Goal: Entertainment & Leisure: Browse casually

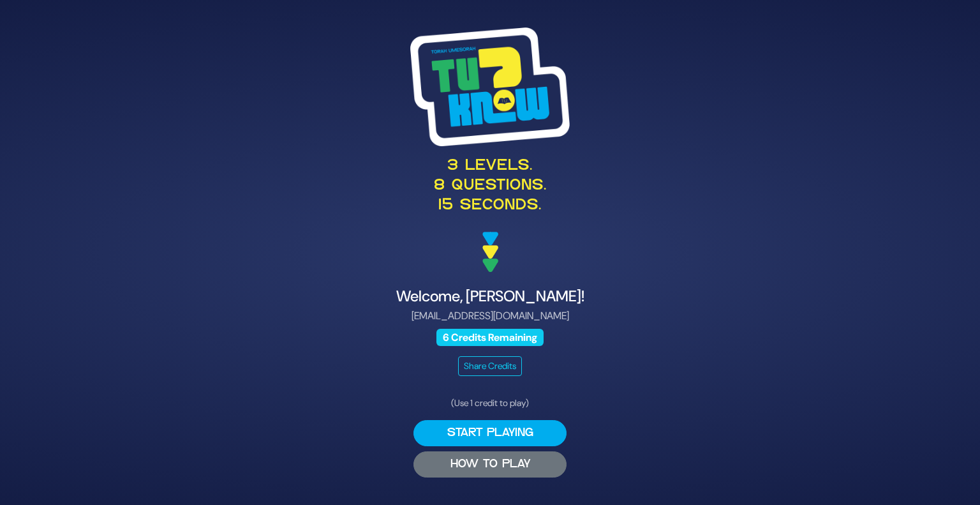
click at [453, 471] on button "HOW TO PLAY" at bounding box center [489, 464] width 153 height 26
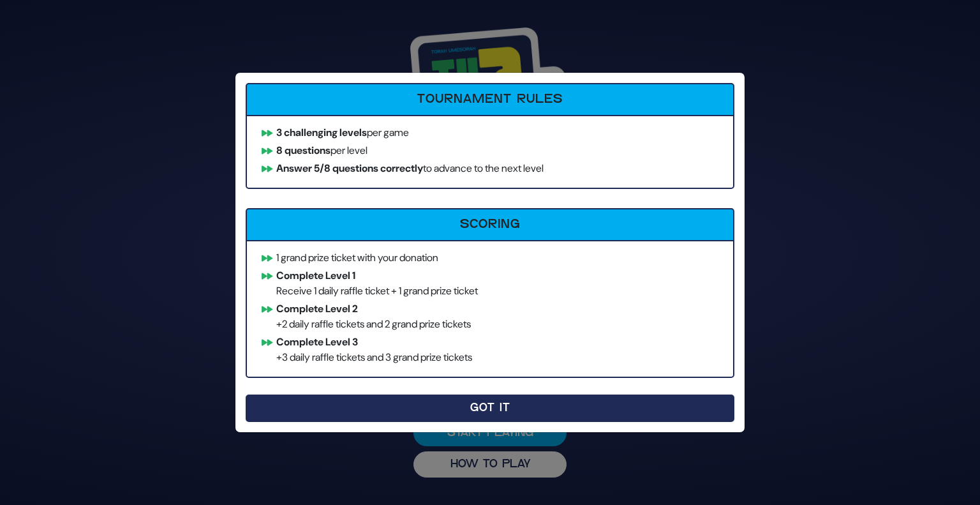
click at [311, 410] on button "Got It" at bounding box center [490, 407] width 489 height 27
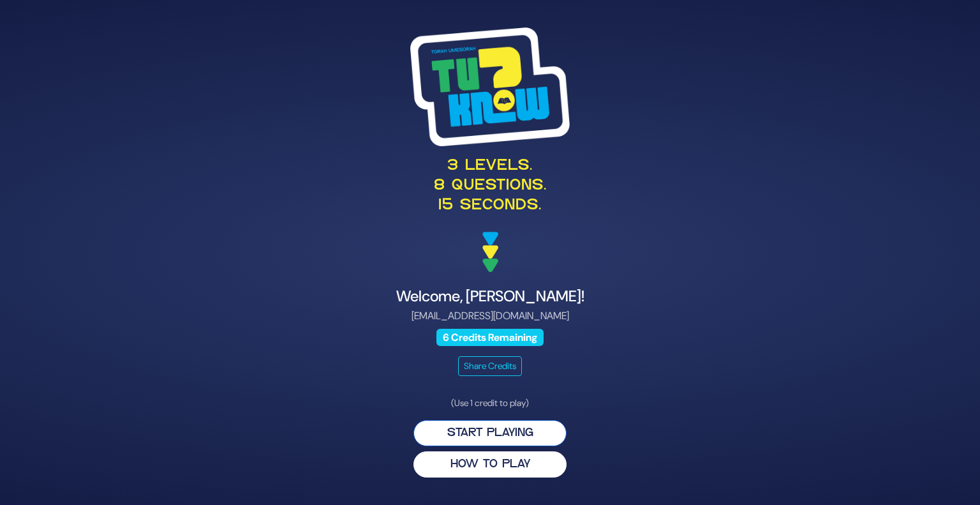
click at [431, 438] on button "Start Playing" at bounding box center [489, 433] width 153 height 26
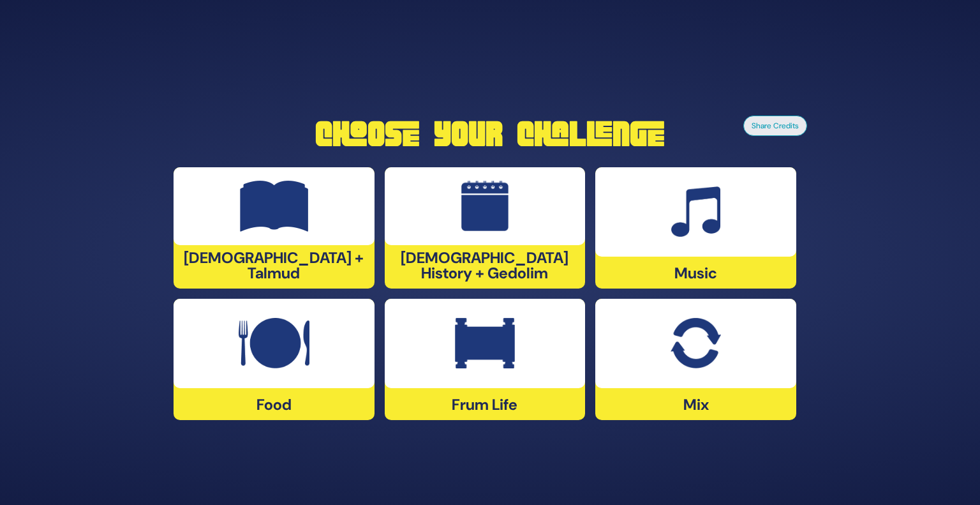
click at [674, 391] on div "Mix" at bounding box center [695, 359] width 201 height 121
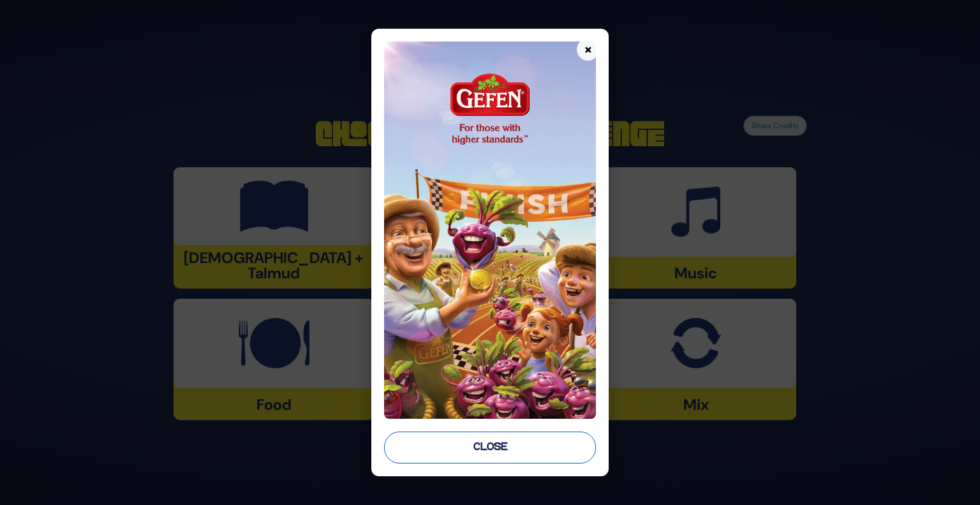
click at [564, 441] on button "Close" at bounding box center [490, 447] width 212 height 32
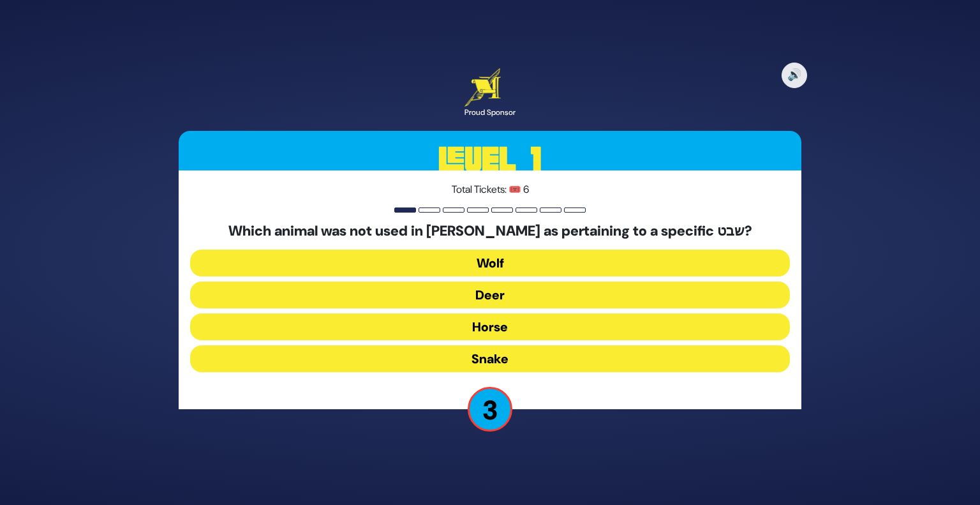
click at [582, 331] on button "Horse" at bounding box center [490, 326] width 600 height 27
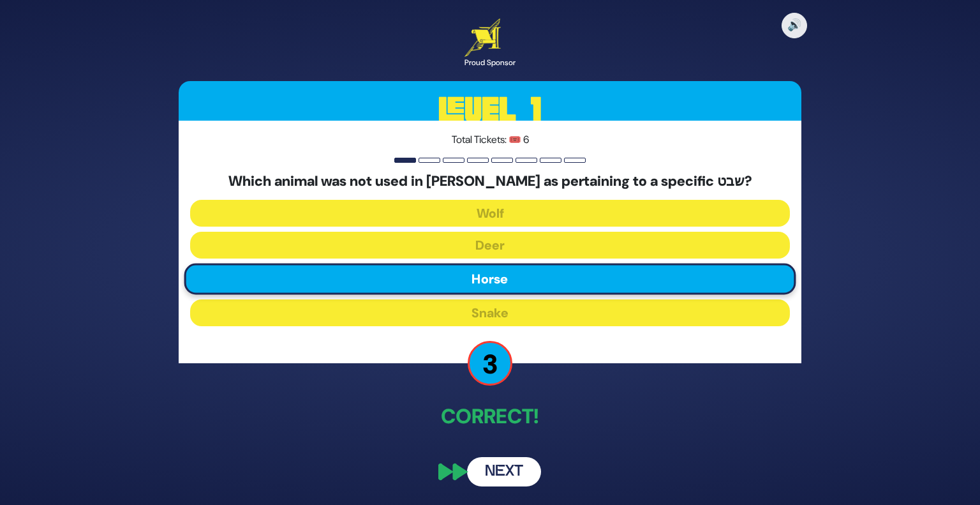
click at [510, 465] on button "Next" at bounding box center [504, 471] width 74 height 29
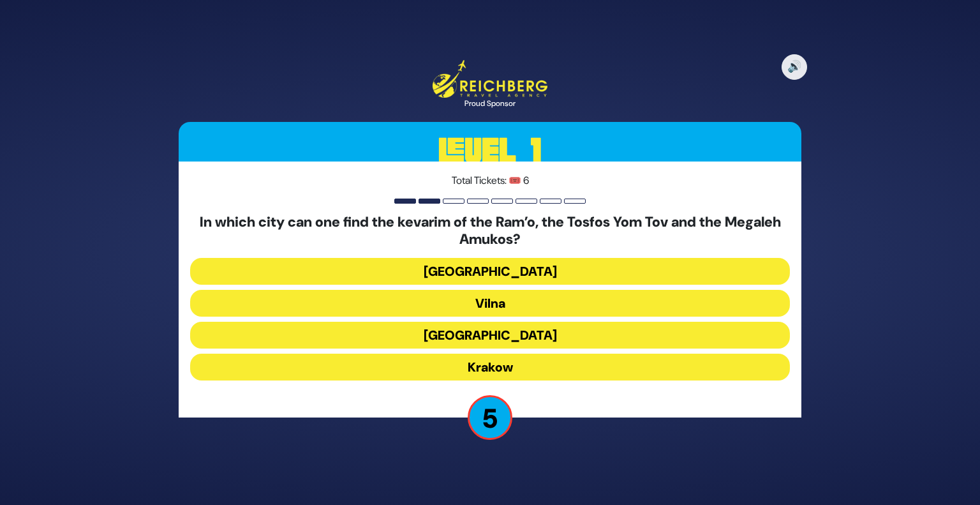
click at [541, 371] on button "Krakow" at bounding box center [490, 367] width 600 height 27
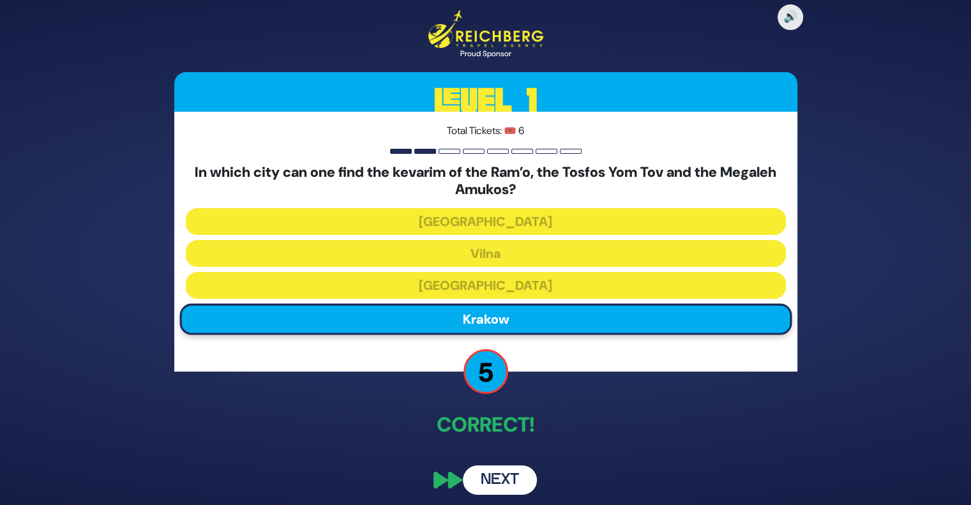
click at [504, 479] on button "Next" at bounding box center [500, 479] width 74 height 29
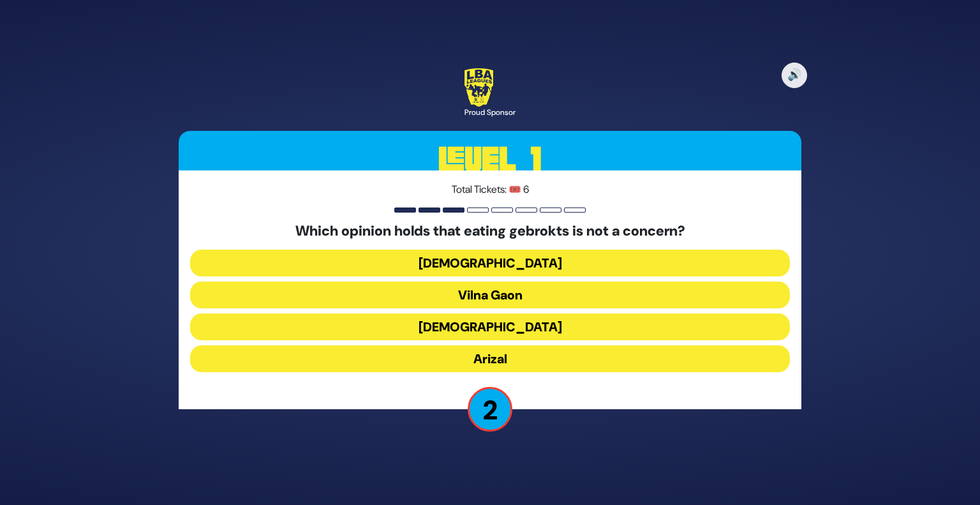
click at [588, 297] on button "Vilna Gaon" at bounding box center [490, 294] width 600 height 27
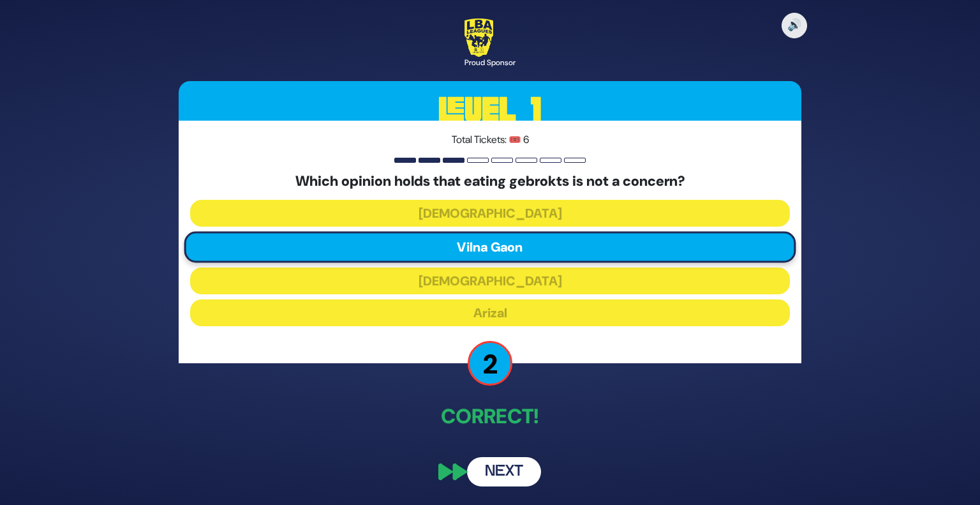
click at [485, 473] on button "Next" at bounding box center [504, 471] width 74 height 29
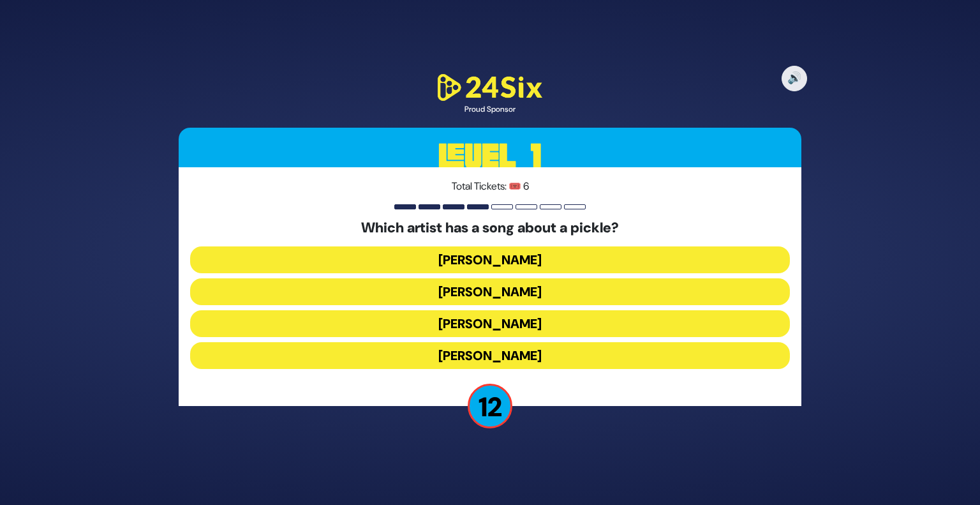
click at [544, 267] on button "[PERSON_NAME]" at bounding box center [490, 259] width 600 height 27
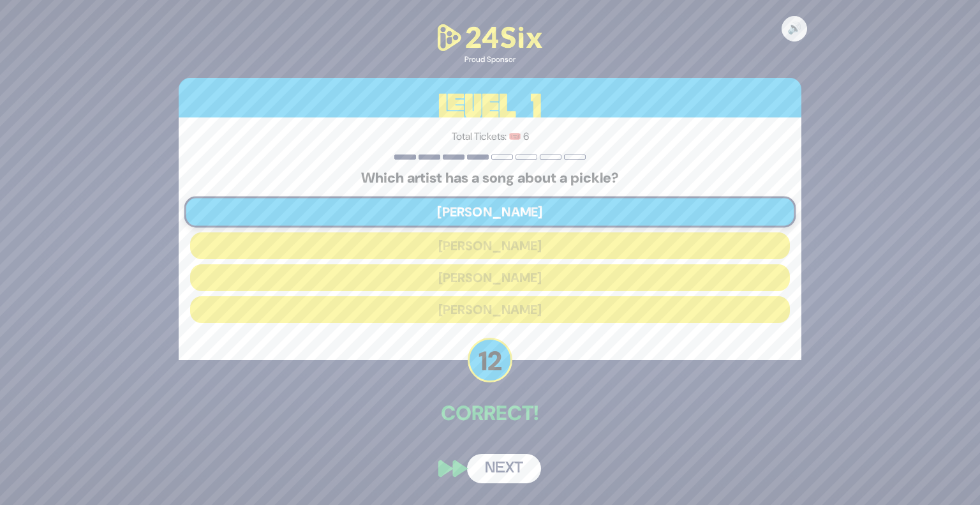
click at [486, 470] on button "Next" at bounding box center [504, 468] width 74 height 29
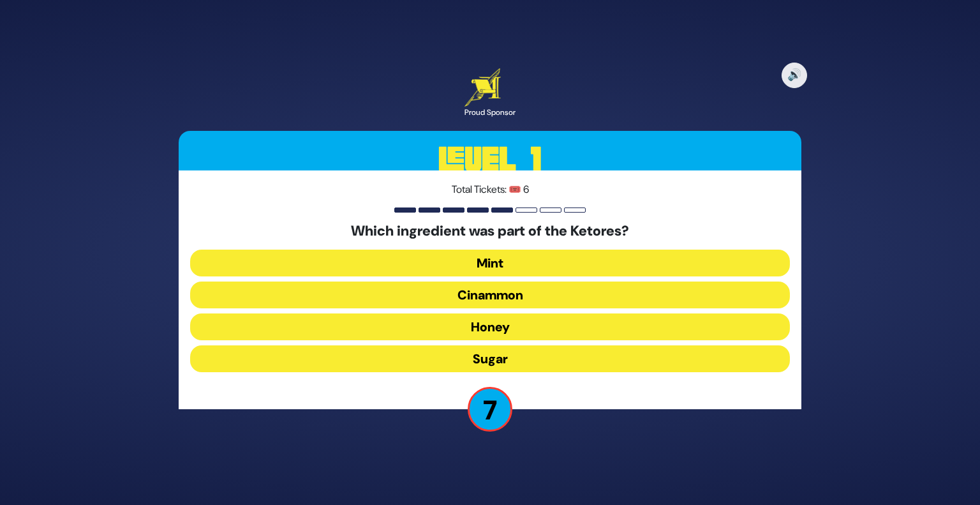
click at [543, 302] on button "Cinammon" at bounding box center [490, 294] width 600 height 27
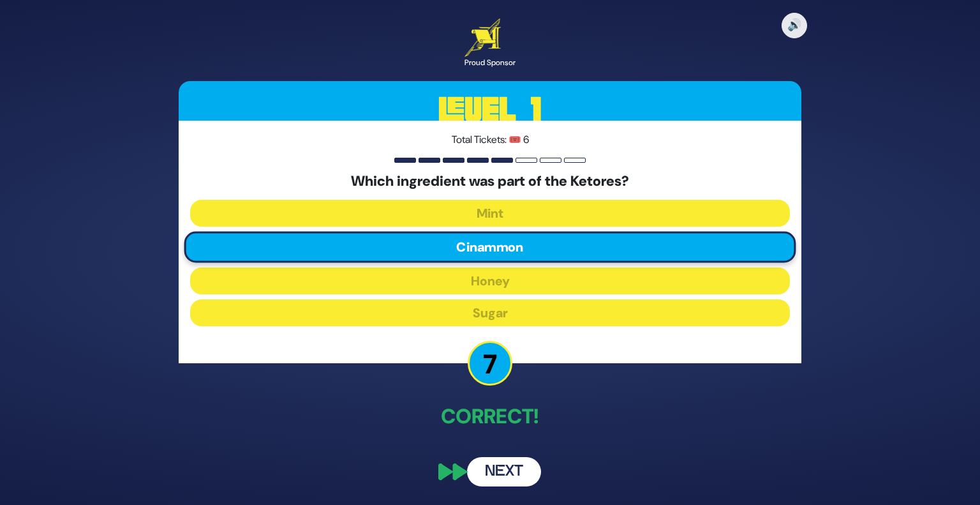
click at [495, 466] on button "Next" at bounding box center [504, 471] width 74 height 29
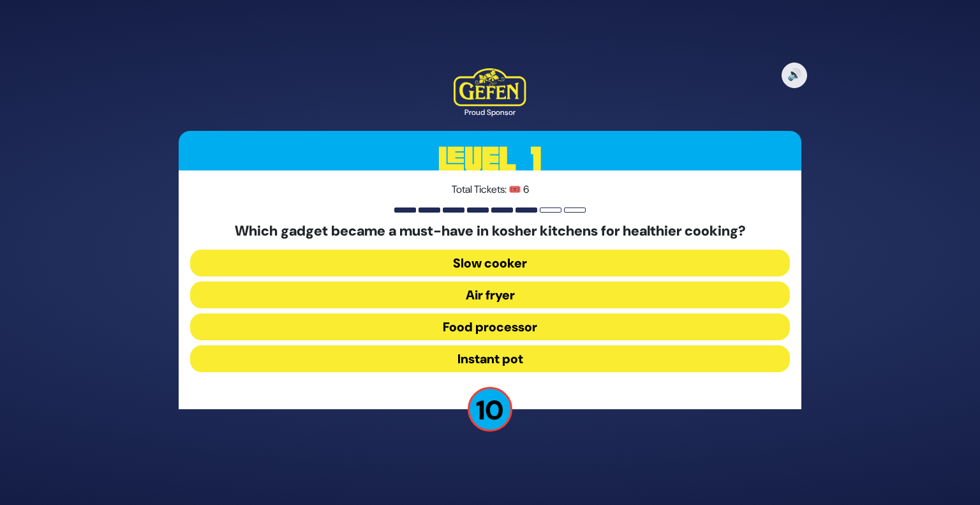
click at [553, 299] on button "Air fryer" at bounding box center [490, 294] width 600 height 27
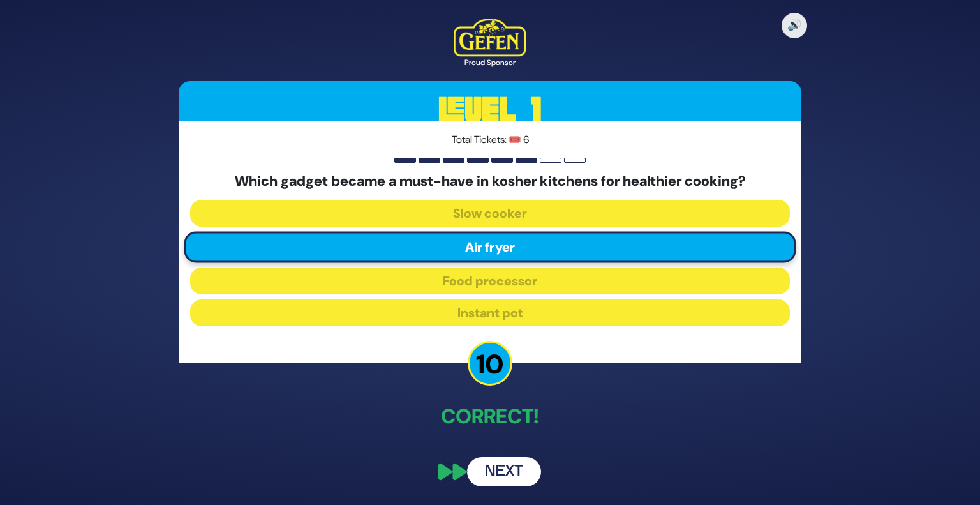
click at [503, 479] on button "Next" at bounding box center [504, 471] width 74 height 29
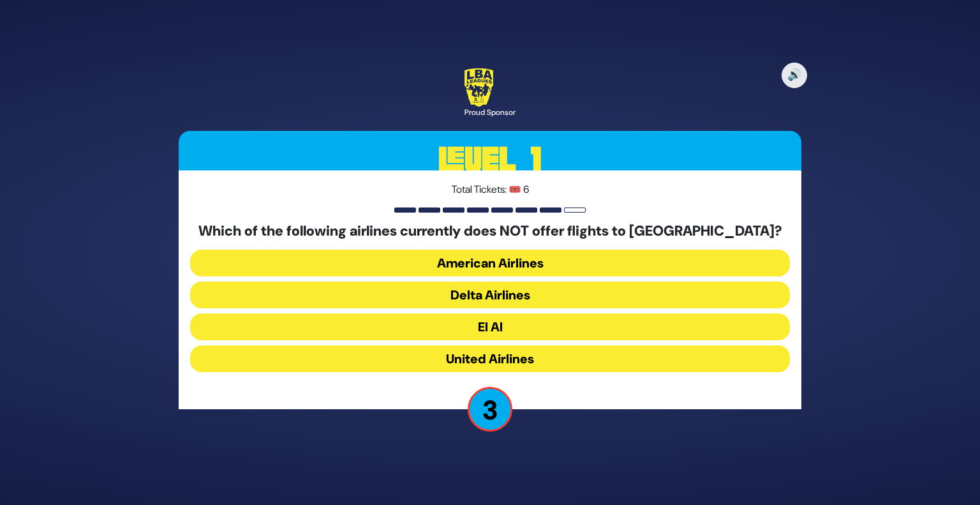
click at [642, 264] on button "American Airlines" at bounding box center [490, 263] width 600 height 27
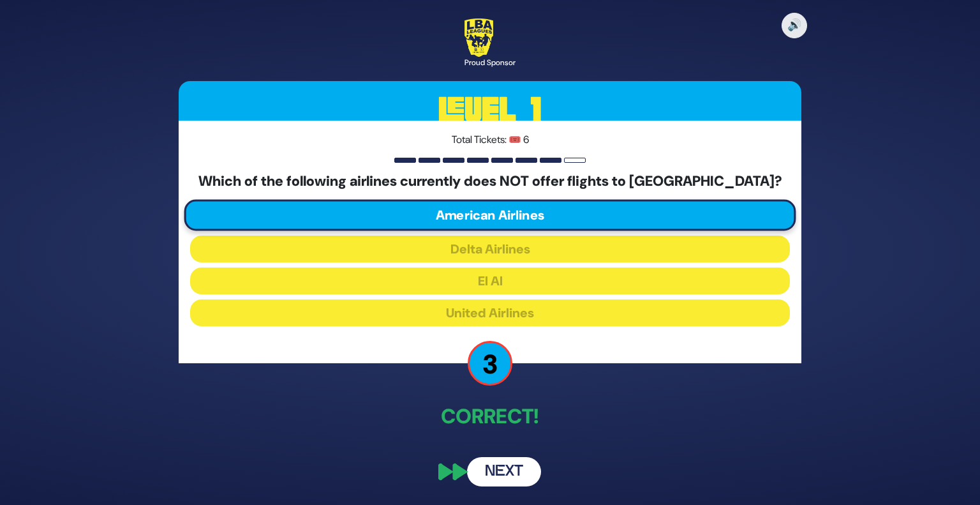
click at [492, 474] on button "Next" at bounding box center [504, 471] width 74 height 29
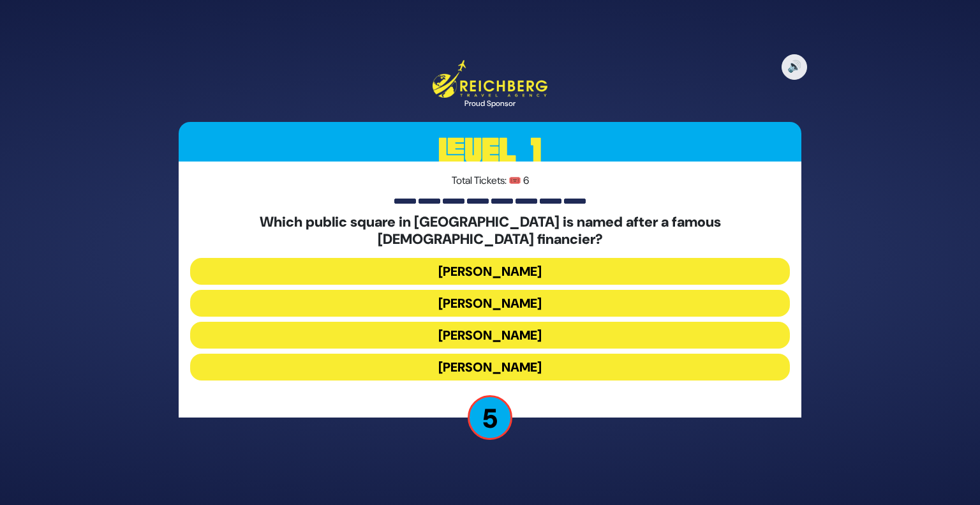
click at [557, 355] on button "Kikar Safra" at bounding box center [490, 367] width 600 height 27
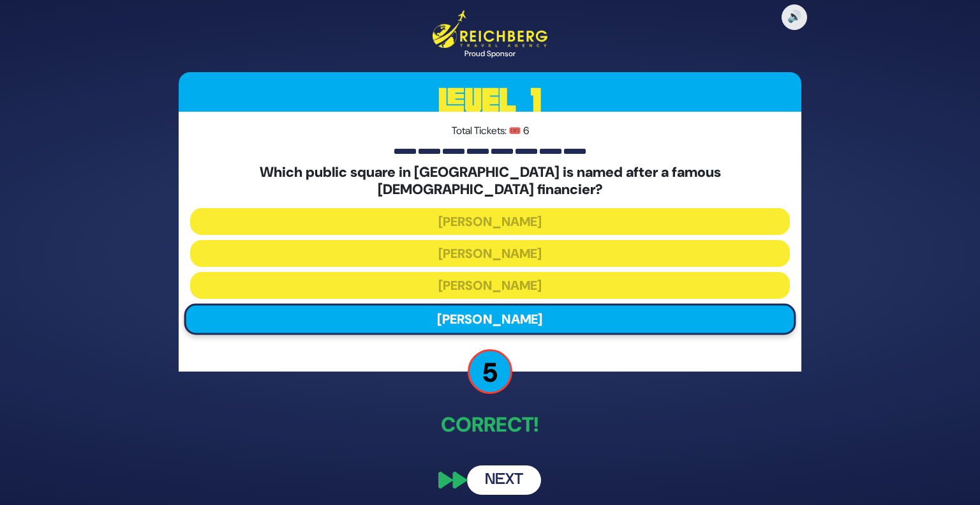
click at [499, 475] on button "Next" at bounding box center [504, 479] width 74 height 29
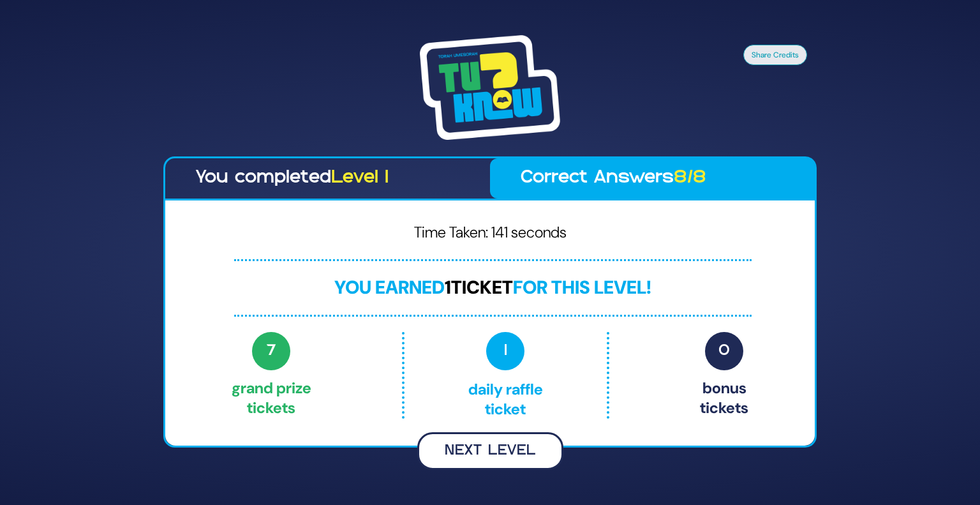
click at [528, 456] on button "Next Level" at bounding box center [490, 451] width 146 height 38
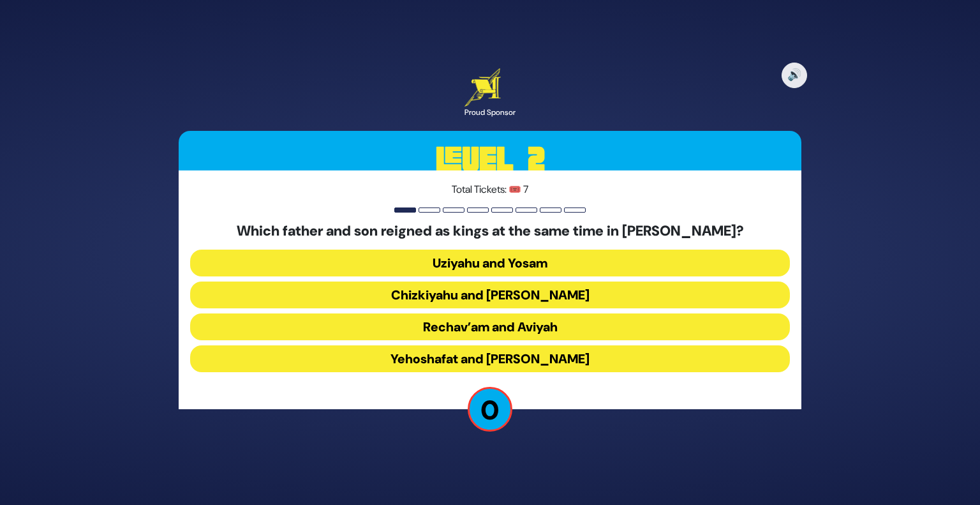
click at [597, 359] on button "Yehoshafat and Yehoram" at bounding box center [490, 358] width 600 height 27
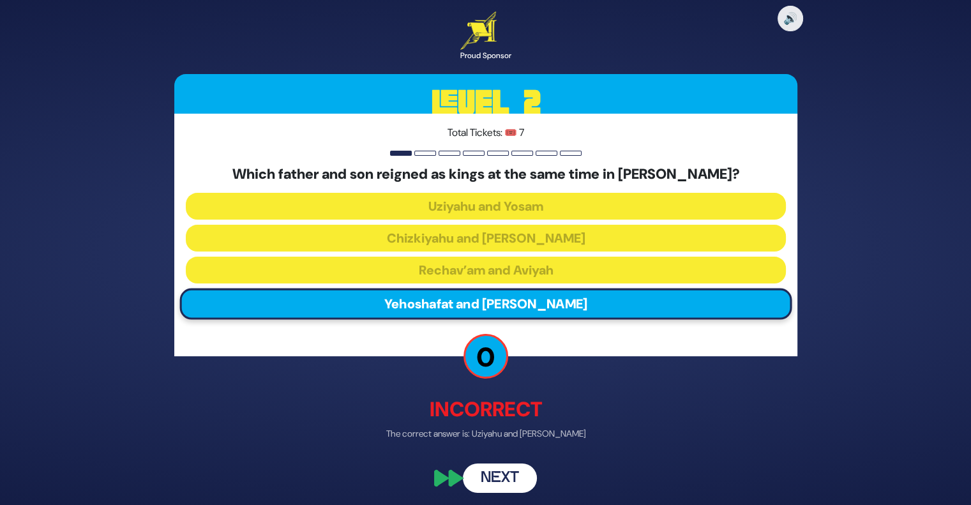
click at [500, 480] on button "Next" at bounding box center [500, 478] width 74 height 29
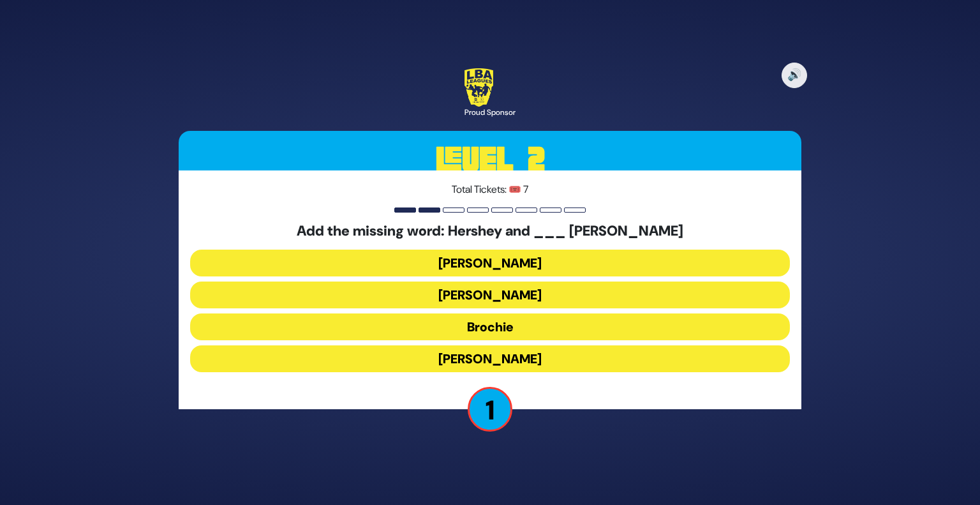
click at [555, 290] on button "Ethel" at bounding box center [490, 294] width 600 height 27
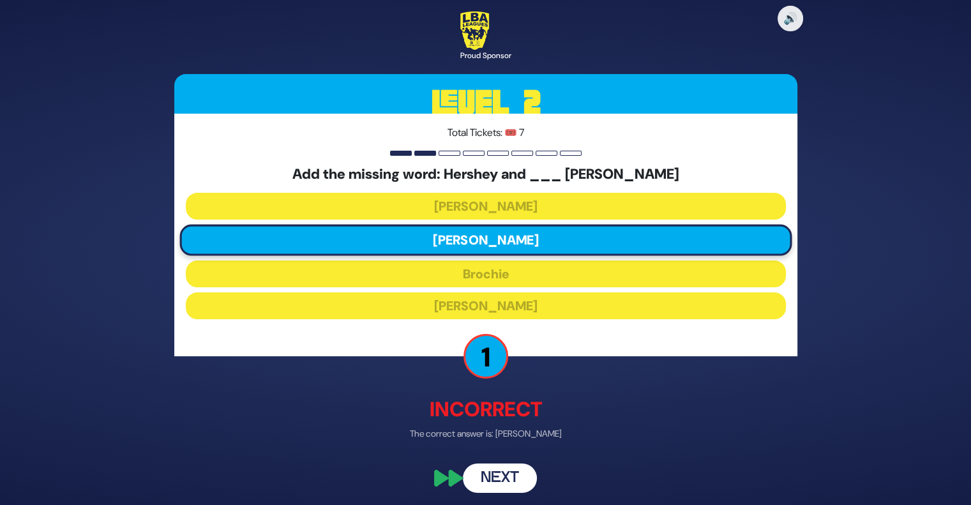
click at [490, 464] on button "Next" at bounding box center [500, 478] width 74 height 29
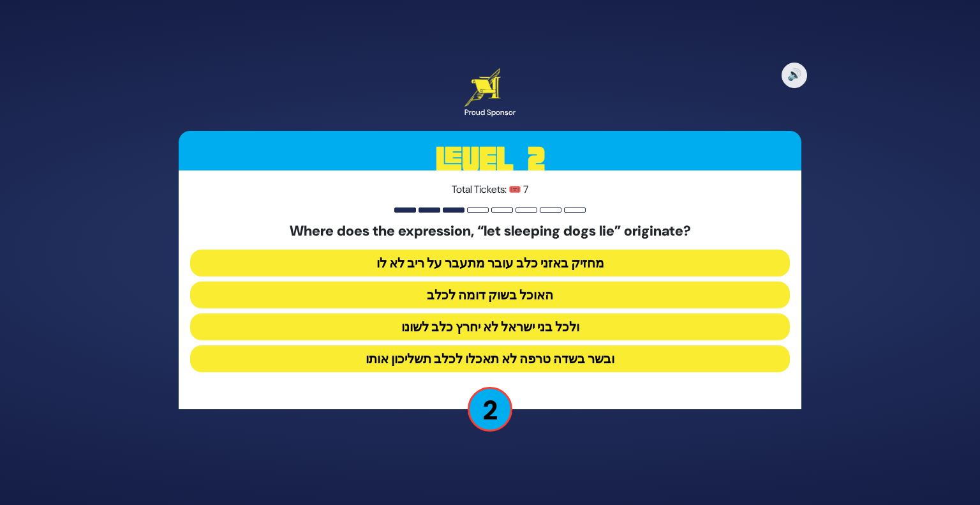
click at [583, 357] on button "ובשר בשדה טרפה לא תאכלו לכלב תשליכון אותו" at bounding box center [490, 358] width 600 height 27
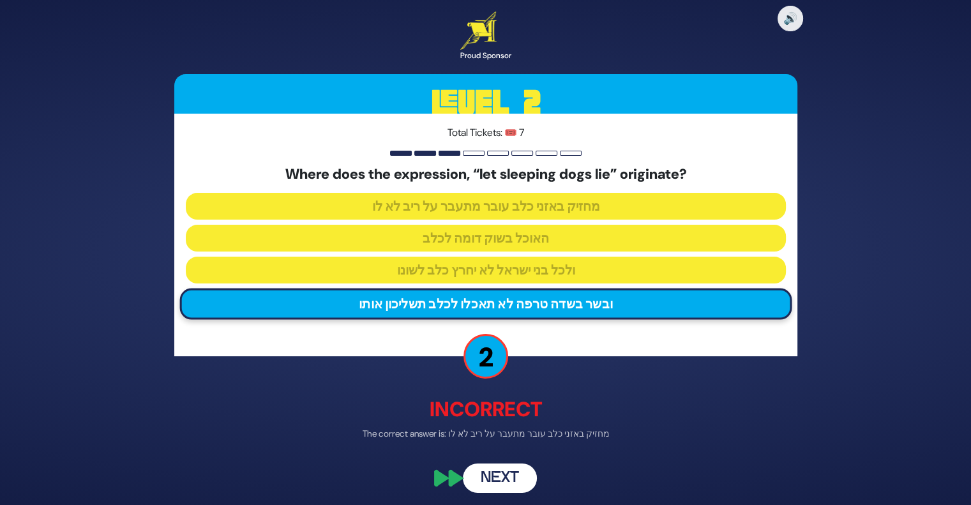
click at [488, 485] on button "Next" at bounding box center [500, 478] width 74 height 29
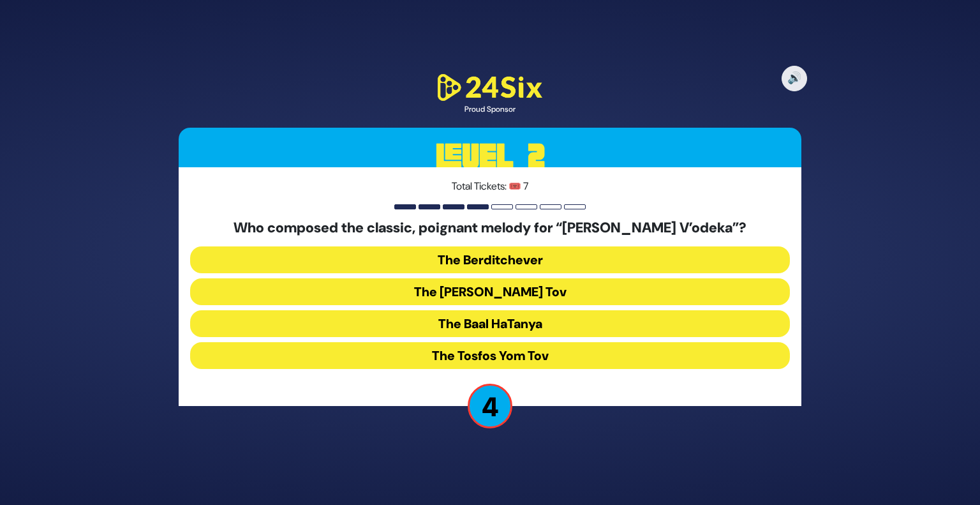
click at [456, 319] on button "The Baal HaTanya" at bounding box center [490, 323] width 600 height 27
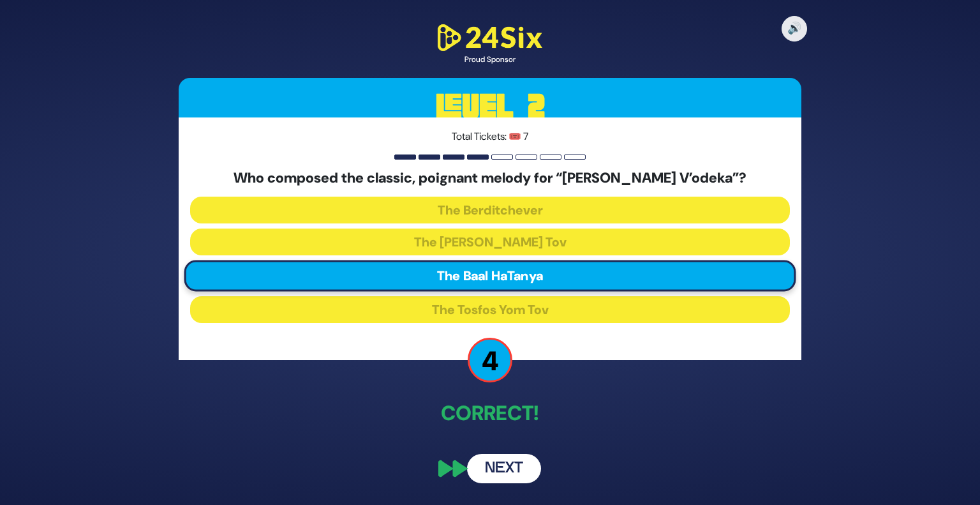
click at [493, 474] on button "Next" at bounding box center [504, 468] width 74 height 29
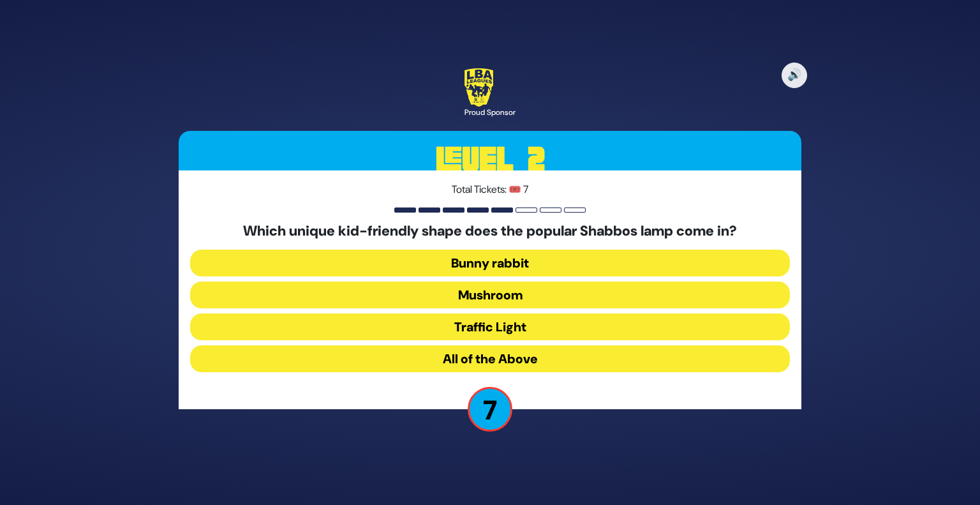
click at [458, 303] on button "Mushroom" at bounding box center [490, 294] width 600 height 27
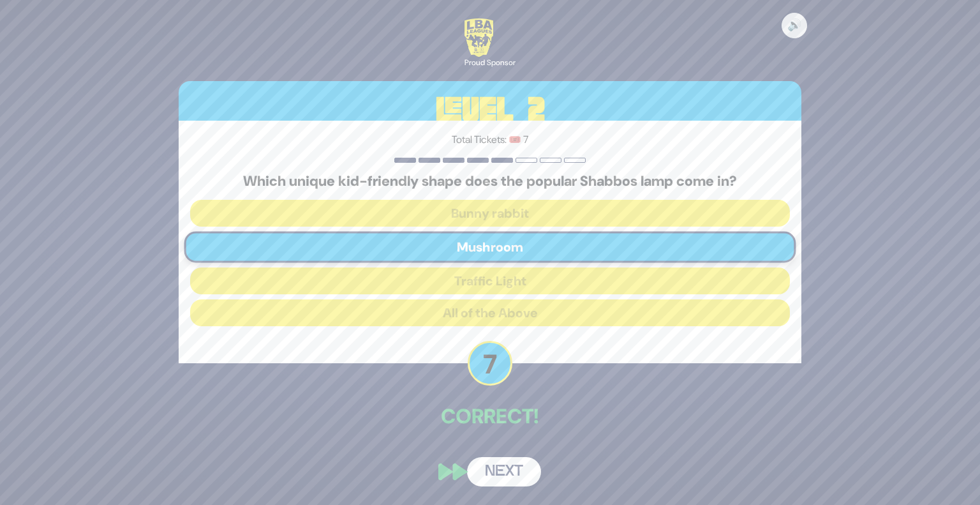
click at [514, 469] on button "Next" at bounding box center [504, 471] width 74 height 29
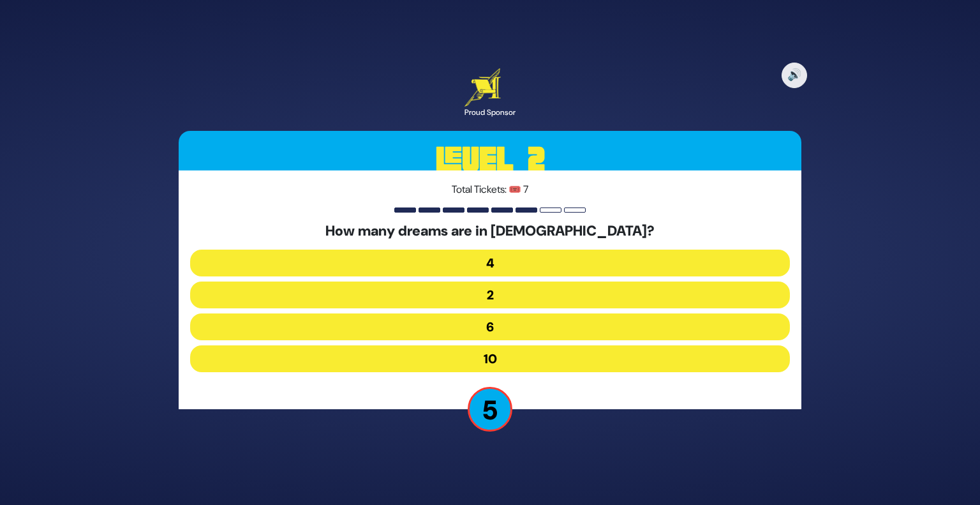
click at [488, 333] on button "6" at bounding box center [490, 326] width 600 height 27
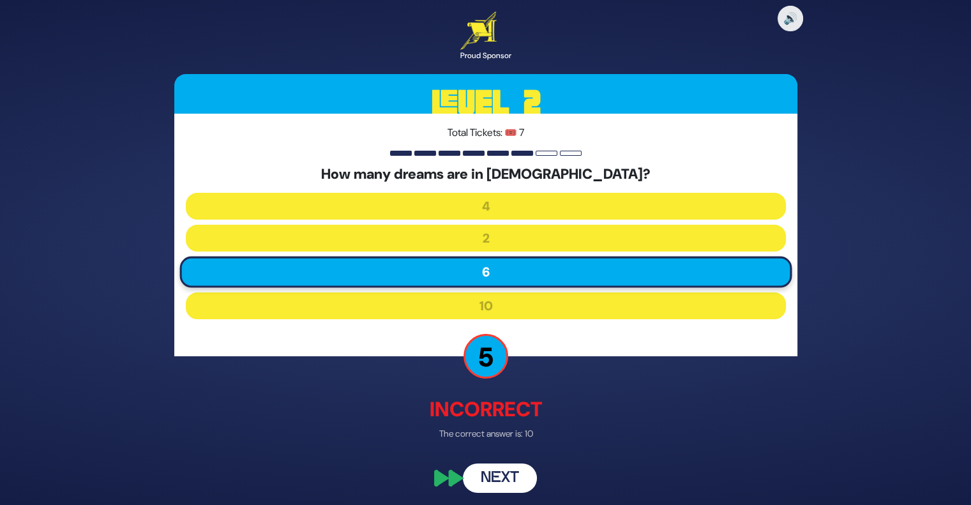
click at [485, 470] on button "Next" at bounding box center [500, 478] width 74 height 29
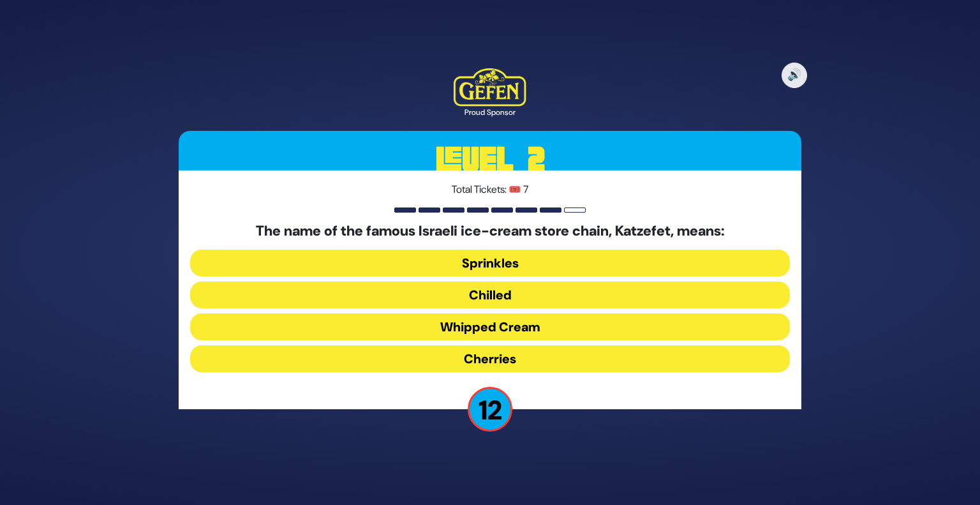
click at [471, 329] on button "Whipped Cream" at bounding box center [490, 326] width 600 height 27
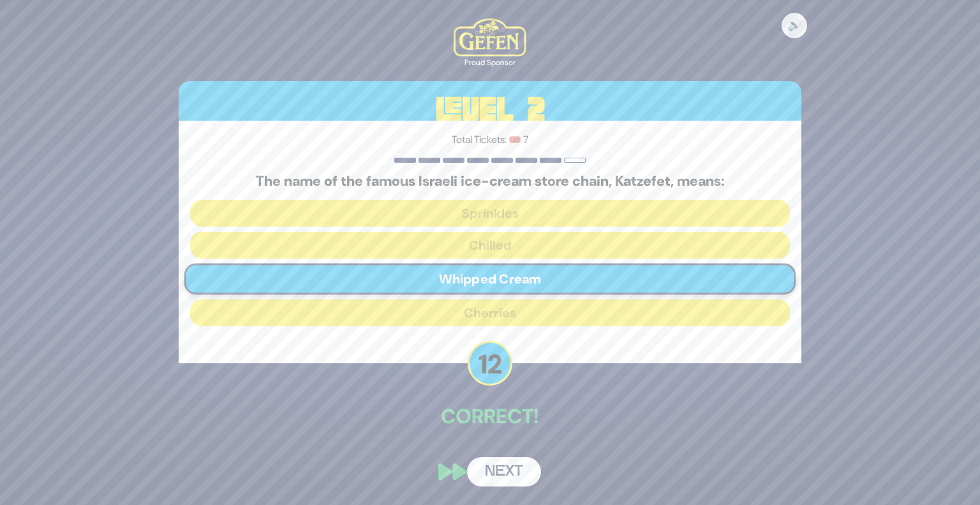
click at [493, 464] on button "Next" at bounding box center [504, 471] width 74 height 29
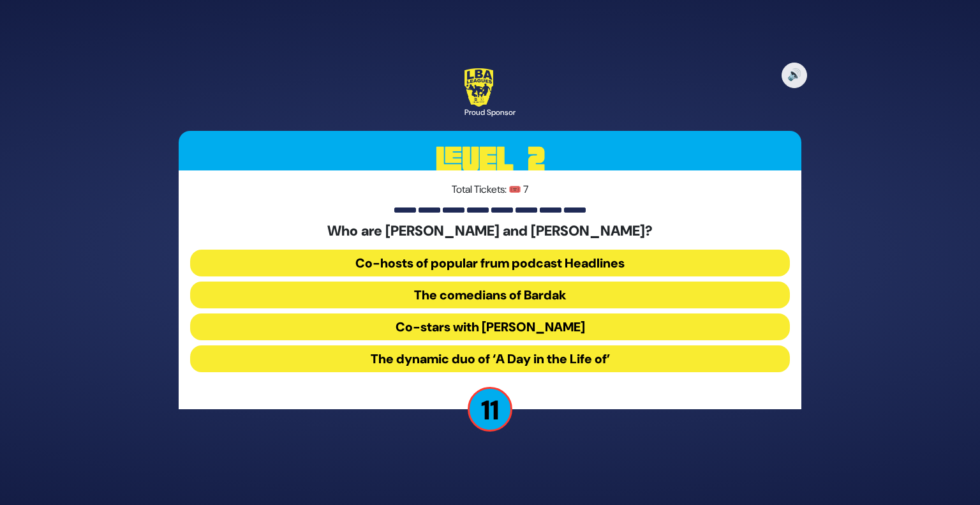
click at [475, 296] on button "The comedians of Bardak" at bounding box center [490, 294] width 600 height 27
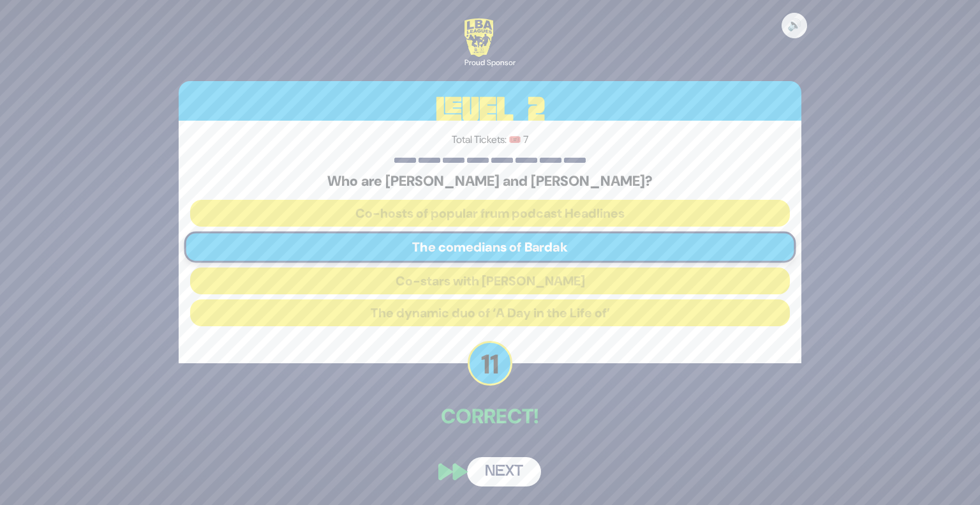
click at [493, 470] on button "Next" at bounding box center [504, 471] width 74 height 29
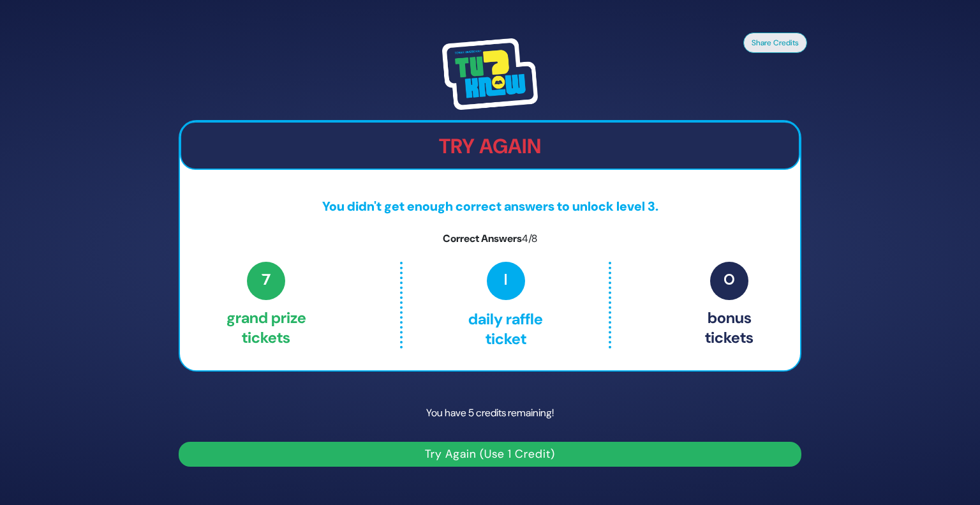
click at [488, 449] on button "Try Again (Use 1 Credit)" at bounding box center [490, 454] width 623 height 25
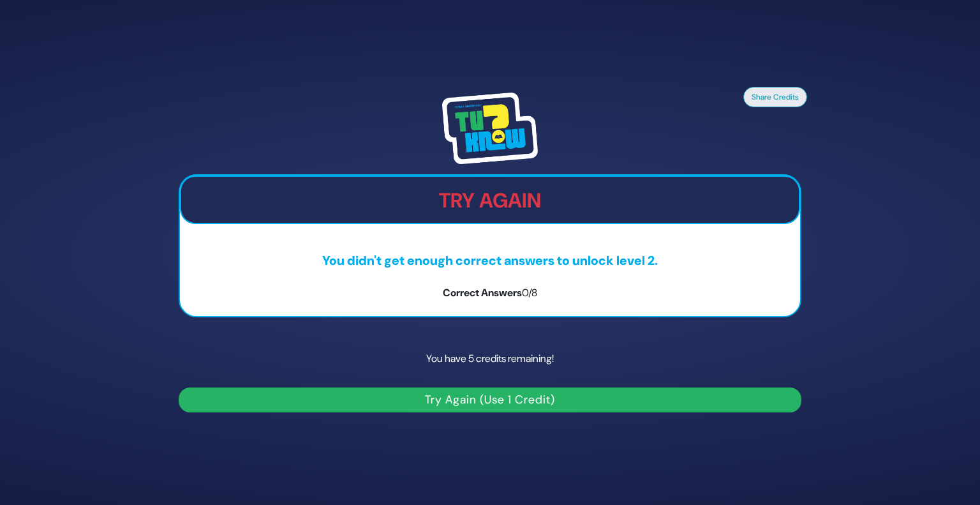
click at [490, 399] on button "Try Again (Use 1 Credit)" at bounding box center [490, 399] width 623 height 25
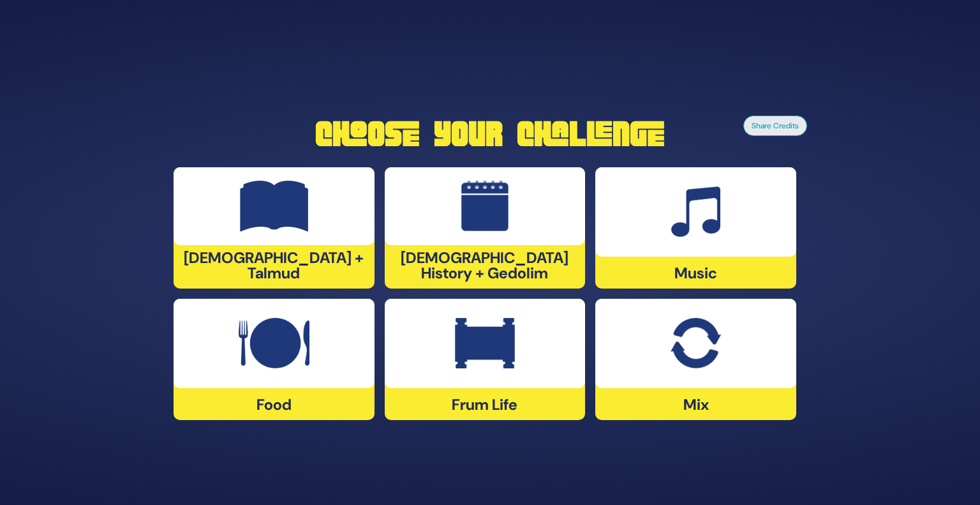
click at [699, 349] on img at bounding box center [696, 343] width 50 height 51
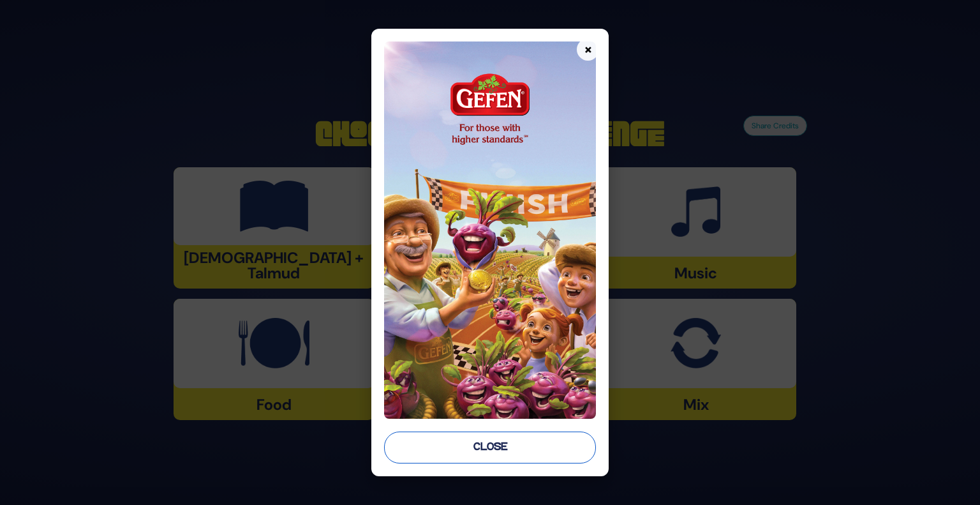
click at [533, 447] on button "Close" at bounding box center [490, 447] width 212 height 32
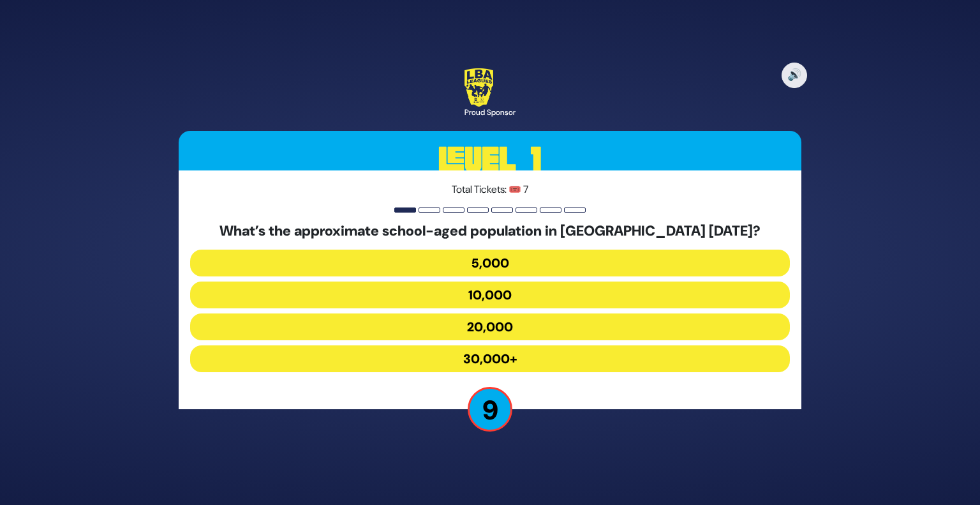
click at [512, 361] on button "30,000+" at bounding box center [490, 358] width 600 height 27
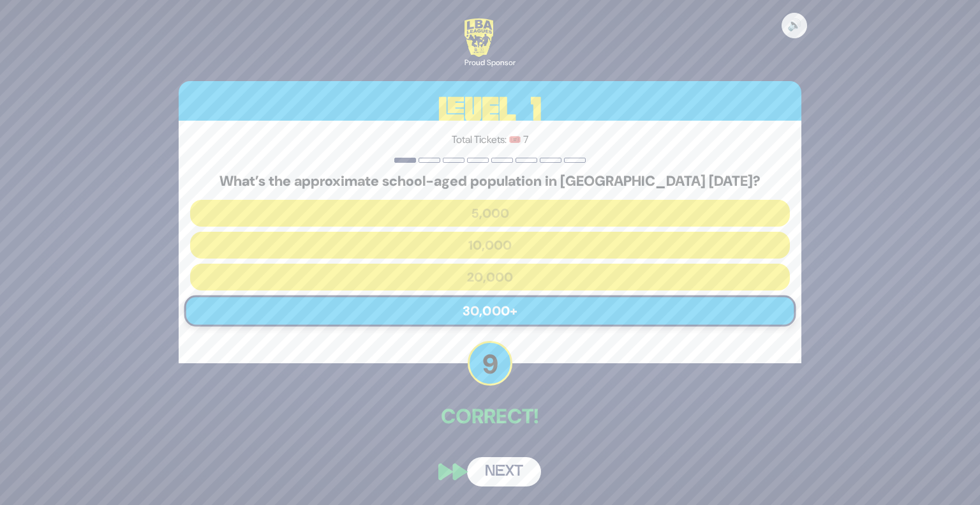
click at [487, 473] on button "Next" at bounding box center [504, 471] width 74 height 29
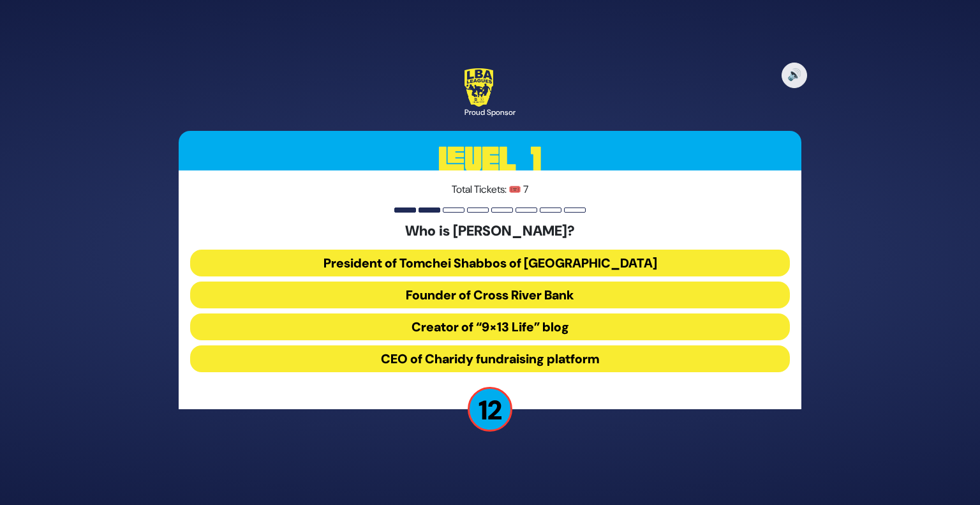
click at [480, 265] on button "President of Tomchei Shabbos of Rockland County" at bounding box center [490, 263] width 600 height 27
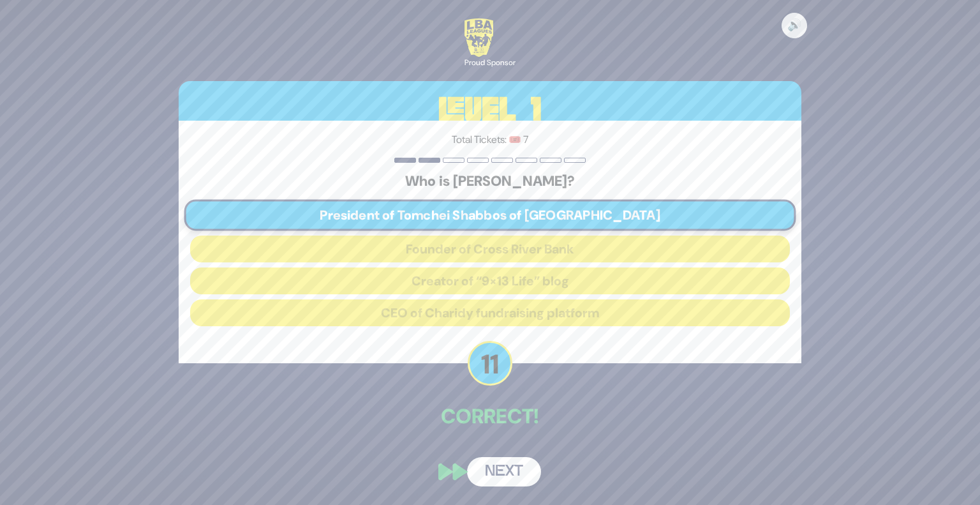
click at [487, 474] on button "Next" at bounding box center [504, 471] width 74 height 29
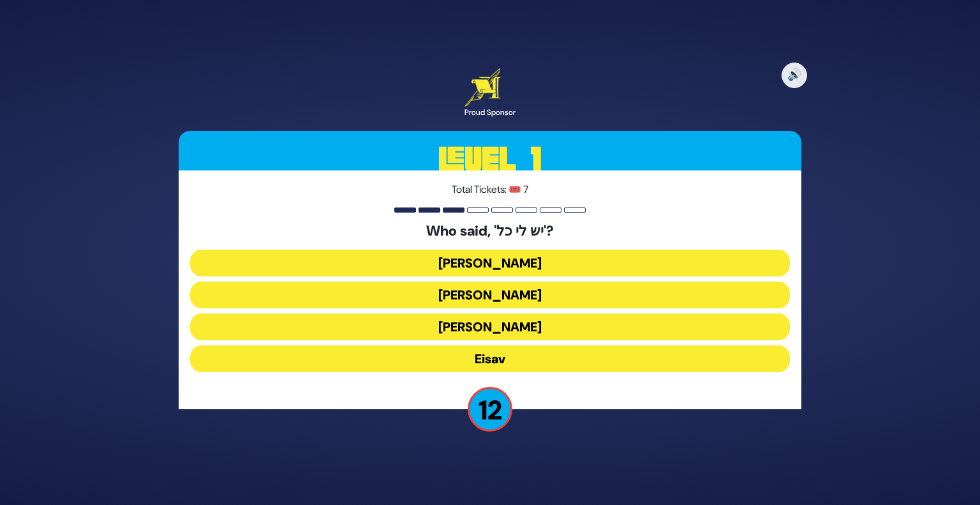
click at [464, 262] on button "Yaakov Avinu" at bounding box center [490, 263] width 600 height 27
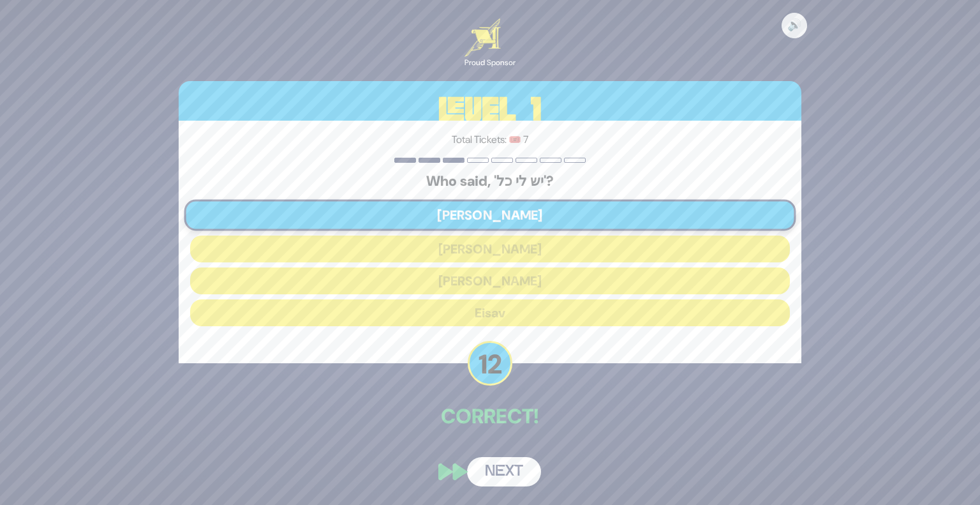
click at [484, 474] on button "Next" at bounding box center [504, 471] width 74 height 29
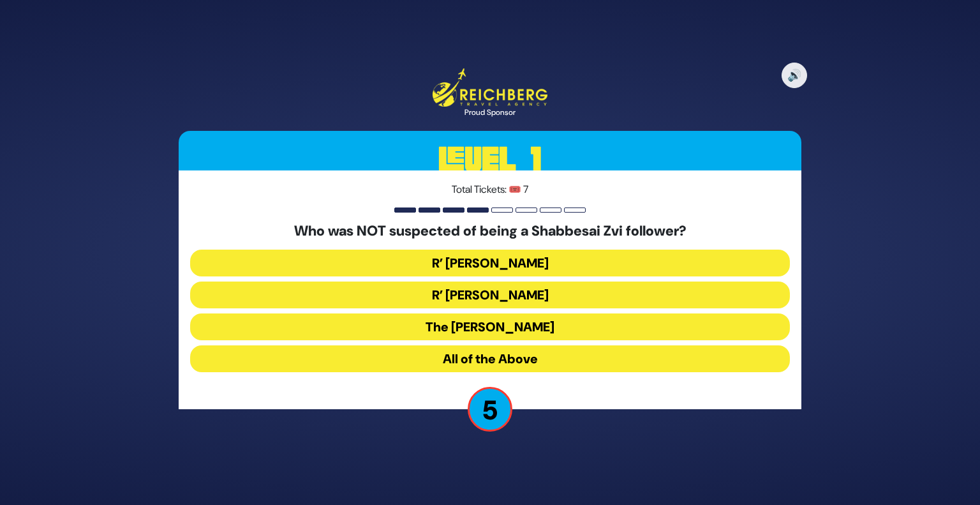
click at [464, 290] on button "R’ Moshe Chaim Luzzato" at bounding box center [490, 294] width 600 height 27
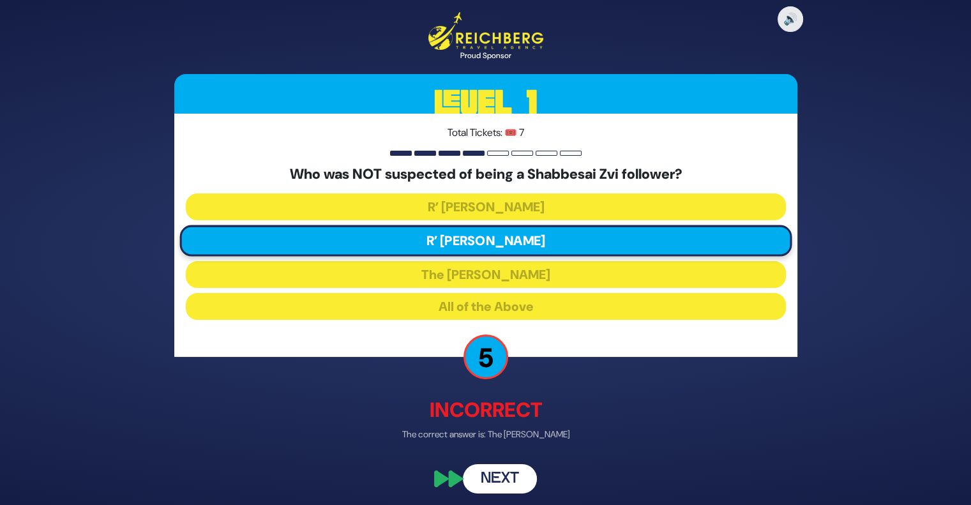
click at [490, 474] on button "Next" at bounding box center [500, 477] width 74 height 29
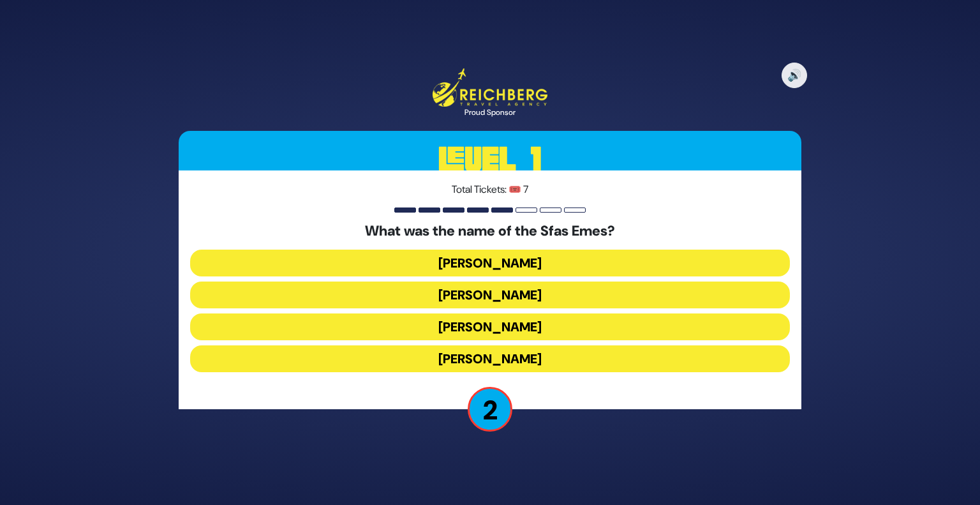
click at [477, 361] on button "Yehuda Aryeh Leib" at bounding box center [490, 358] width 600 height 27
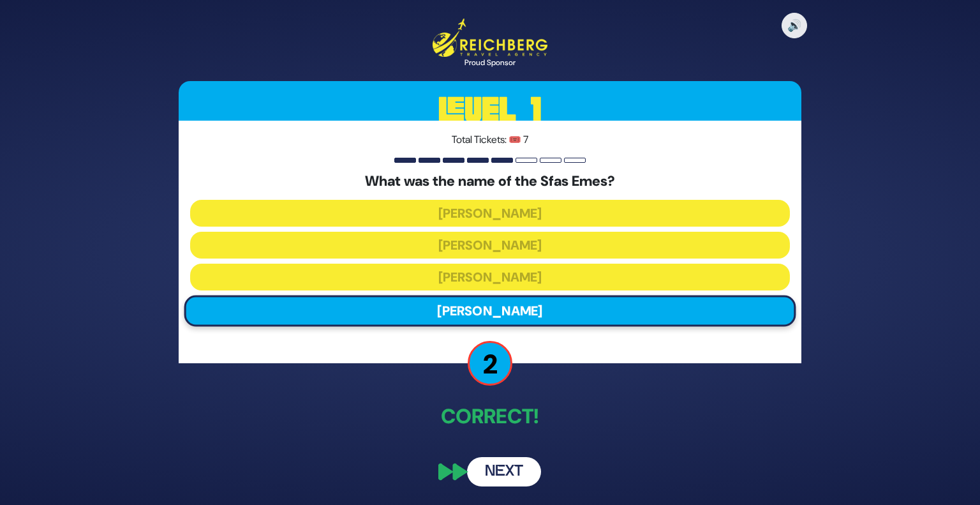
click at [498, 475] on button "Next" at bounding box center [504, 471] width 74 height 29
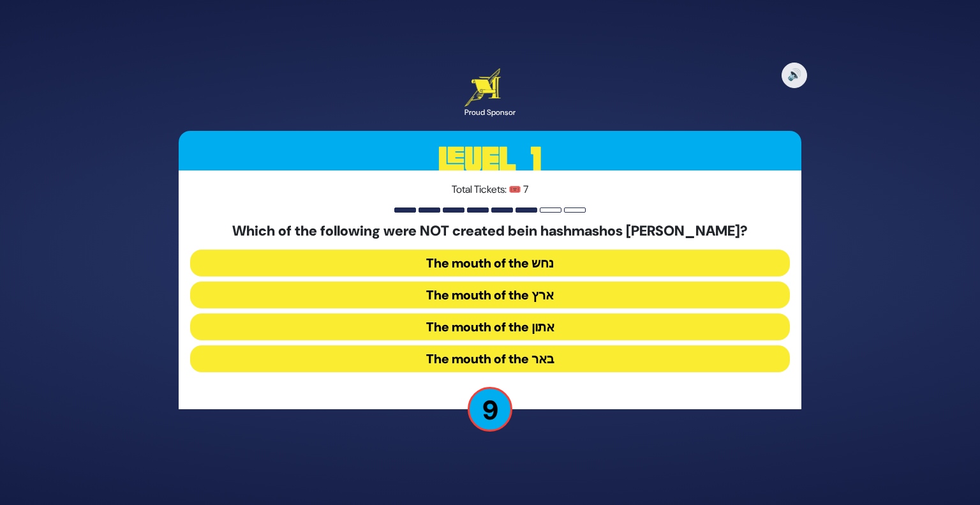
click at [503, 262] on button "The mouth of the נחש" at bounding box center [490, 263] width 600 height 27
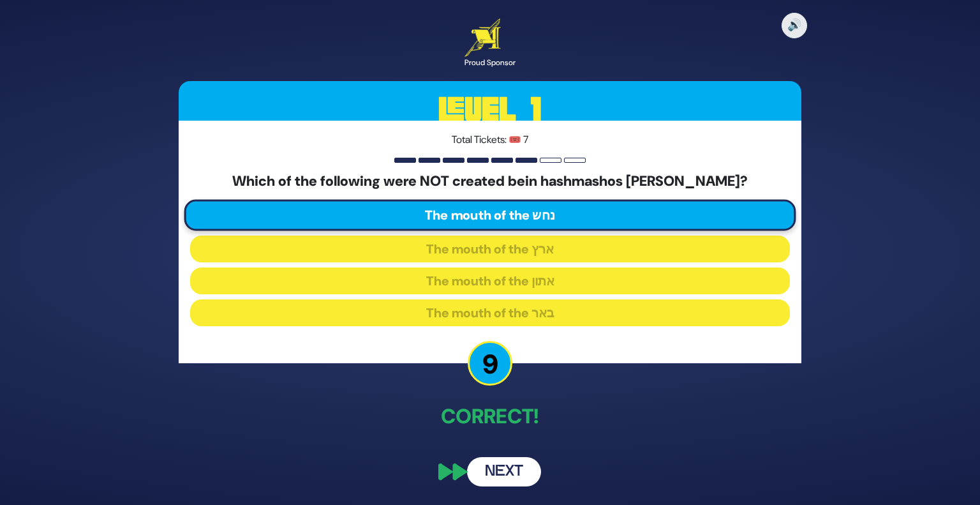
click at [497, 474] on button "Next" at bounding box center [504, 471] width 74 height 29
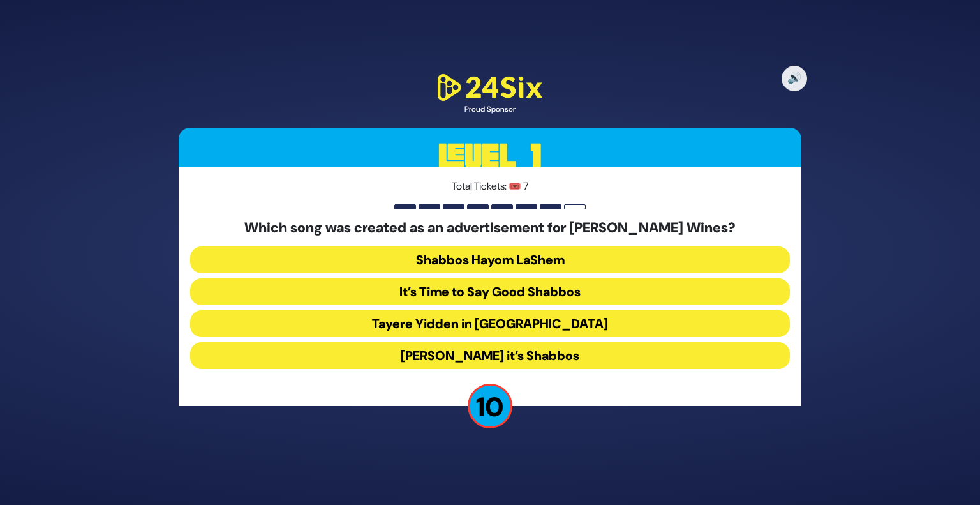
click at [514, 360] on button "Baruch Hashem it’s Shabbos" at bounding box center [490, 355] width 600 height 27
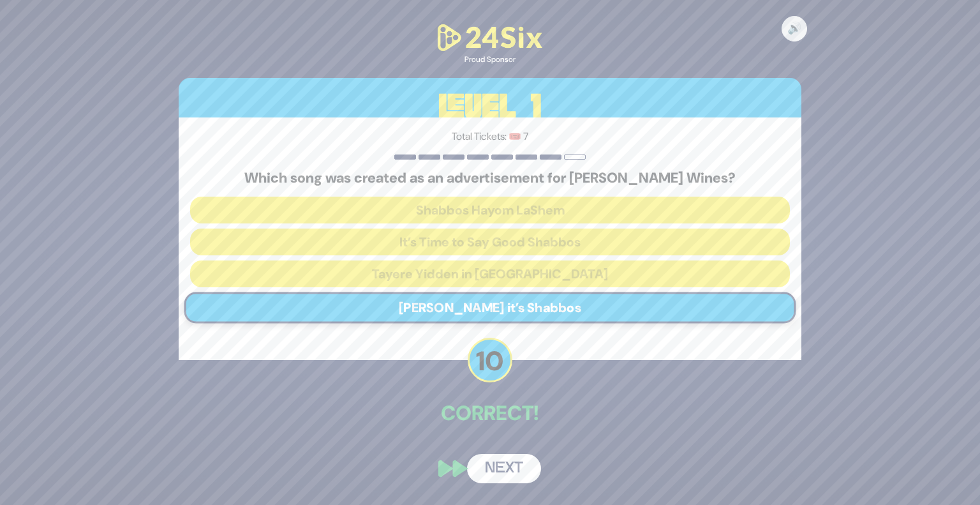
click at [493, 466] on button "Next" at bounding box center [504, 468] width 74 height 29
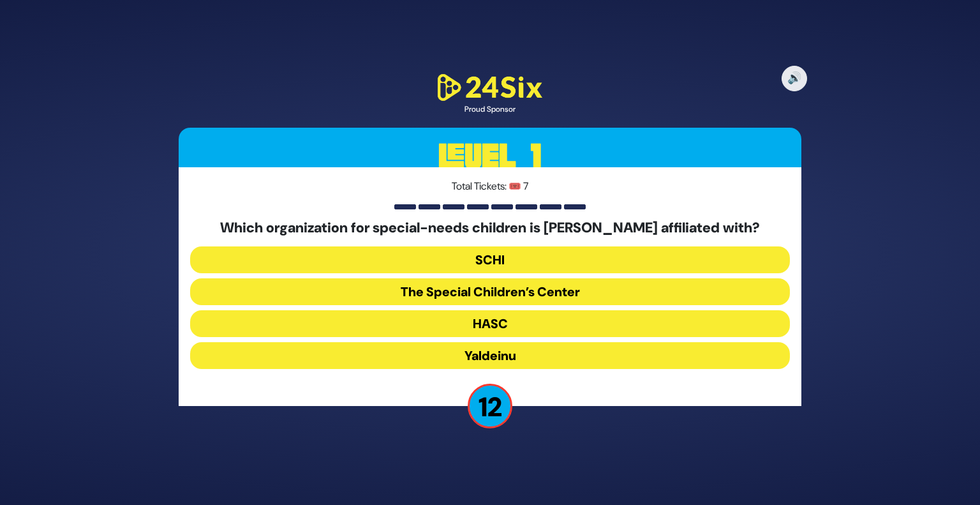
click at [509, 301] on button "The Special Children’s Center" at bounding box center [490, 291] width 600 height 27
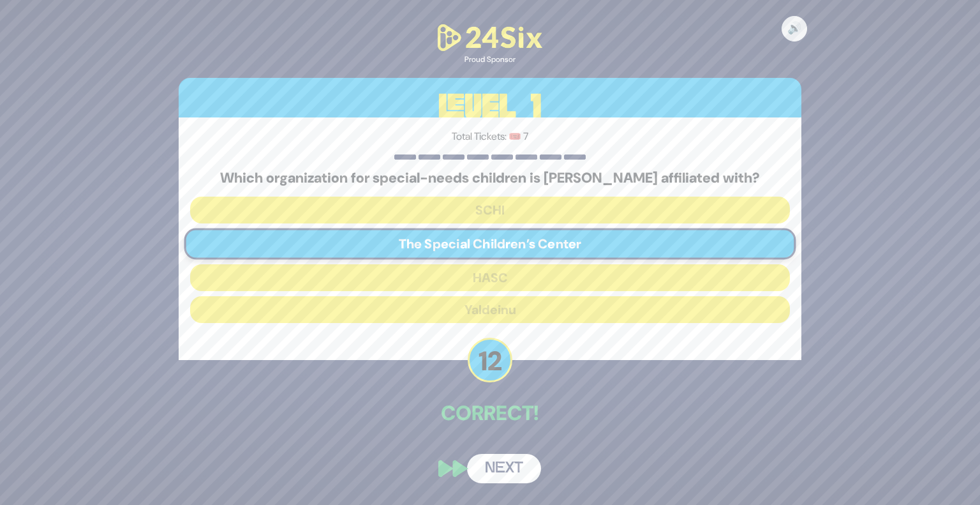
click at [502, 466] on button "Next" at bounding box center [504, 468] width 74 height 29
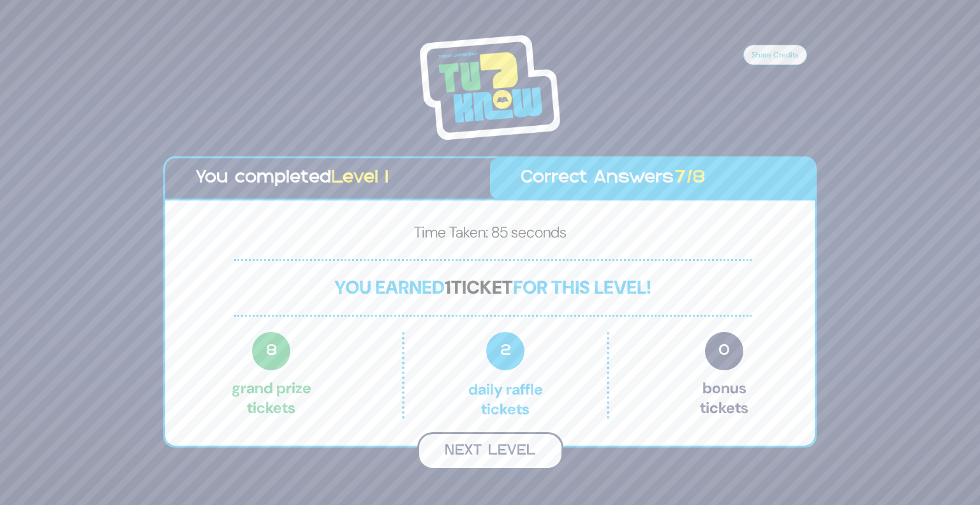
click at [505, 448] on button "Next Level" at bounding box center [490, 451] width 146 height 38
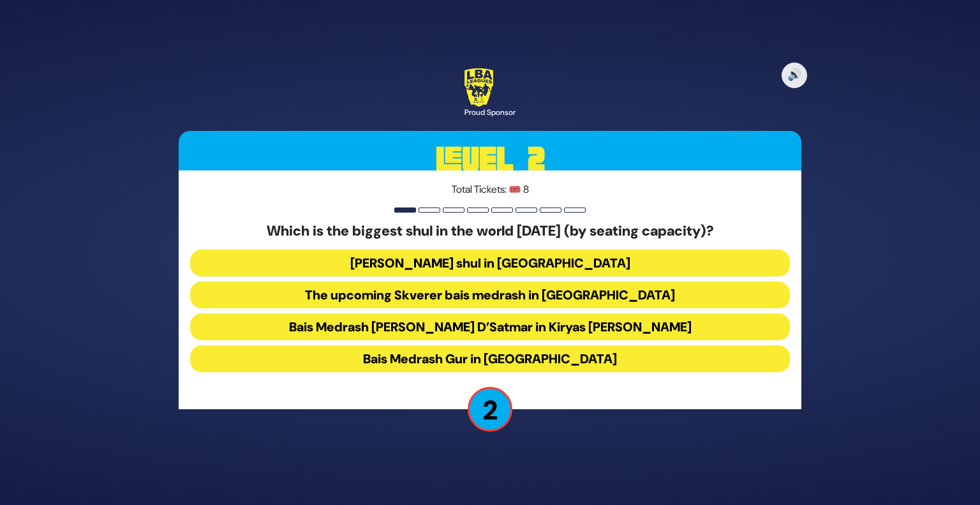
click at [489, 293] on button "The upcoming Skverer bais medrash in New Square" at bounding box center [490, 294] width 600 height 27
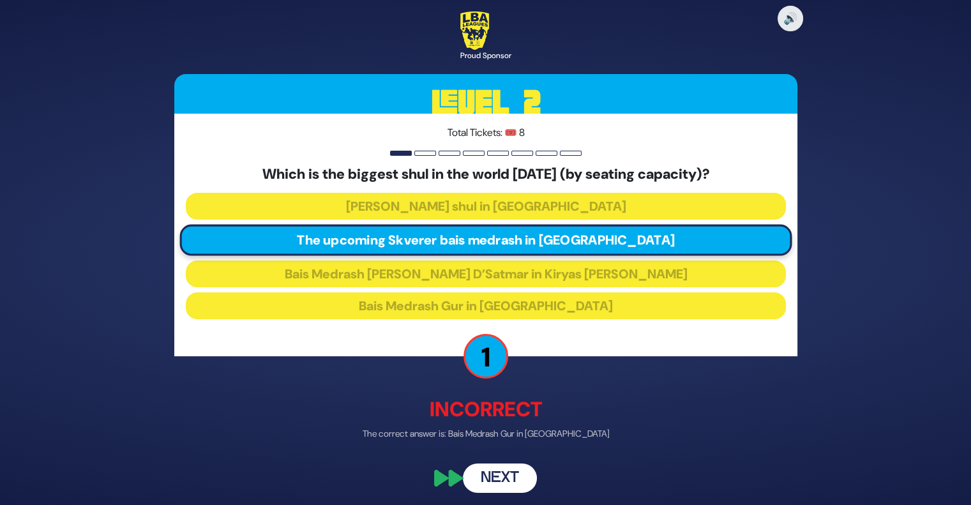
click at [482, 474] on button "Next" at bounding box center [500, 478] width 74 height 29
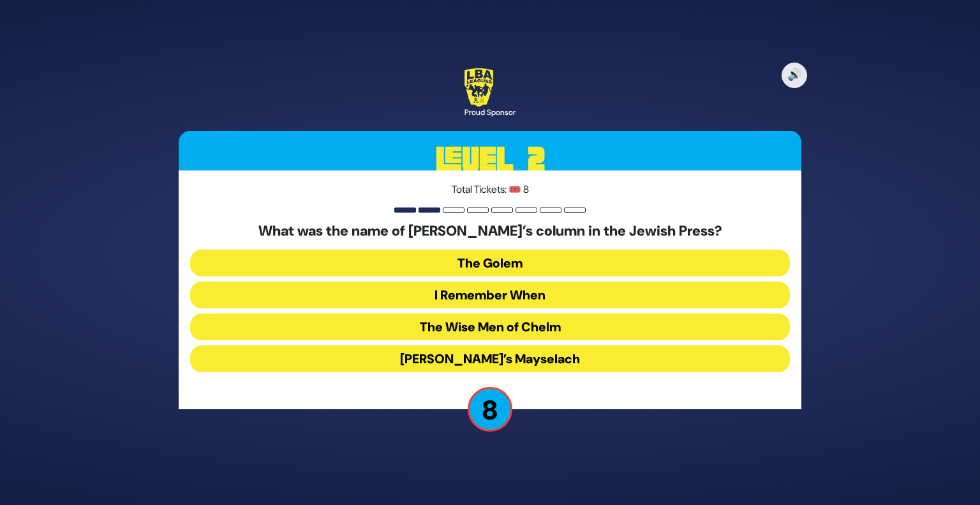
click at [477, 291] on button "I Remember When" at bounding box center [490, 294] width 600 height 27
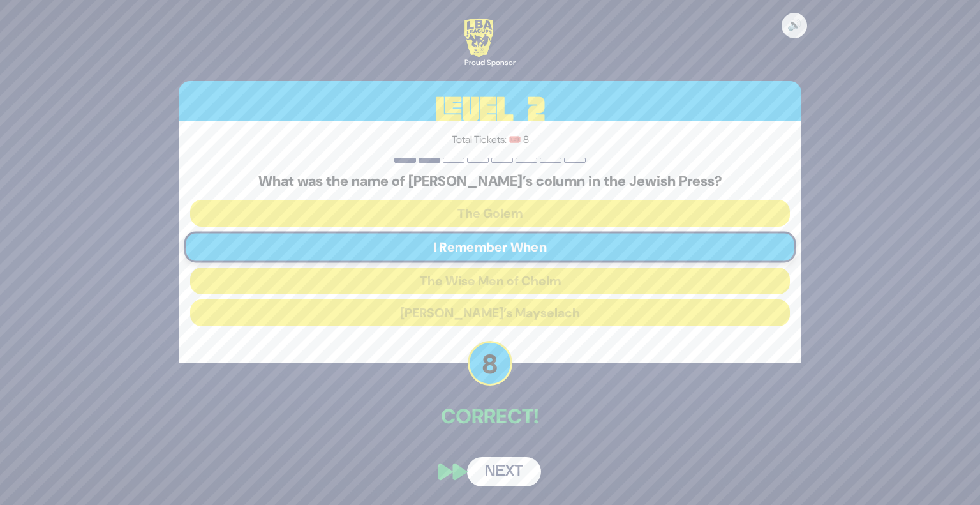
click at [477, 472] on button "Next" at bounding box center [504, 471] width 74 height 29
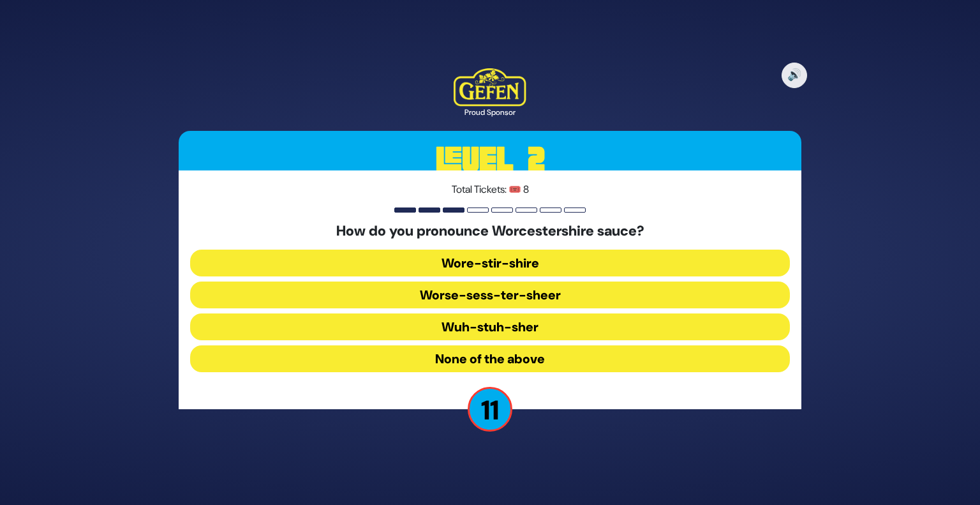
click at [480, 331] on button "Wuh-stuh-sher" at bounding box center [490, 326] width 600 height 27
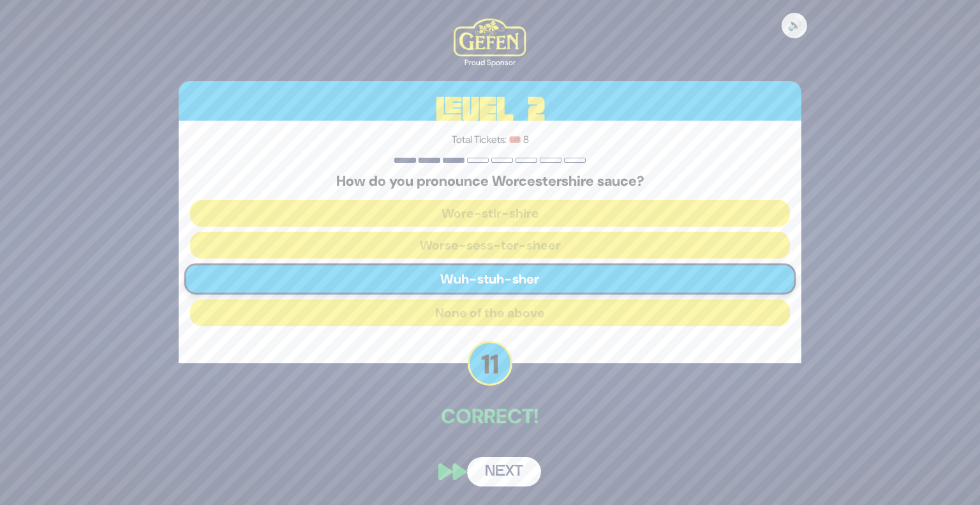
click at [487, 478] on button "Next" at bounding box center [504, 471] width 74 height 29
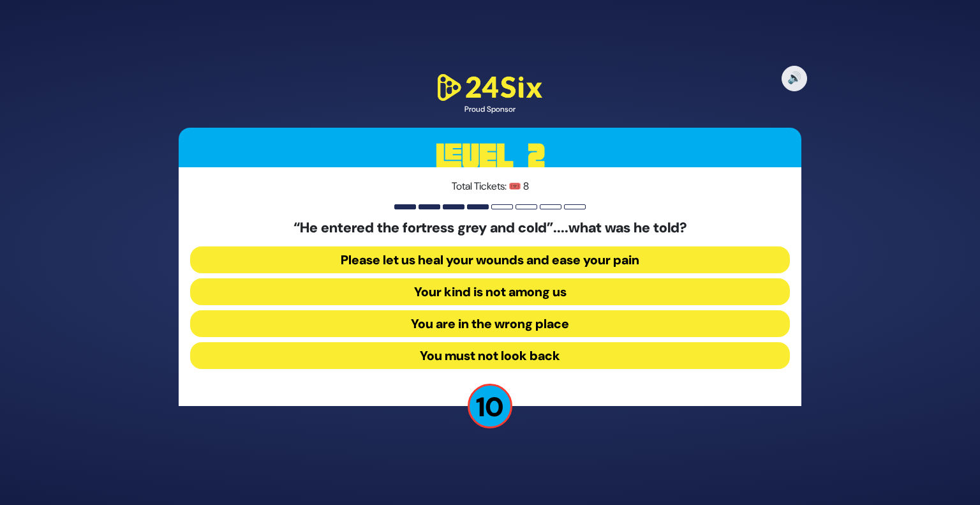
click at [477, 294] on button "Your kind is not among us" at bounding box center [490, 291] width 600 height 27
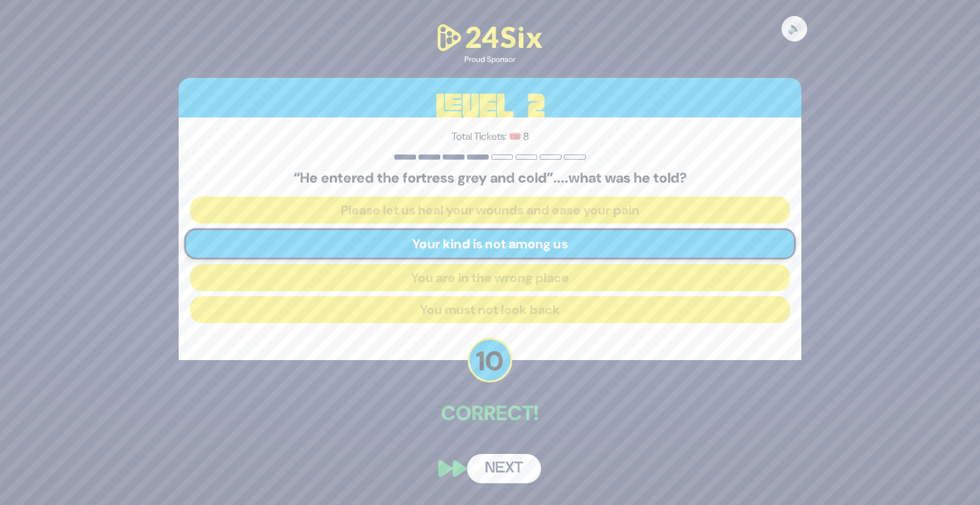
click at [484, 473] on button "Next" at bounding box center [504, 468] width 74 height 29
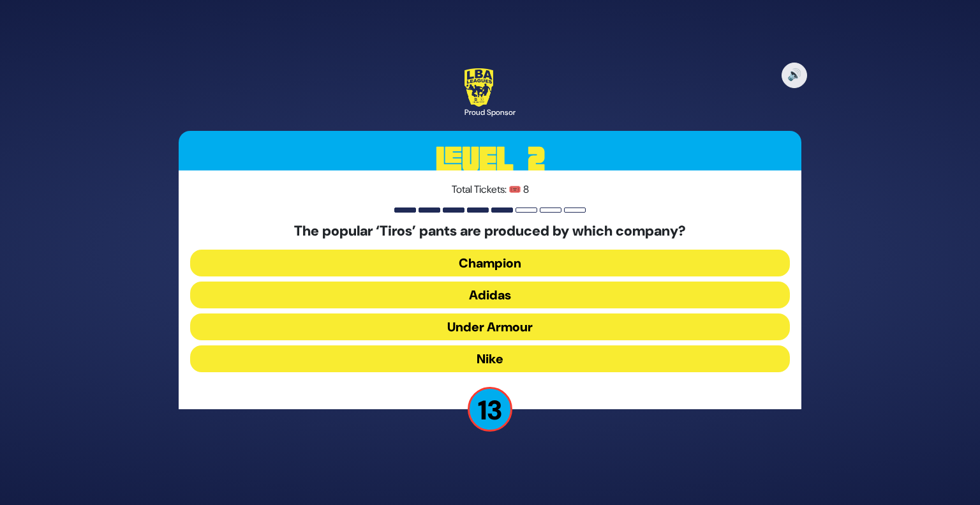
click at [502, 288] on button "Adidas" at bounding box center [490, 294] width 600 height 27
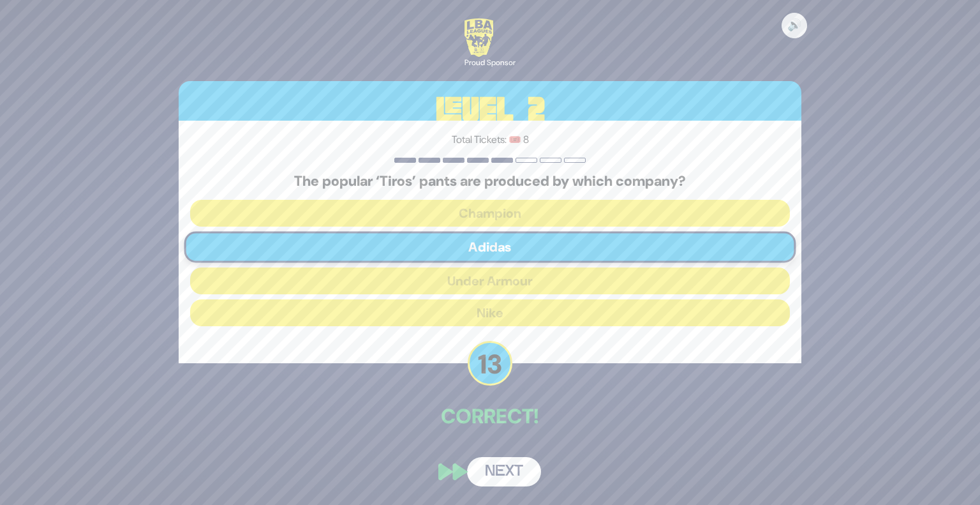
click at [488, 461] on button "Next" at bounding box center [504, 471] width 74 height 29
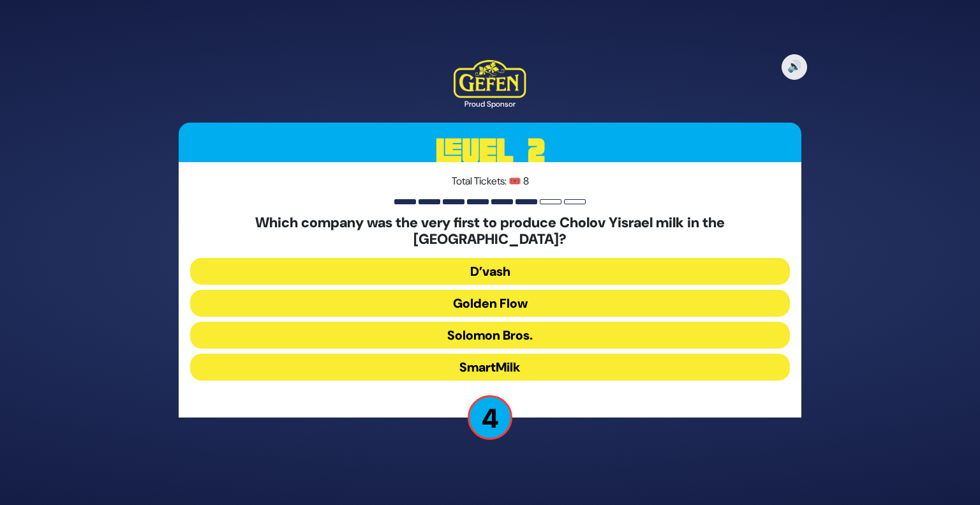
click at [484, 324] on button "Solomon Bros." at bounding box center [490, 335] width 600 height 27
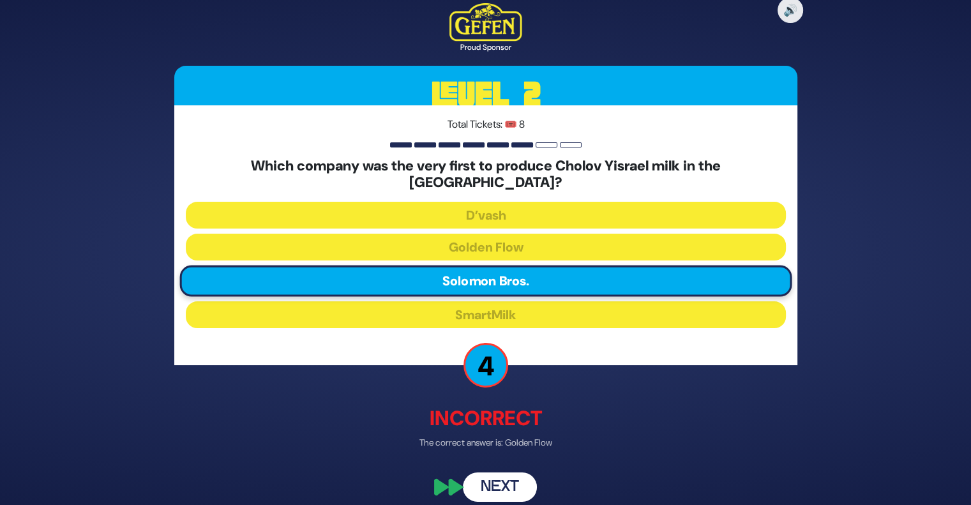
click at [483, 482] on button "Next" at bounding box center [500, 486] width 74 height 29
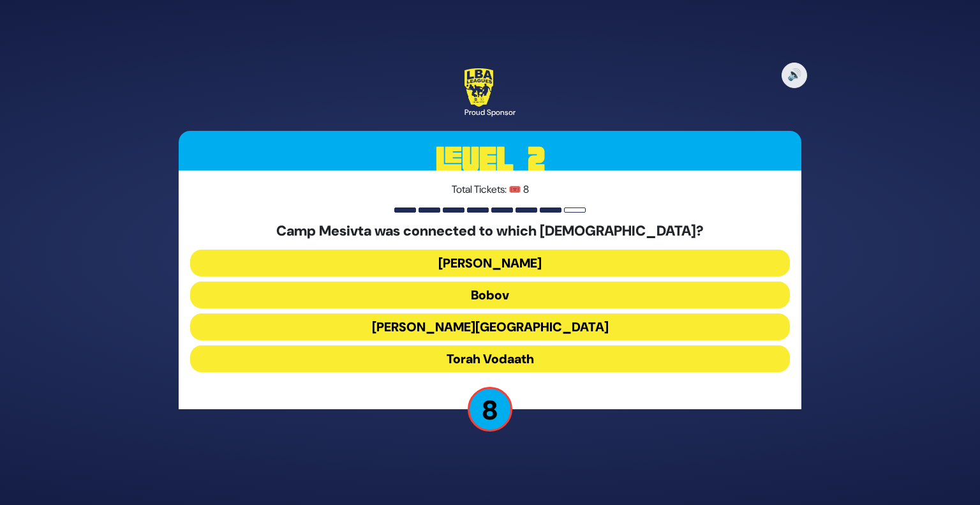
click at [484, 367] on button "Torah Vodaath" at bounding box center [490, 358] width 600 height 27
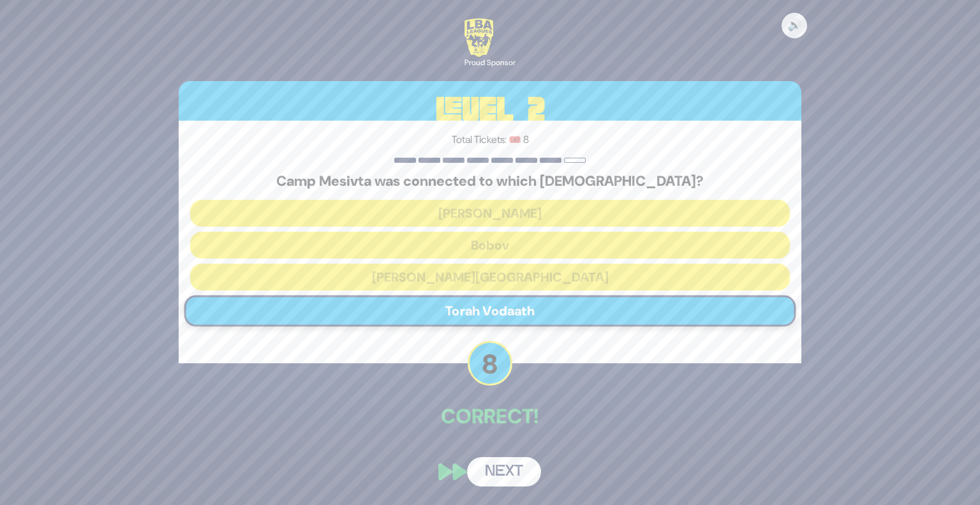
click at [495, 475] on button "Next" at bounding box center [504, 471] width 74 height 29
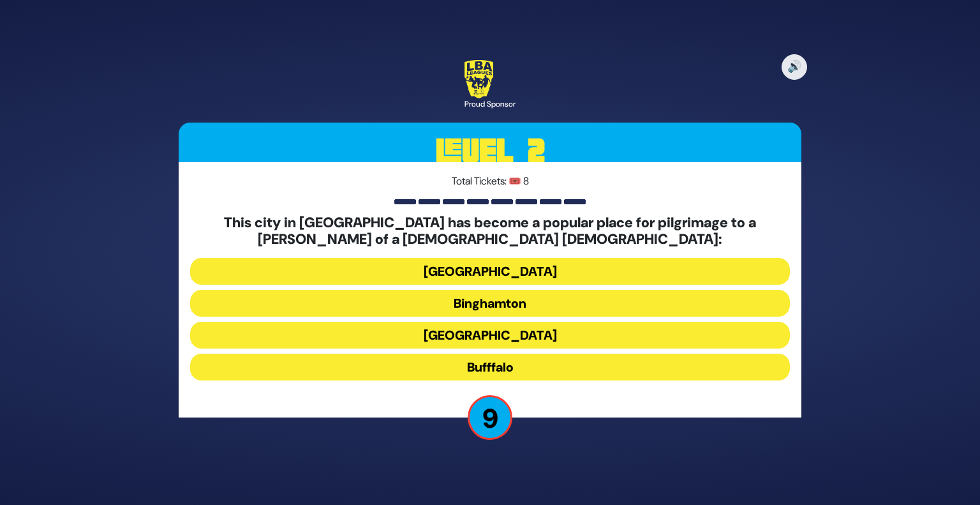
click at [493, 363] on button "Bufffalo" at bounding box center [490, 367] width 600 height 27
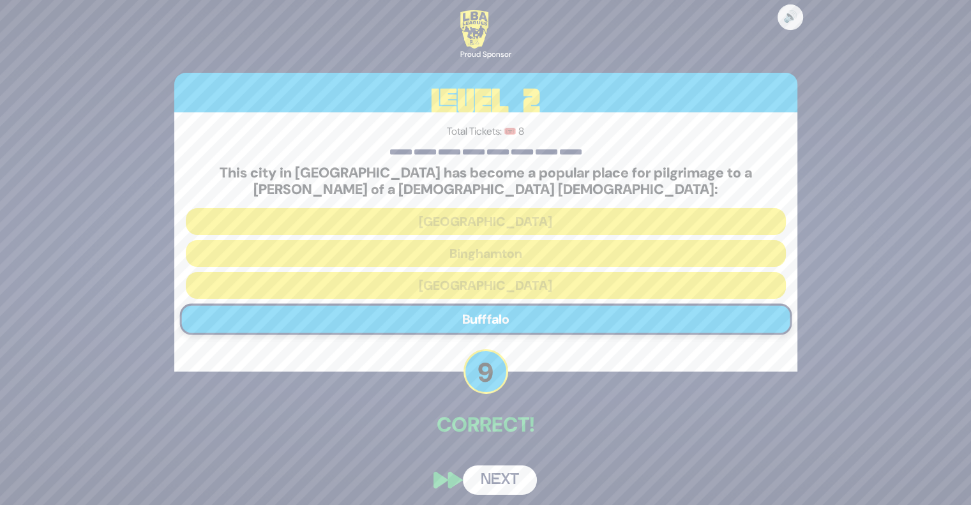
click at [486, 482] on button "Next" at bounding box center [500, 479] width 74 height 29
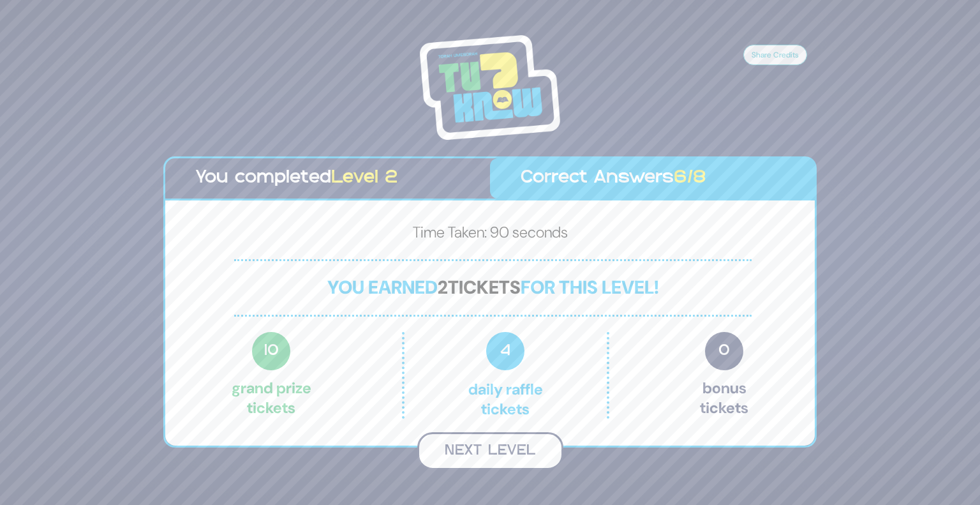
click at [477, 459] on button "Next Level" at bounding box center [490, 451] width 146 height 38
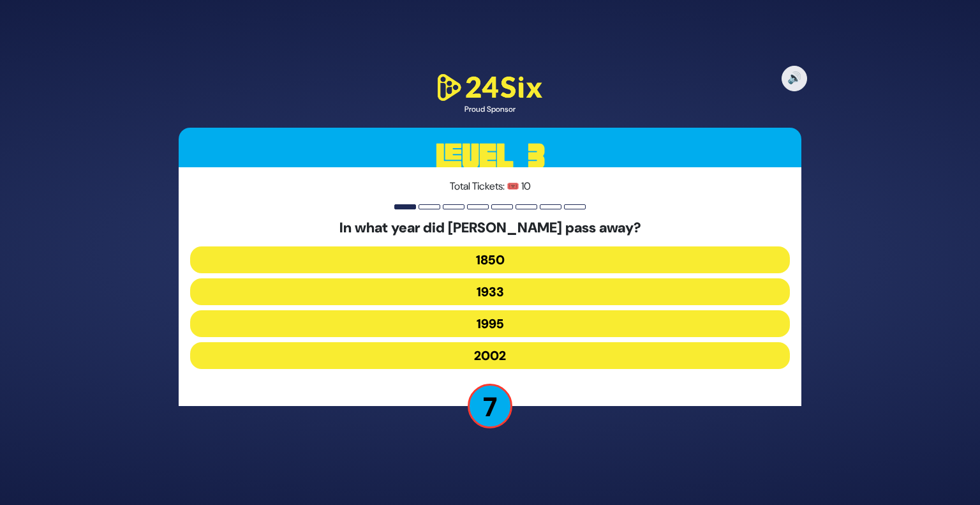
click at [470, 325] on button "1995" at bounding box center [490, 323] width 600 height 27
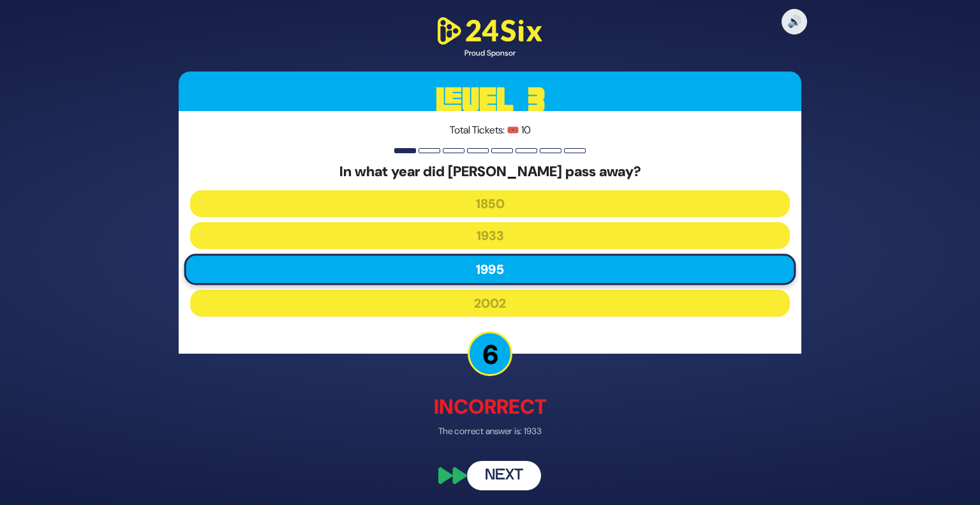
click at [502, 479] on button "Next" at bounding box center [504, 475] width 74 height 29
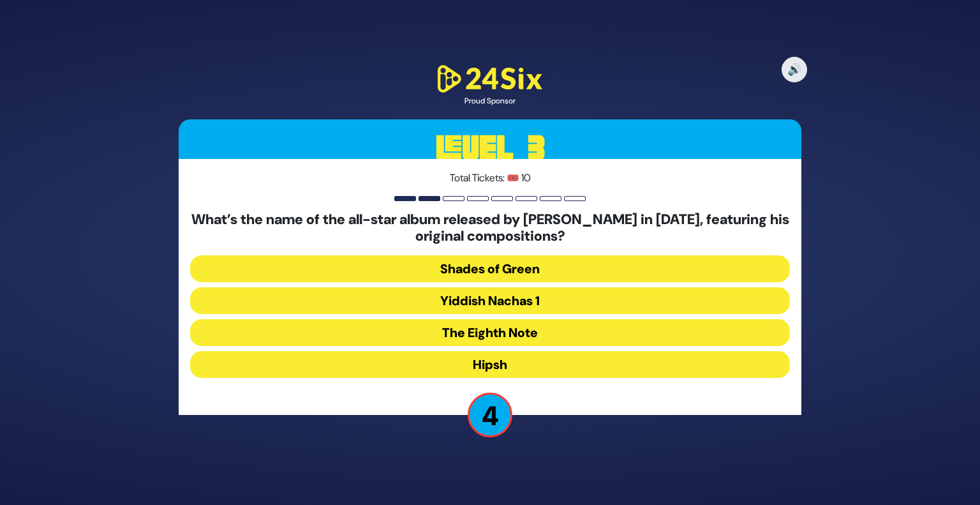
click at [503, 334] on button "The Eighth Note" at bounding box center [490, 332] width 600 height 27
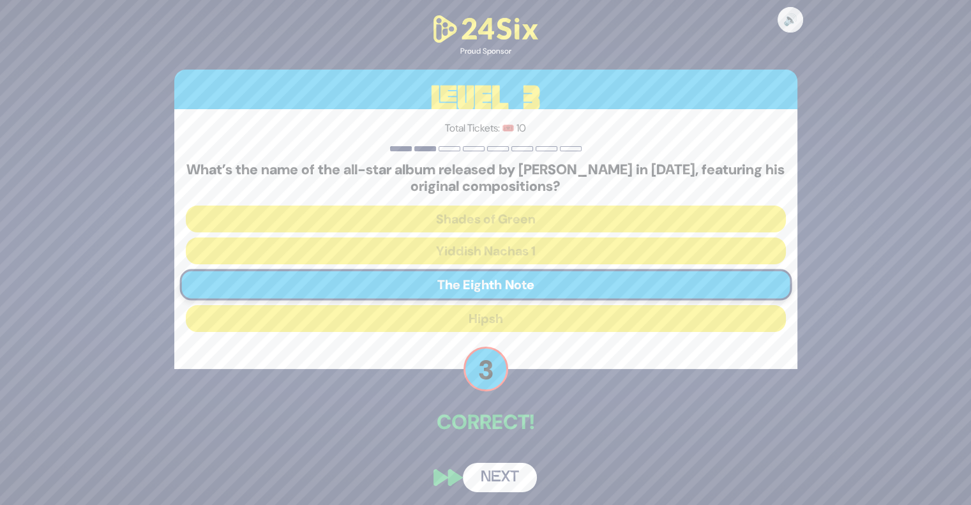
click at [484, 467] on button "Next" at bounding box center [500, 477] width 74 height 29
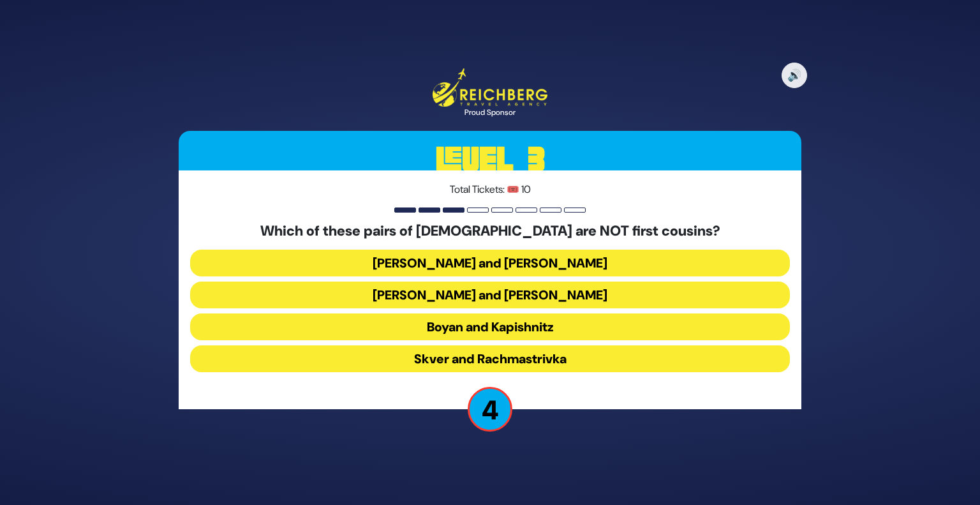
click at [456, 295] on button "Satmar and Klausenberg" at bounding box center [490, 294] width 600 height 27
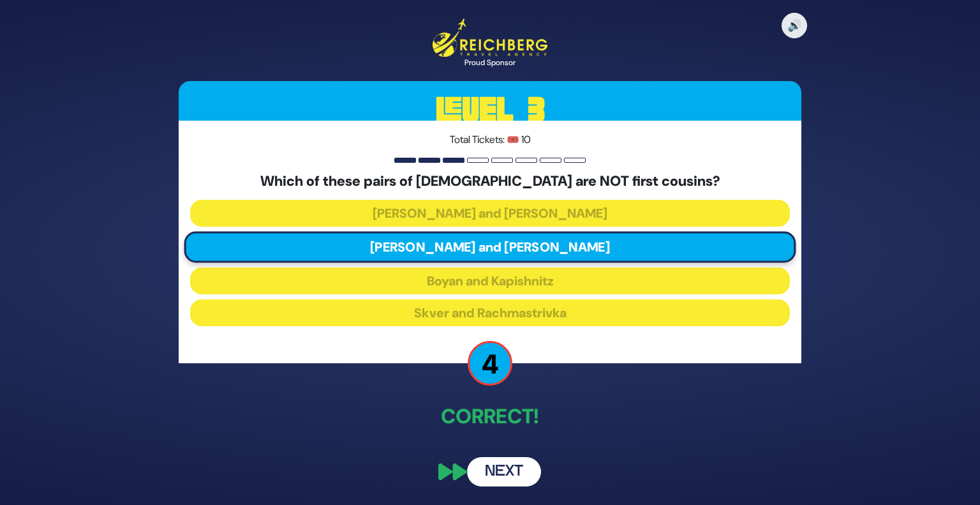
click at [486, 473] on button "Next" at bounding box center [504, 471] width 74 height 29
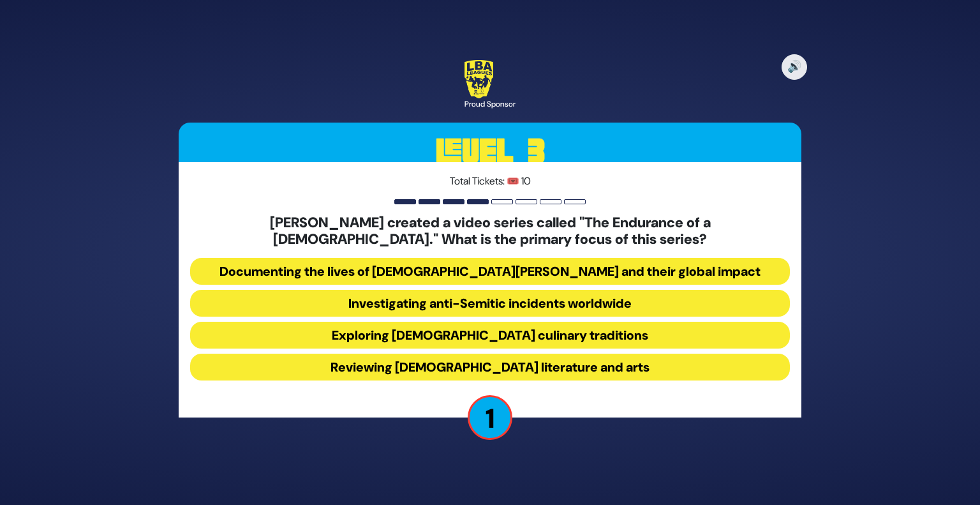
click at [471, 332] on button "Exploring [DEMOGRAPHIC_DATA] culinary traditions" at bounding box center [490, 335] width 600 height 27
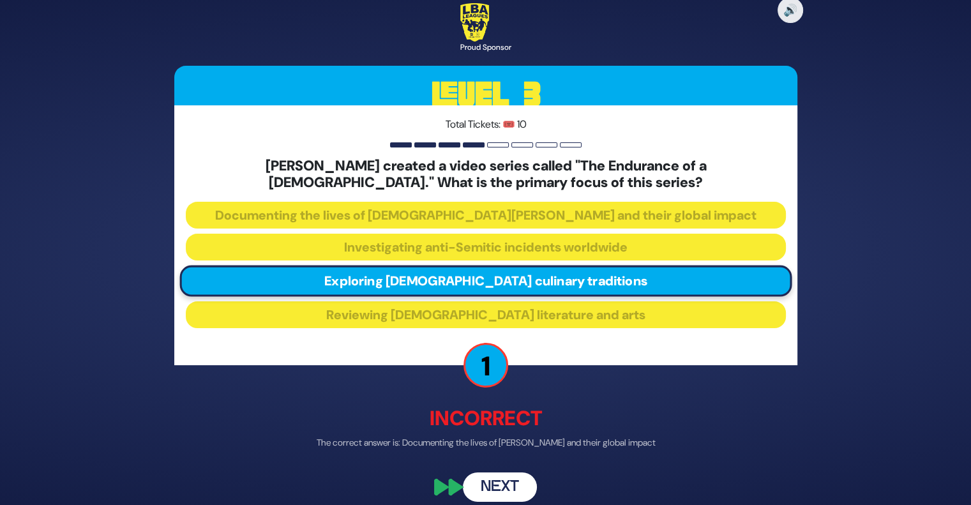
click at [507, 493] on button "Next" at bounding box center [500, 486] width 74 height 29
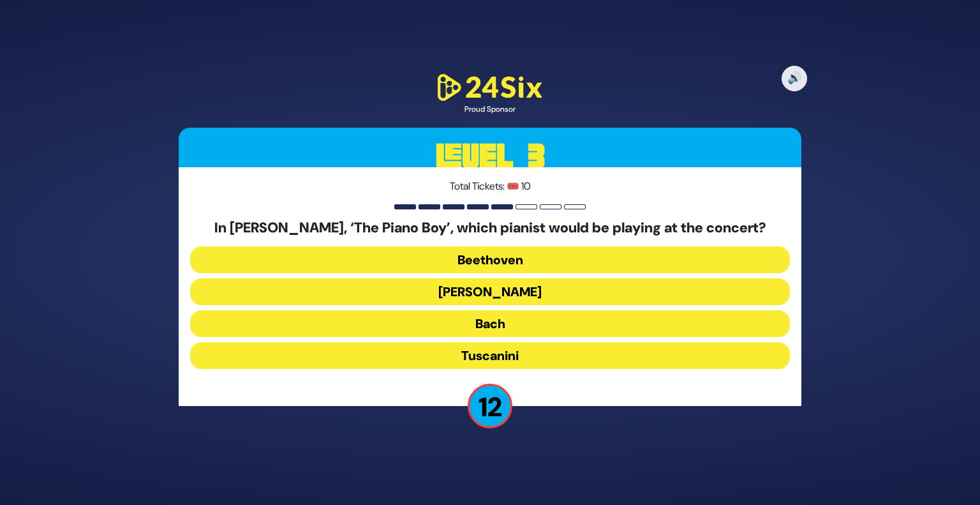
click at [502, 291] on button "Paderewski" at bounding box center [490, 291] width 600 height 27
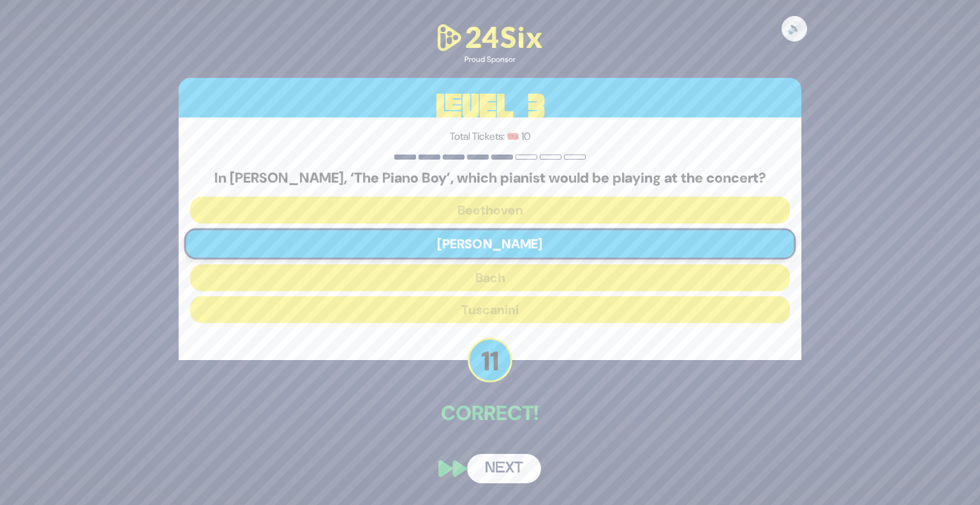
click at [481, 470] on button "Next" at bounding box center [504, 468] width 74 height 29
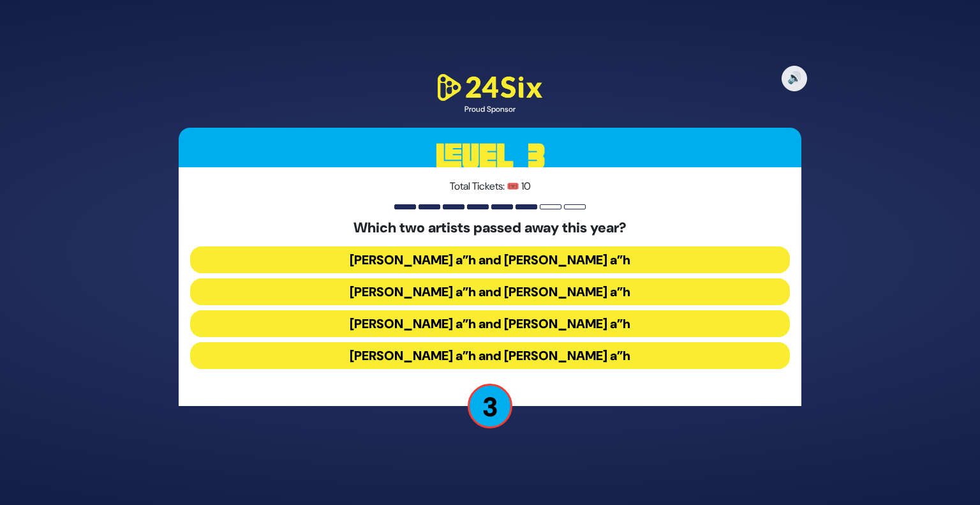
click at [503, 260] on button "Yigal Calek a”h and Avi Piamenta a”h" at bounding box center [490, 259] width 600 height 27
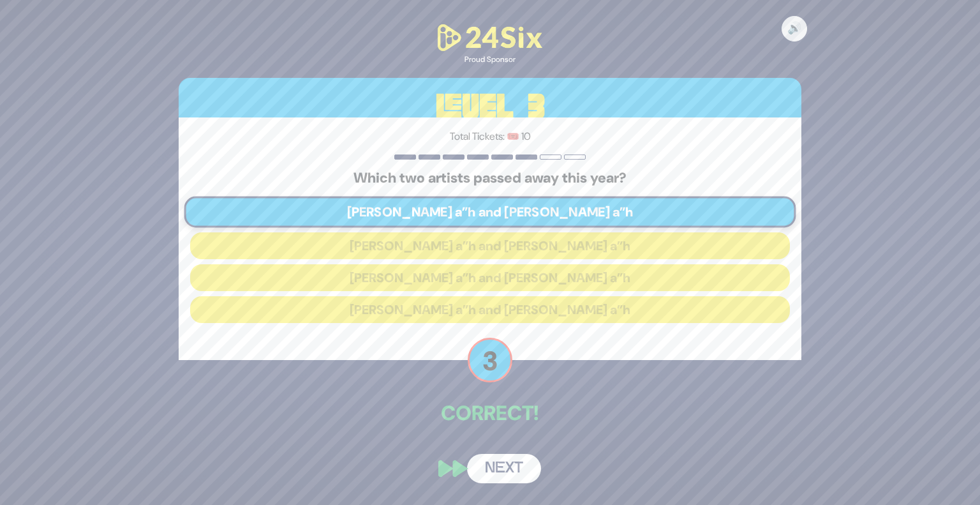
click at [496, 472] on button "Next" at bounding box center [504, 468] width 74 height 29
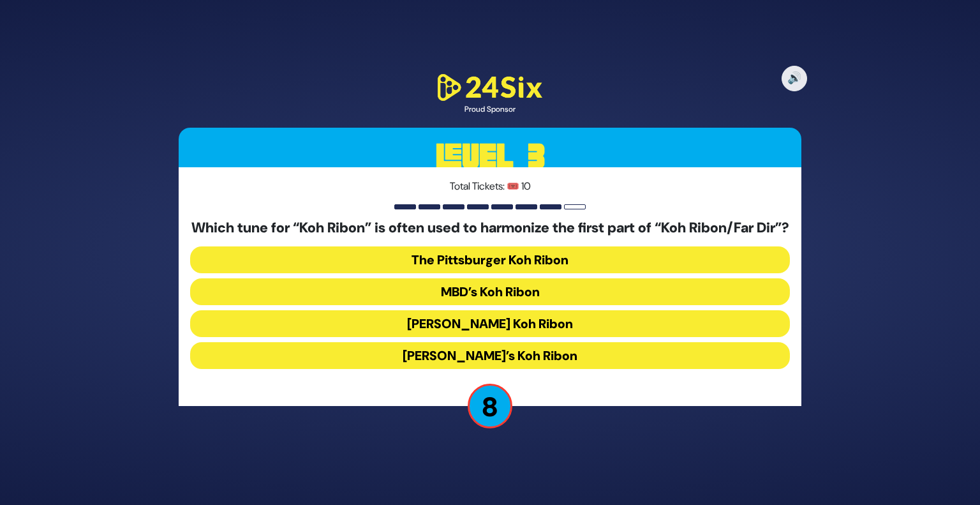
click at [490, 292] on button "MBD’s Koh Ribon" at bounding box center [490, 291] width 600 height 27
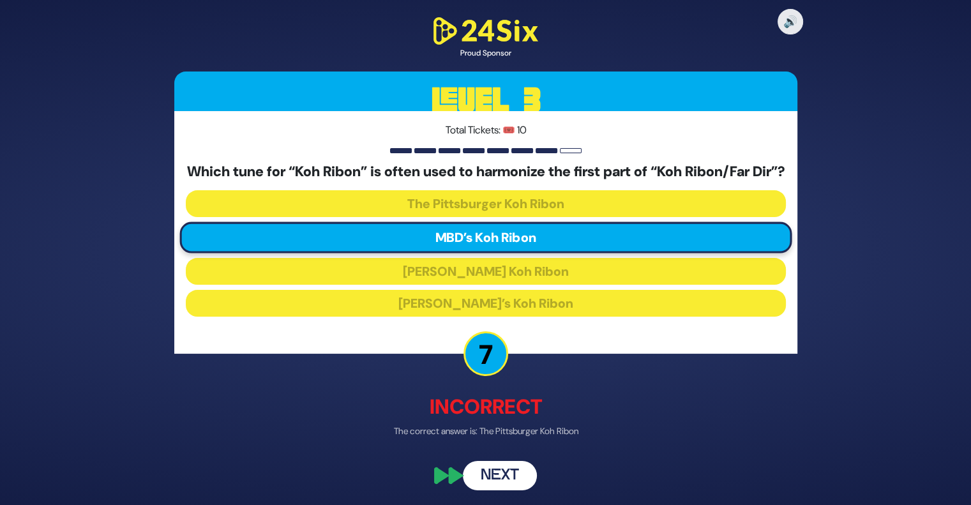
click at [492, 482] on button "Next" at bounding box center [500, 475] width 74 height 29
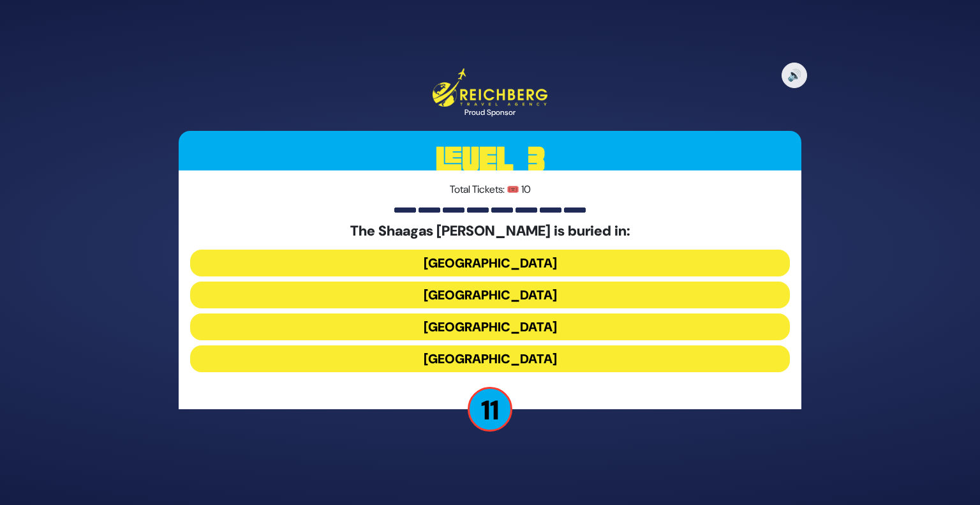
click at [462, 357] on button "Lithuania" at bounding box center [490, 358] width 600 height 27
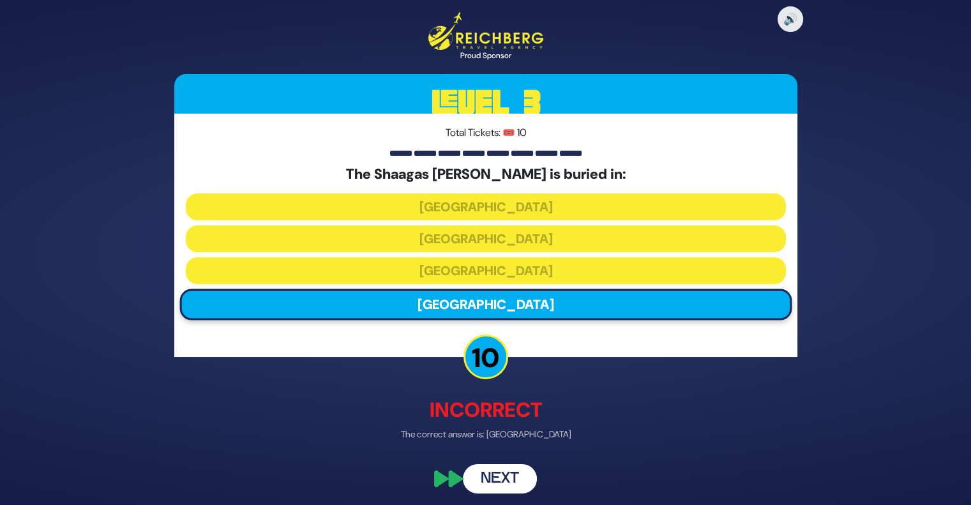
click at [480, 479] on button "Next" at bounding box center [500, 477] width 74 height 29
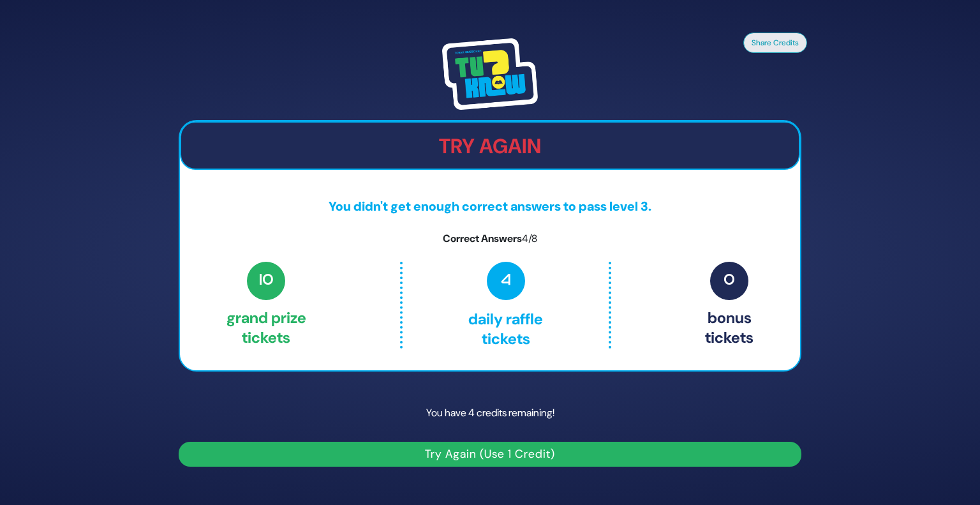
click at [484, 452] on button "Try Again (Use 1 Credit)" at bounding box center [490, 454] width 623 height 25
click at [135, 357] on div "Share Credits Try Again You didn't get enough correct answers to pass level 3. …" at bounding box center [490, 252] width 980 height 505
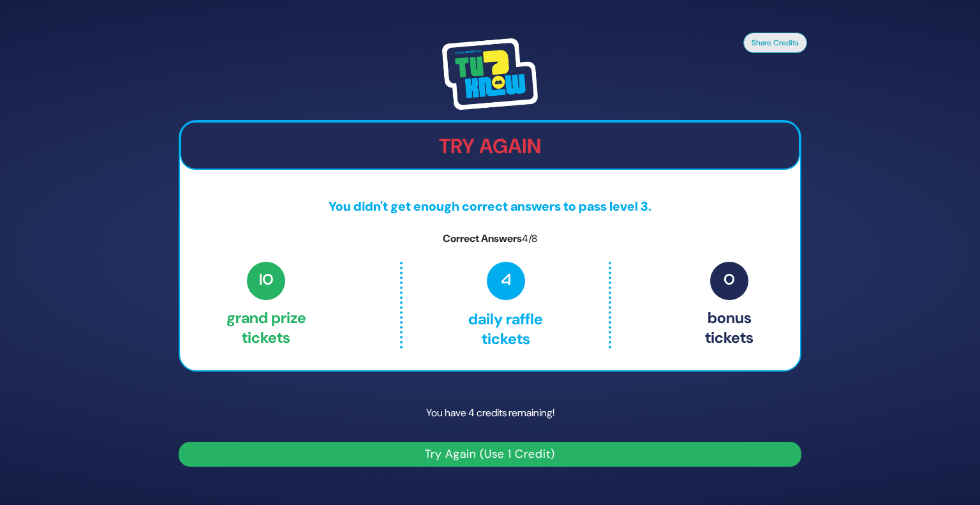
click at [465, 456] on button "Try Again (Use 1 Credit)" at bounding box center [490, 454] width 623 height 25
click at [655, 457] on button "Try Again (Use 1 Credit)" at bounding box center [490, 454] width 623 height 25
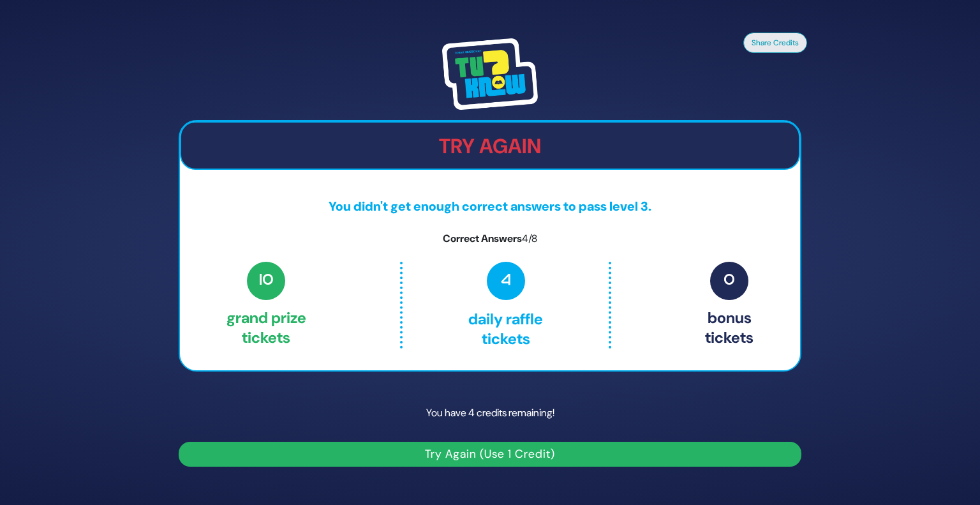
click at [512, 454] on button "Try Again (Use 1 Credit)" at bounding box center [490, 454] width 623 height 25
click at [98, 321] on div "Share Credits Try Again You didn't get enough correct answers to pass level 3. …" at bounding box center [490, 252] width 980 height 505
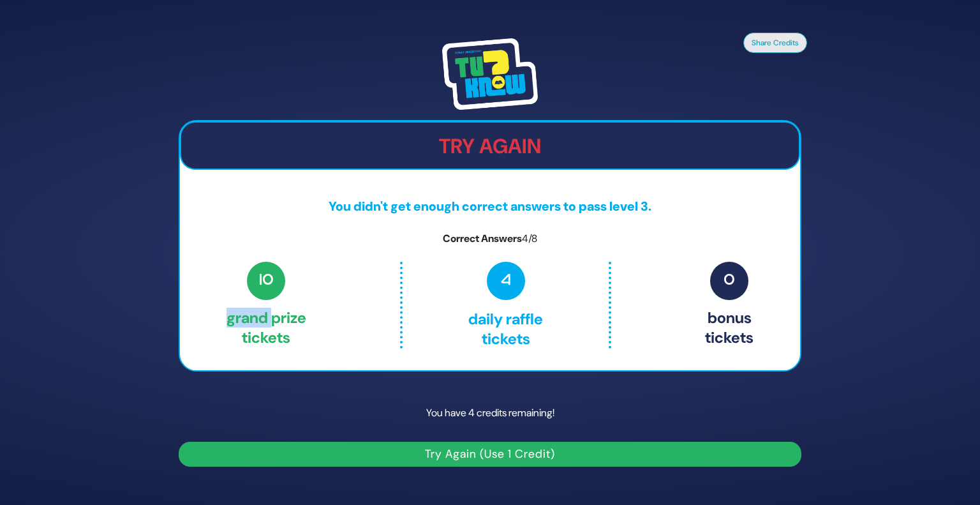
click at [324, 454] on button "Try Again (Use 1 Credit)" at bounding box center [490, 454] width 623 height 25
click at [466, 449] on button "Try Again (Use 1 Credit)" at bounding box center [490, 454] width 623 height 25
click at [250, 317] on p "10 Grand Prize tickets" at bounding box center [267, 305] width 80 height 87
click at [519, 454] on button "Try Again (Use 1 Credit)" at bounding box center [490, 454] width 623 height 25
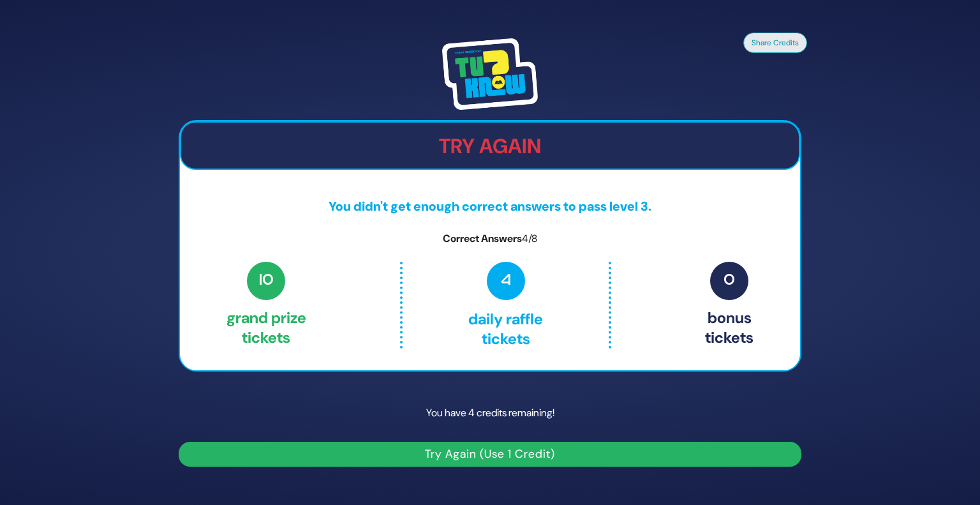
click at [519, 454] on button "Try Again (Use 1 Credit)" at bounding box center [490, 454] width 623 height 25
click at [771, 42] on button "Share Credits" at bounding box center [775, 42] width 64 height 20
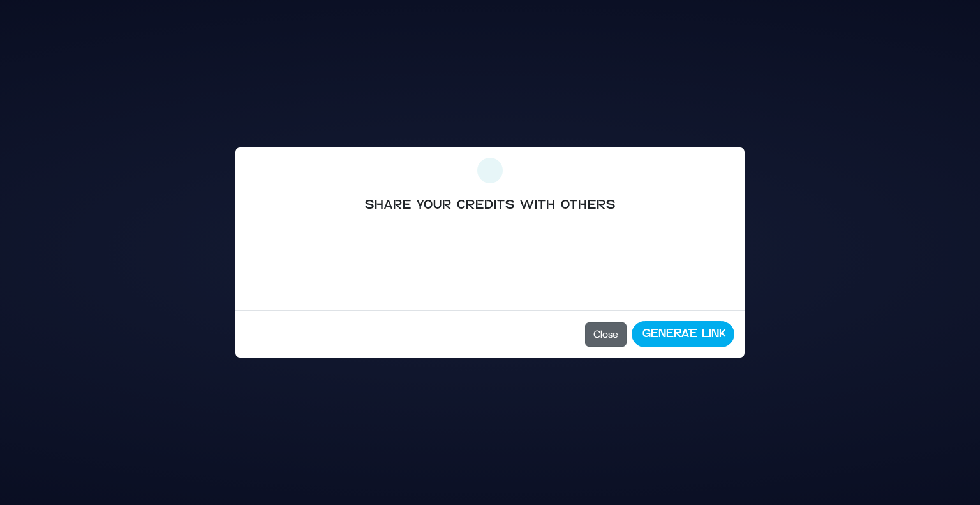
click at [600, 334] on button "Close" at bounding box center [605, 334] width 41 height 24
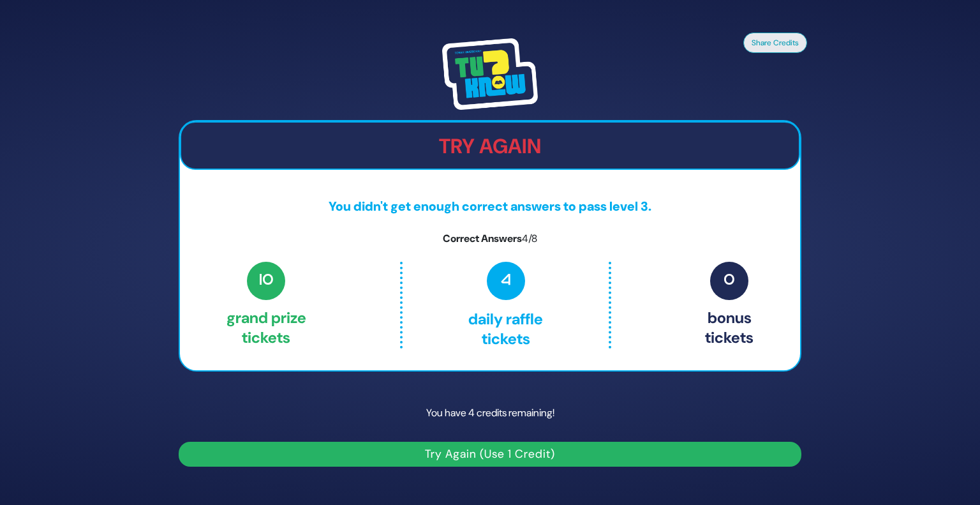
click at [573, 461] on button "Try Again (Use 1 Credit)" at bounding box center [490, 454] width 623 height 25
click at [508, 458] on button "Try Again (Use 1 Credit)" at bounding box center [490, 454] width 623 height 25
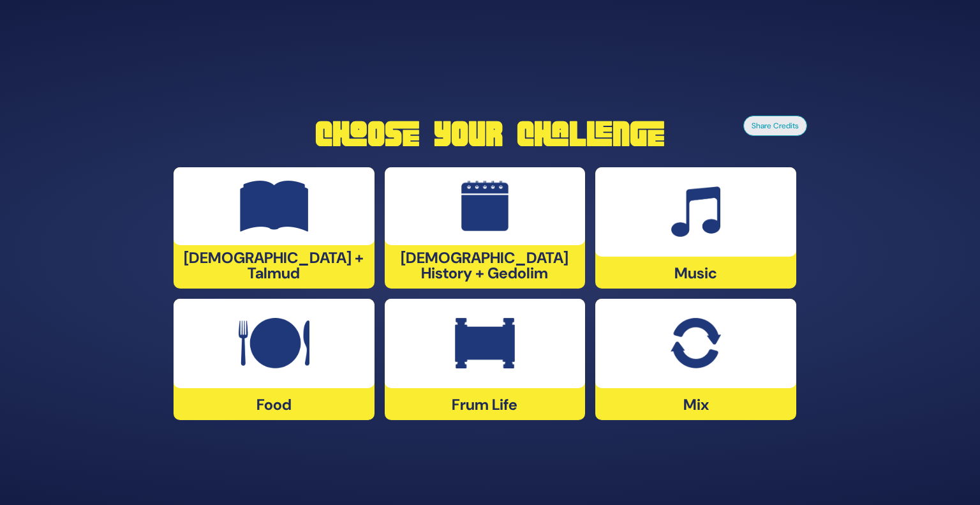
click at [733, 220] on div at bounding box center [695, 211] width 201 height 89
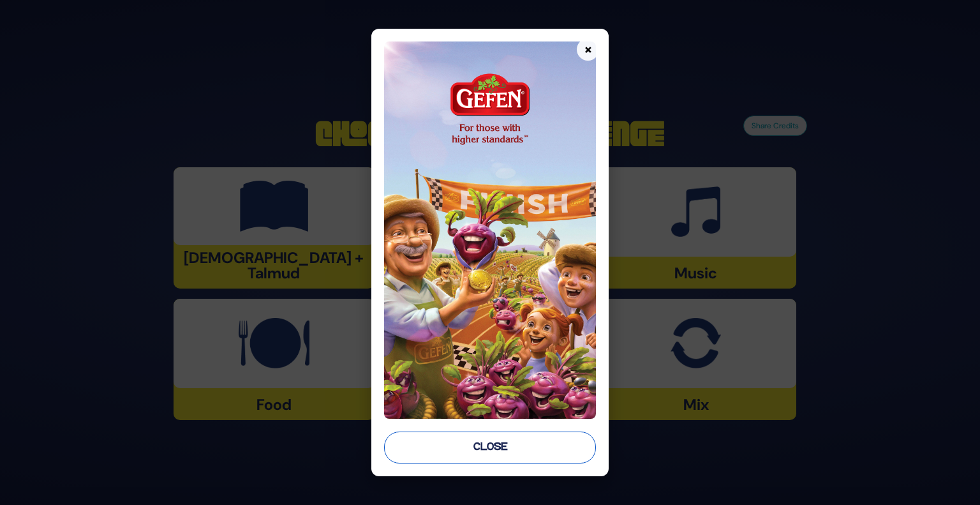
click at [541, 445] on button "Close" at bounding box center [490, 447] width 212 height 32
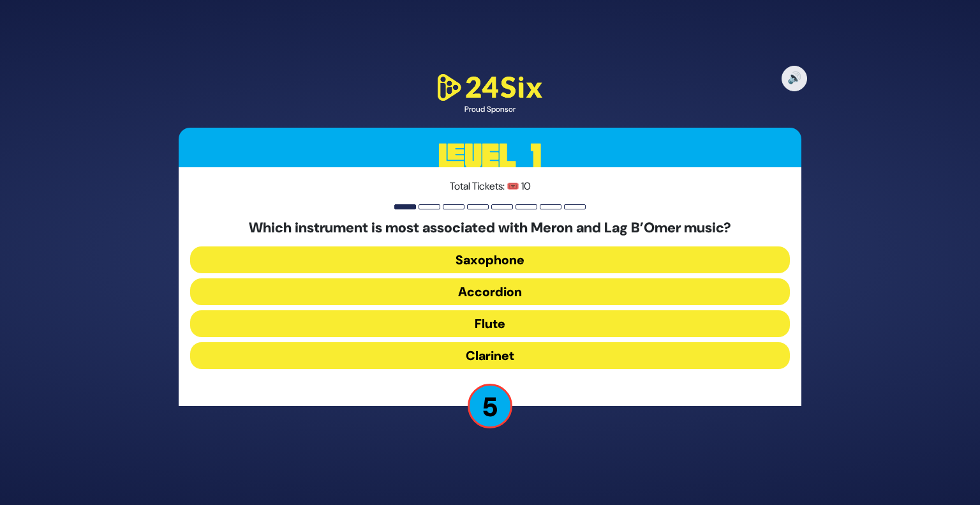
click at [523, 354] on button "Clarinet" at bounding box center [490, 355] width 600 height 27
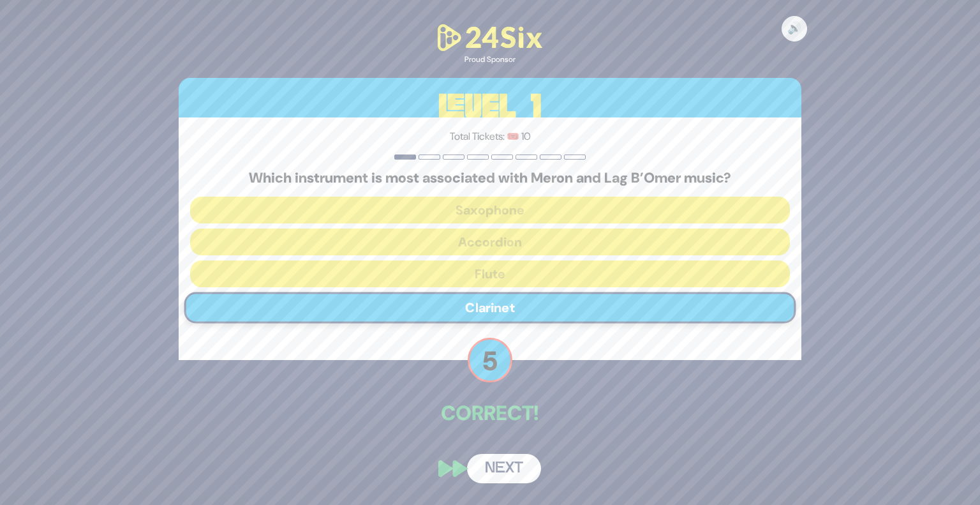
click at [516, 466] on button "Next" at bounding box center [504, 468] width 74 height 29
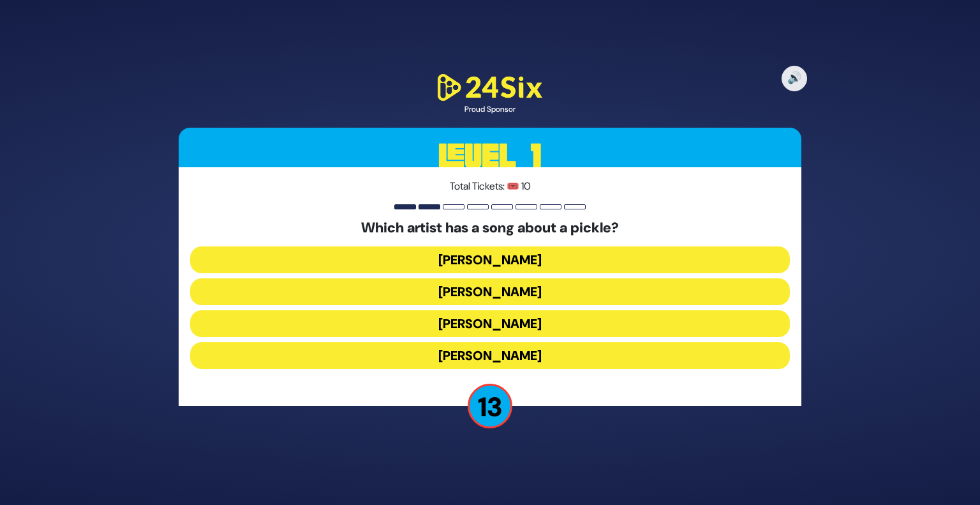
click at [504, 267] on button "[PERSON_NAME]" at bounding box center [490, 259] width 600 height 27
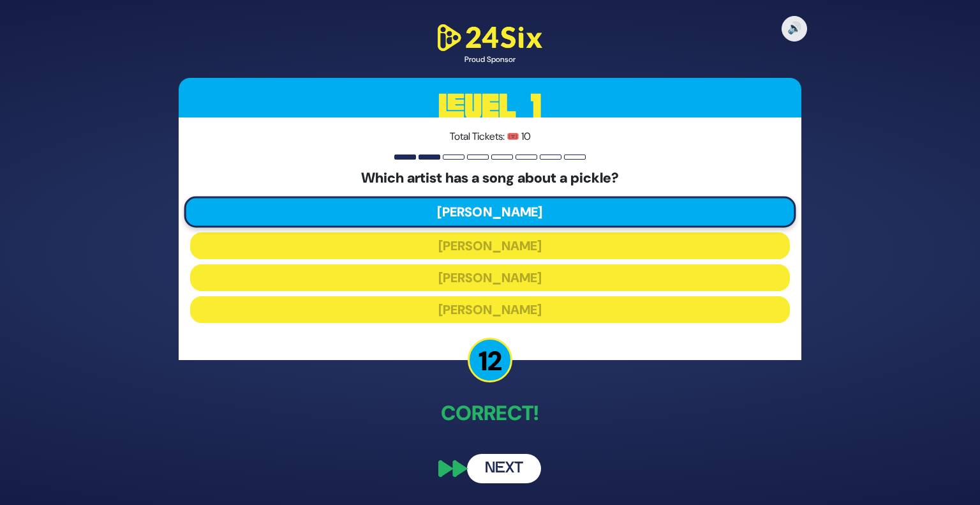
click at [499, 467] on button "Next" at bounding box center [504, 468] width 74 height 29
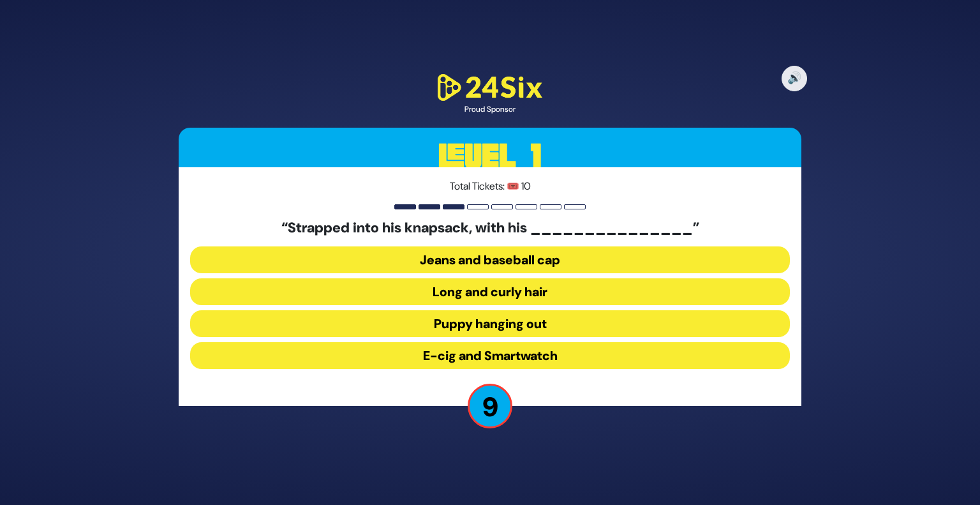
click at [488, 301] on button "Long and curly hair" at bounding box center [490, 291] width 600 height 27
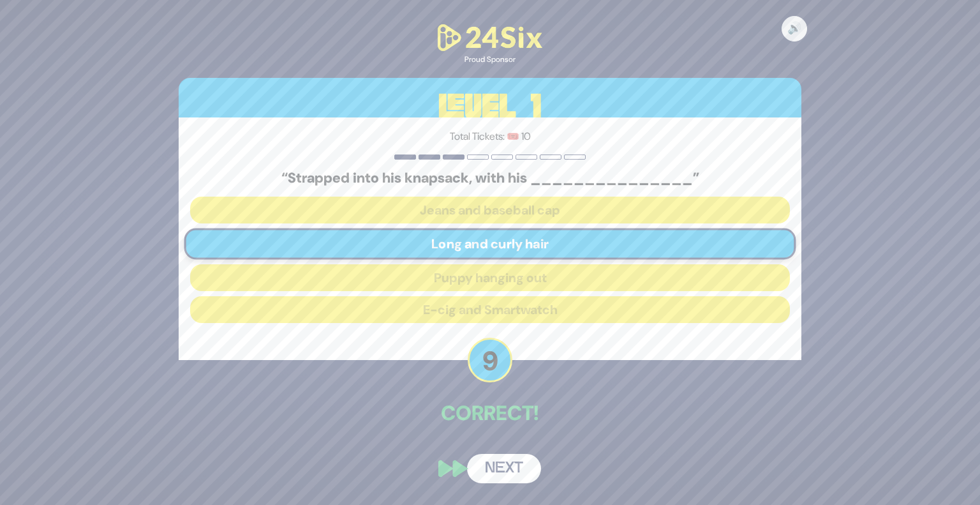
click at [509, 458] on button "Next" at bounding box center [504, 468] width 74 height 29
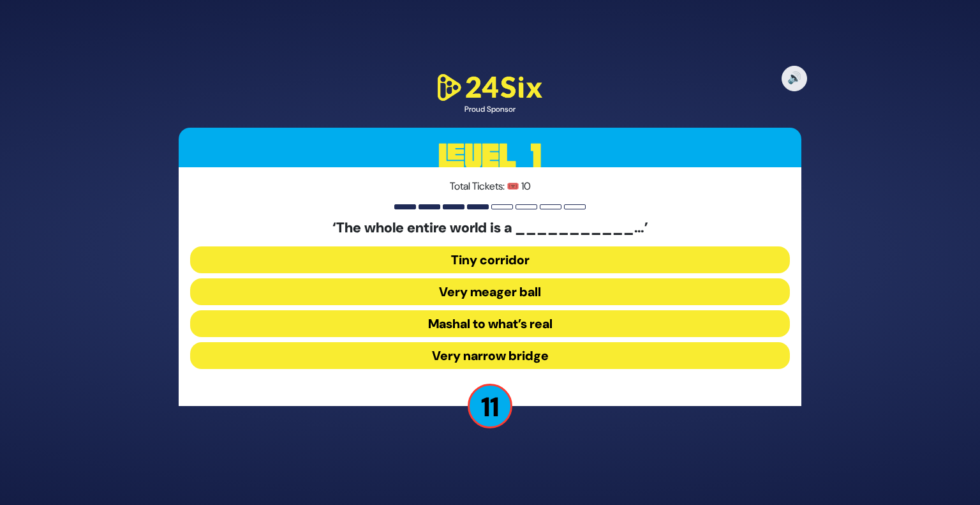
click at [512, 357] on button "Very narrow bridge" at bounding box center [490, 355] width 600 height 27
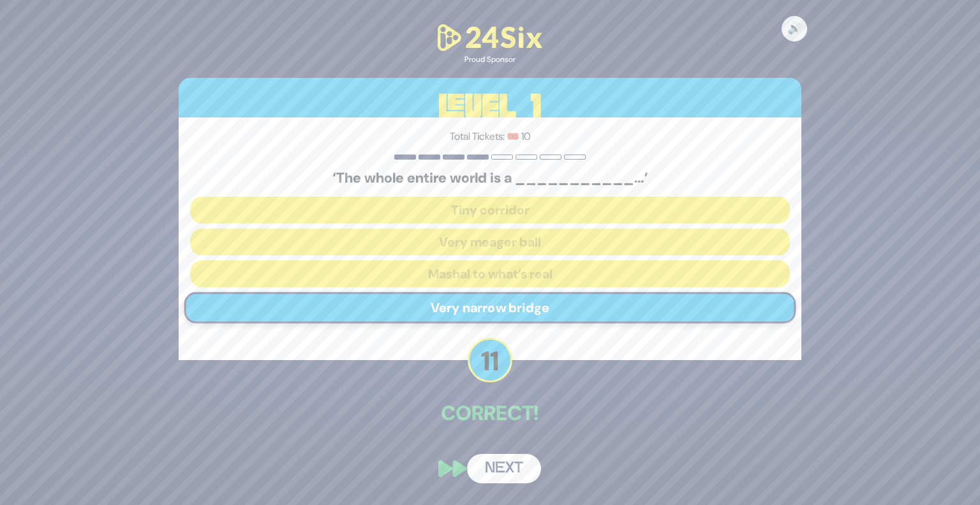
click at [518, 465] on button "Next" at bounding box center [504, 468] width 74 height 29
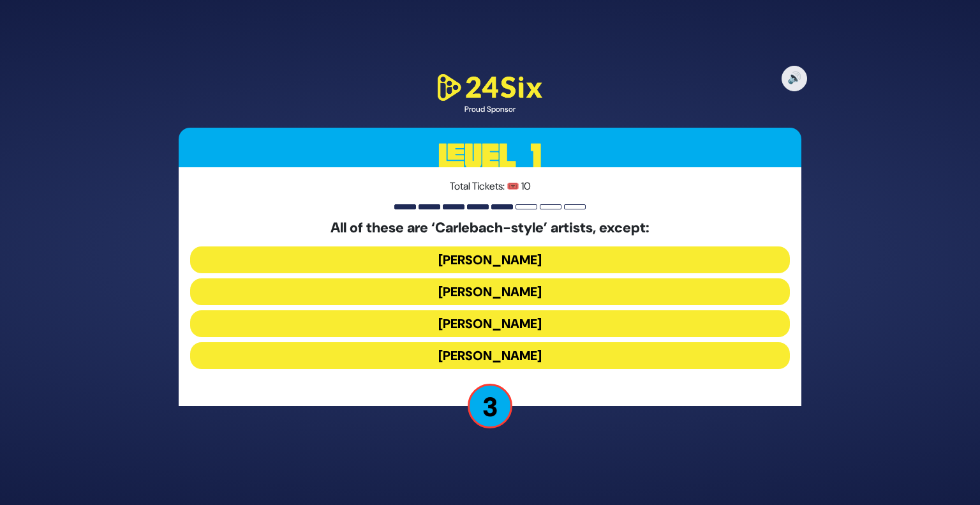
click at [559, 359] on button "Yiddy Bialostotzky" at bounding box center [490, 355] width 600 height 27
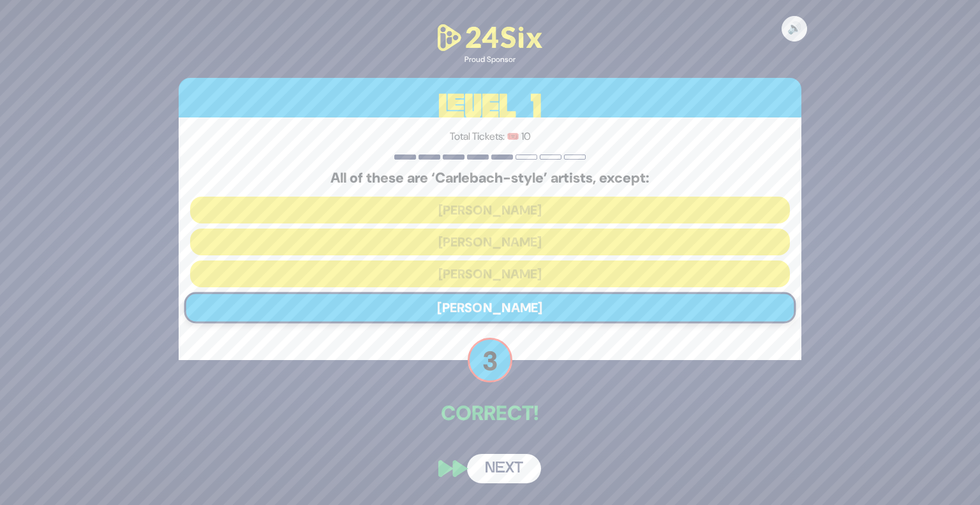
click at [535, 465] on button "Next" at bounding box center [504, 468] width 74 height 29
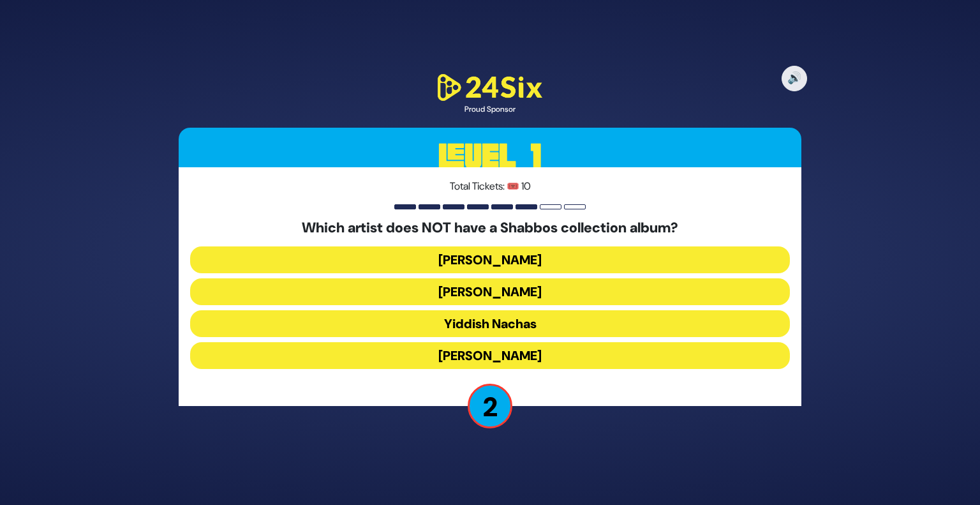
click at [495, 297] on button "Beri Weber" at bounding box center [490, 291] width 600 height 27
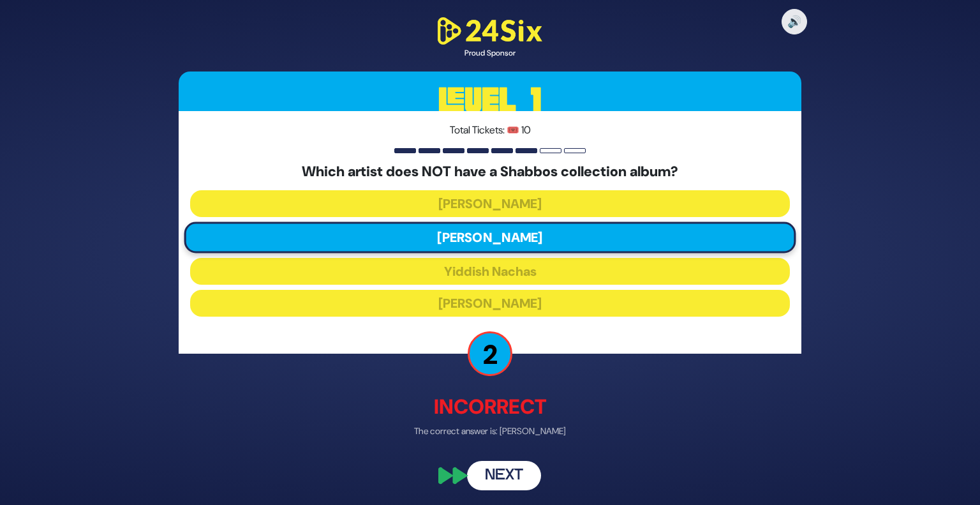
click at [505, 474] on button "Next" at bounding box center [504, 475] width 74 height 29
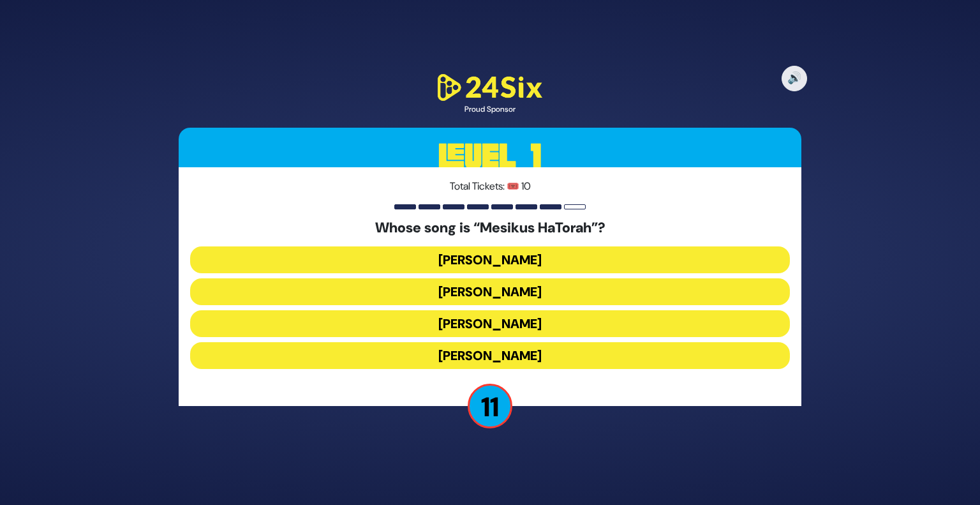
click at [486, 262] on button "[PERSON_NAME]" at bounding box center [490, 259] width 600 height 27
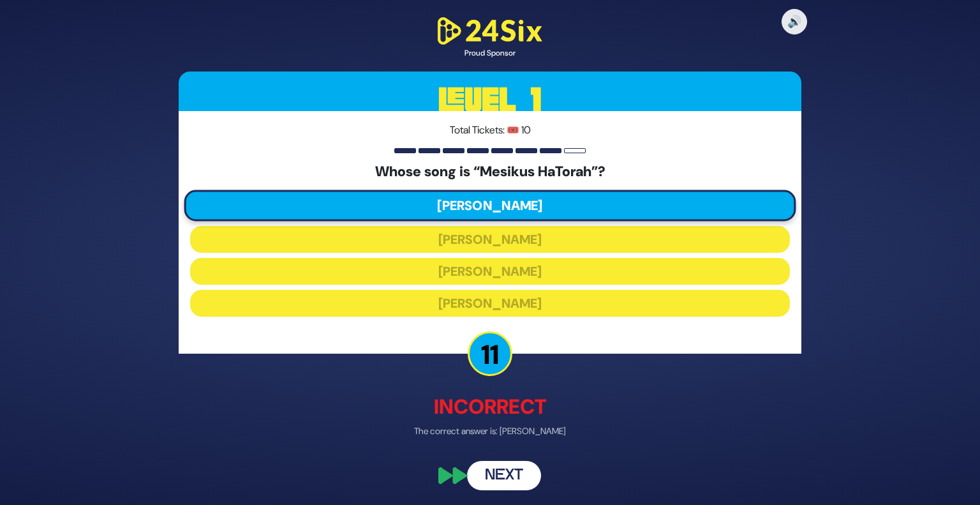
click at [508, 471] on button "Next" at bounding box center [504, 475] width 74 height 29
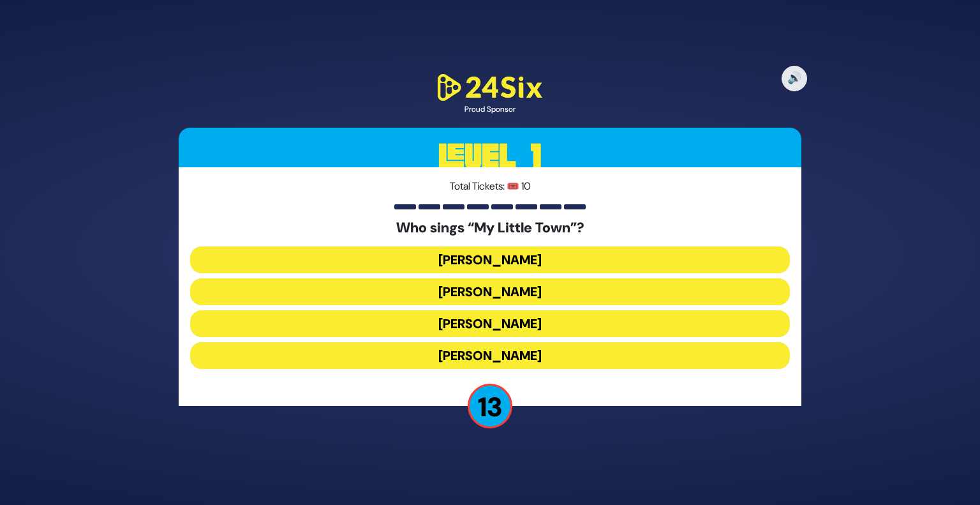
click at [497, 327] on button "Shulem Lemmer" at bounding box center [490, 323] width 600 height 27
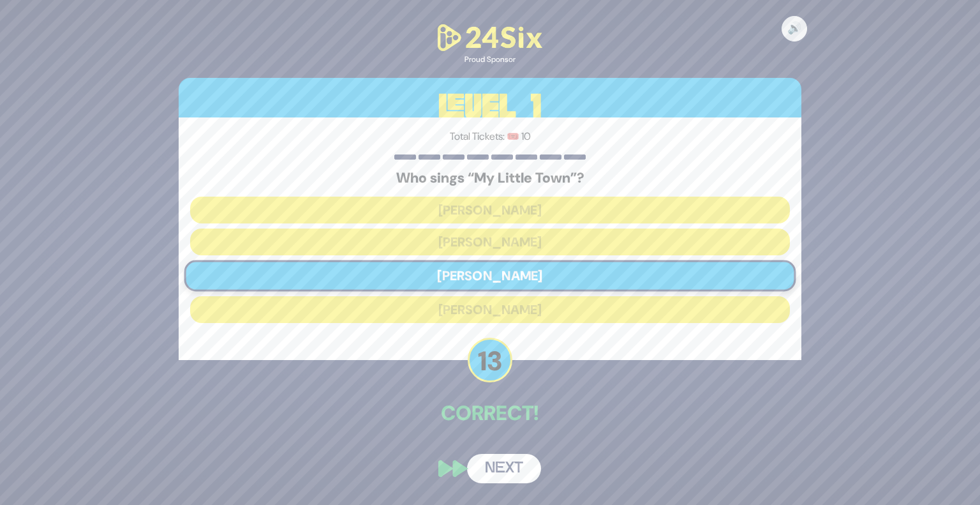
click at [510, 461] on button "Next" at bounding box center [504, 468] width 74 height 29
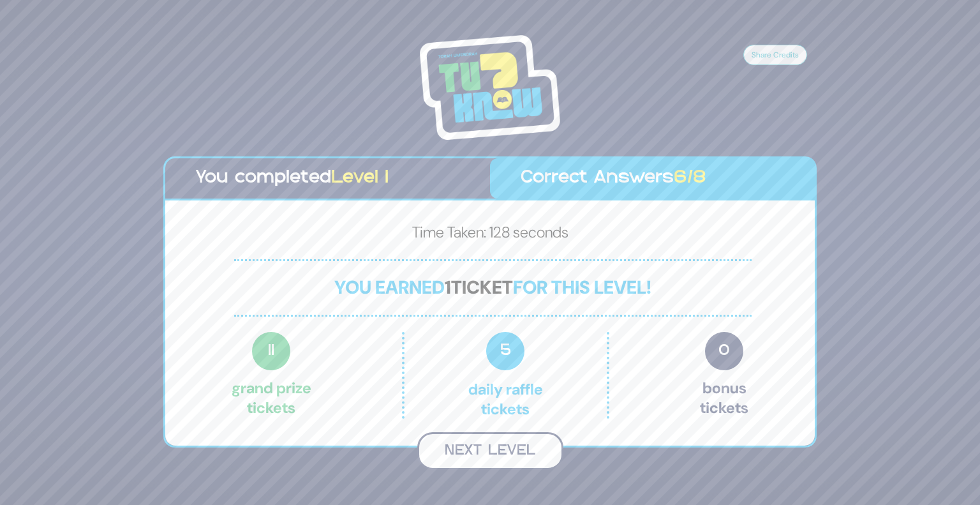
click at [510, 452] on button "Next Level" at bounding box center [490, 451] width 146 height 38
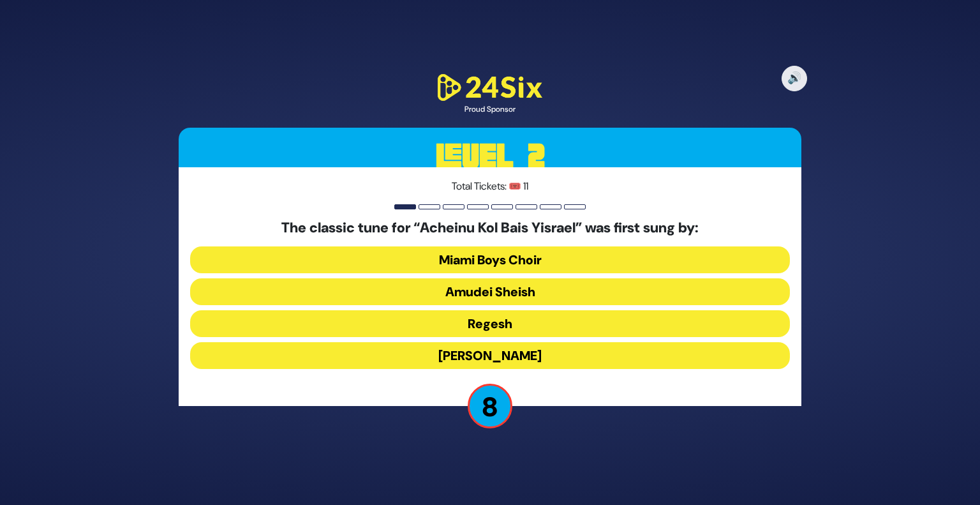
click at [535, 356] on button "Abie Rotenberg" at bounding box center [490, 355] width 600 height 27
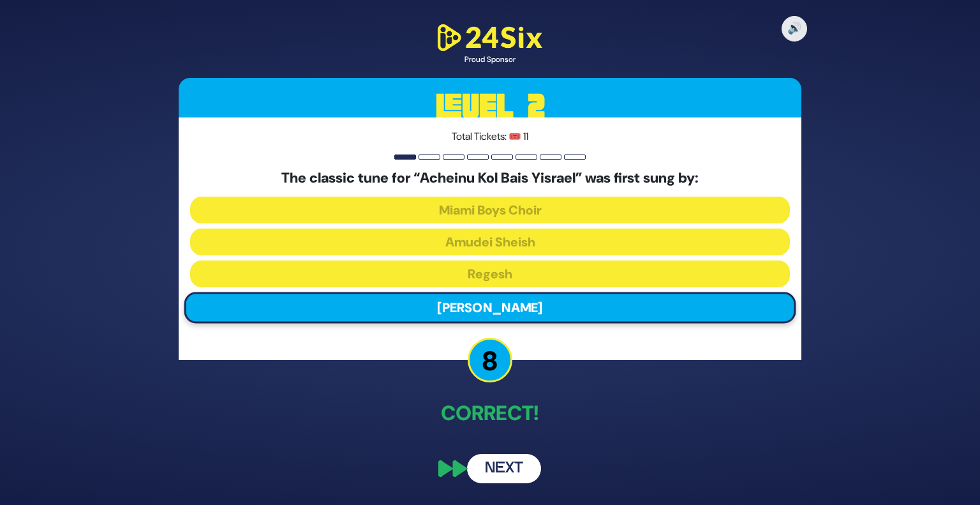
click at [516, 471] on button "Next" at bounding box center [504, 468] width 74 height 29
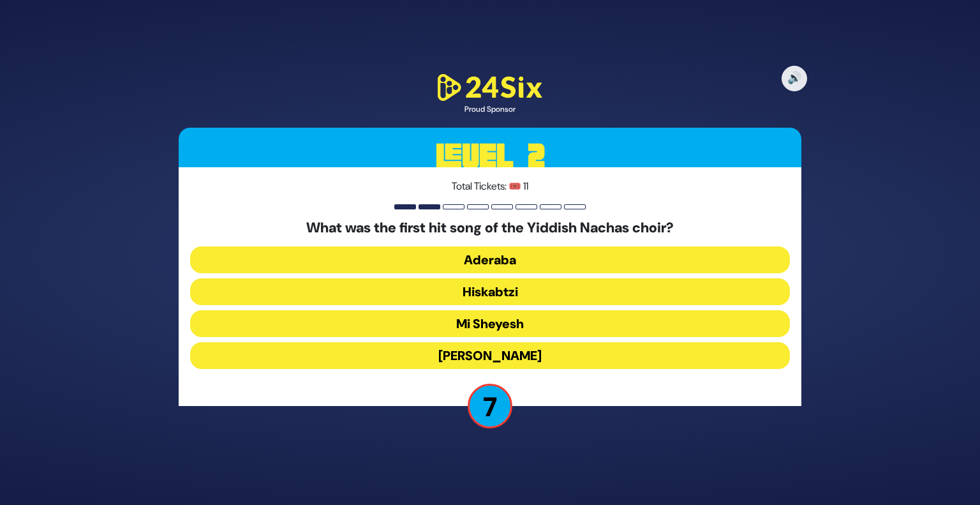
click at [501, 296] on button "Hiskabtzi" at bounding box center [490, 291] width 600 height 27
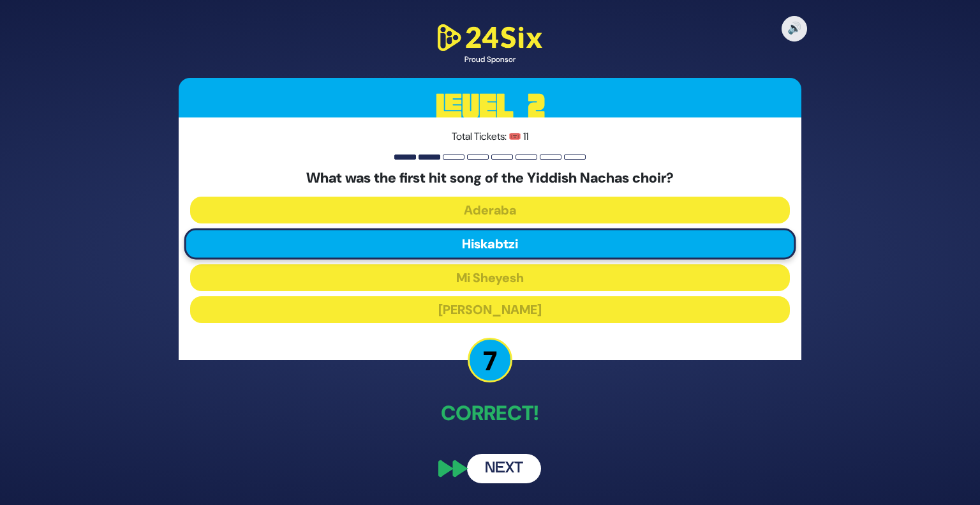
click at [513, 472] on button "Next" at bounding box center [504, 468] width 74 height 29
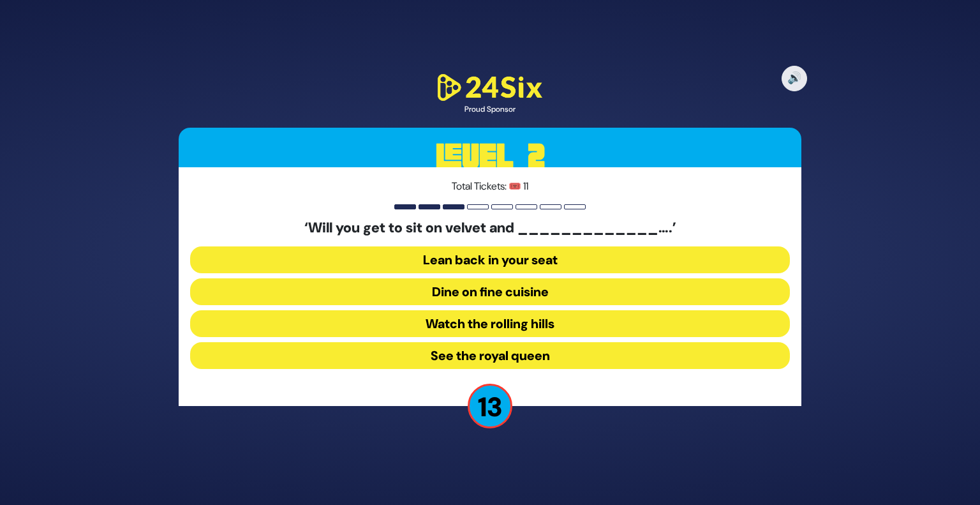
click at [523, 293] on button "Dine on fine cuisine" at bounding box center [490, 291] width 600 height 27
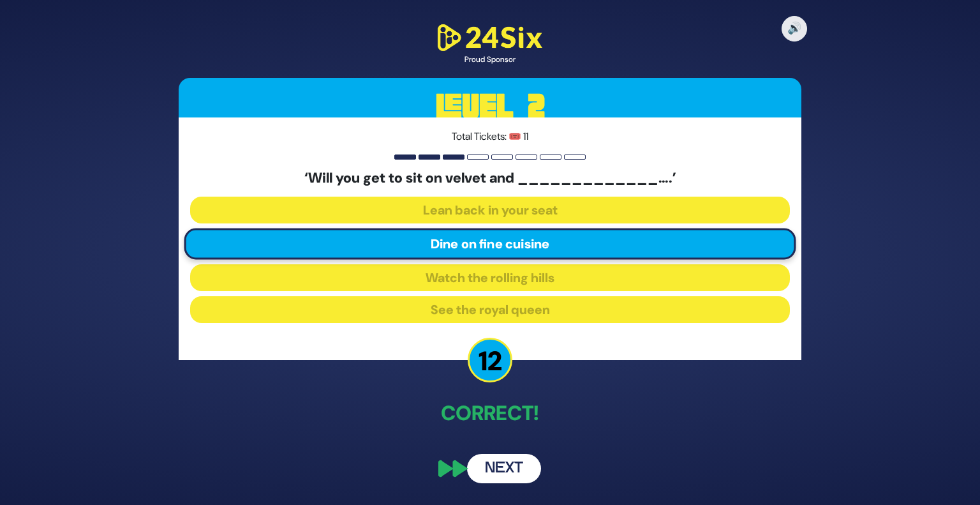
click at [498, 461] on button "Next" at bounding box center [504, 468] width 74 height 29
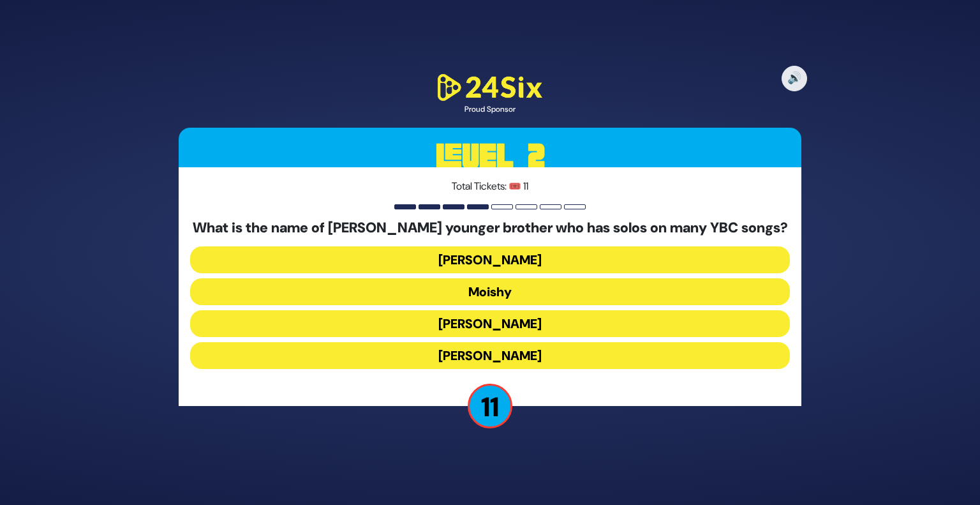
click at [523, 349] on button "Yaakov Mordechai" at bounding box center [490, 355] width 600 height 27
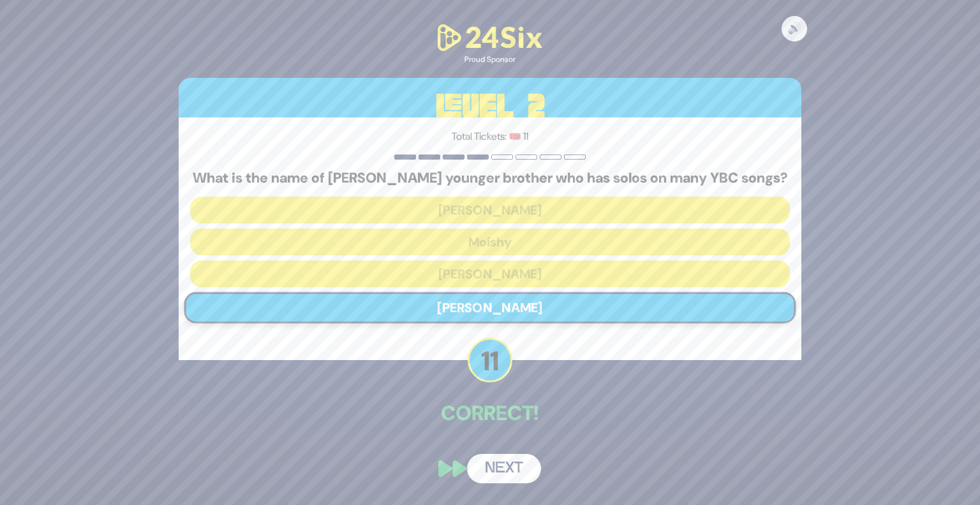
click at [505, 470] on button "Next" at bounding box center [504, 468] width 74 height 29
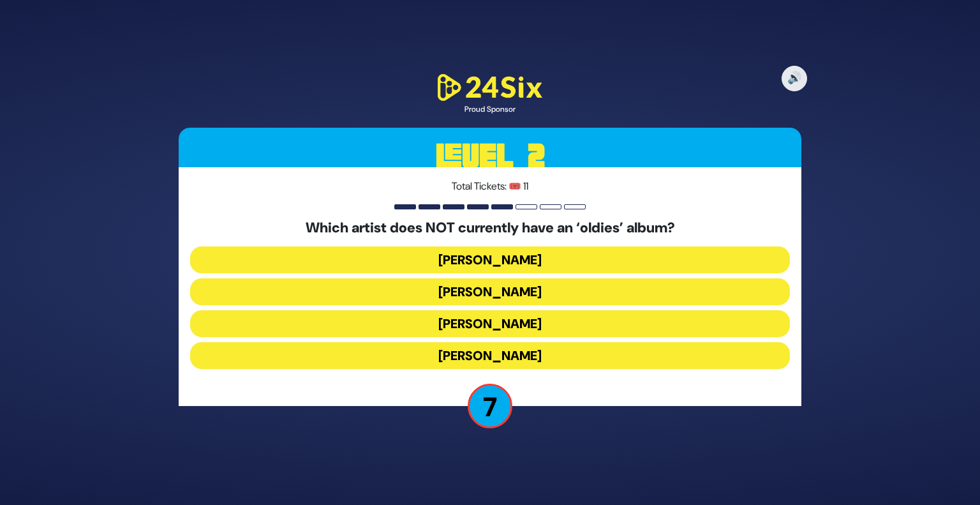
click at [523, 292] on button "[PERSON_NAME]" at bounding box center [490, 291] width 600 height 27
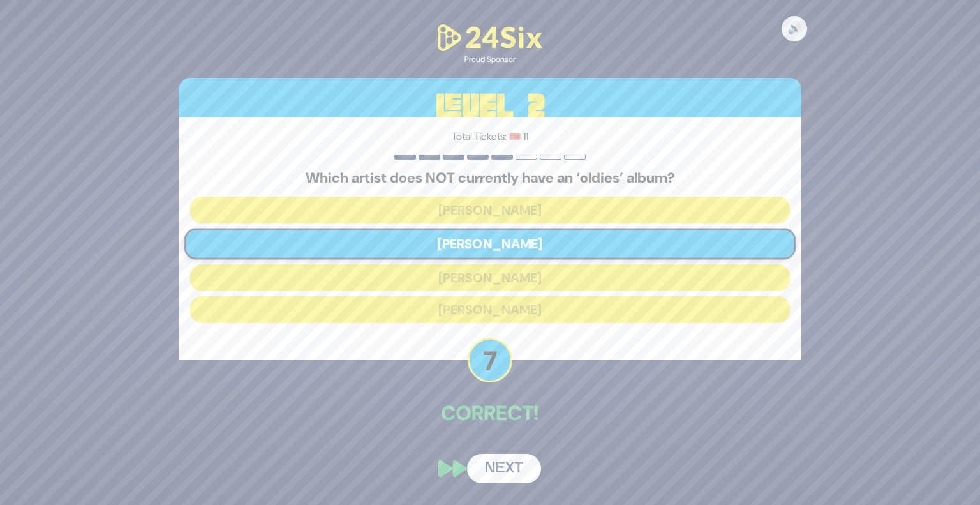
click at [498, 464] on button "Next" at bounding box center [504, 468] width 74 height 29
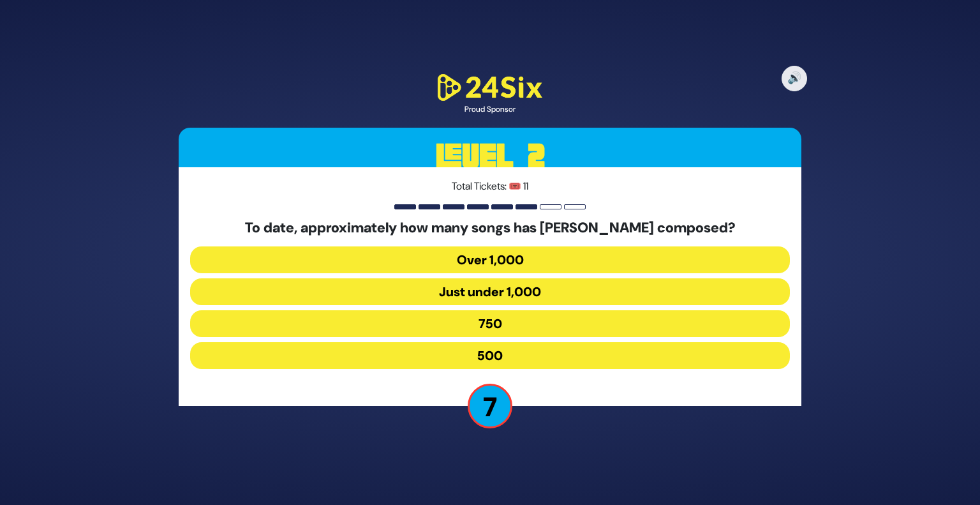
click at [531, 359] on button "500" at bounding box center [490, 355] width 600 height 27
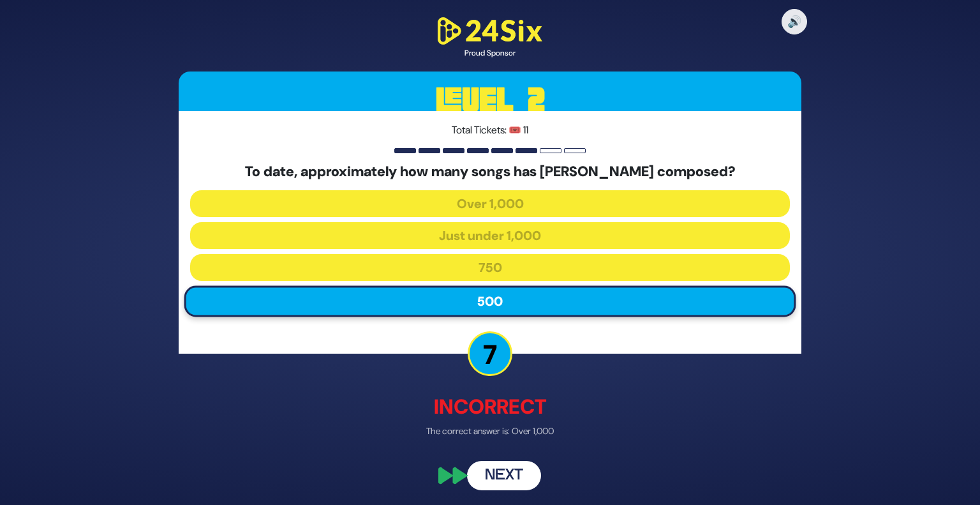
click at [493, 466] on button "Next" at bounding box center [504, 475] width 74 height 29
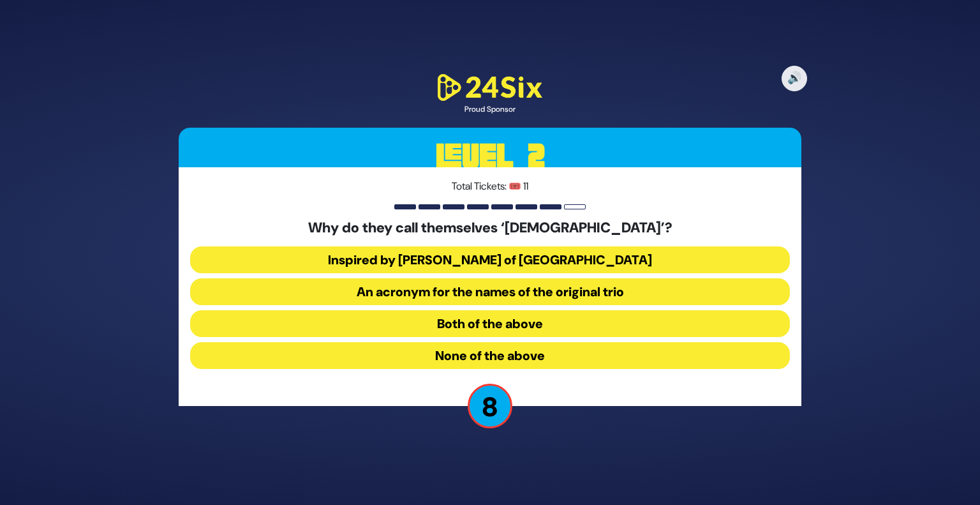
click at [509, 327] on button "Both of the above" at bounding box center [490, 323] width 600 height 27
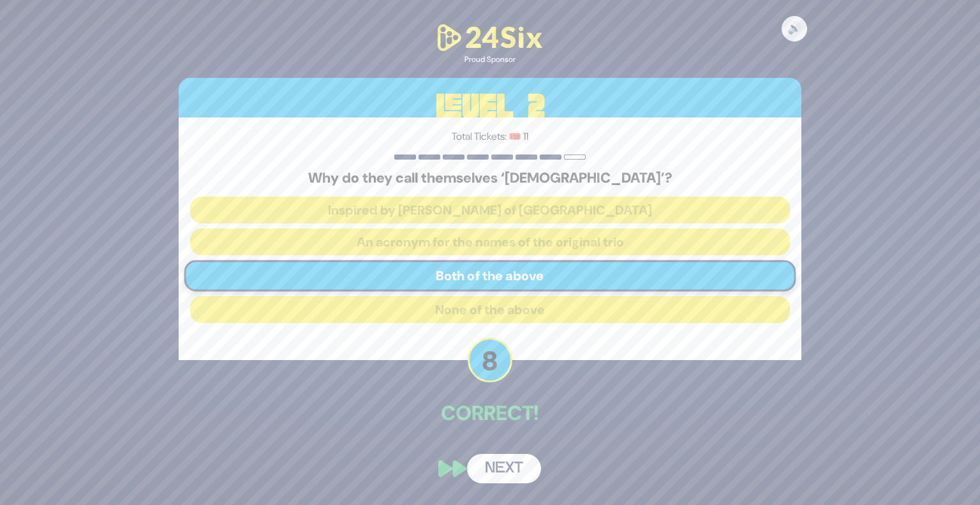
click at [501, 461] on button "Next" at bounding box center [504, 468] width 74 height 29
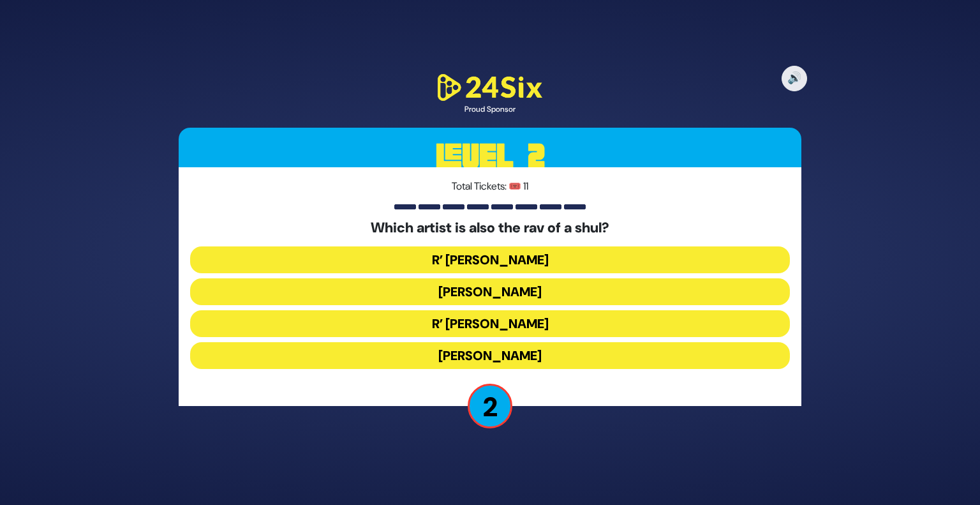
click at [513, 320] on button "R’ Shloimy Taussig" at bounding box center [490, 323] width 600 height 27
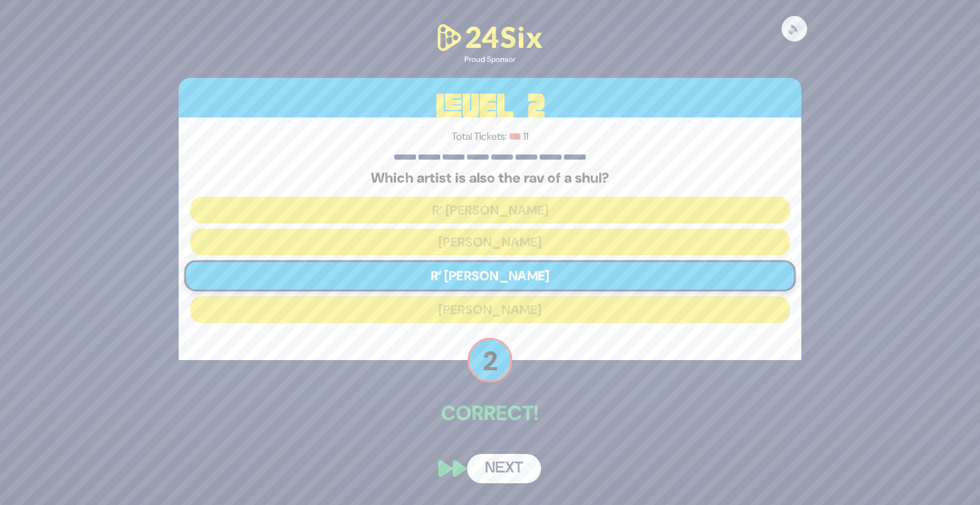
click at [509, 471] on button "Next" at bounding box center [504, 468] width 74 height 29
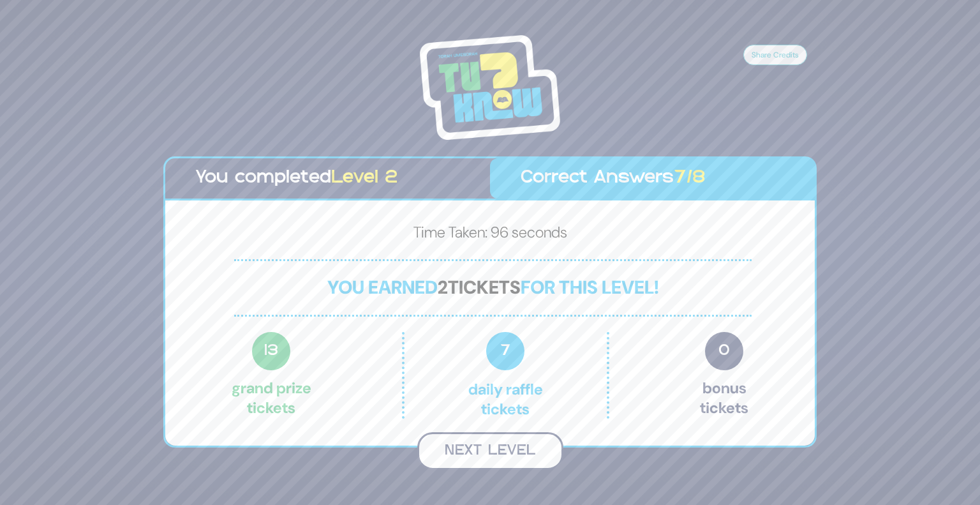
click at [508, 454] on button "Next Level" at bounding box center [490, 451] width 146 height 38
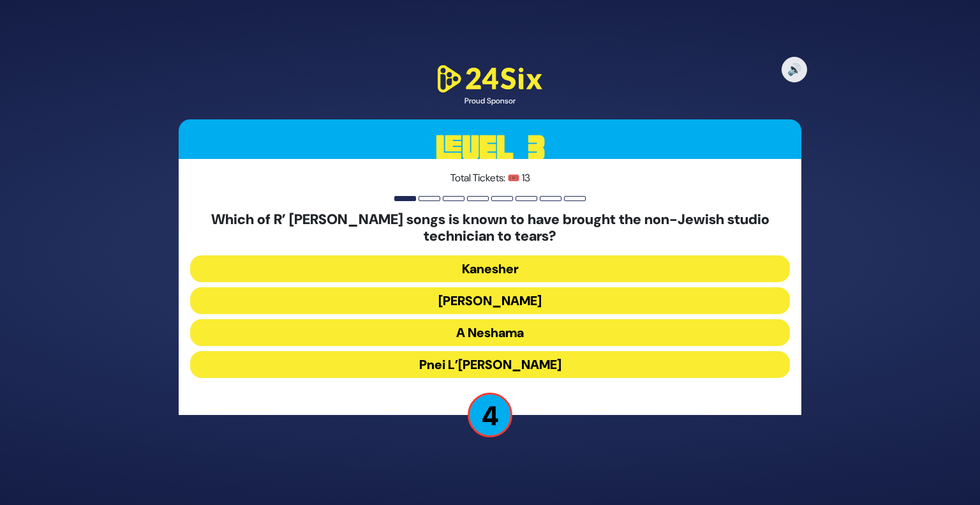
click at [560, 361] on button "Pnei L’Elbon" at bounding box center [490, 364] width 600 height 27
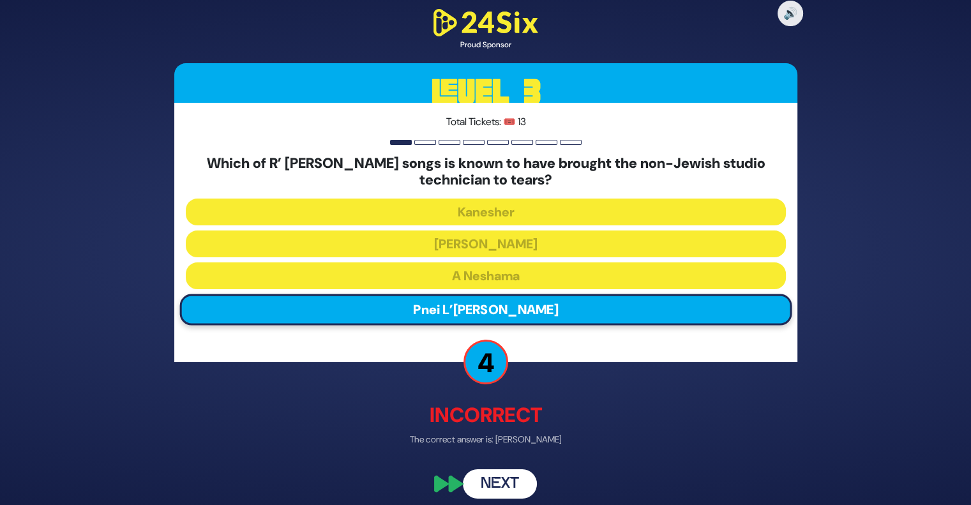
click at [510, 472] on button "Next" at bounding box center [500, 483] width 74 height 29
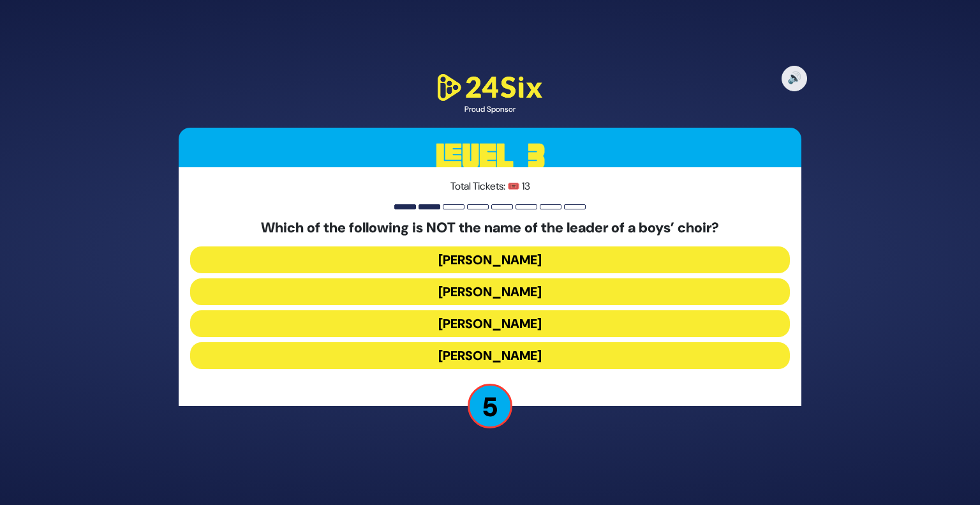
click at [540, 326] on button "Nachman Seltzer" at bounding box center [490, 323] width 600 height 27
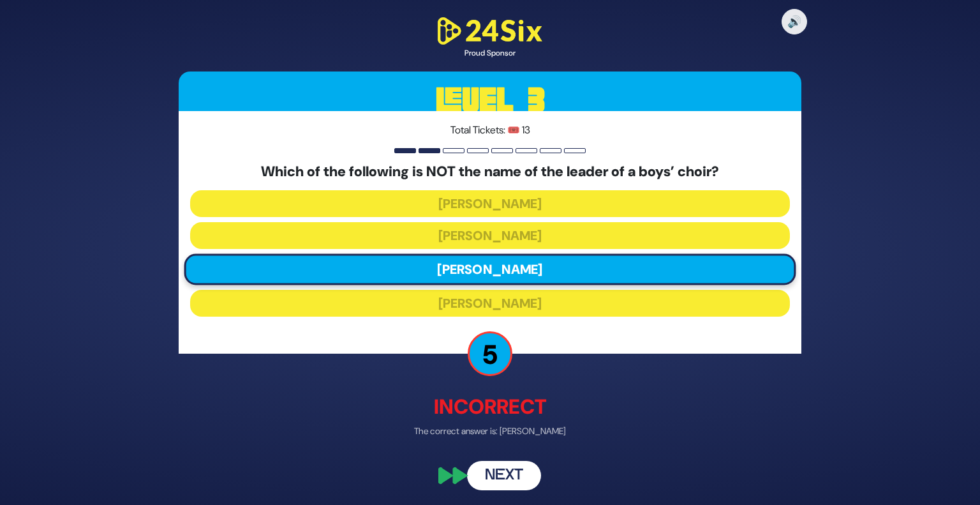
click at [507, 467] on button "Next" at bounding box center [504, 475] width 74 height 29
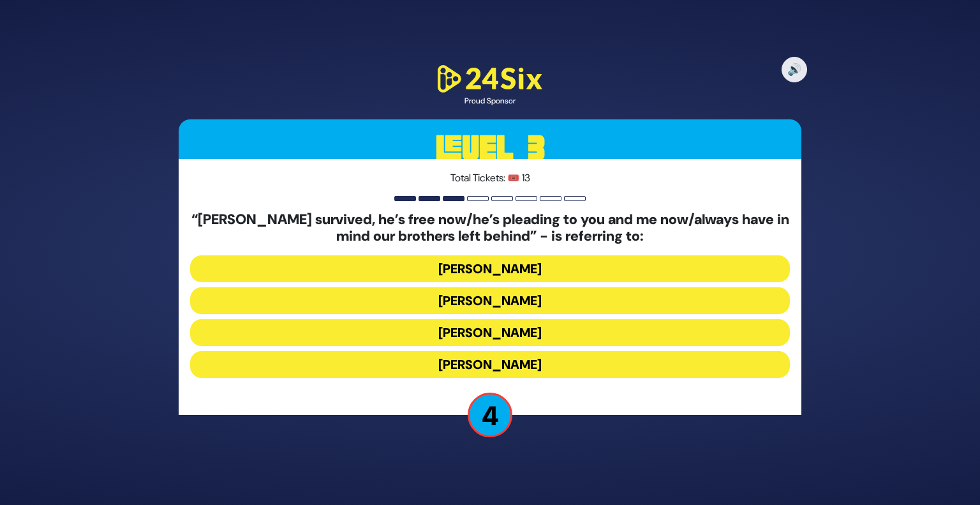
click at [519, 306] on button "Yosef Mendelovitch" at bounding box center [490, 300] width 600 height 27
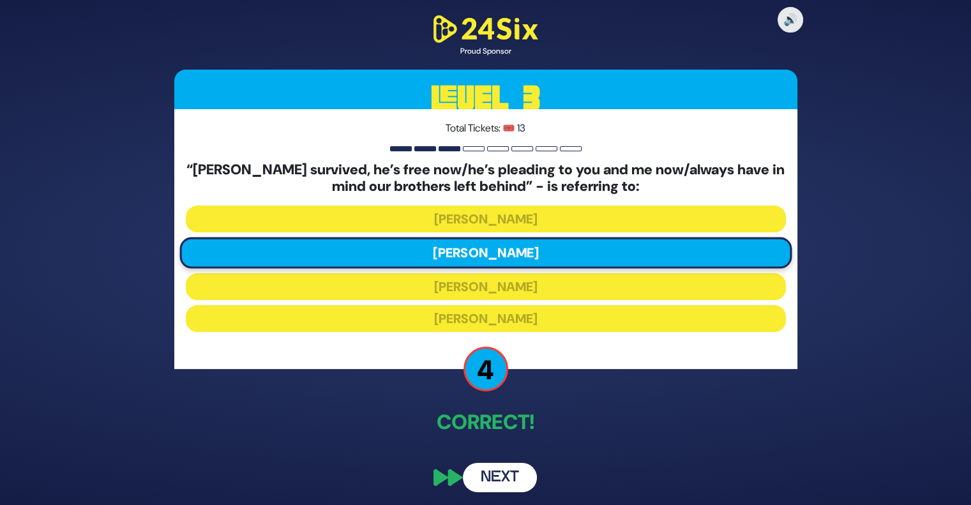
click at [506, 479] on button "Next" at bounding box center [500, 477] width 74 height 29
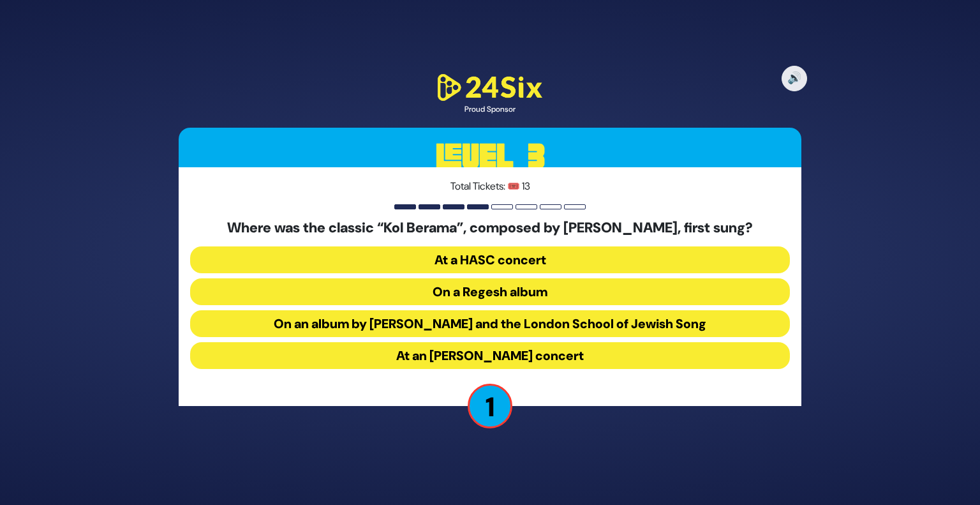
click at [523, 257] on button "At a HASC concert" at bounding box center [490, 259] width 600 height 27
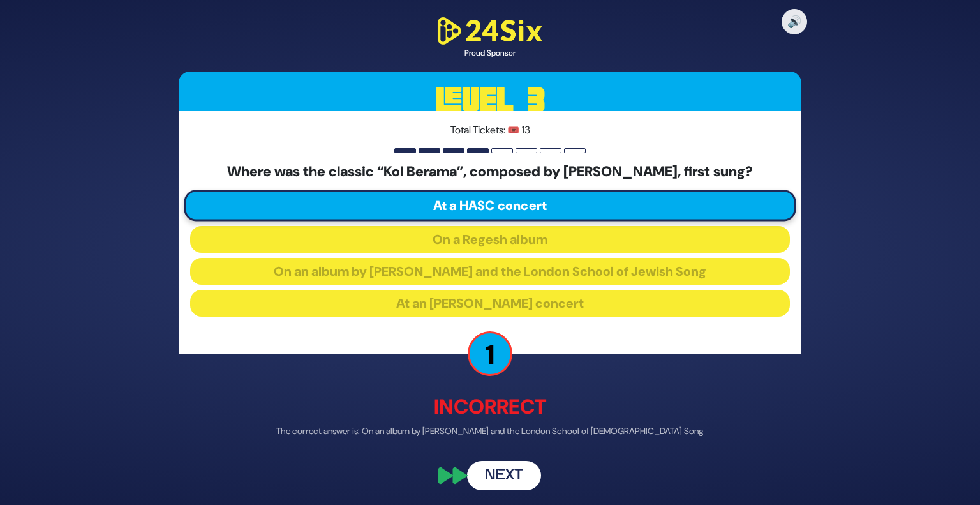
click at [508, 473] on button "Next" at bounding box center [504, 475] width 74 height 29
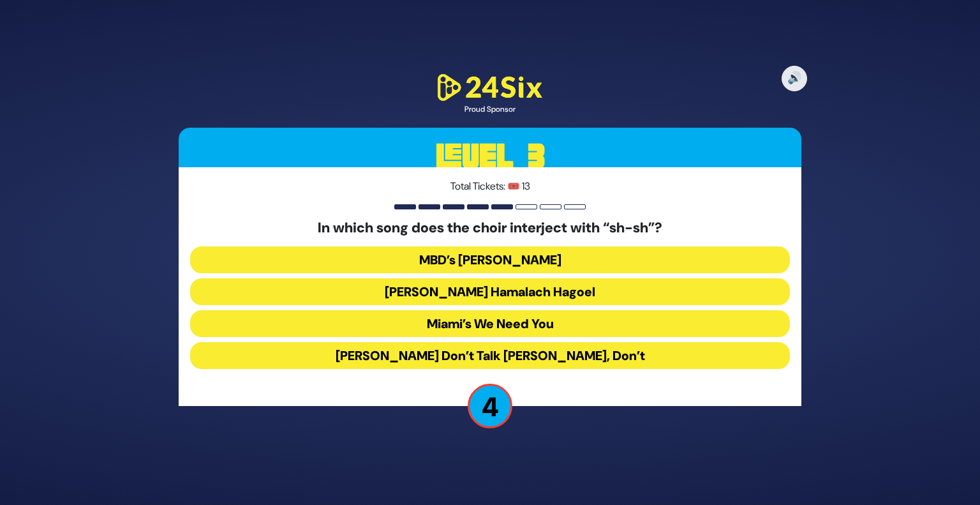
click at [533, 331] on button "Miami’s We Need You" at bounding box center [490, 323] width 600 height 27
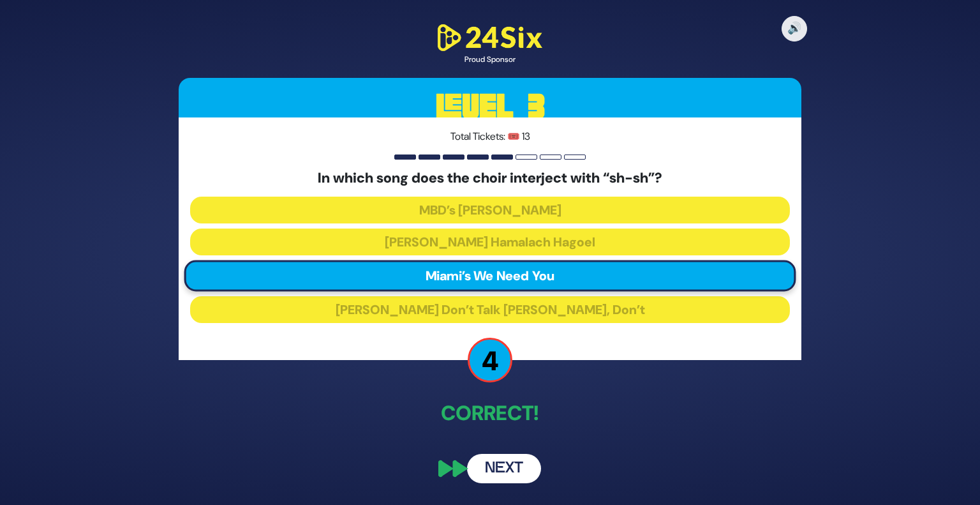
click at [519, 462] on button "Next" at bounding box center [504, 468] width 74 height 29
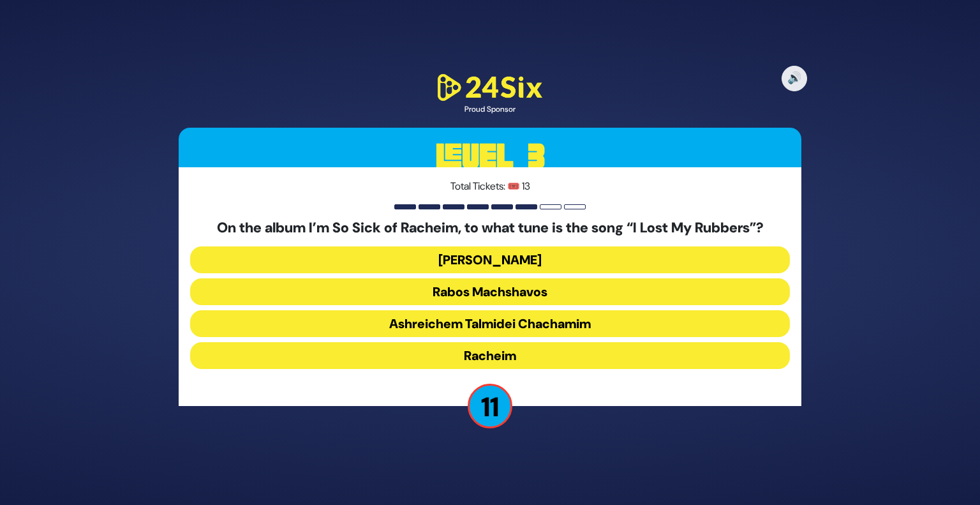
click at [526, 262] on button "Dido Bey" at bounding box center [490, 259] width 600 height 27
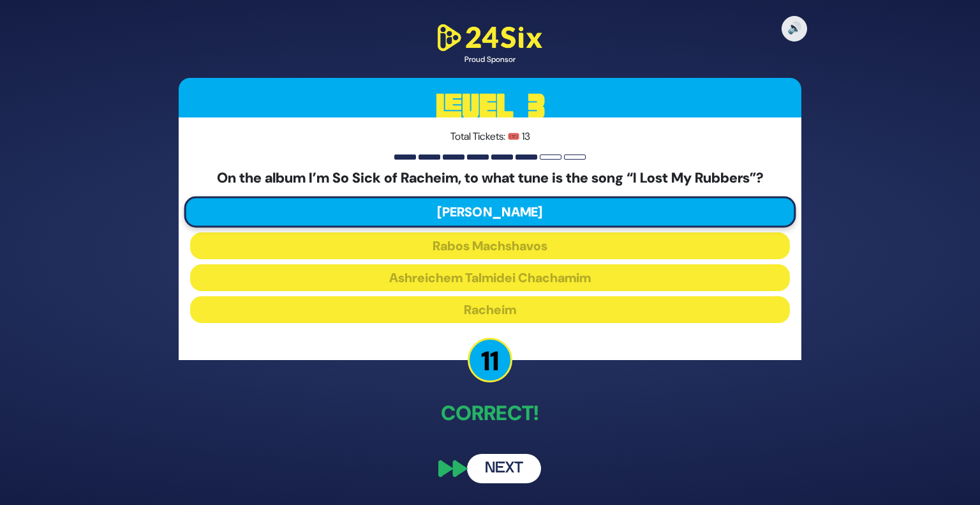
click at [505, 460] on button "Next" at bounding box center [504, 468] width 74 height 29
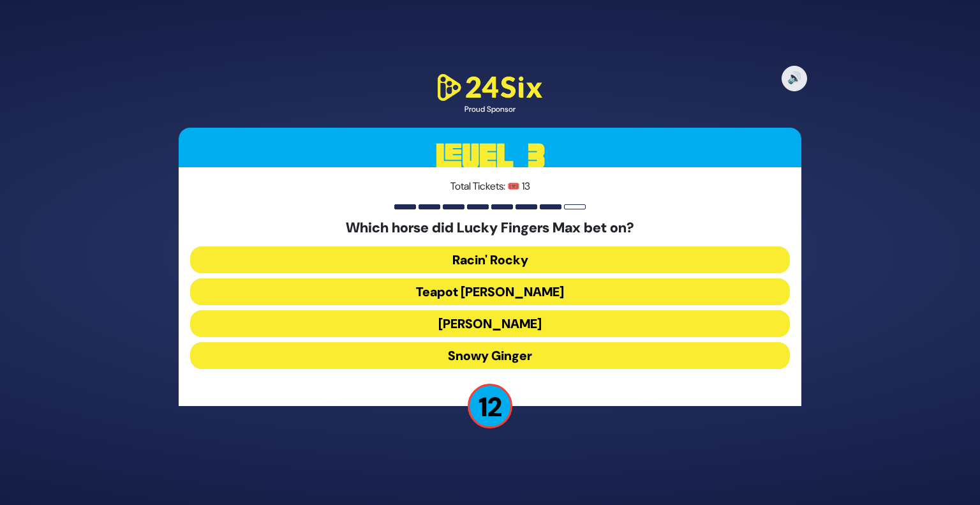
click at [514, 293] on button "Teapot Kelly" at bounding box center [490, 291] width 600 height 27
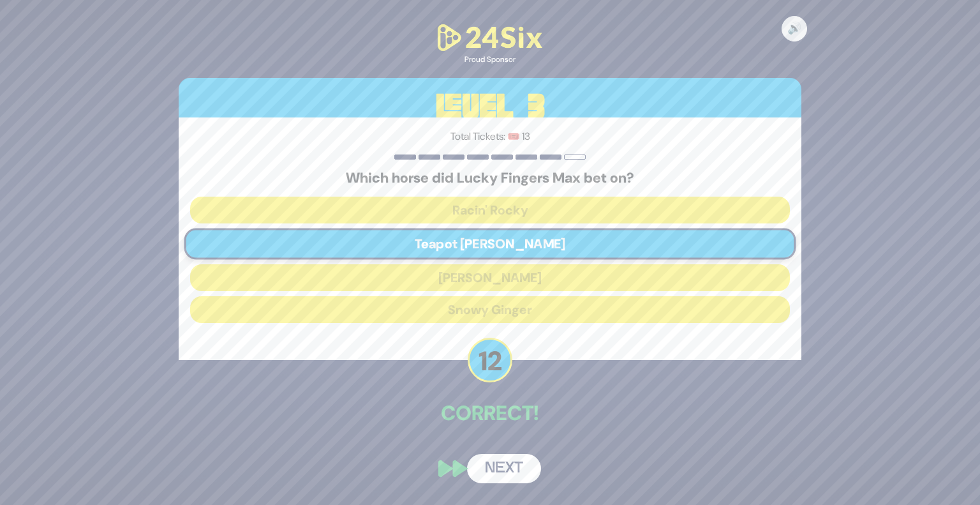
click at [504, 465] on button "Next" at bounding box center [504, 468] width 74 height 29
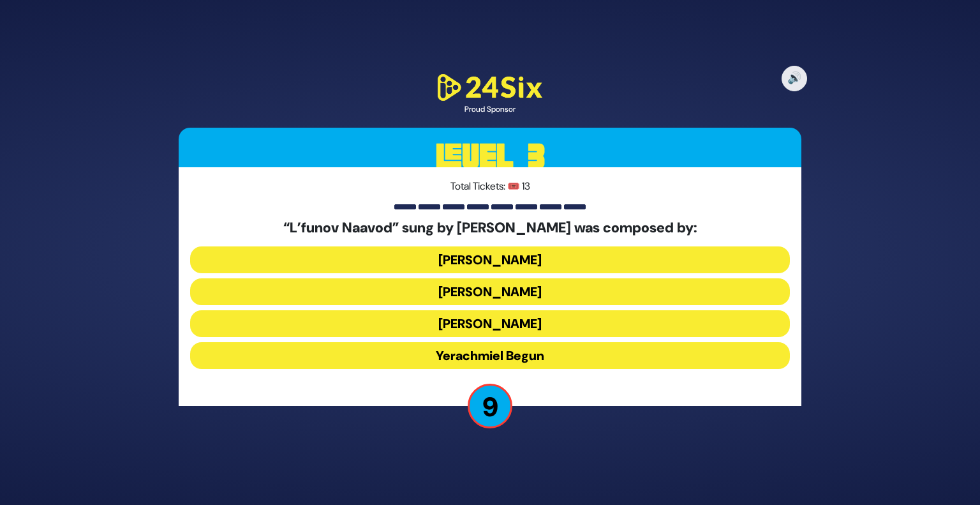
click at [537, 286] on button "Meshulem Greenberger" at bounding box center [490, 291] width 600 height 27
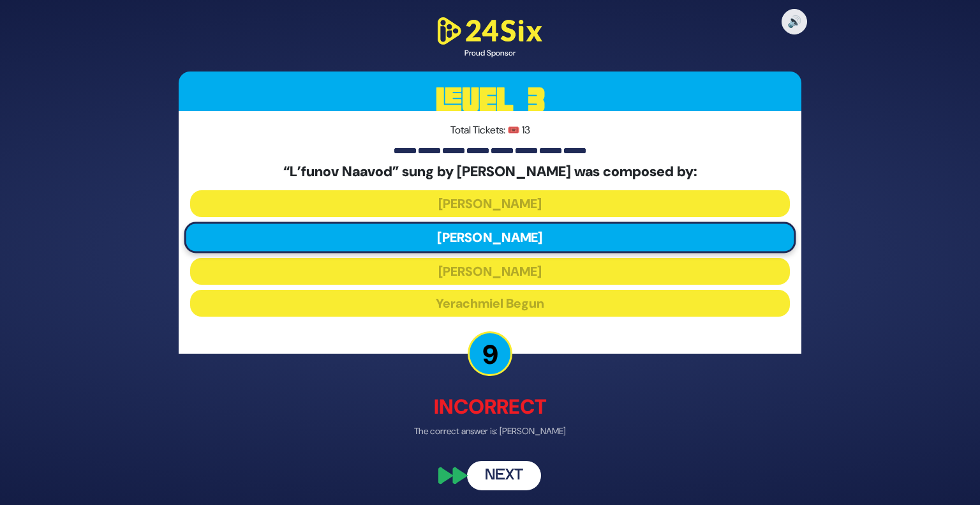
click at [503, 475] on button "Next" at bounding box center [504, 475] width 74 height 29
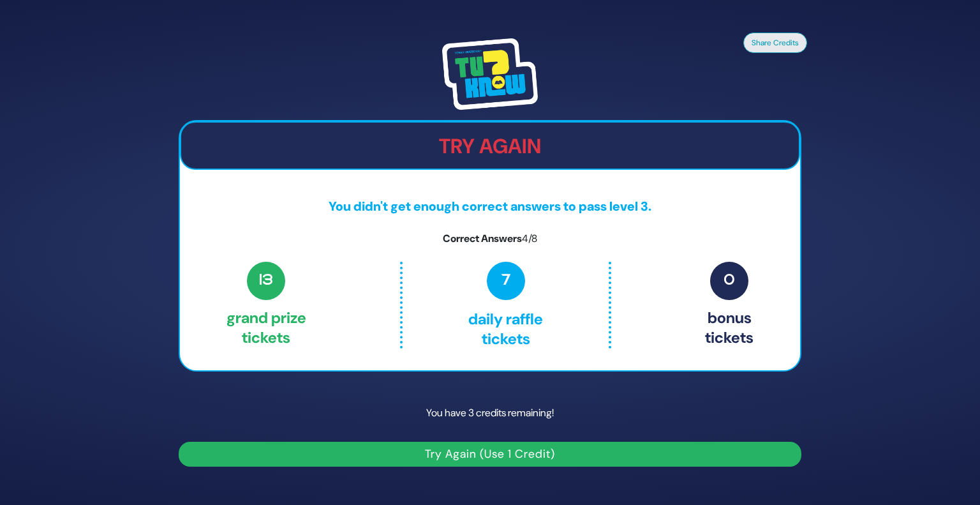
click at [488, 454] on button "Try Again (Use 1 Credit)" at bounding box center [490, 454] width 623 height 25
click at [512, 451] on button "Try Again (Use 1 Credit)" at bounding box center [490, 454] width 623 height 25
click at [509, 451] on button "Try Again (Use 1 Credit)" at bounding box center [490, 454] width 623 height 25
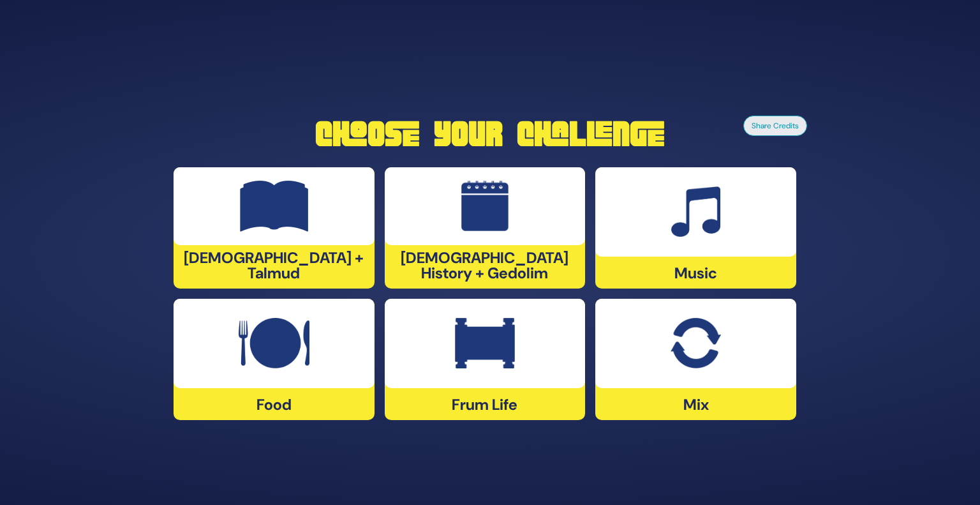
click at [267, 339] on img at bounding box center [274, 343] width 71 height 51
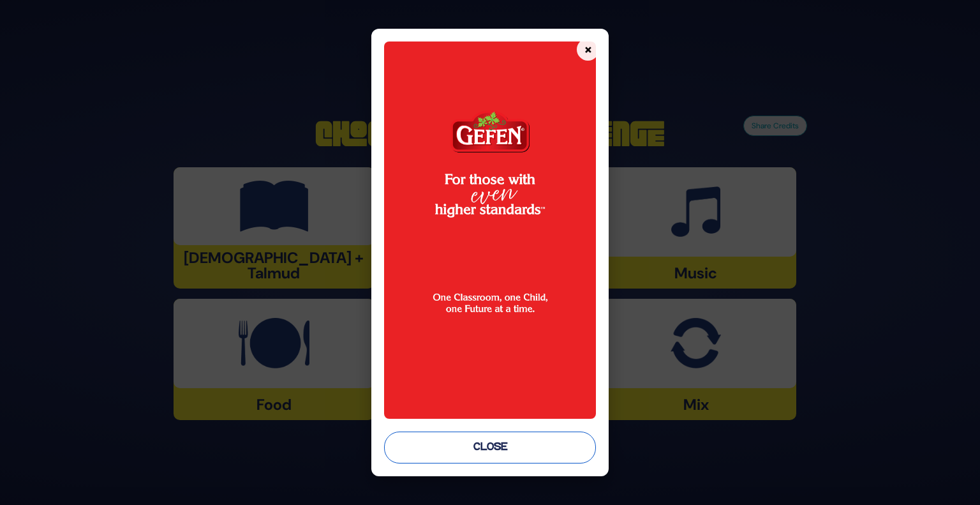
click at [431, 457] on button "Close" at bounding box center [490, 447] width 212 height 32
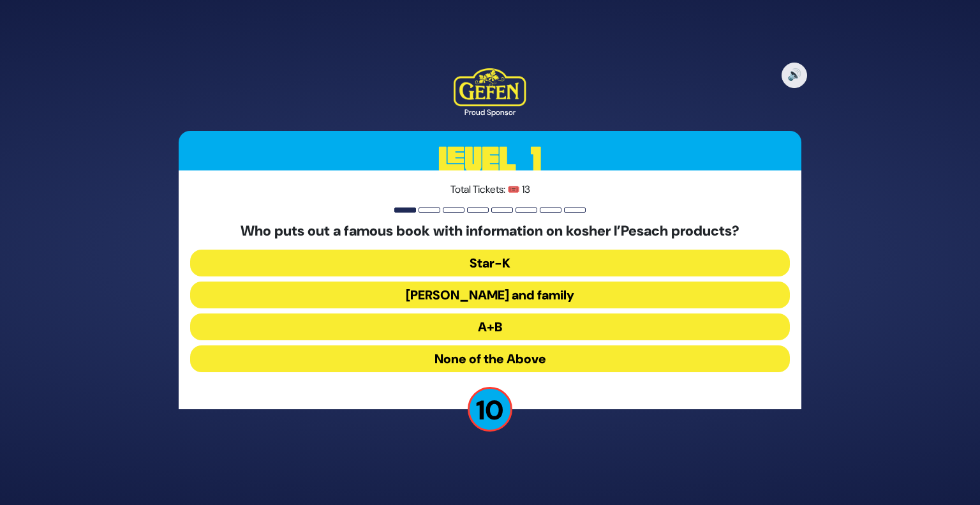
click at [452, 298] on button "Rabbi Blumenkrantz and family" at bounding box center [490, 294] width 600 height 27
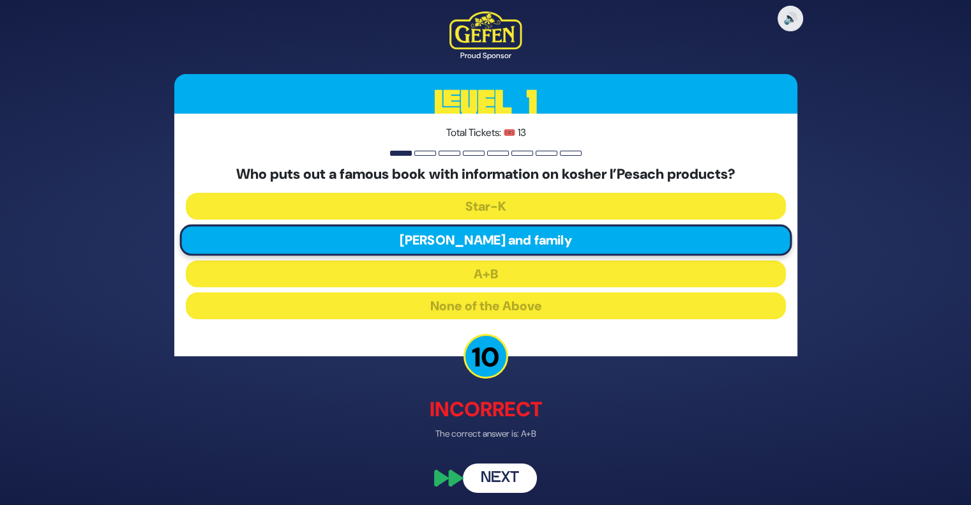
click at [488, 470] on button "Next" at bounding box center [500, 478] width 74 height 29
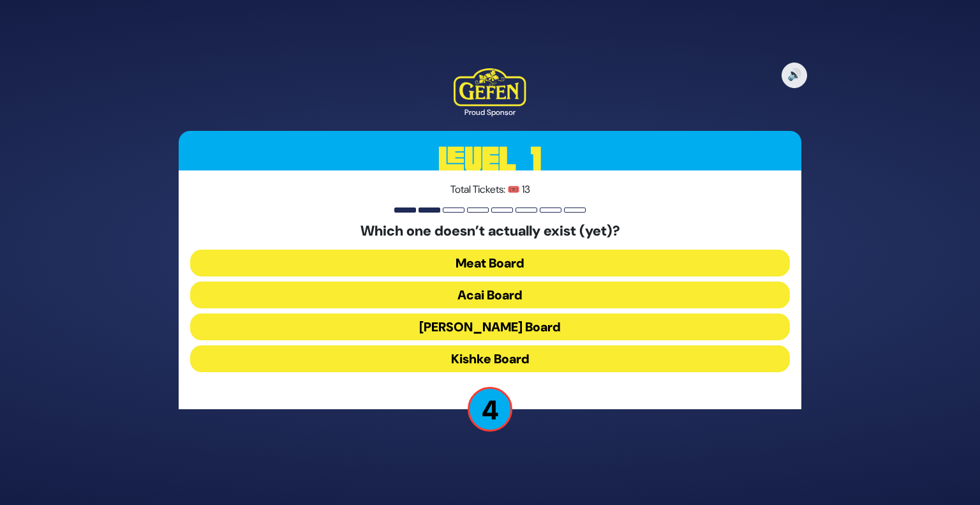
click at [486, 296] on button "Acai Board" at bounding box center [490, 294] width 600 height 27
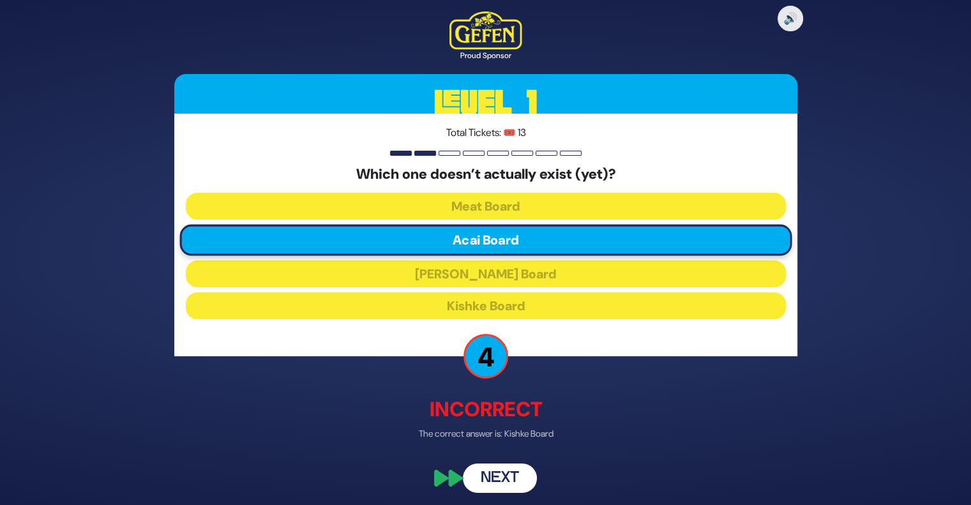
click at [503, 476] on button "Next" at bounding box center [500, 478] width 74 height 29
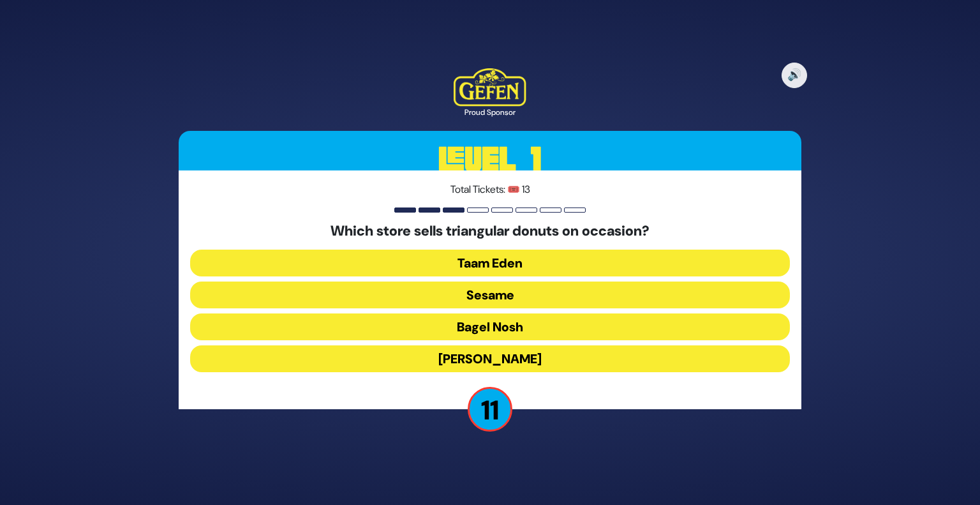
click at [408, 290] on button "Sesame" at bounding box center [490, 294] width 600 height 27
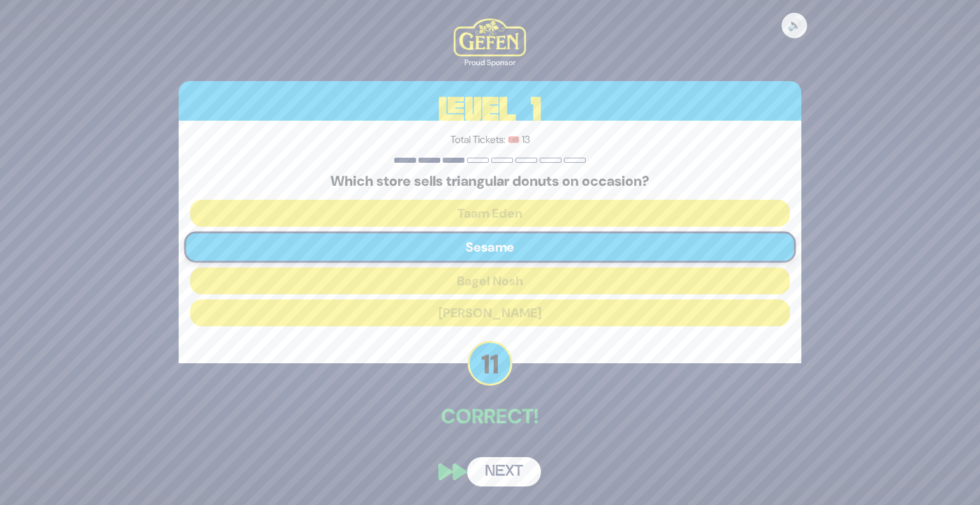
click at [495, 464] on button "Next" at bounding box center [504, 471] width 74 height 29
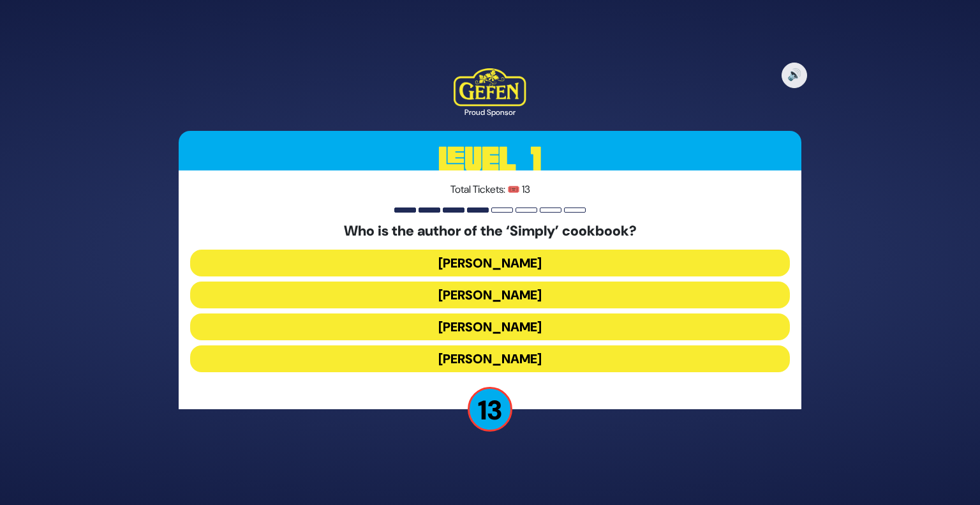
click at [470, 354] on button "Rivky Kleinman" at bounding box center [490, 358] width 600 height 27
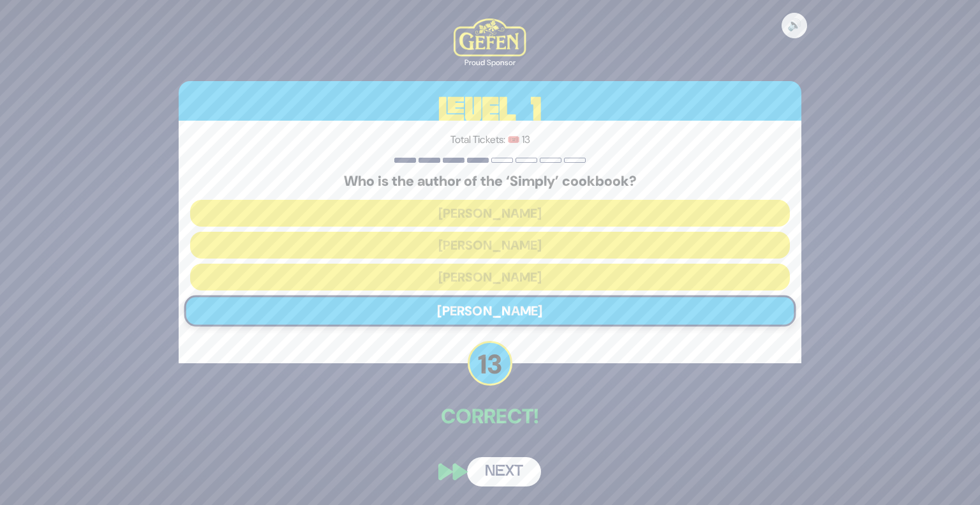
click at [502, 474] on button "Next" at bounding box center [504, 471] width 74 height 29
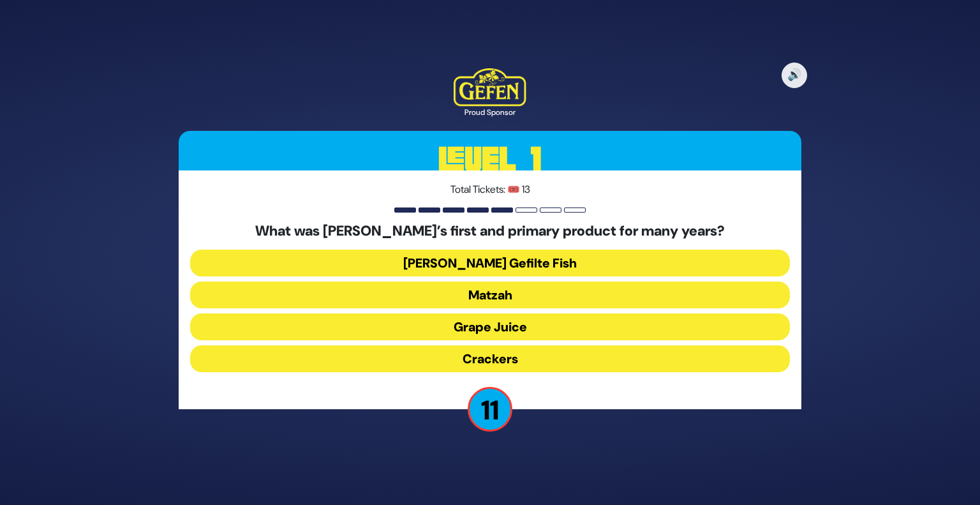
click at [470, 297] on button "Matzah" at bounding box center [490, 294] width 600 height 27
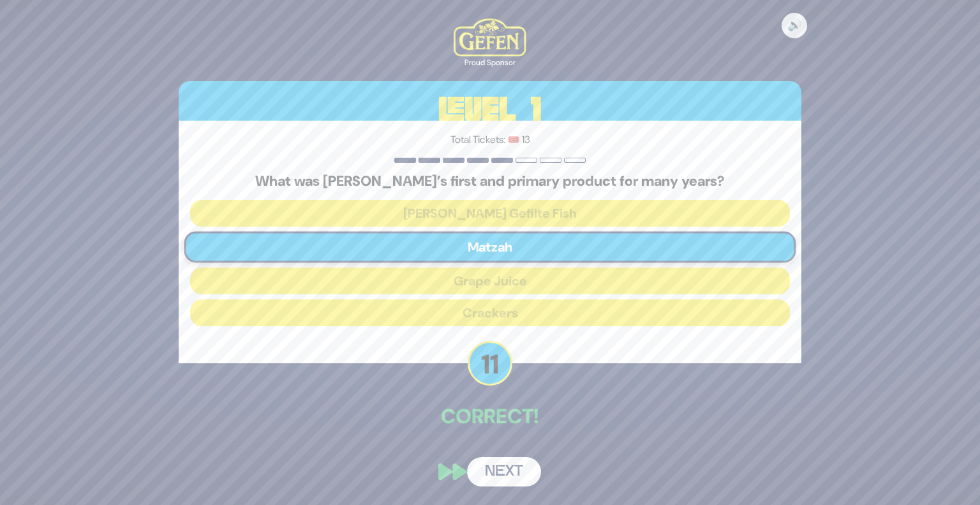
click at [496, 472] on button "Next" at bounding box center [504, 471] width 74 height 29
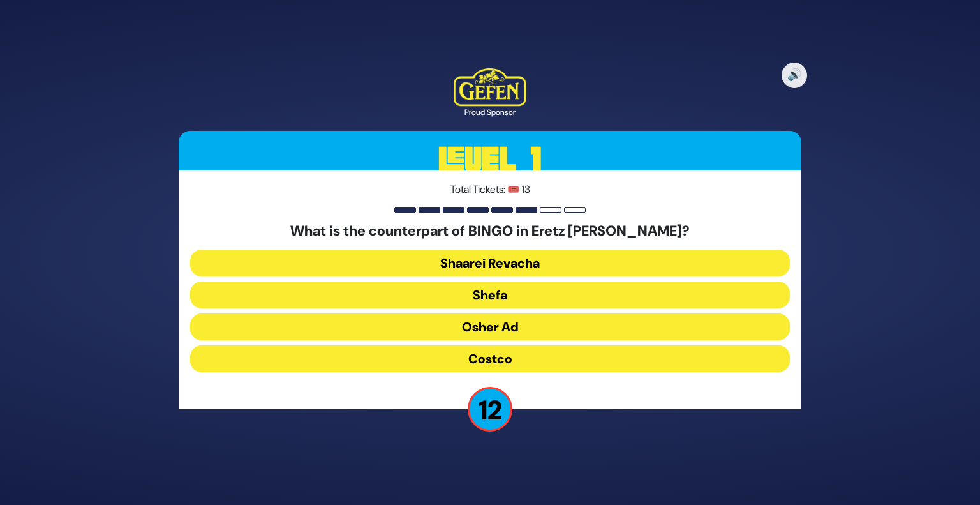
click at [486, 323] on button "Osher Ad" at bounding box center [490, 326] width 600 height 27
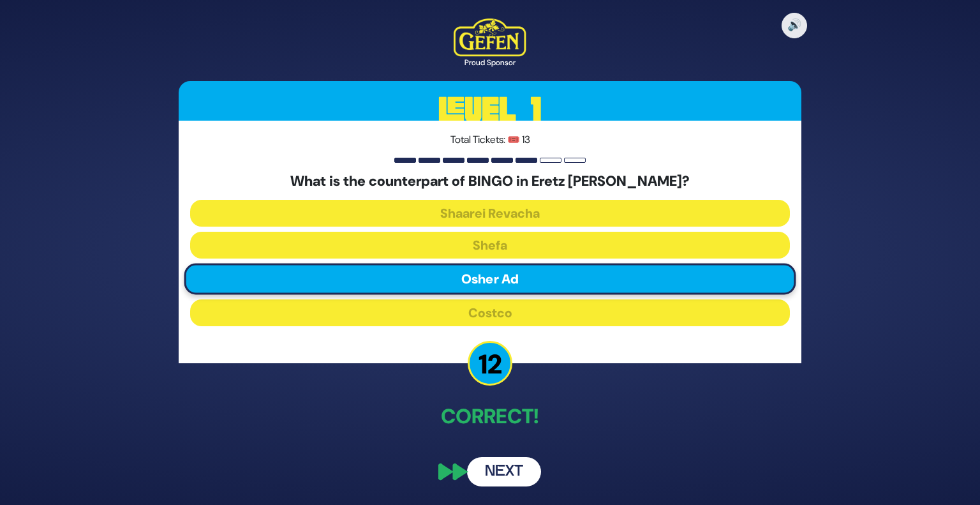
click at [499, 463] on button "Next" at bounding box center [504, 471] width 74 height 29
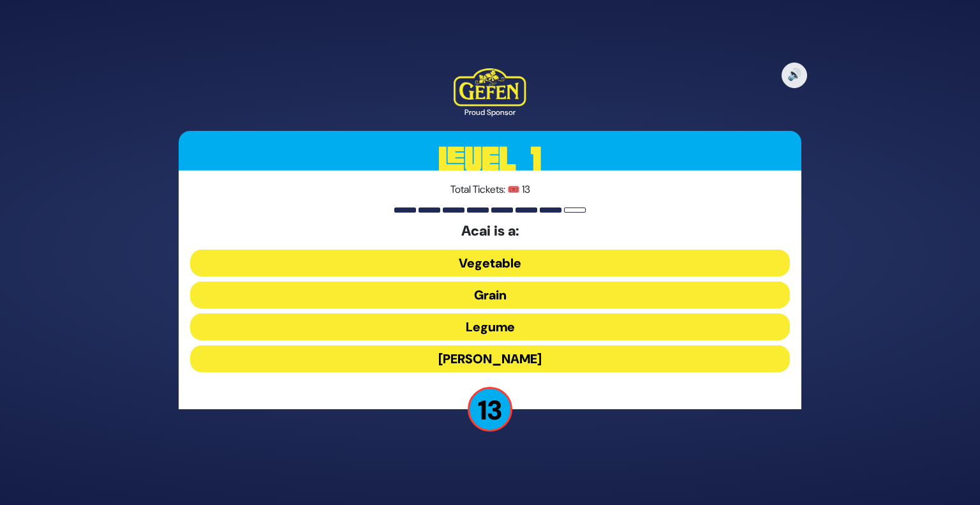
click at [480, 355] on button "Berry" at bounding box center [490, 358] width 600 height 27
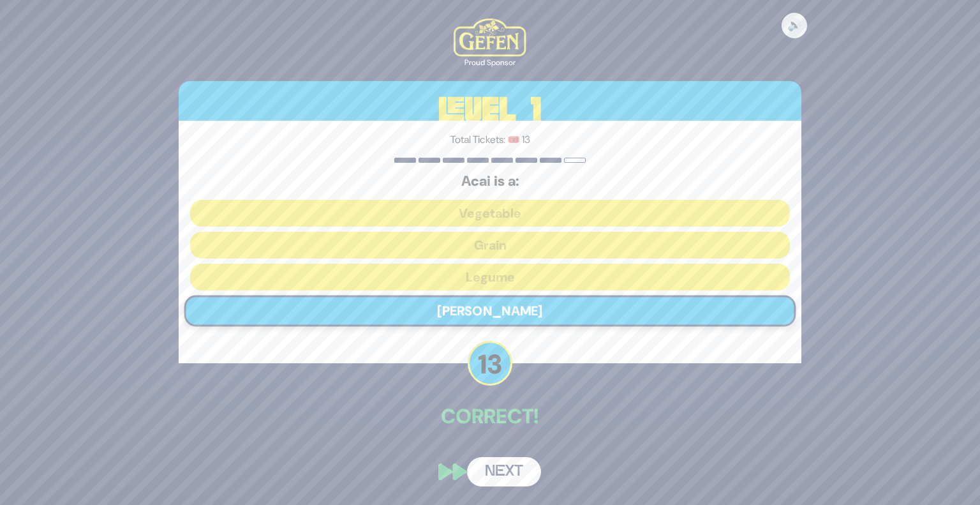
click at [500, 466] on button "Next" at bounding box center [504, 471] width 74 height 29
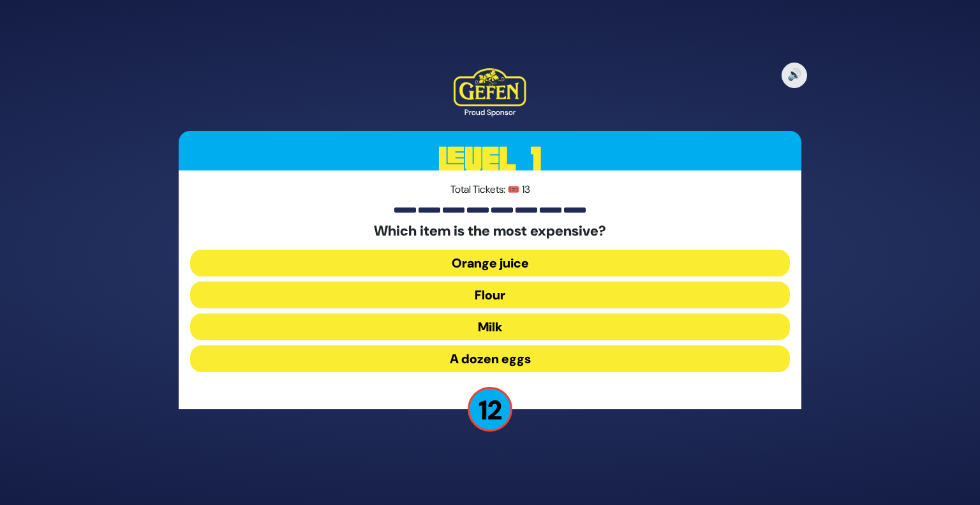
click at [471, 361] on button "A dozen eggs" at bounding box center [490, 358] width 600 height 27
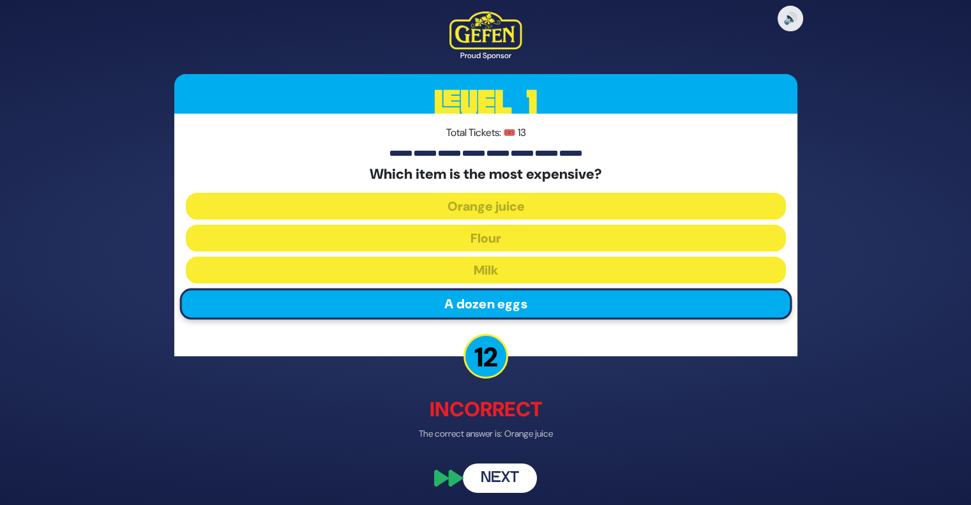
click at [516, 477] on button "Next" at bounding box center [500, 478] width 74 height 29
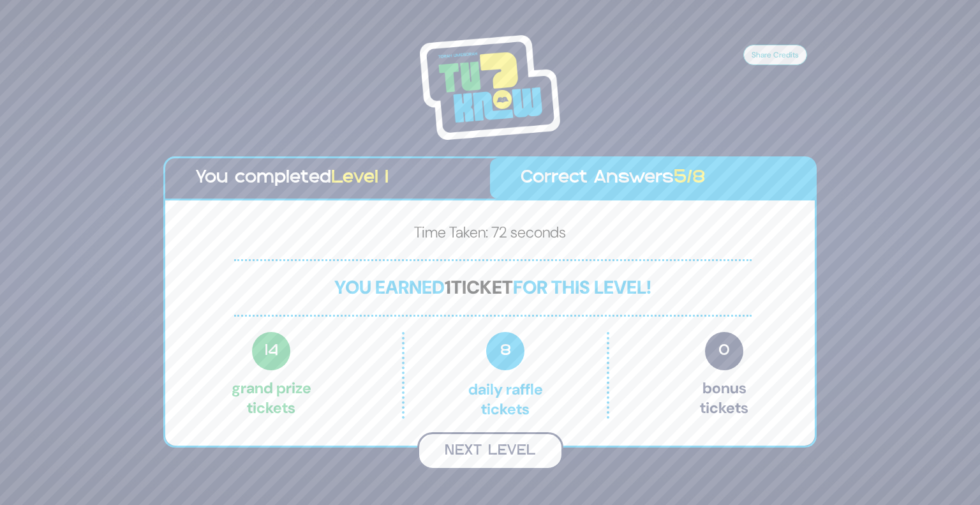
click at [500, 445] on button "Next Level" at bounding box center [490, 451] width 146 height 38
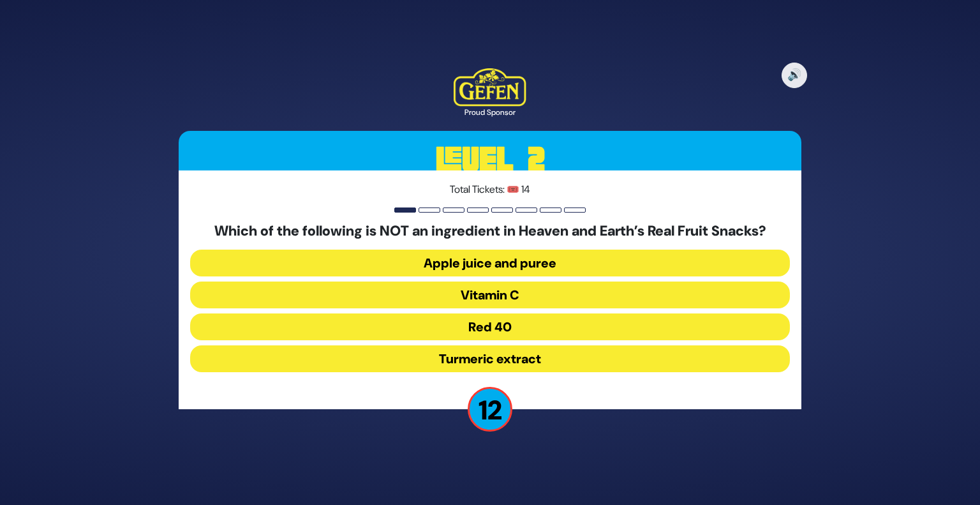
click at [466, 327] on button "Red 40" at bounding box center [490, 326] width 600 height 27
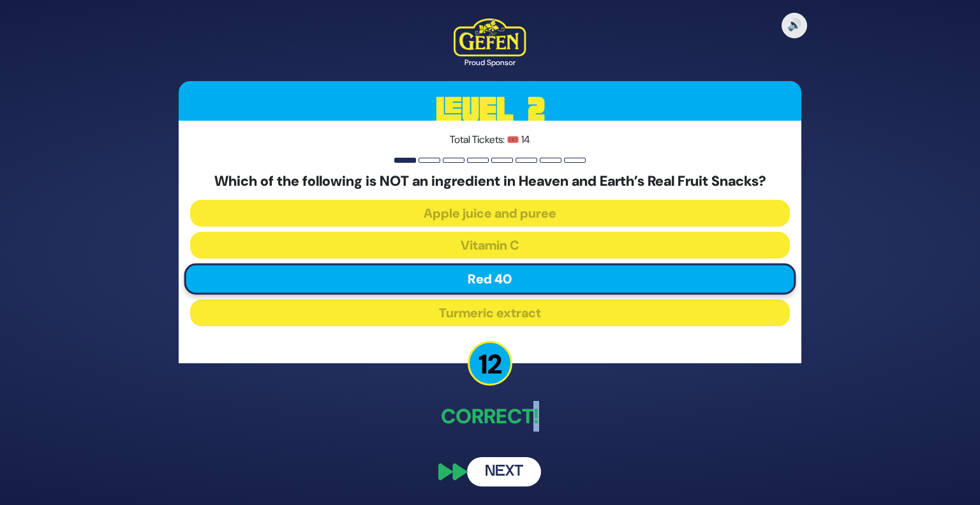
click at [514, 468] on button "Next" at bounding box center [504, 471] width 74 height 29
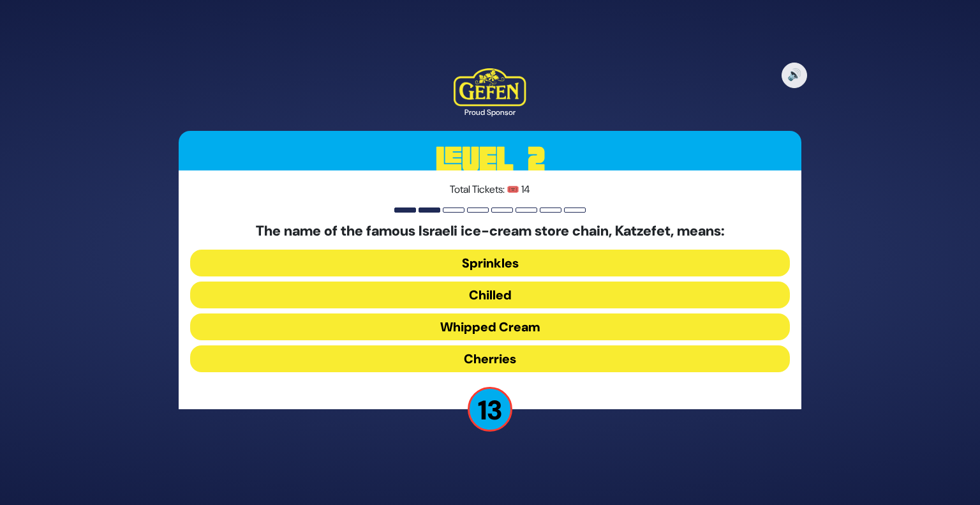
click at [461, 325] on button "Whipped Cream" at bounding box center [490, 326] width 600 height 27
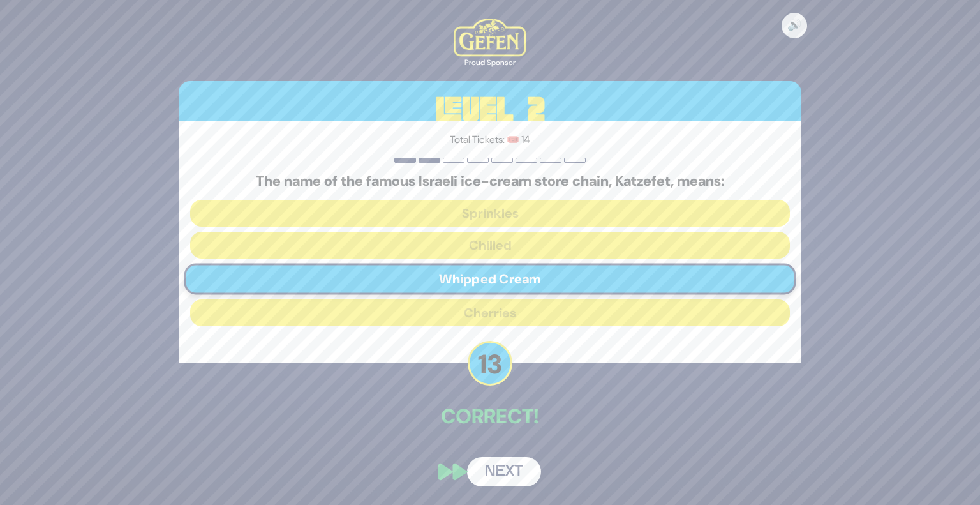
click at [498, 463] on button "Next" at bounding box center [504, 471] width 74 height 29
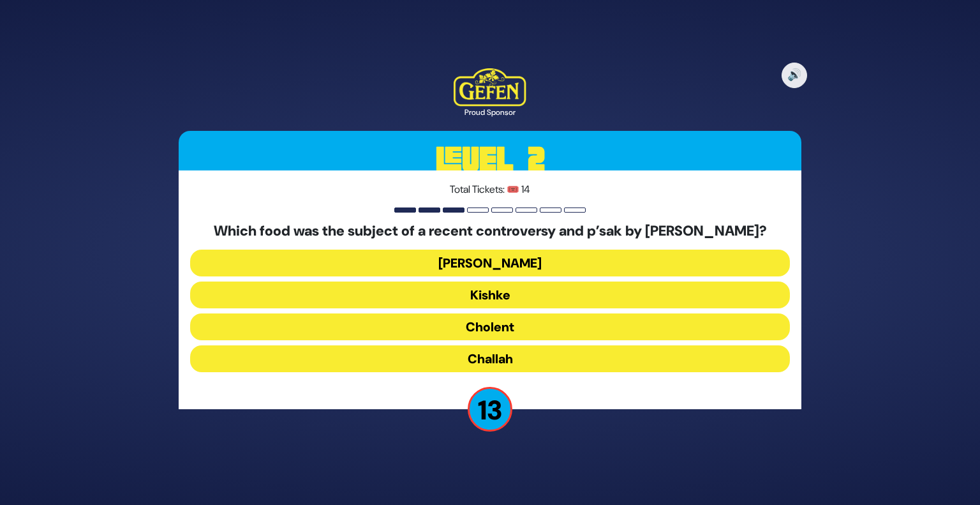
click at [470, 331] on button "Cholent" at bounding box center [490, 326] width 600 height 27
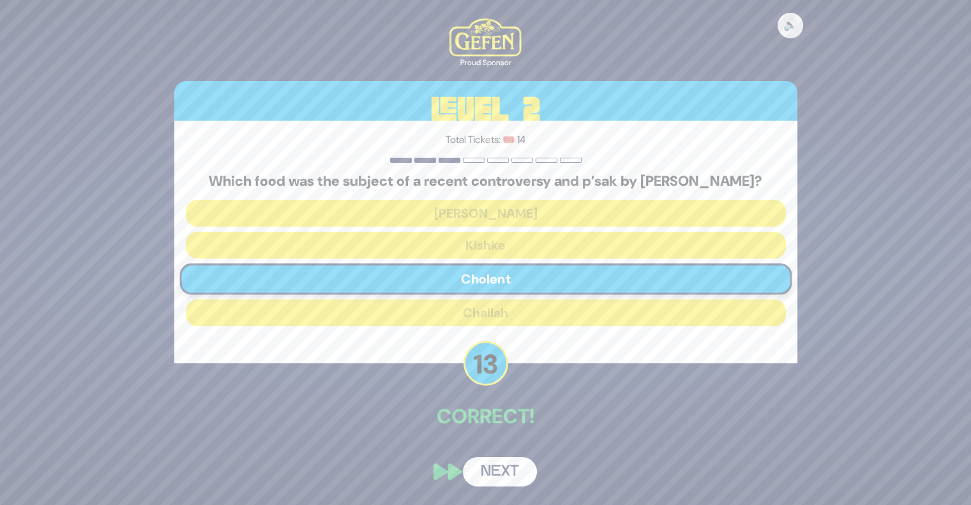
click at [493, 482] on button "Next" at bounding box center [500, 471] width 74 height 29
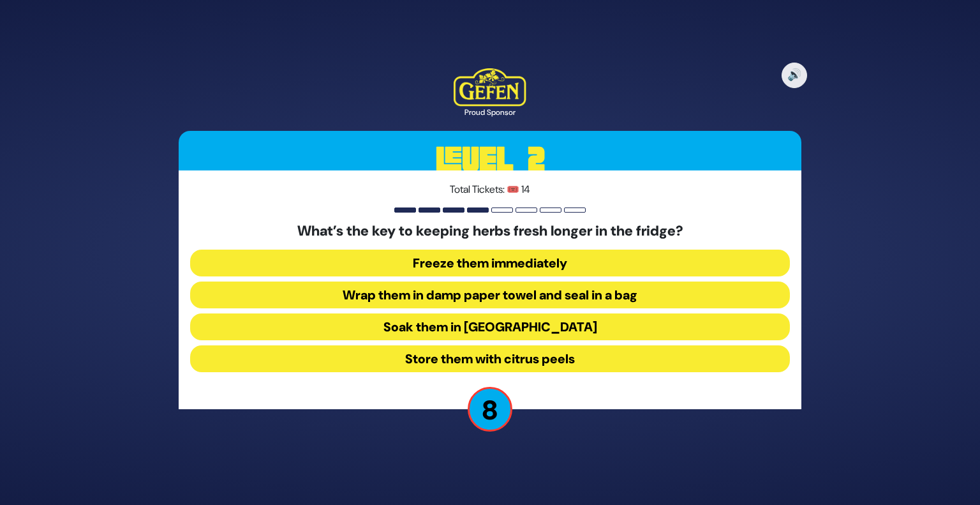
click at [472, 296] on button "Wrap them in damp paper towel and seal in a bag" at bounding box center [490, 294] width 600 height 27
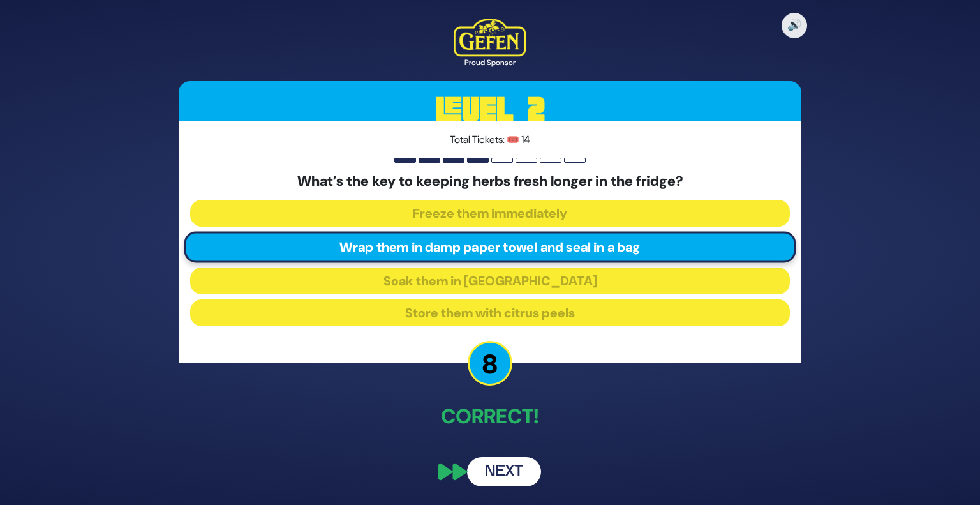
click at [510, 469] on button "Next" at bounding box center [504, 471] width 74 height 29
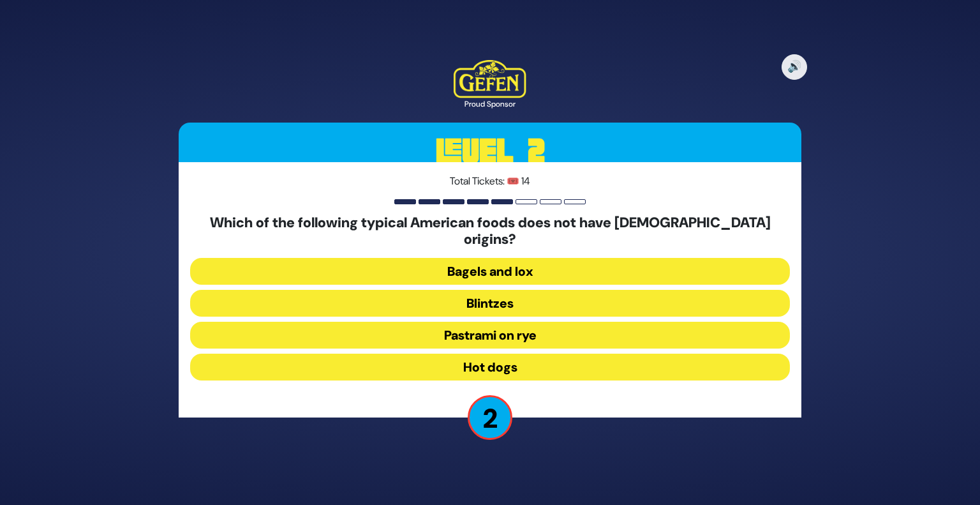
click at [479, 354] on button "Hot dogs" at bounding box center [490, 367] width 600 height 27
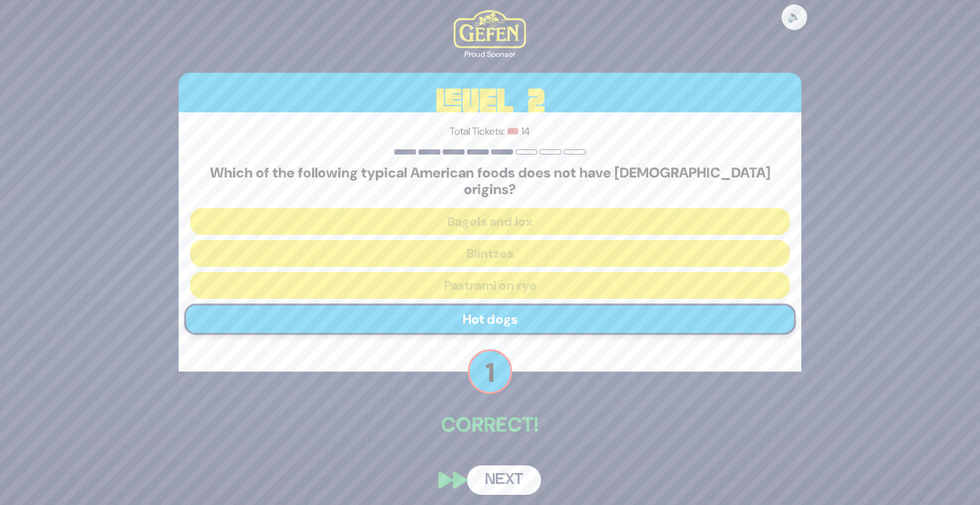
click at [516, 470] on button "Next" at bounding box center [504, 479] width 74 height 29
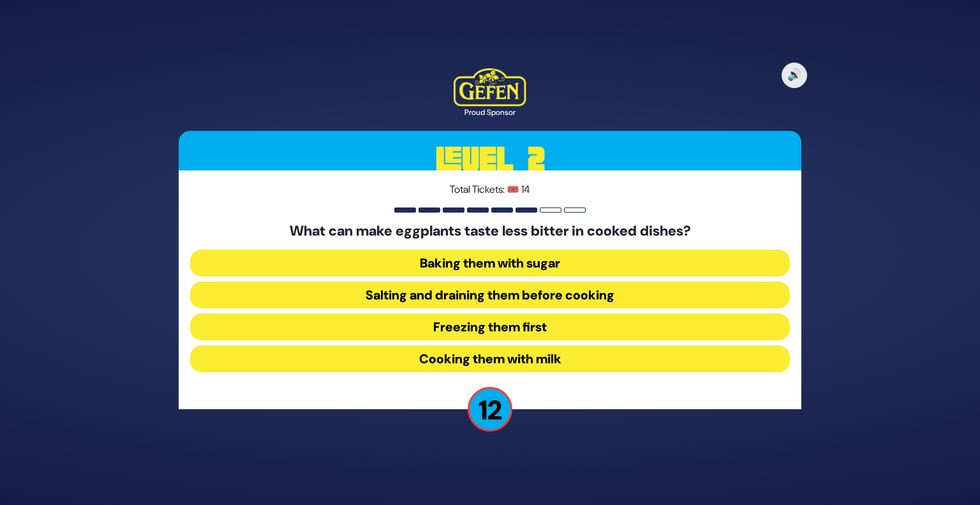
click at [408, 295] on button "Salting and draining them before cooking" at bounding box center [490, 294] width 600 height 27
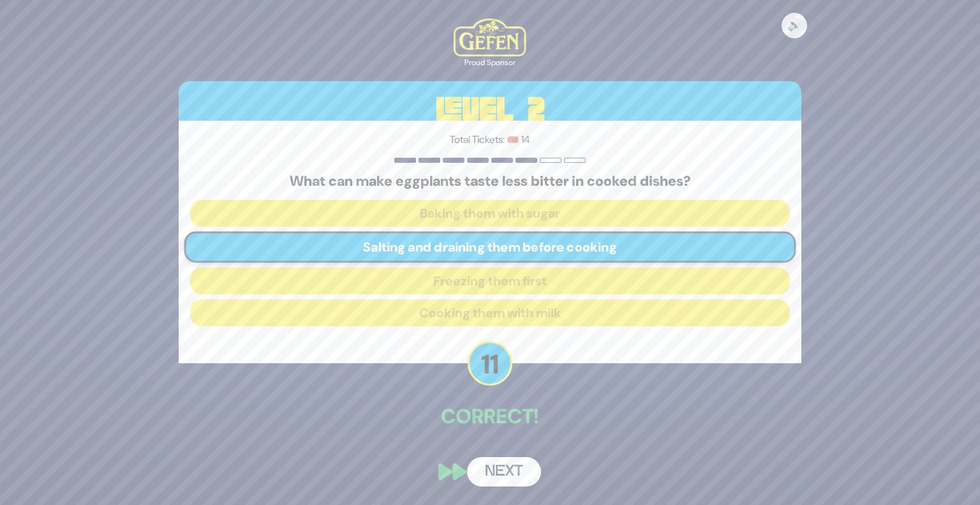
click at [489, 471] on button "Next" at bounding box center [504, 471] width 74 height 29
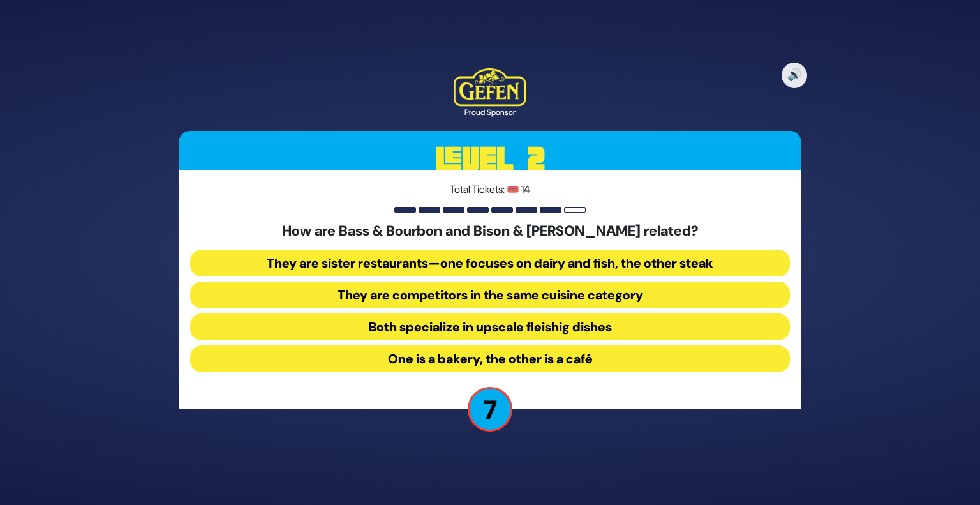
click at [504, 258] on button "They are sister restaurants—one focuses on dairy and fish, the other steak" at bounding box center [490, 263] width 600 height 27
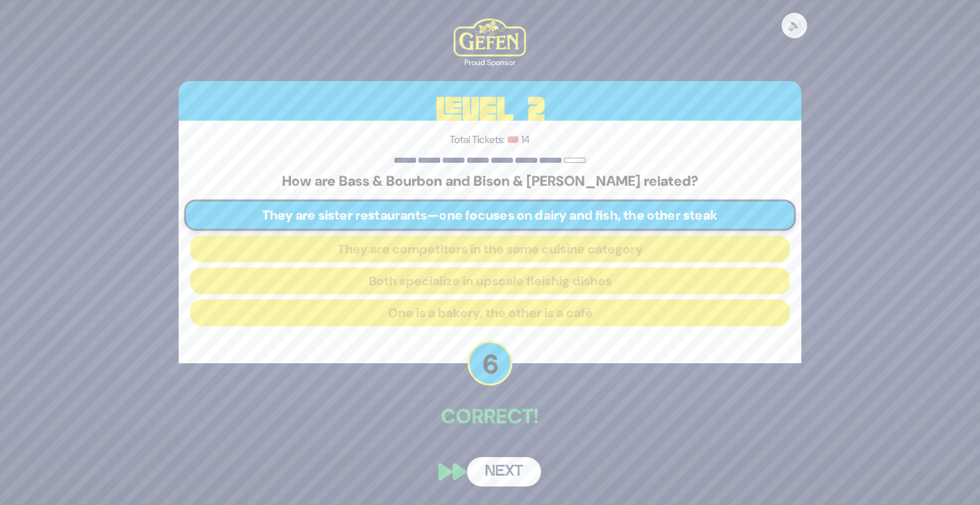
click at [494, 475] on button "Next" at bounding box center [504, 471] width 74 height 29
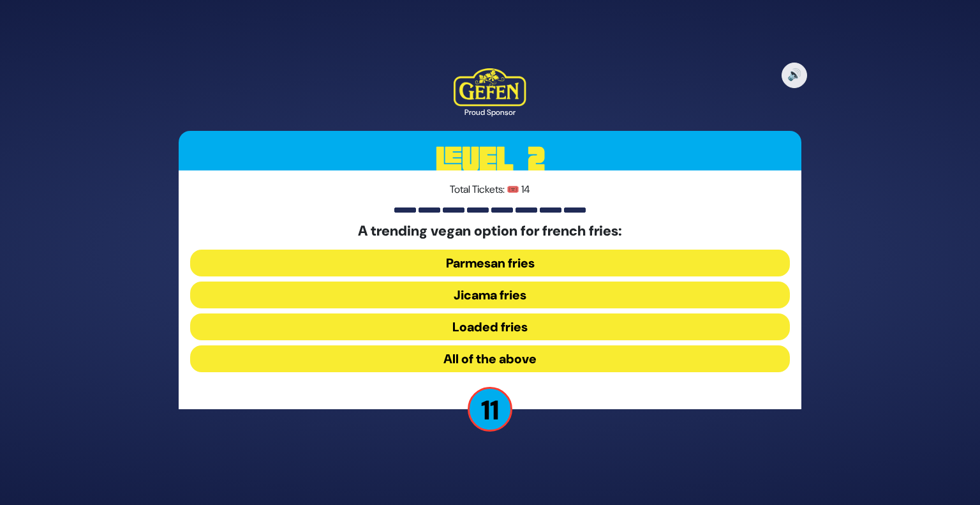
click at [469, 297] on button "Jicama fries" at bounding box center [490, 294] width 600 height 27
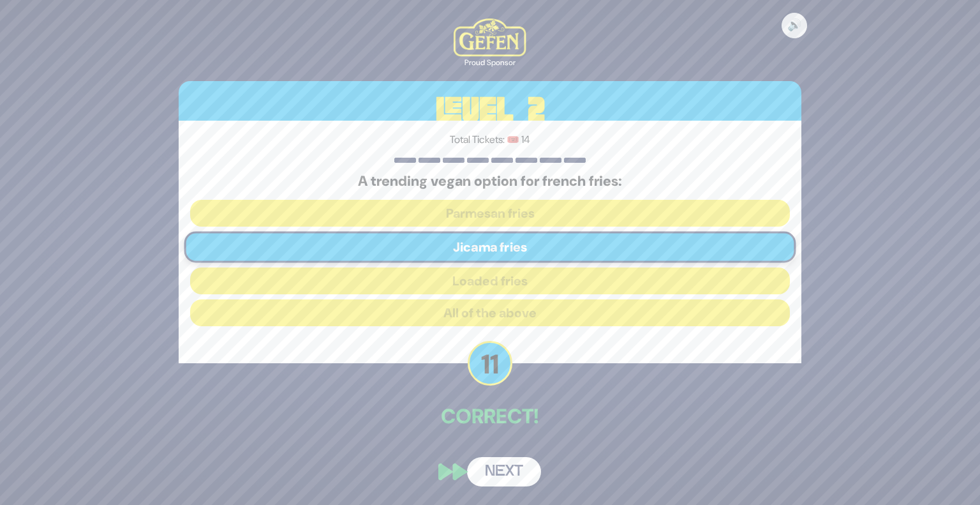
click at [517, 470] on button "Next" at bounding box center [504, 471] width 74 height 29
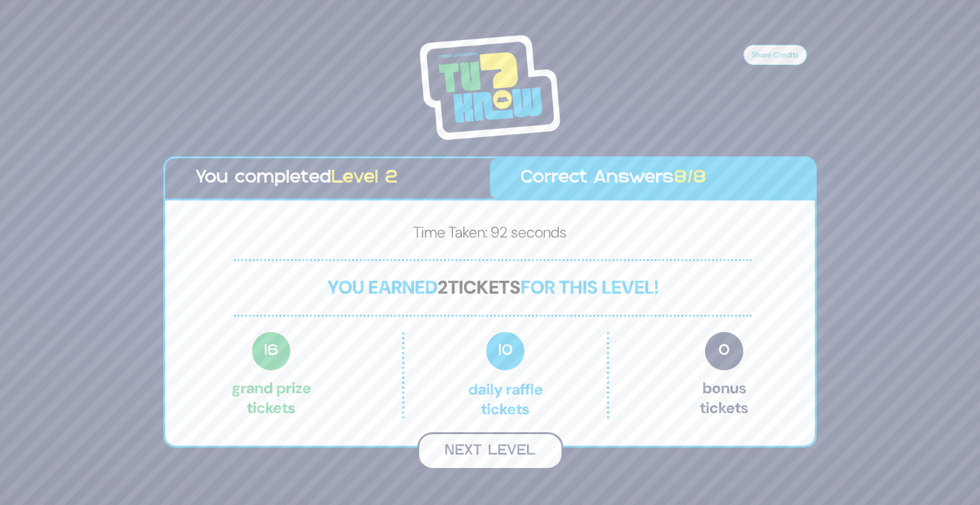
click at [485, 458] on button "Next Level" at bounding box center [490, 451] width 146 height 38
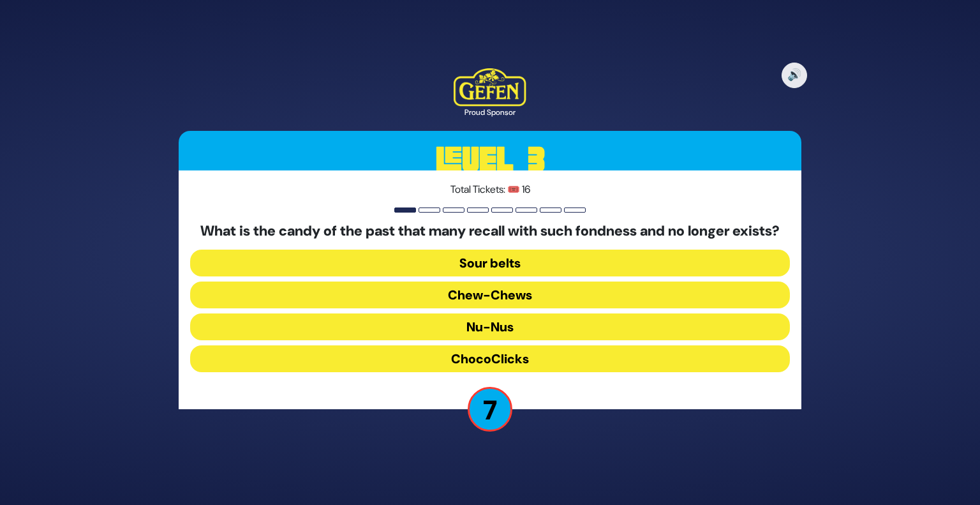
click at [461, 301] on button "Chew-Chews" at bounding box center [490, 294] width 600 height 27
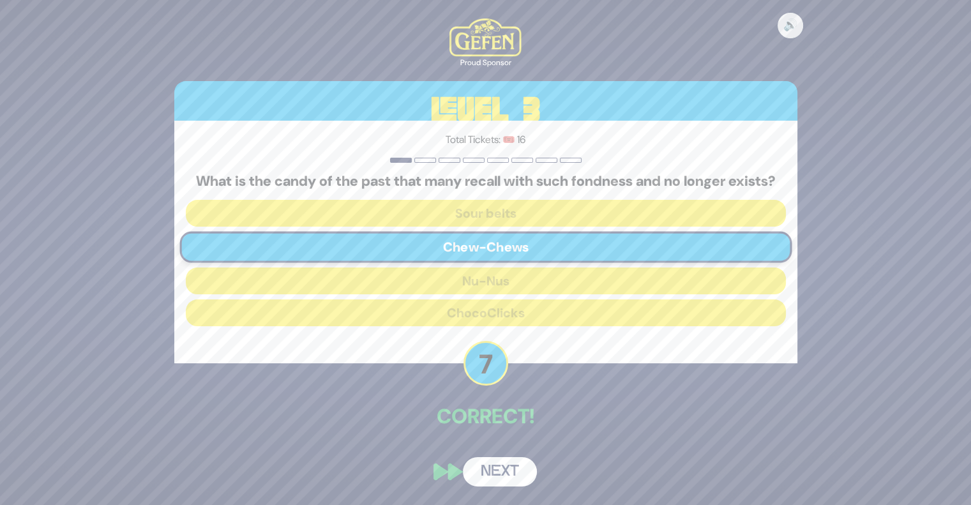
click at [488, 473] on button "Next" at bounding box center [500, 471] width 74 height 29
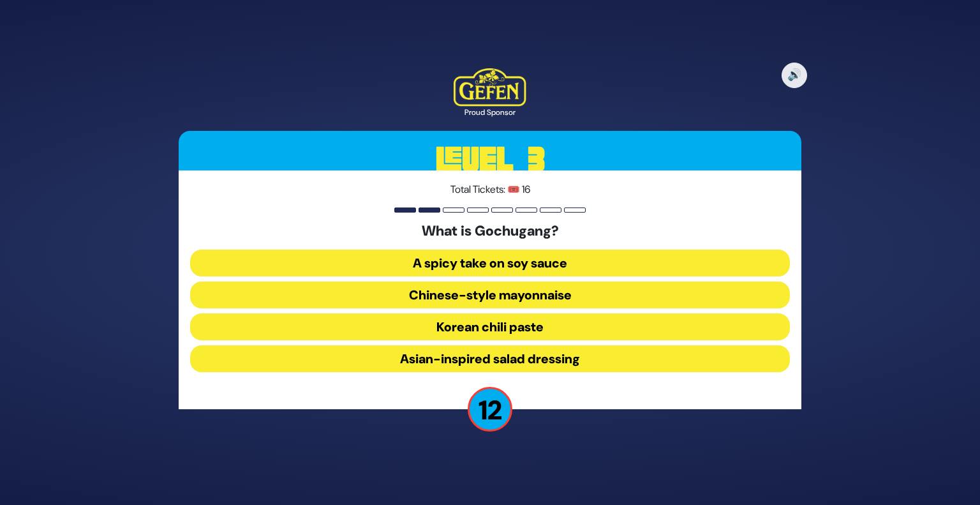
click at [507, 326] on button "Korean chili paste" at bounding box center [490, 326] width 600 height 27
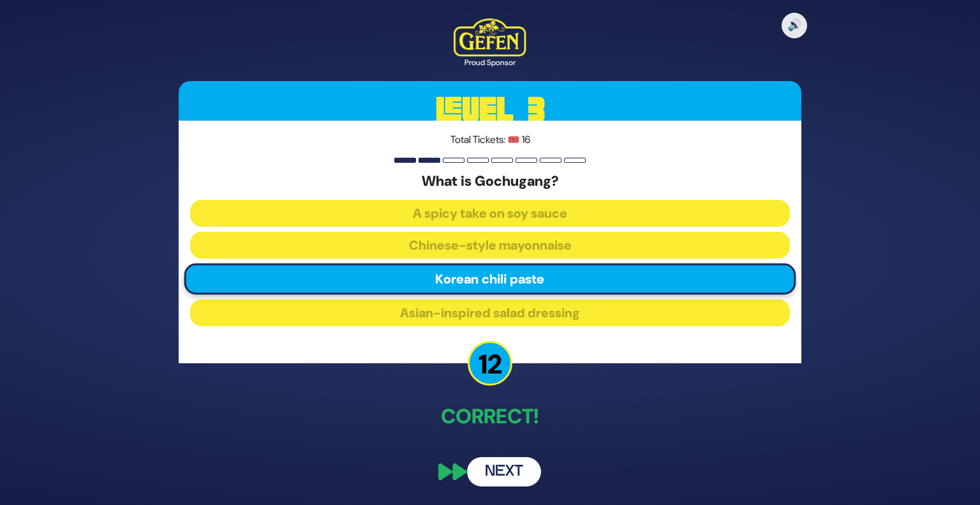
click at [499, 467] on button "Next" at bounding box center [504, 471] width 74 height 29
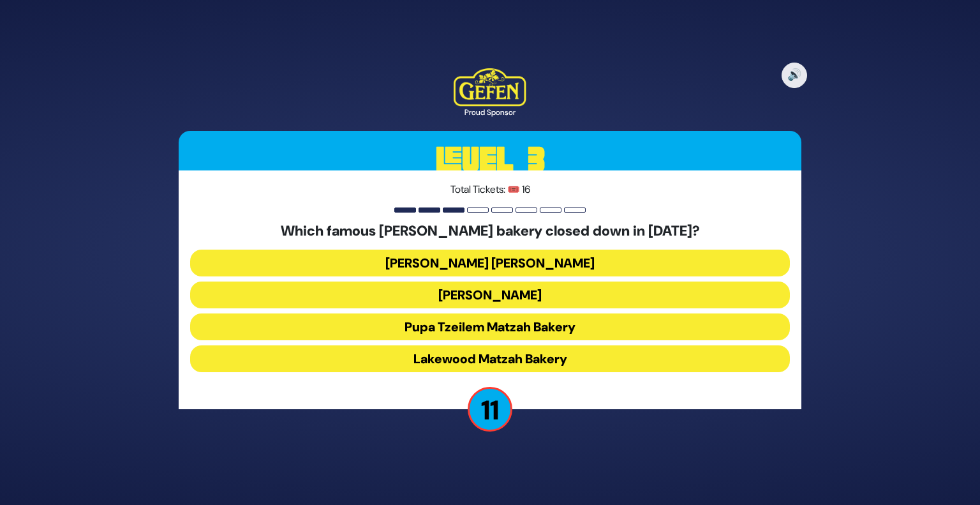
click at [454, 260] on button "Shatzer Matzah Bakery" at bounding box center [490, 263] width 600 height 27
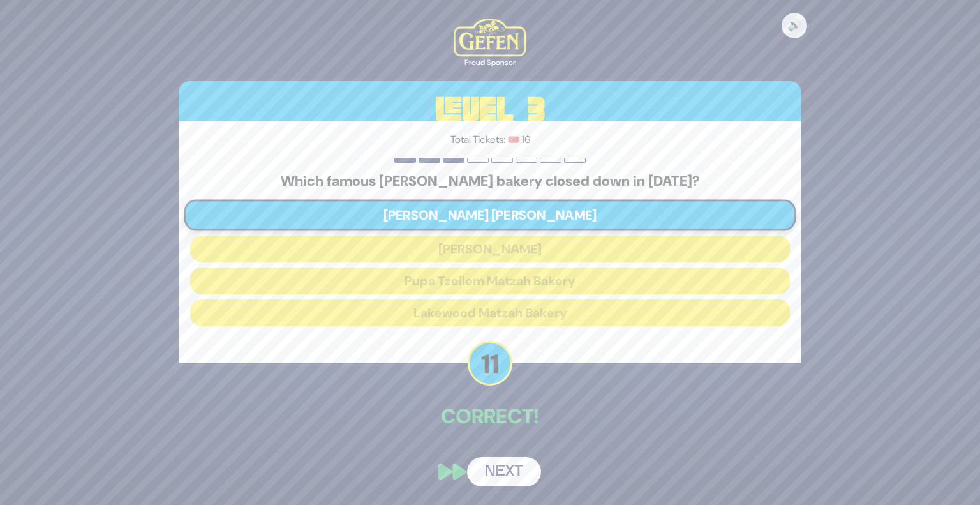
click at [485, 475] on button "Next" at bounding box center [504, 471] width 74 height 29
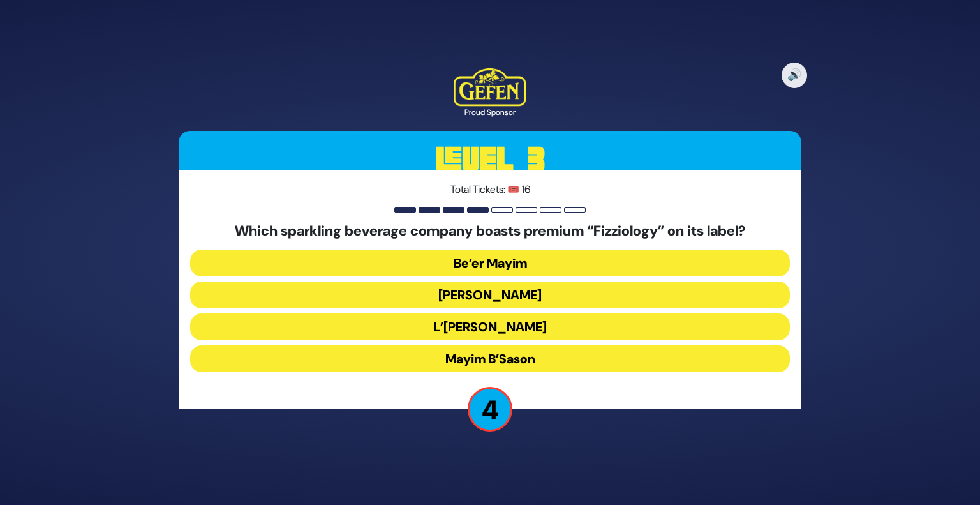
click at [462, 295] on button "Mayim Chayim" at bounding box center [490, 294] width 600 height 27
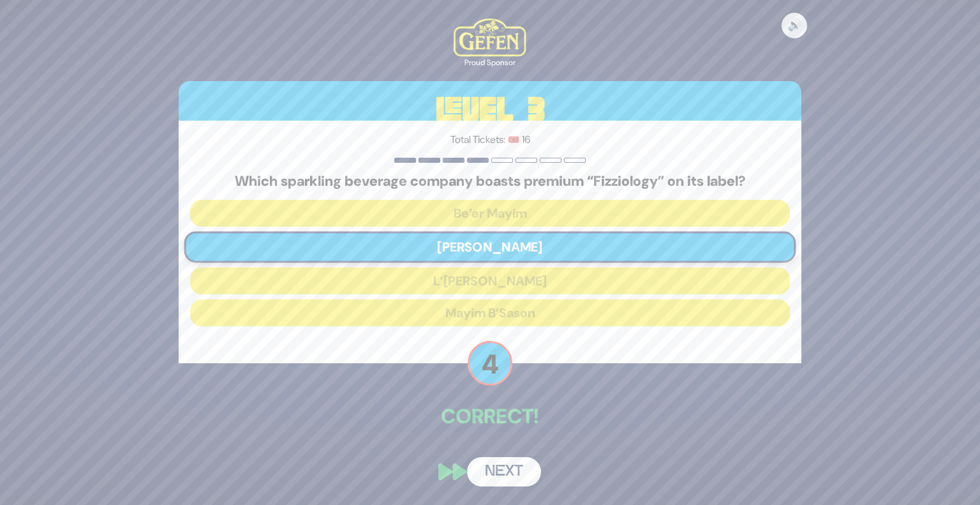
click at [506, 466] on button "Next" at bounding box center [504, 471] width 74 height 29
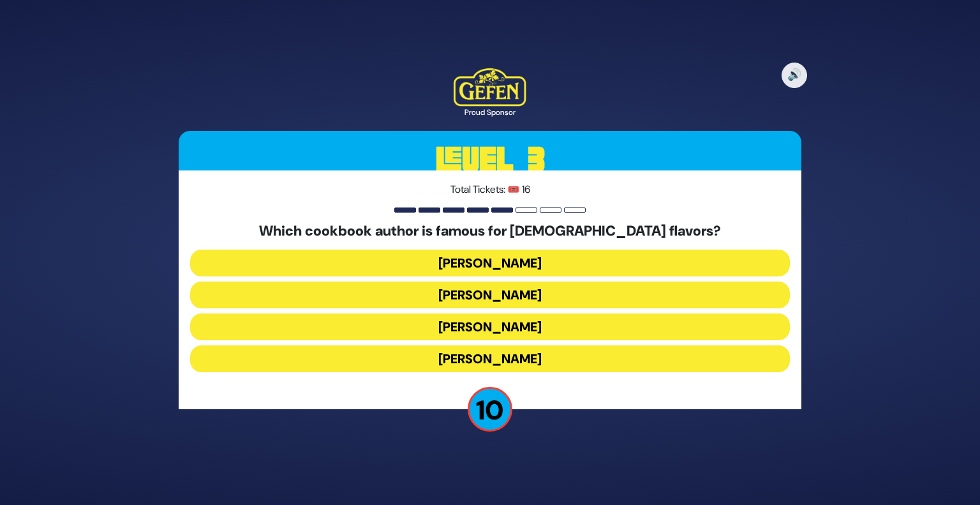
click at [470, 352] on button "Danielle Renov" at bounding box center [490, 358] width 600 height 27
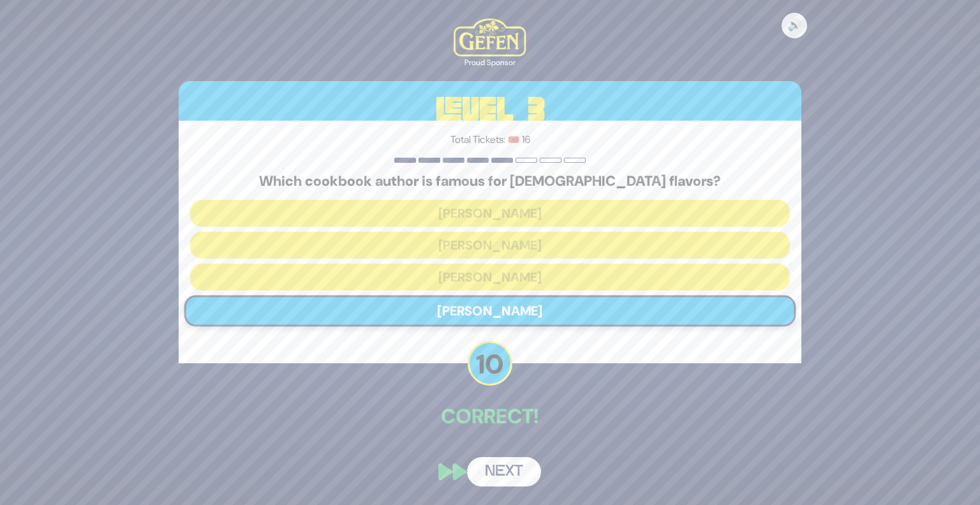
click at [518, 472] on button "Next" at bounding box center [504, 471] width 74 height 29
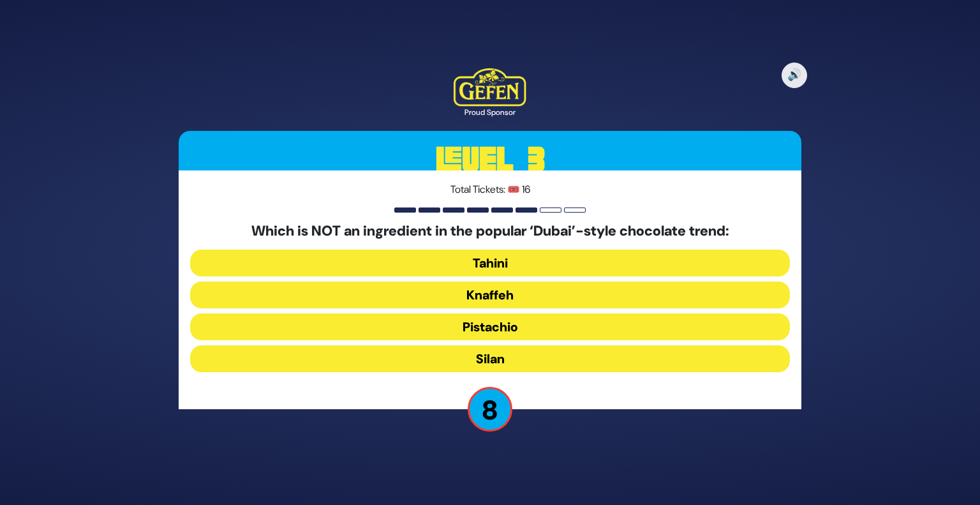
click at [478, 359] on button "Silan" at bounding box center [490, 358] width 600 height 27
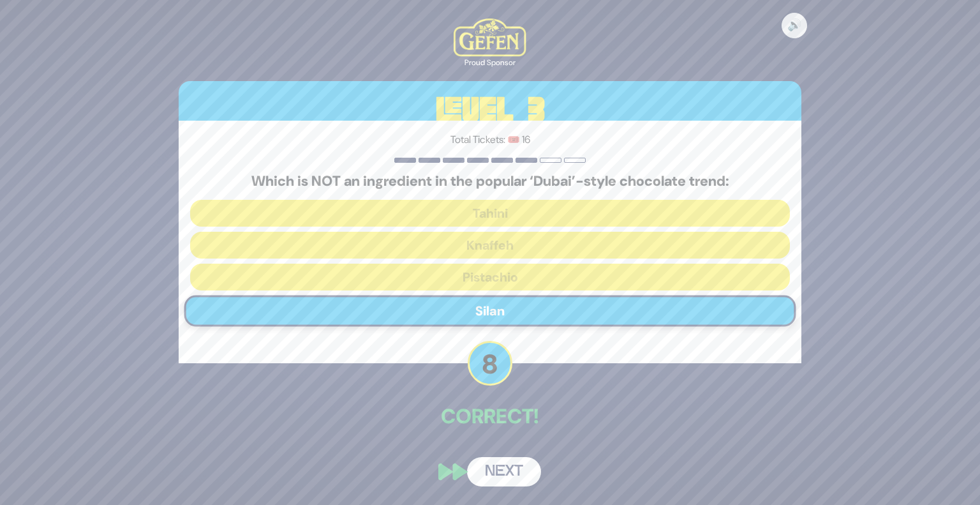
click at [490, 473] on button "Next" at bounding box center [504, 471] width 74 height 29
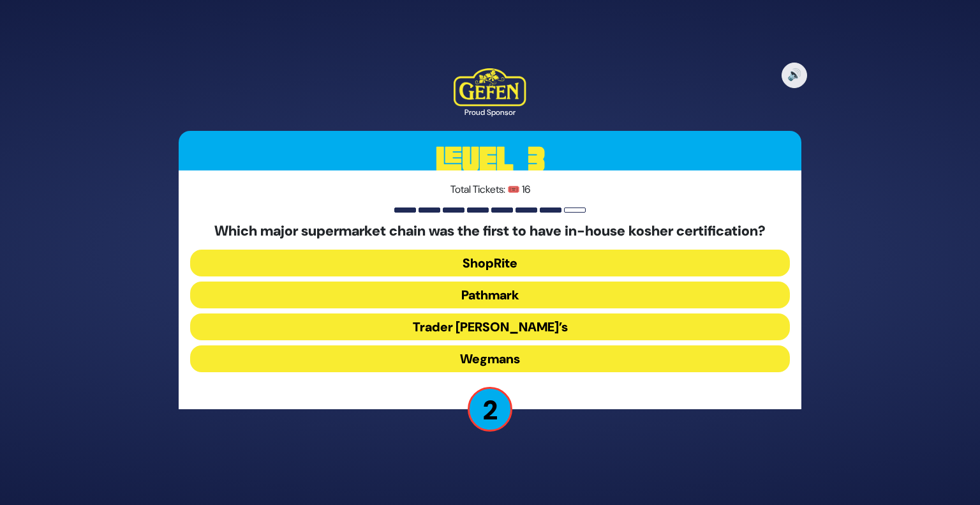
click at [510, 267] on button "ShopRite" at bounding box center [490, 263] width 600 height 27
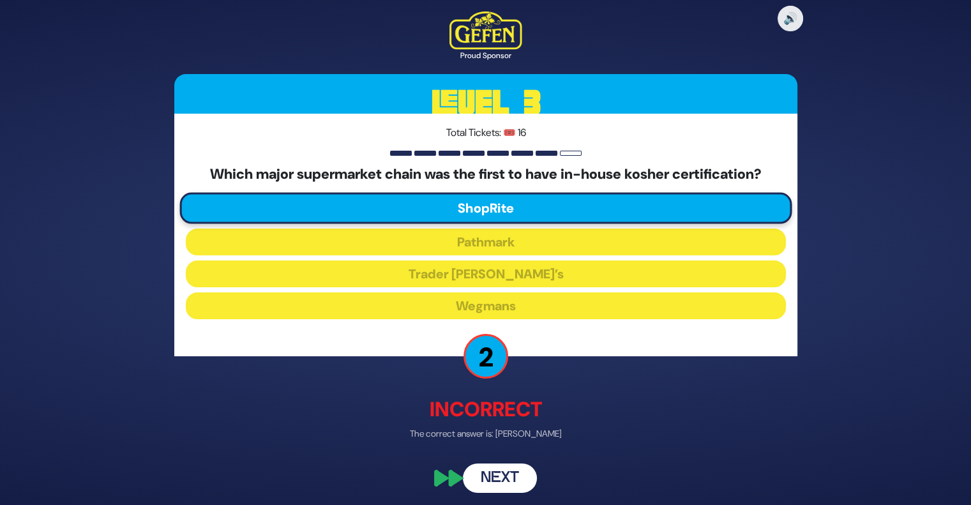
click at [493, 485] on button "Next" at bounding box center [500, 478] width 74 height 29
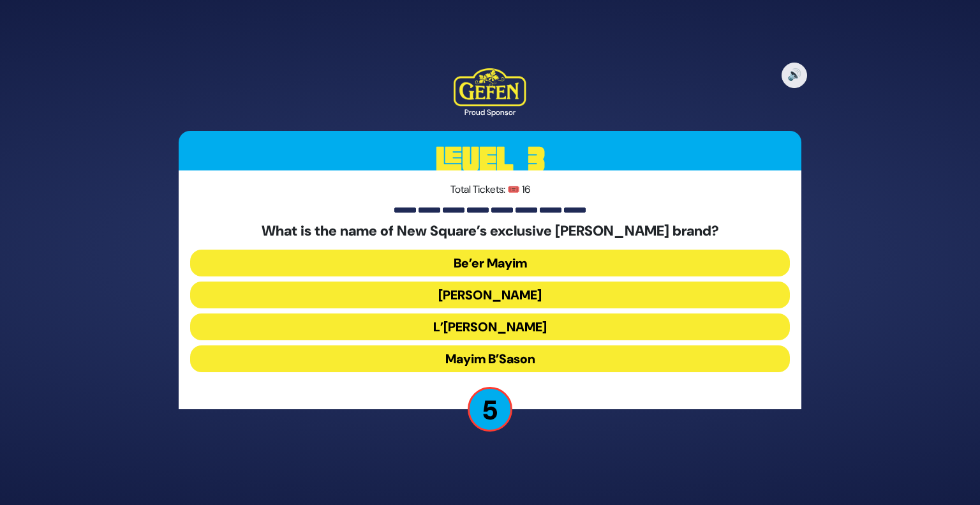
click at [498, 266] on button "Be’er Mayim" at bounding box center [490, 263] width 600 height 27
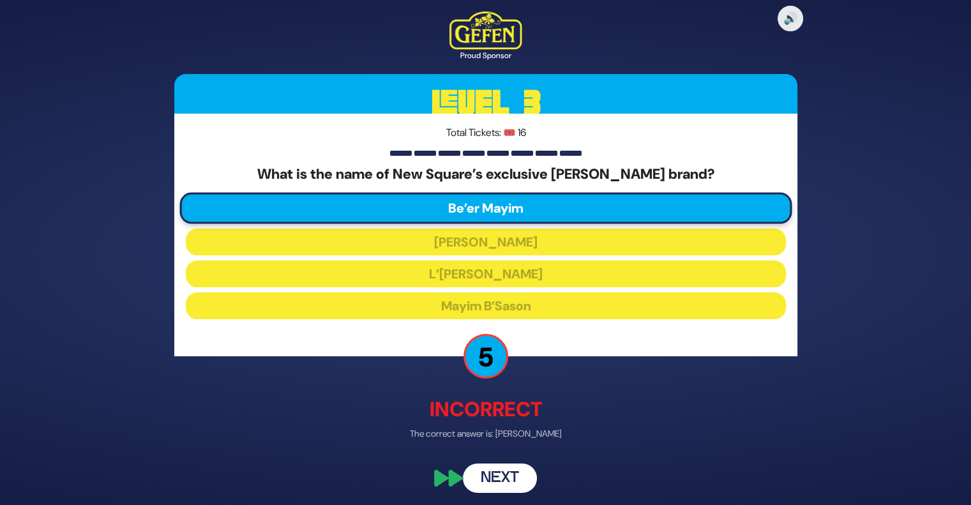
click at [500, 479] on button "Next" at bounding box center [500, 478] width 74 height 29
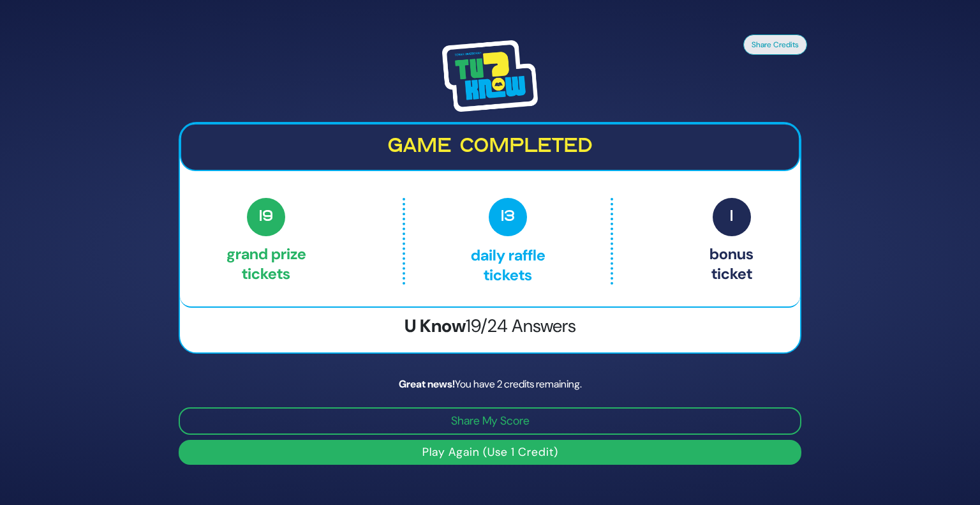
click at [501, 446] on button "Play Again (Use 1 Credit)" at bounding box center [490, 452] width 623 height 25
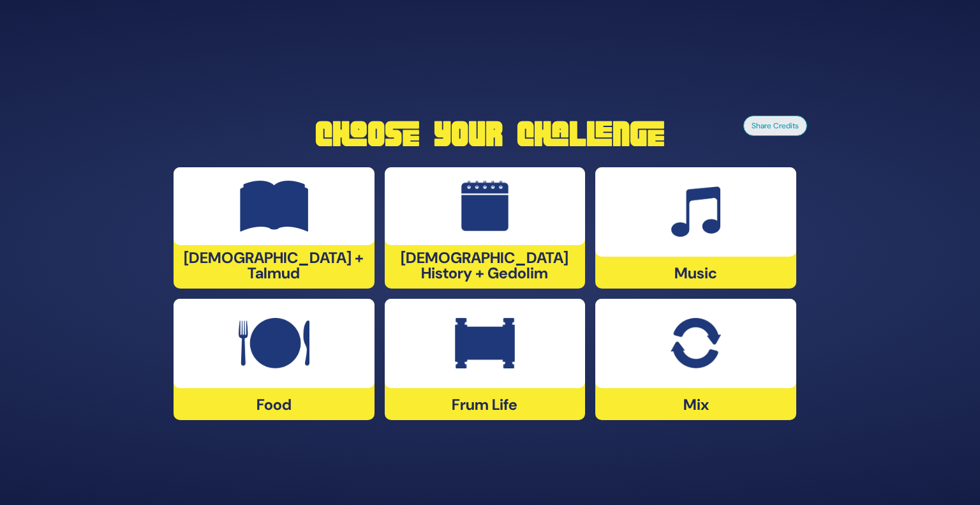
click at [485, 346] on img at bounding box center [485, 343] width 60 height 51
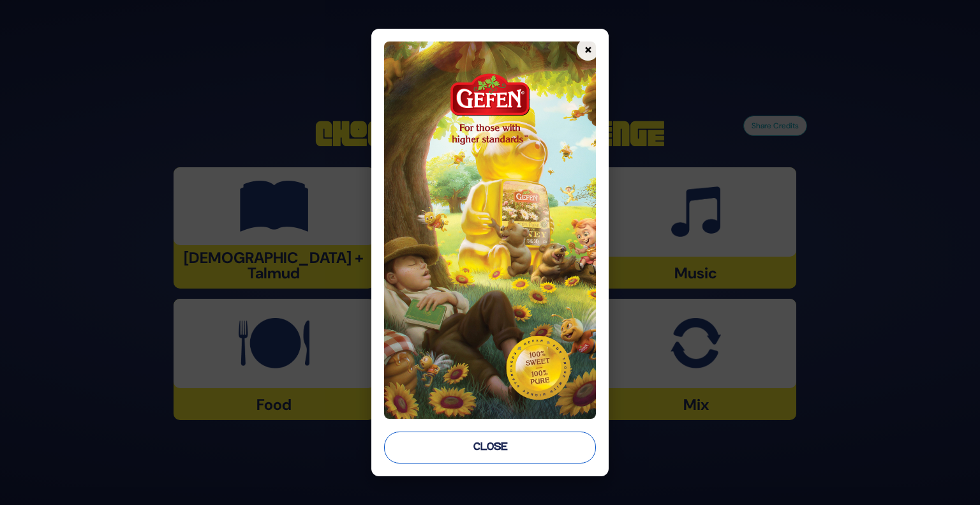
click at [530, 446] on button "Close" at bounding box center [490, 447] width 212 height 32
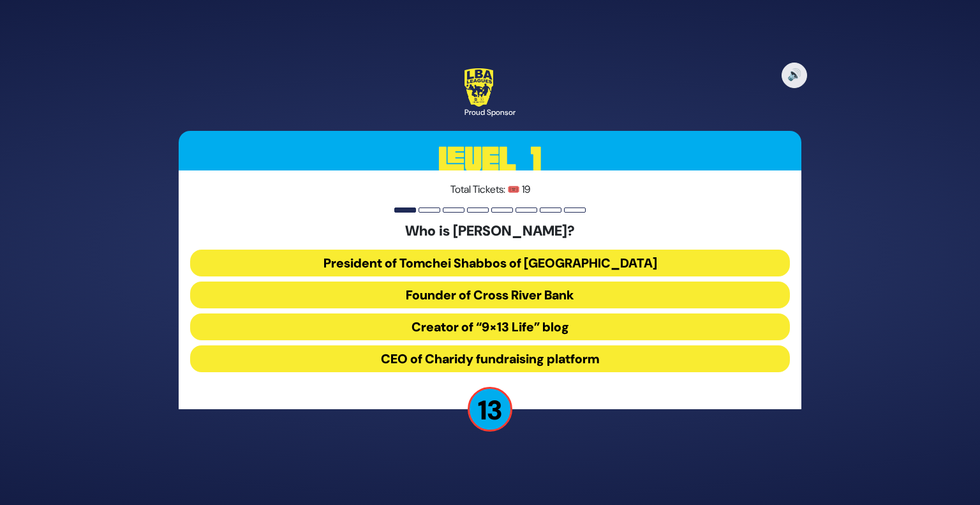
click at [525, 260] on button "President of Tomchei Shabbos of [GEOGRAPHIC_DATA]" at bounding box center [490, 263] width 600 height 27
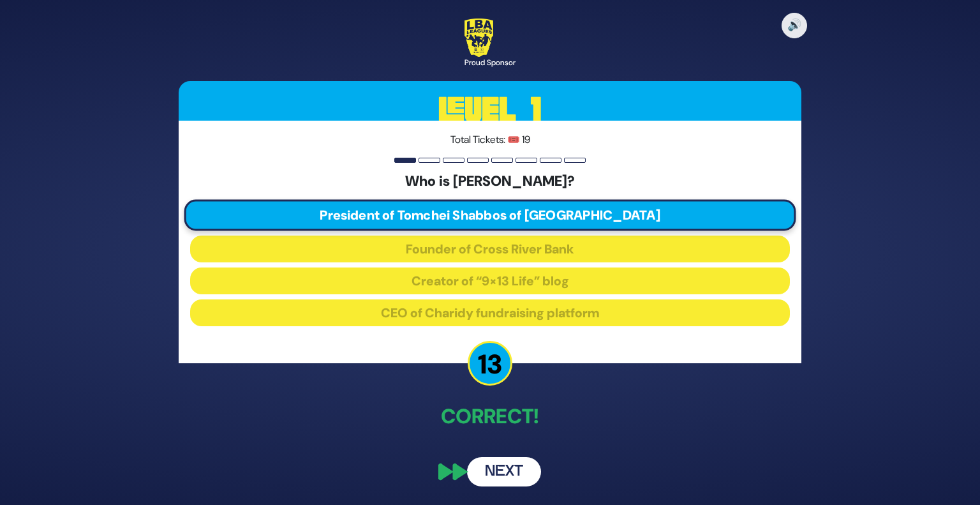
click at [494, 466] on button "Next" at bounding box center [504, 471] width 74 height 29
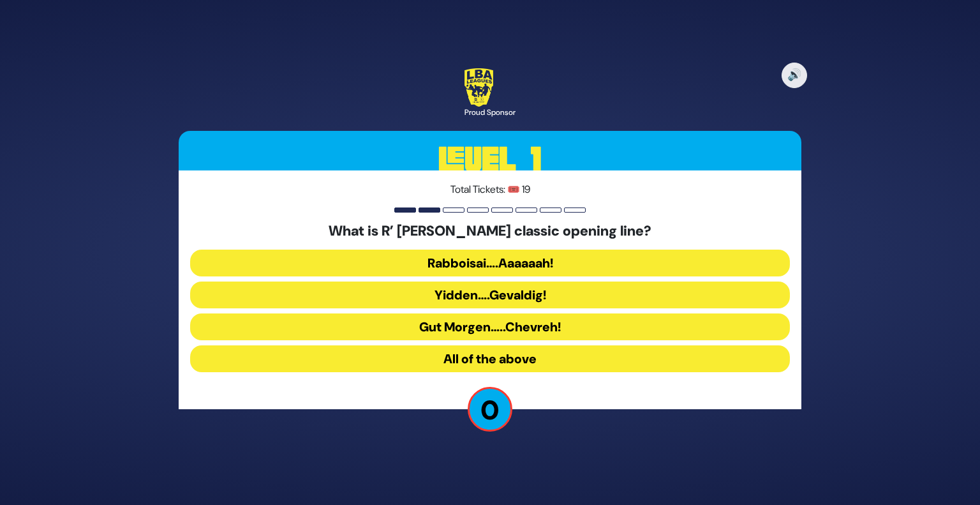
click at [475, 359] on button "All of the above" at bounding box center [490, 358] width 600 height 27
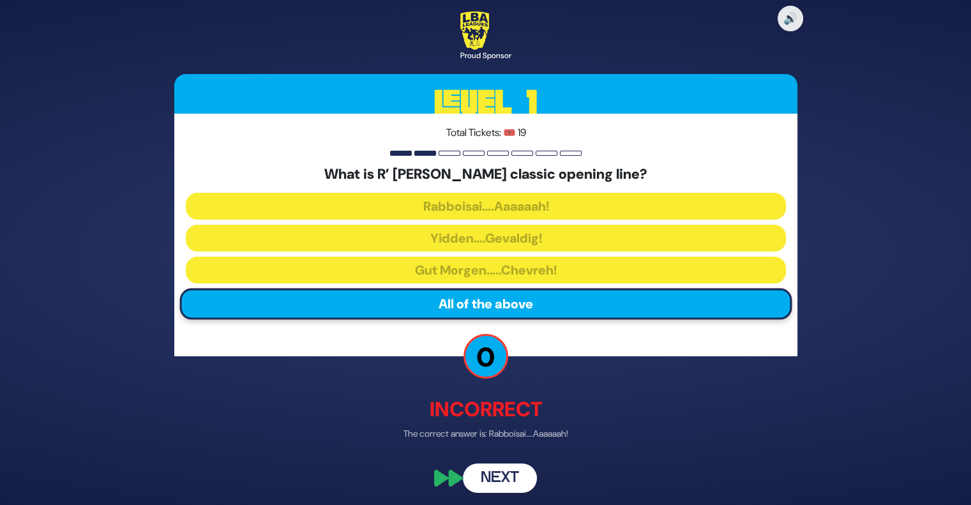
click at [500, 473] on button "Next" at bounding box center [500, 478] width 74 height 29
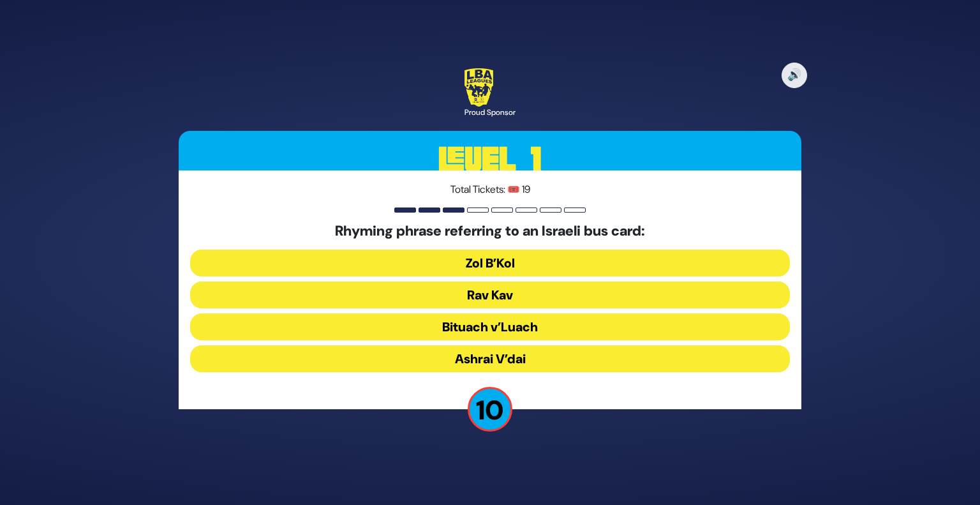
click at [482, 299] on button "Rav Kav" at bounding box center [490, 294] width 600 height 27
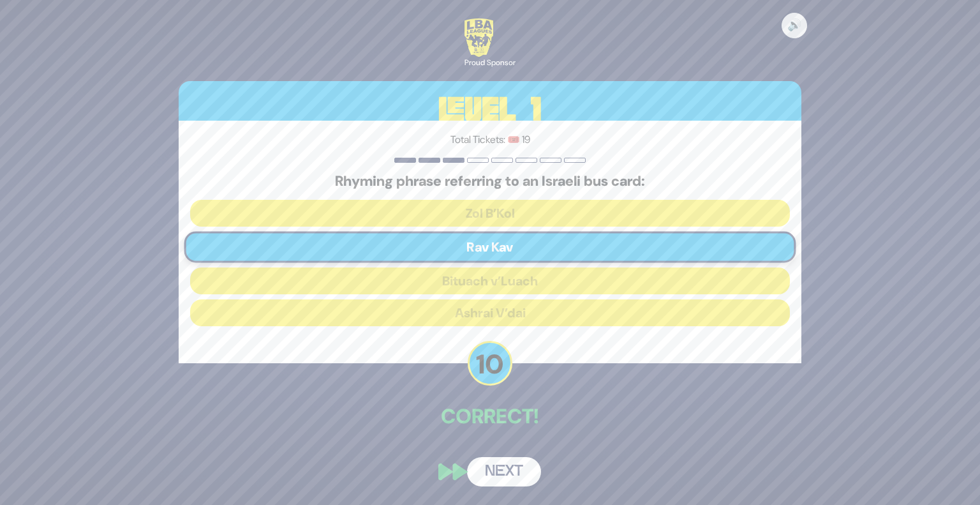
click at [509, 467] on button "Next" at bounding box center [504, 471] width 74 height 29
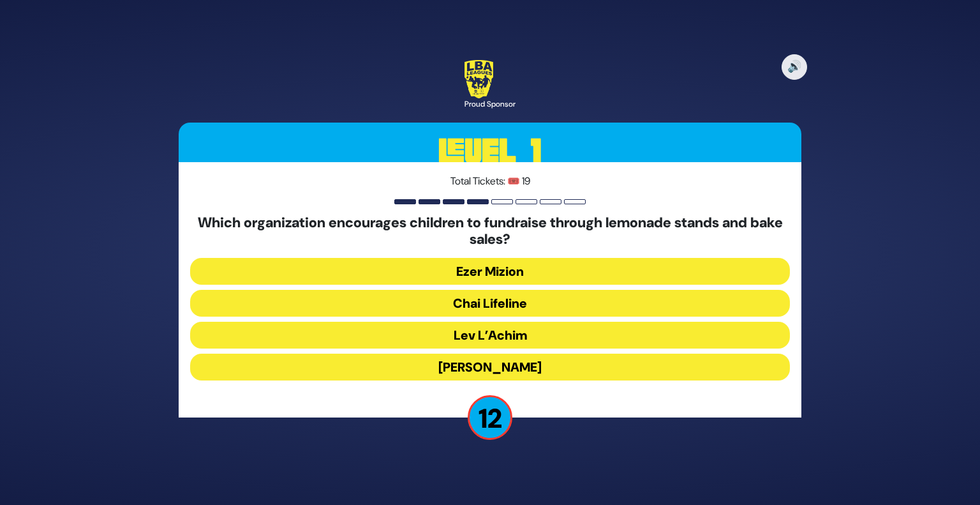
click at [476, 302] on button "Chai Lifeline" at bounding box center [490, 303] width 600 height 27
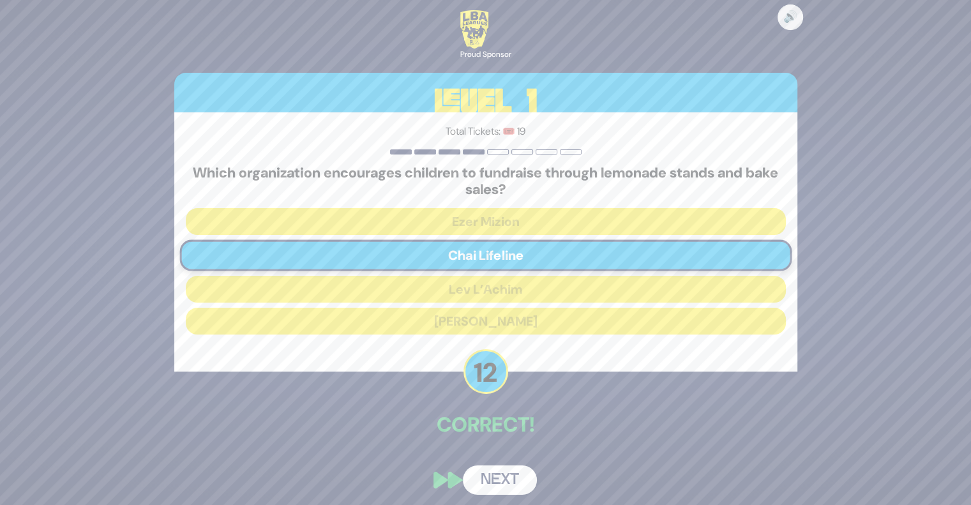
click at [509, 484] on button "Next" at bounding box center [500, 479] width 74 height 29
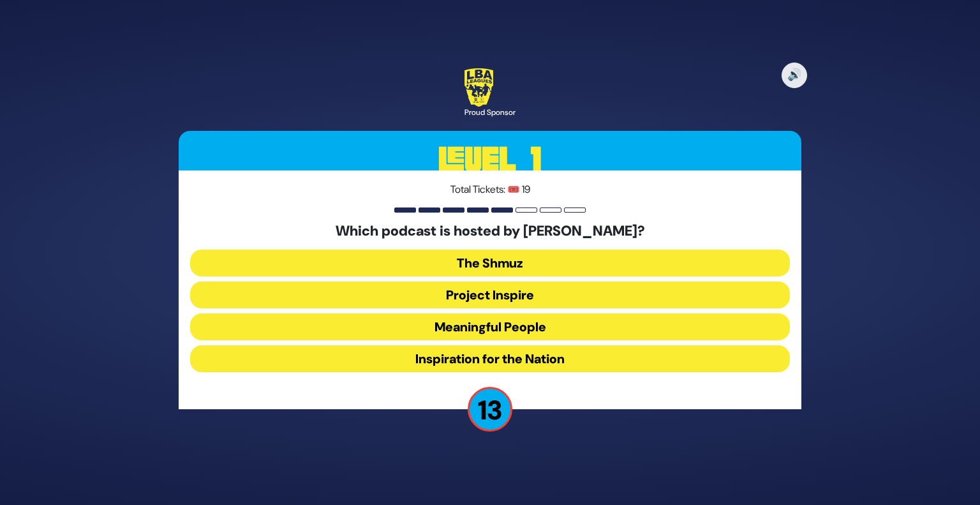
click at [465, 320] on button "Meaningful People" at bounding box center [490, 326] width 600 height 27
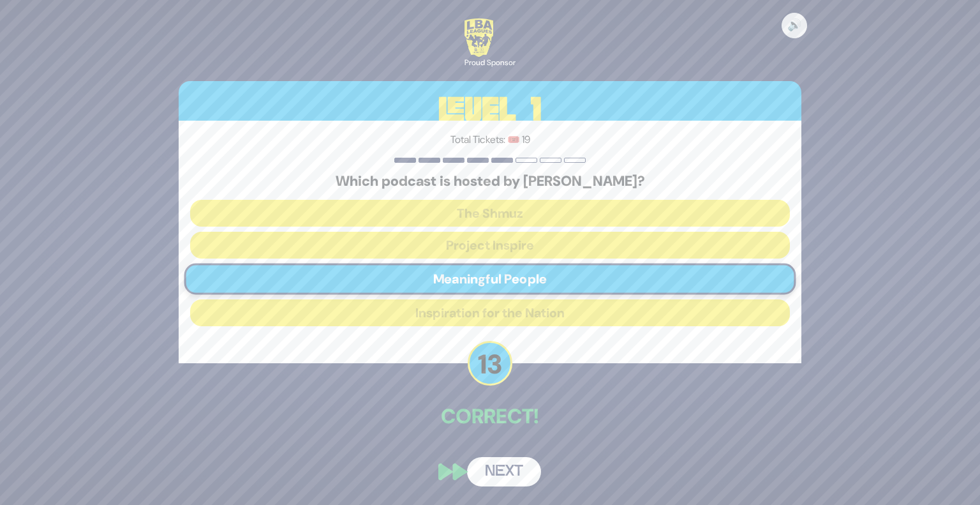
click at [496, 465] on button "Next" at bounding box center [504, 471] width 74 height 29
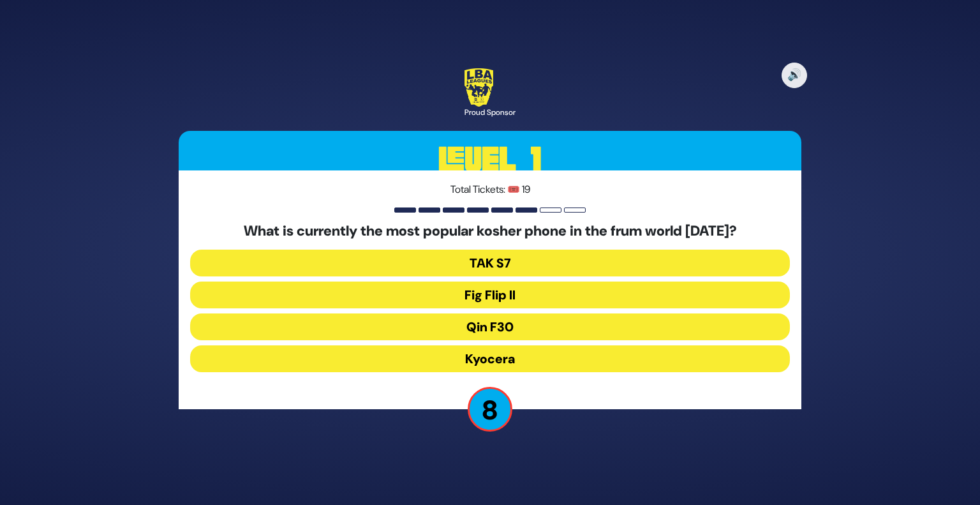
click at [445, 298] on button "Fig Flip II" at bounding box center [490, 294] width 600 height 27
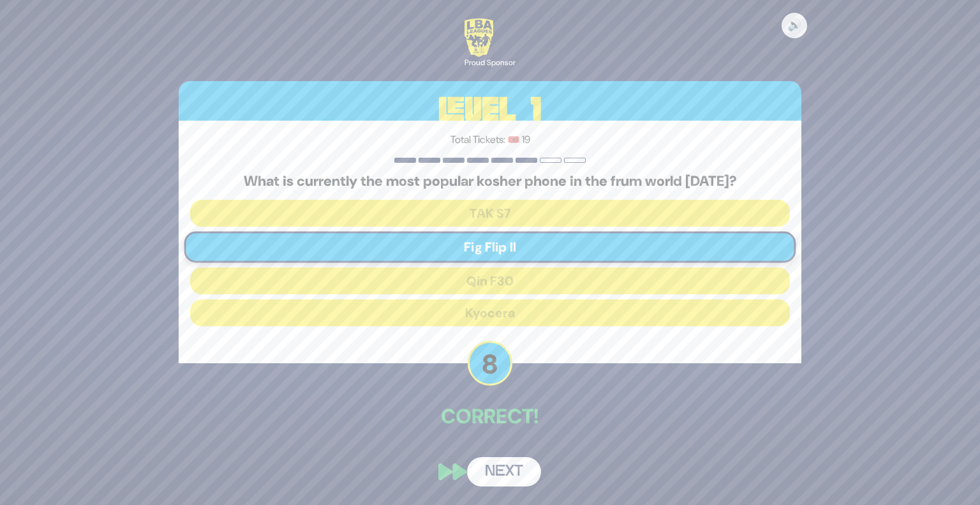
click at [521, 473] on button "Next" at bounding box center [504, 471] width 74 height 29
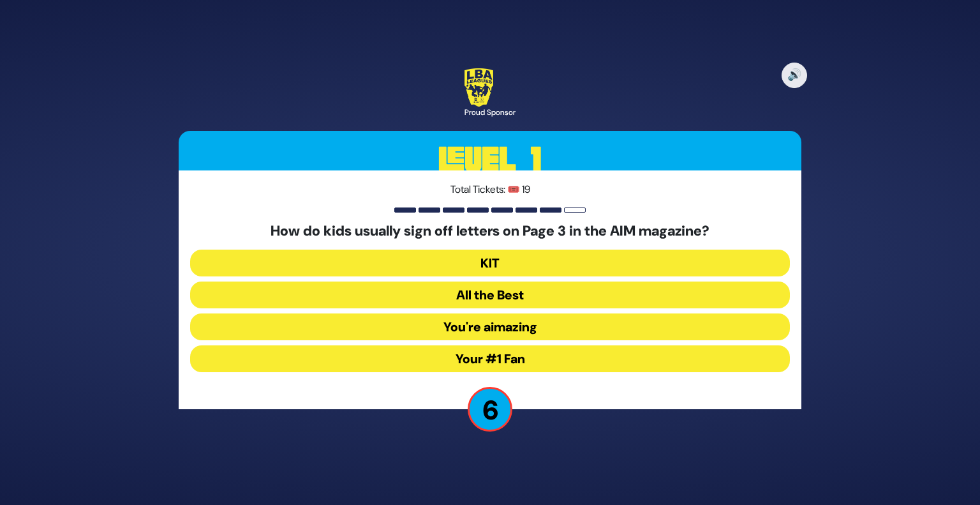
click at [410, 264] on button "KIT" at bounding box center [490, 263] width 600 height 27
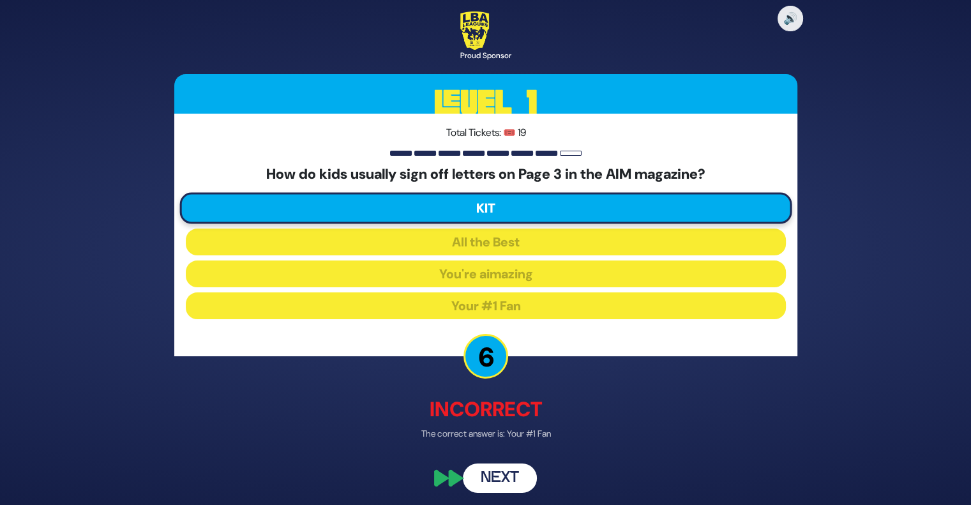
click at [486, 485] on button "Next" at bounding box center [500, 478] width 74 height 29
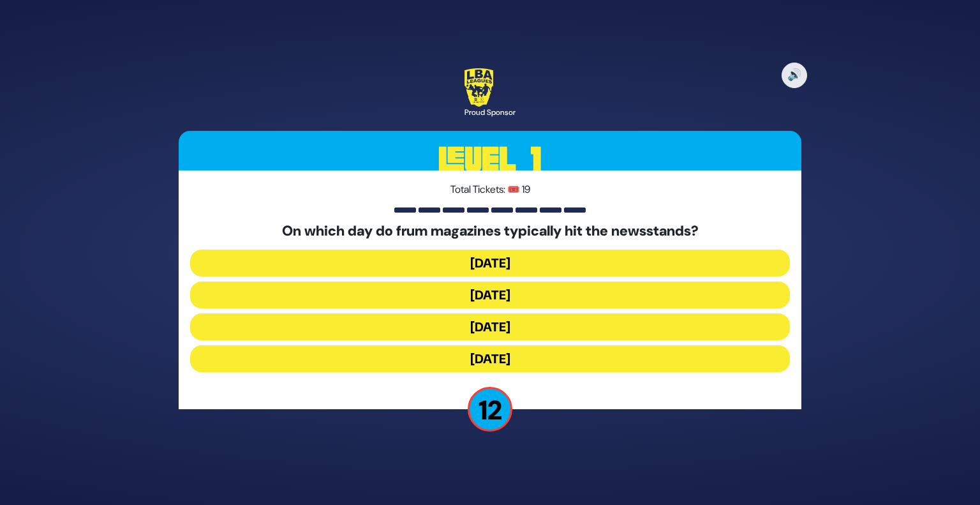
click at [452, 290] on button "[DATE]" at bounding box center [490, 294] width 600 height 27
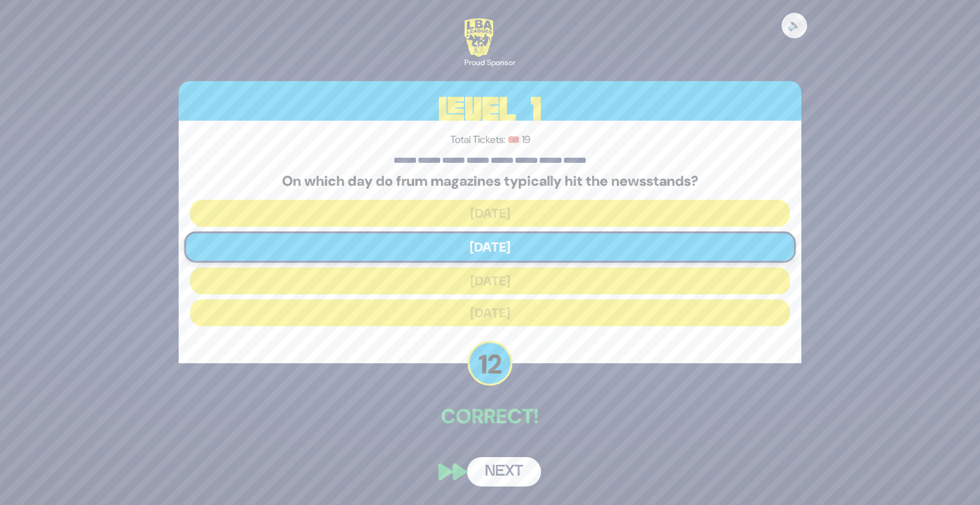
click at [516, 472] on button "Next" at bounding box center [504, 471] width 74 height 29
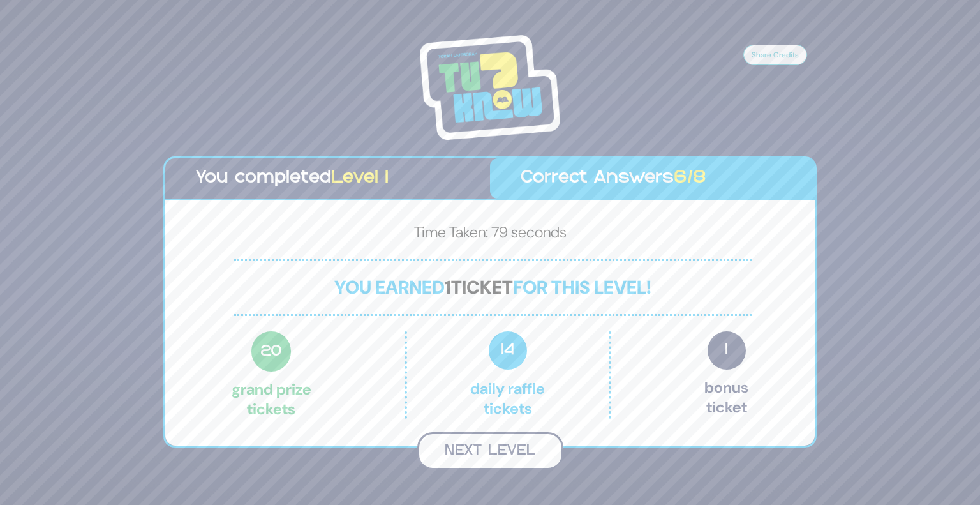
click at [508, 452] on button "Next Level" at bounding box center [490, 451] width 146 height 38
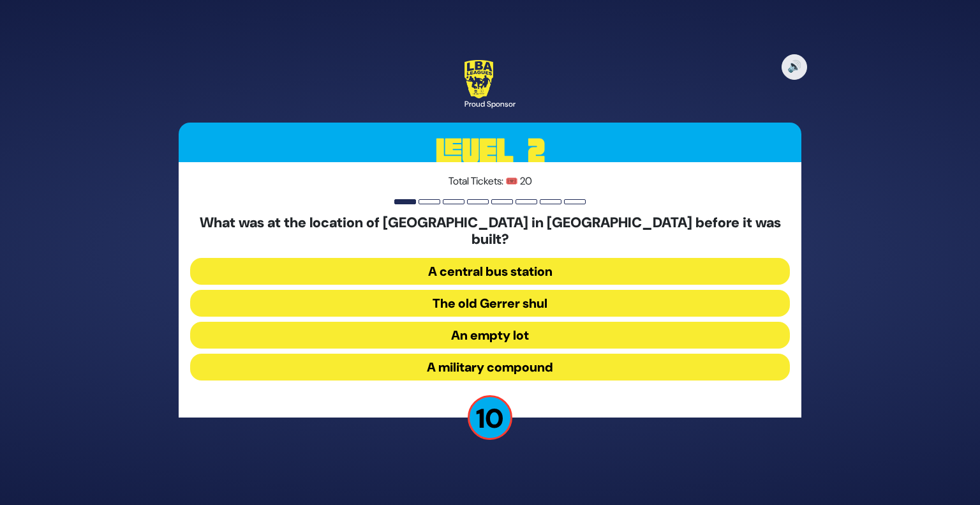
click at [439, 301] on button "The old Gerrer shul" at bounding box center [490, 303] width 600 height 27
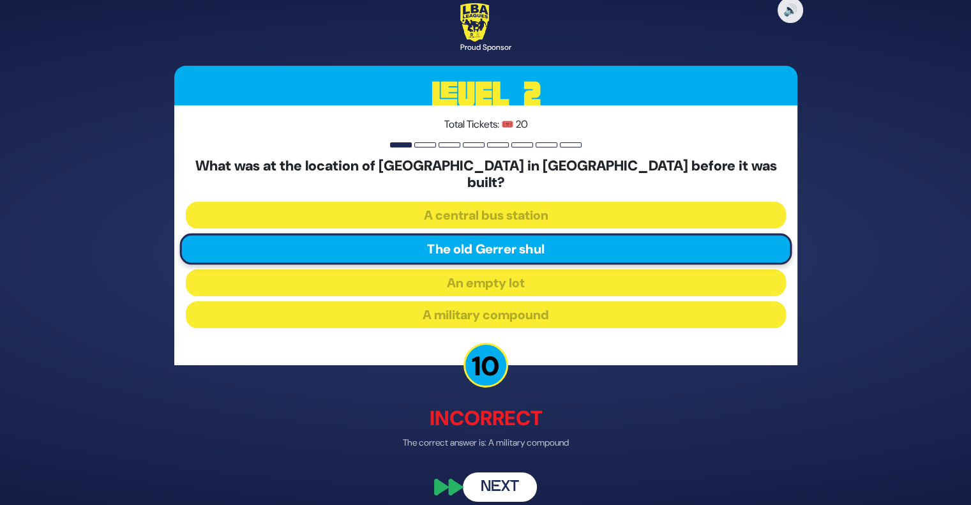
click at [507, 479] on button "Next" at bounding box center [500, 486] width 74 height 29
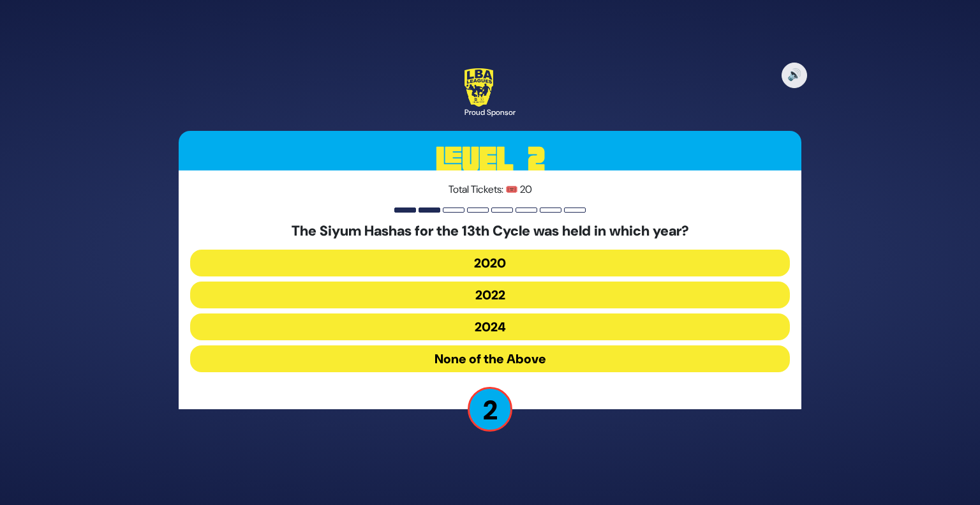
click at [452, 292] on button "2022" at bounding box center [490, 294] width 600 height 27
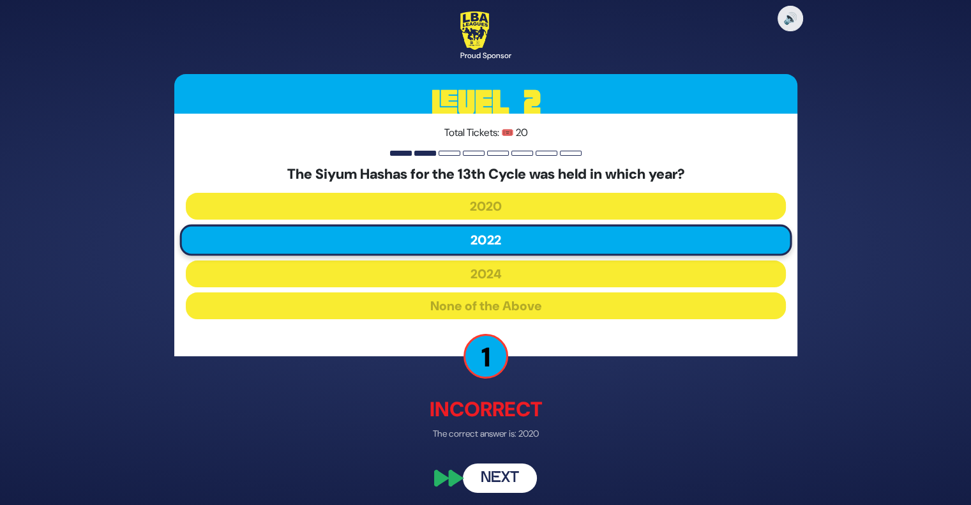
click at [523, 475] on button "Next" at bounding box center [500, 478] width 74 height 29
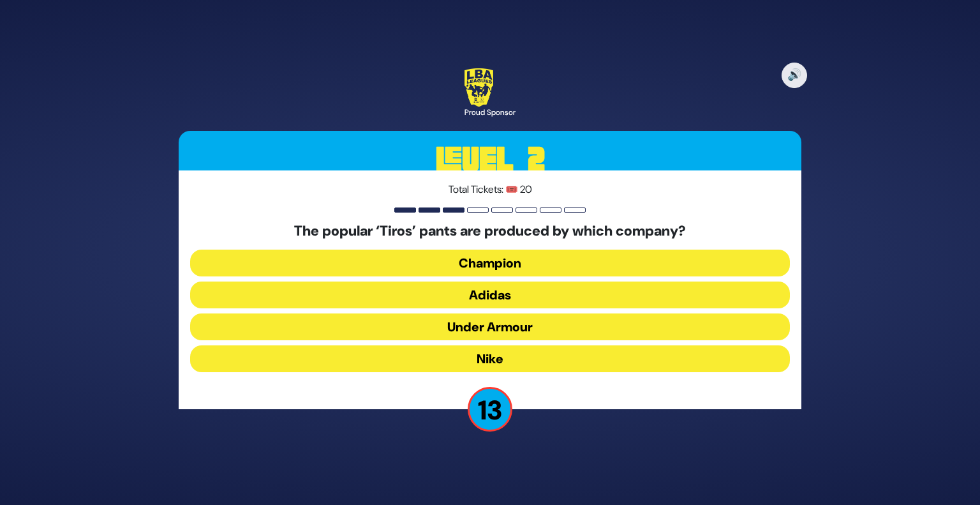
click at [442, 294] on button "Adidas" at bounding box center [490, 294] width 600 height 27
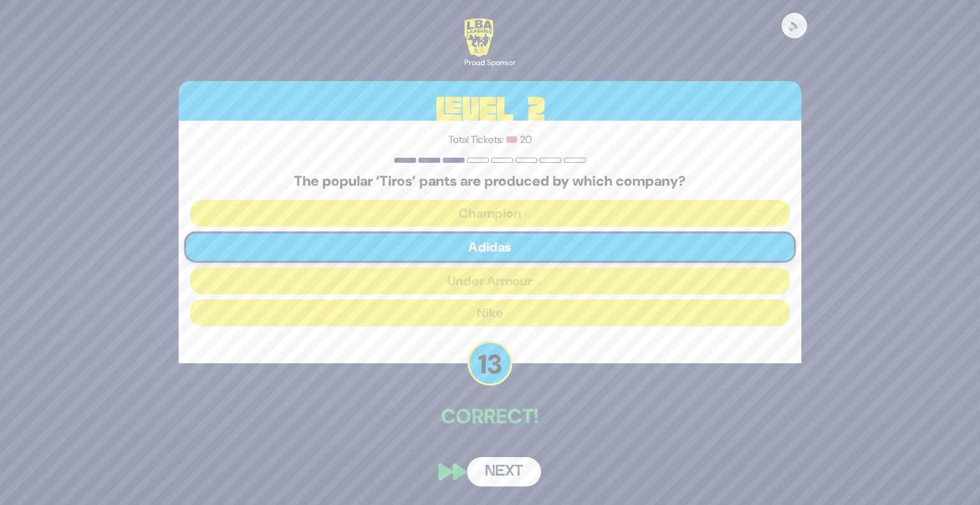
click at [500, 465] on button "Next" at bounding box center [504, 471] width 74 height 29
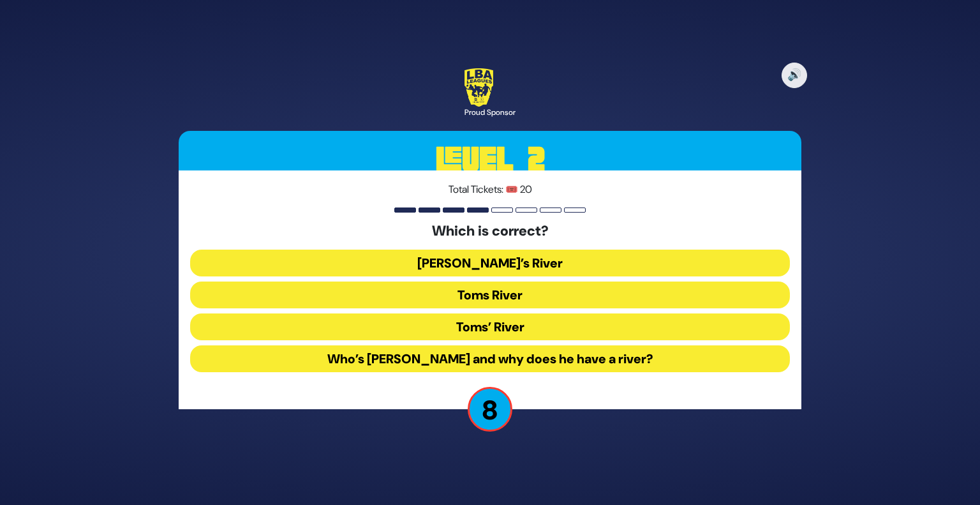
click at [439, 297] on button "Toms River" at bounding box center [490, 294] width 600 height 27
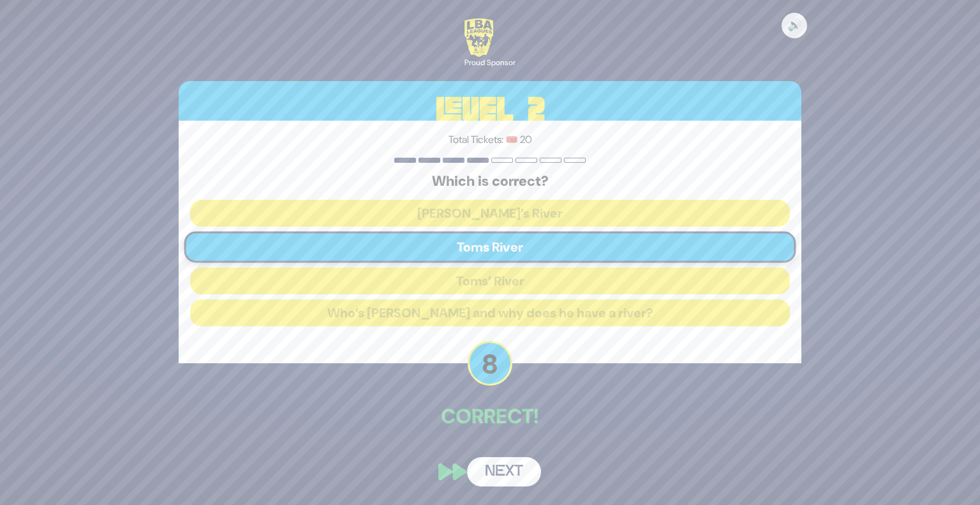
click at [503, 459] on button "Next" at bounding box center [504, 471] width 74 height 29
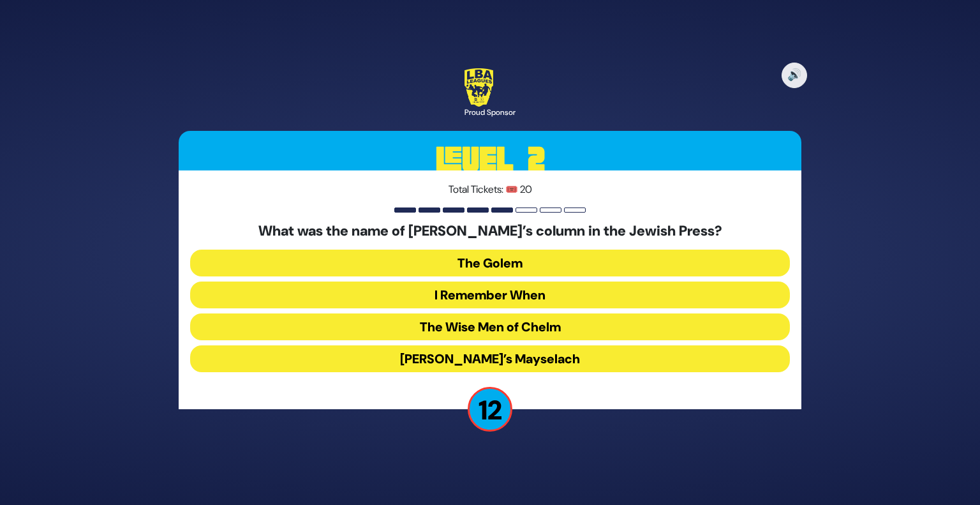
click at [477, 295] on button "I Remember When" at bounding box center [490, 294] width 600 height 27
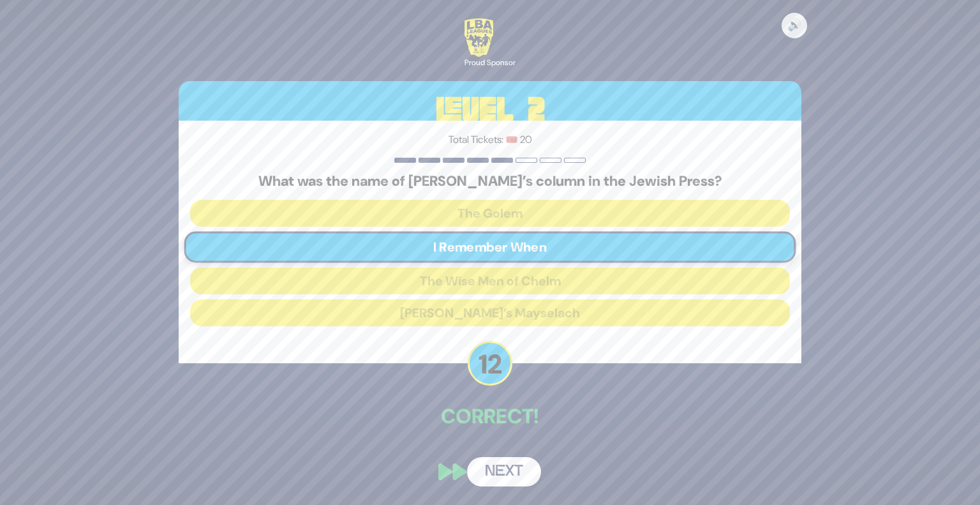
click at [508, 465] on button "Next" at bounding box center [504, 471] width 74 height 29
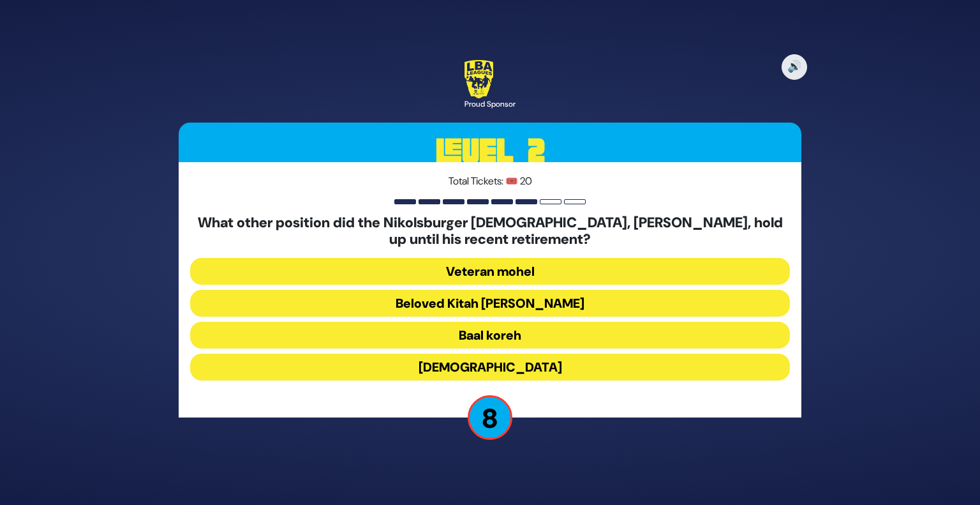
click at [445, 308] on button "Beloved Kitah Aleph Rebbi" at bounding box center [490, 303] width 600 height 27
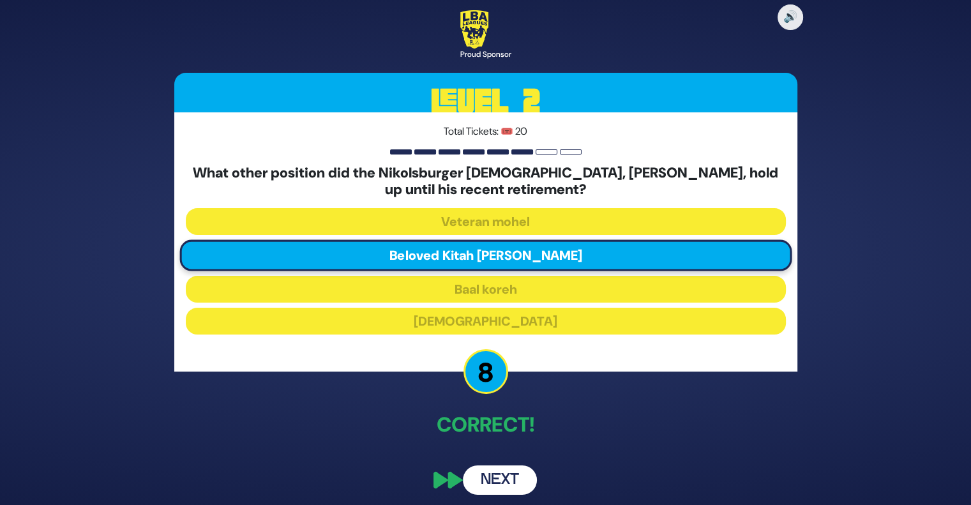
click at [513, 483] on button "Next" at bounding box center [500, 479] width 74 height 29
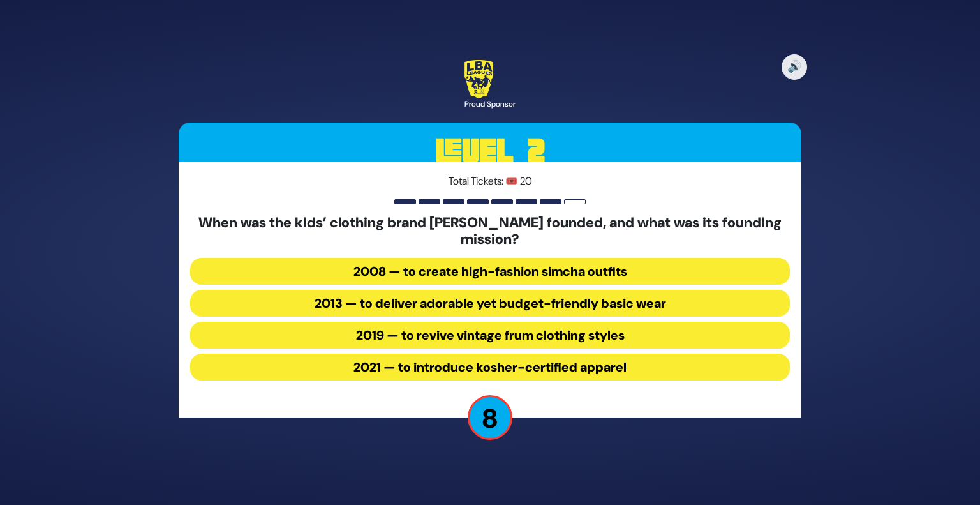
click at [460, 306] on button "2013 — to deliver adorable yet budget-friendly basic wear" at bounding box center [490, 303] width 600 height 27
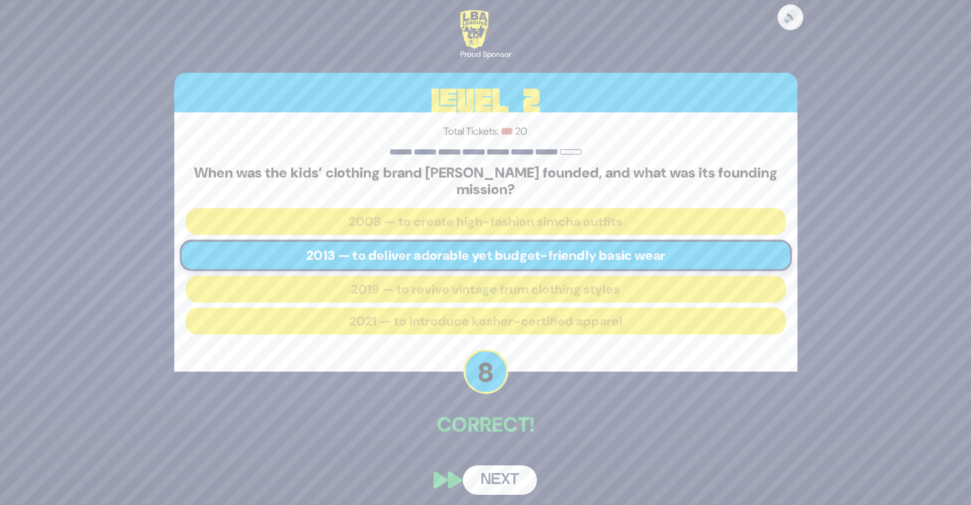
click at [509, 474] on button "Next" at bounding box center [500, 479] width 74 height 29
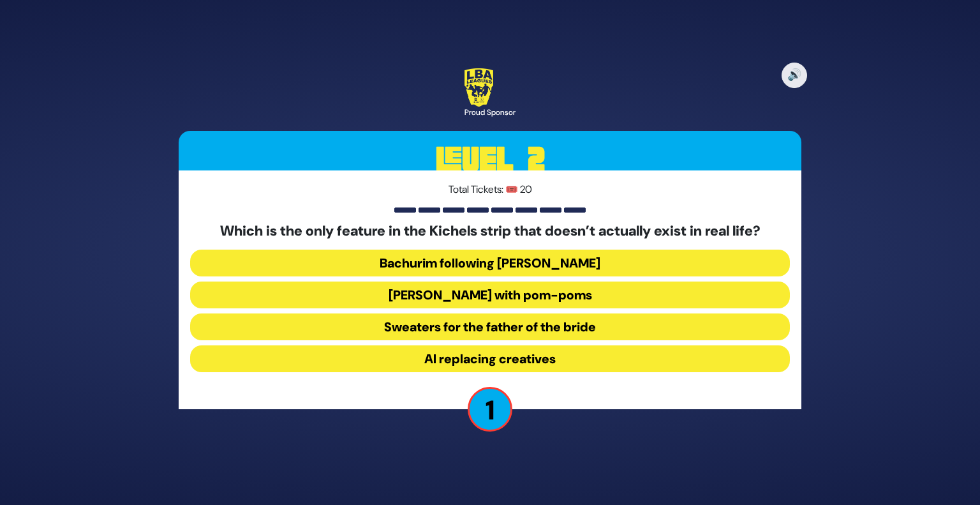
click at [455, 296] on button "Yarmulkes with pom-poms" at bounding box center [490, 294] width 600 height 27
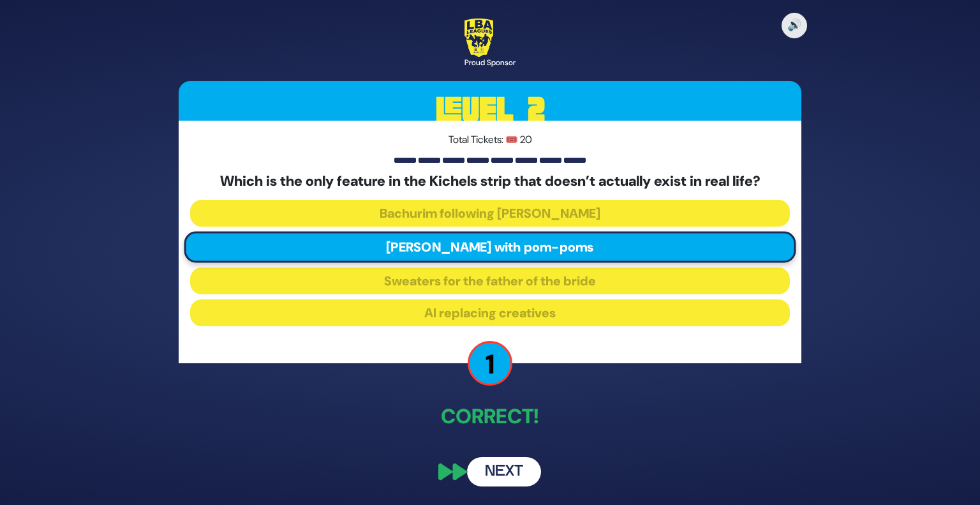
click at [508, 474] on button "Next" at bounding box center [504, 471] width 74 height 29
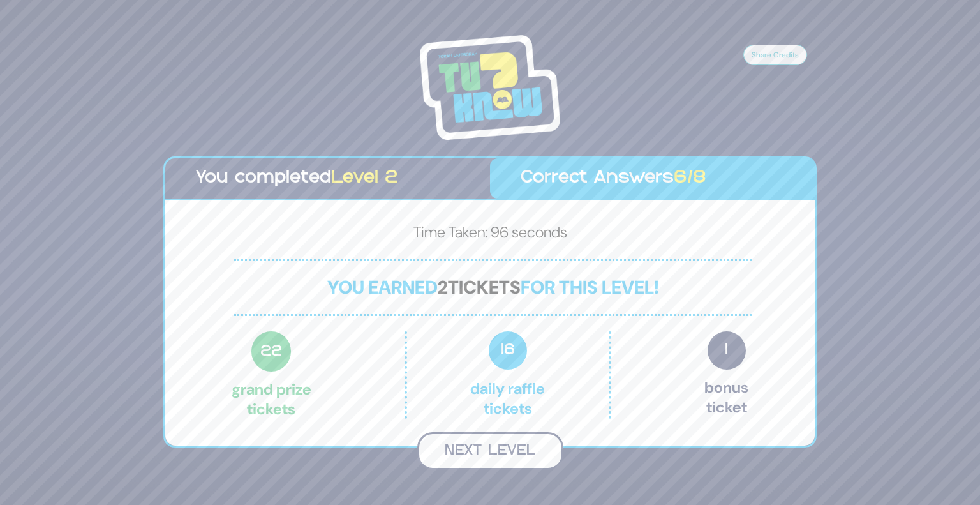
click at [504, 451] on button "Next Level" at bounding box center [490, 451] width 146 height 38
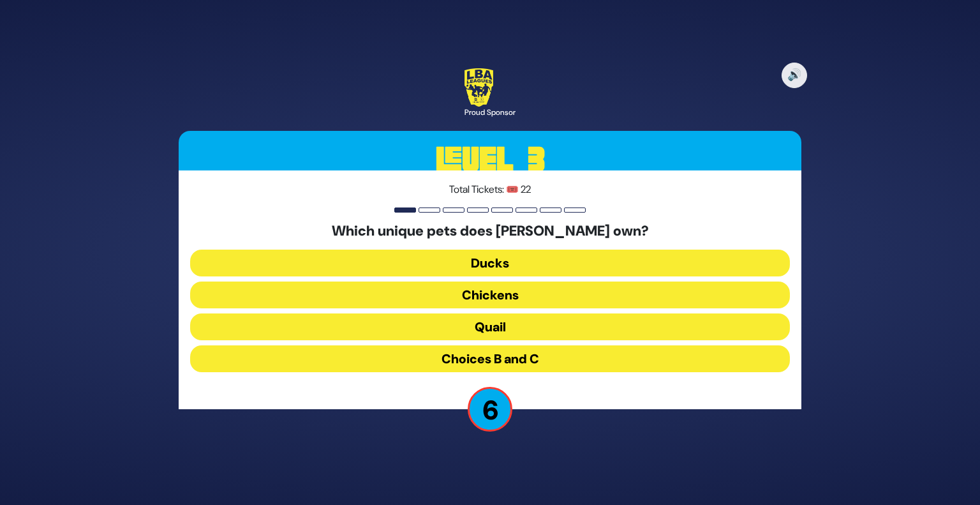
click at [433, 264] on button "Ducks" at bounding box center [490, 263] width 600 height 27
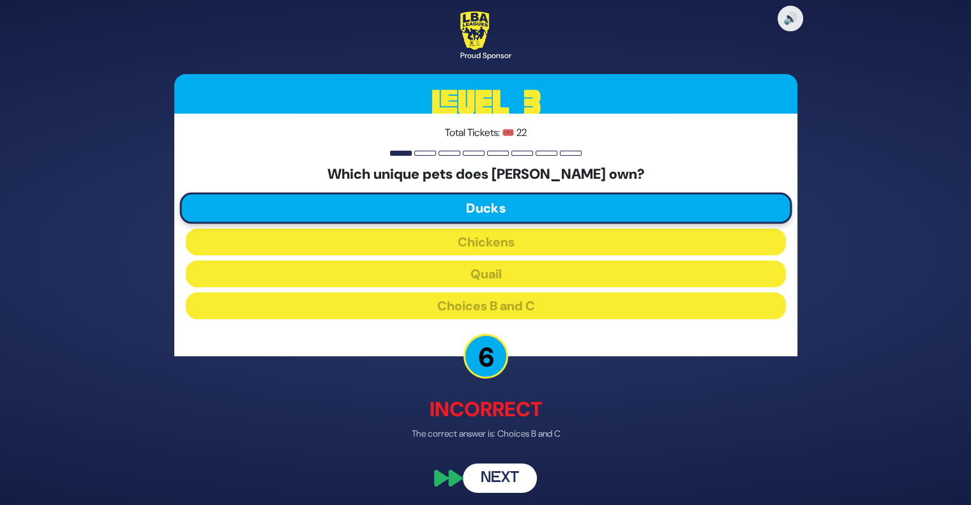
click at [504, 477] on button "Next" at bounding box center [500, 478] width 74 height 29
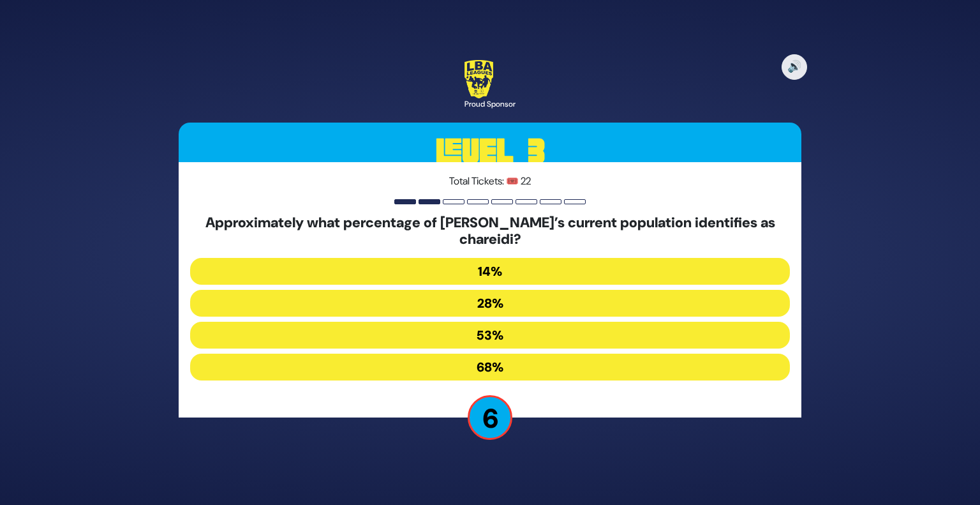
click at [452, 304] on button "28%" at bounding box center [490, 303] width 600 height 27
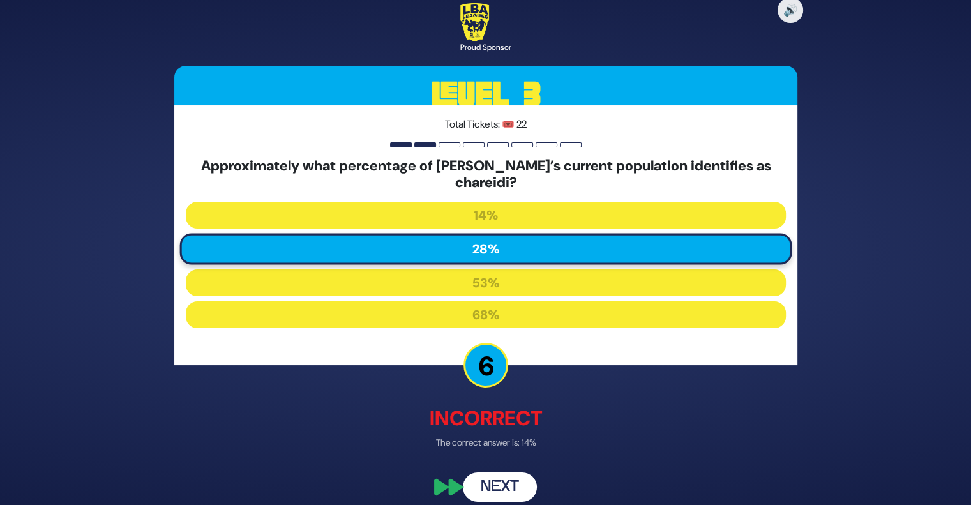
click at [514, 483] on button "Next" at bounding box center [500, 486] width 74 height 29
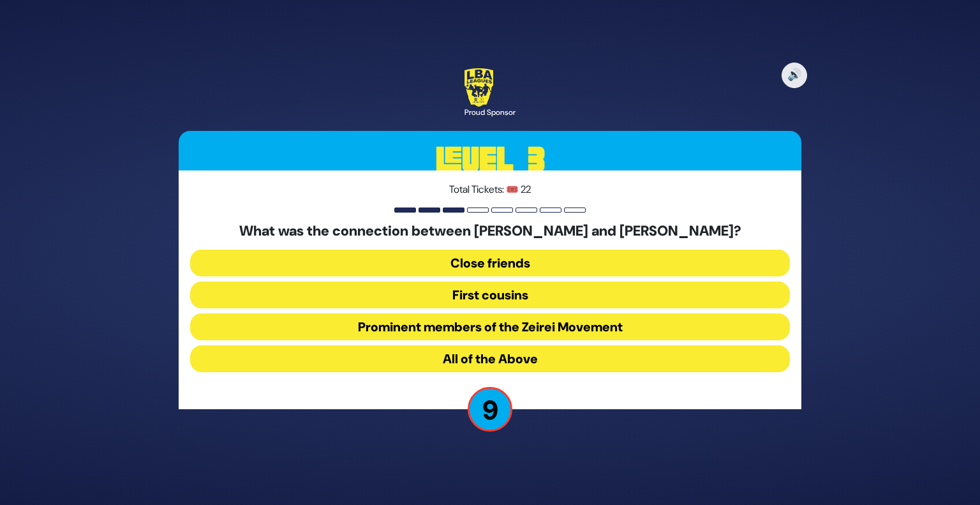
click at [472, 361] on button "All of the Above" at bounding box center [490, 358] width 600 height 27
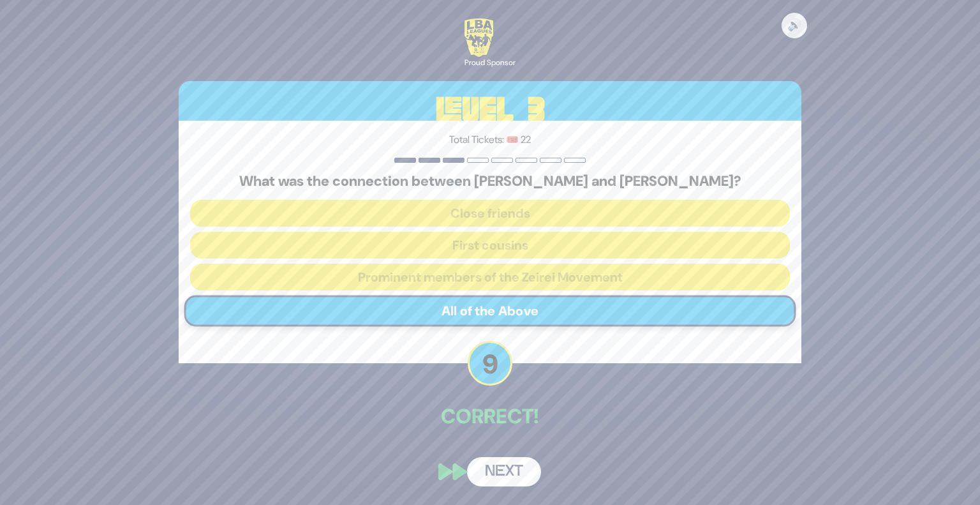
click at [512, 472] on button "Next" at bounding box center [504, 471] width 74 height 29
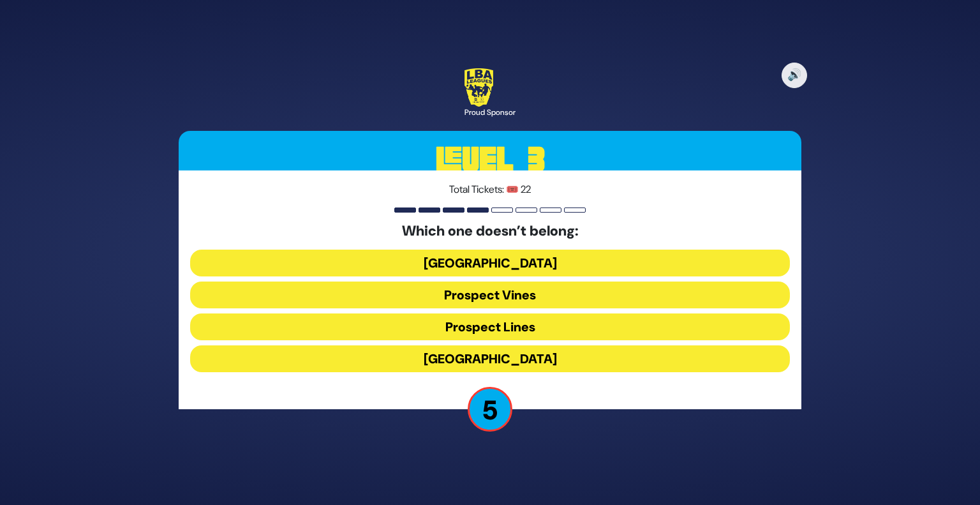
click at [478, 329] on button "Prospect Lines" at bounding box center [490, 326] width 600 height 27
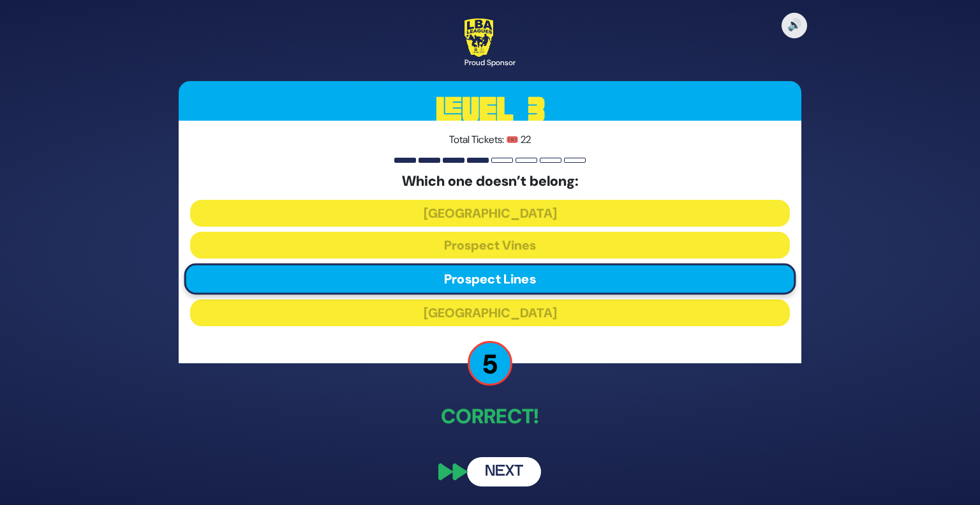
click at [506, 473] on button "Next" at bounding box center [504, 471] width 74 height 29
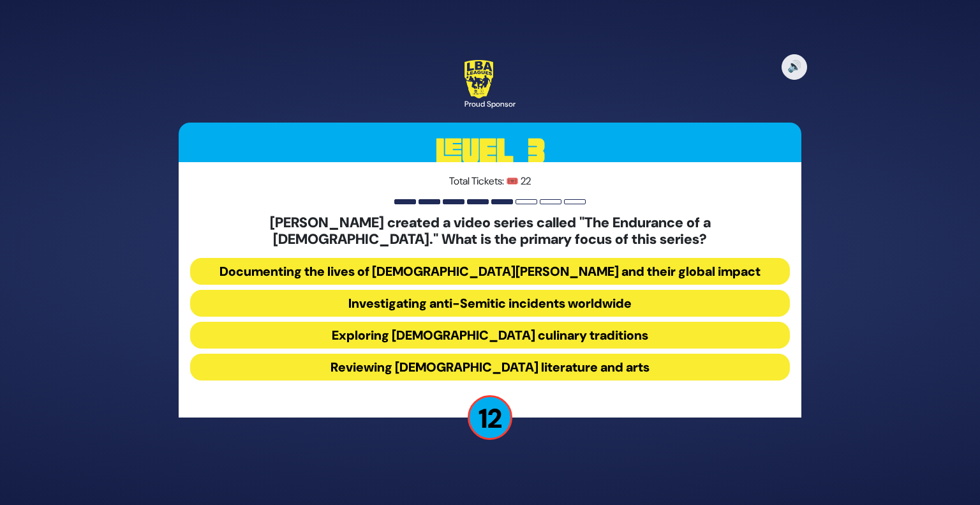
click at [436, 272] on button "Documenting the lives of Chabad Shluchim and their global impact" at bounding box center [490, 271] width 600 height 27
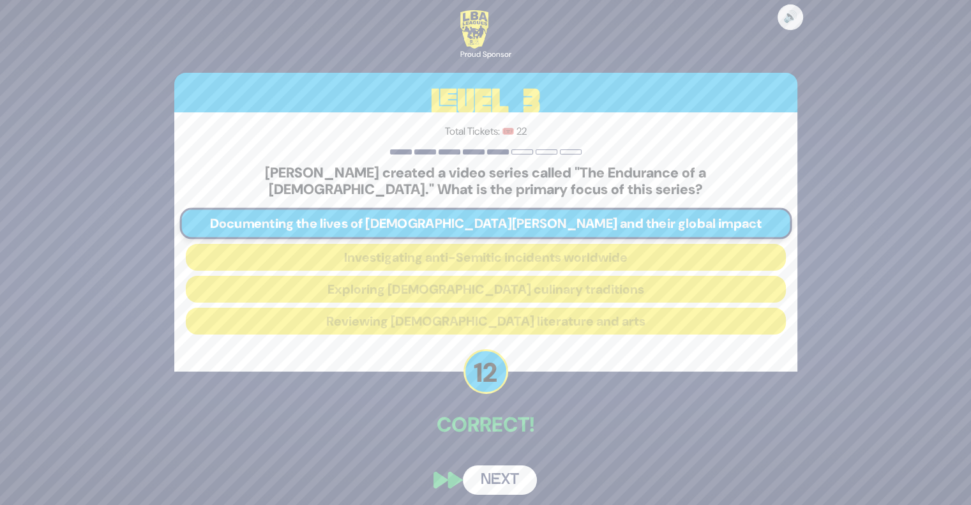
click at [509, 488] on button "Next" at bounding box center [500, 479] width 74 height 29
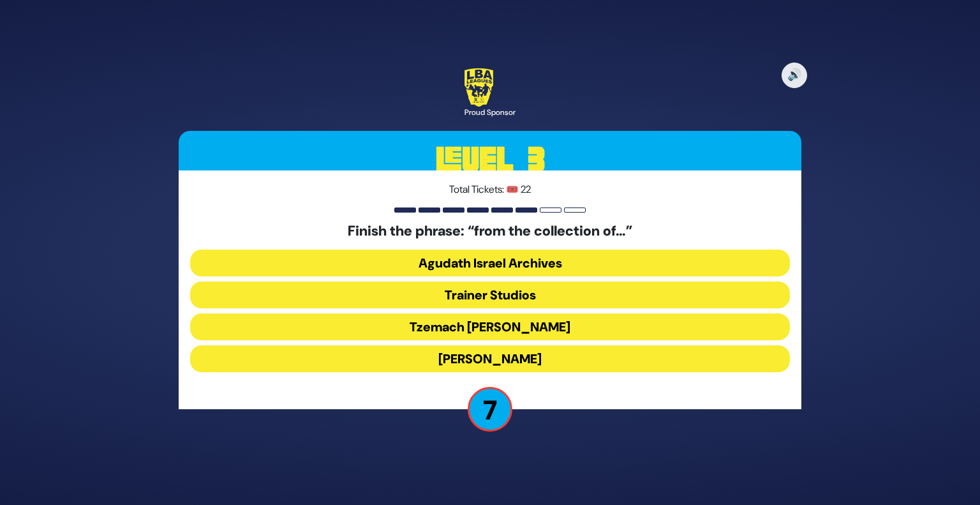
click at [472, 359] on button "Moshe D. Yarmish" at bounding box center [490, 358] width 600 height 27
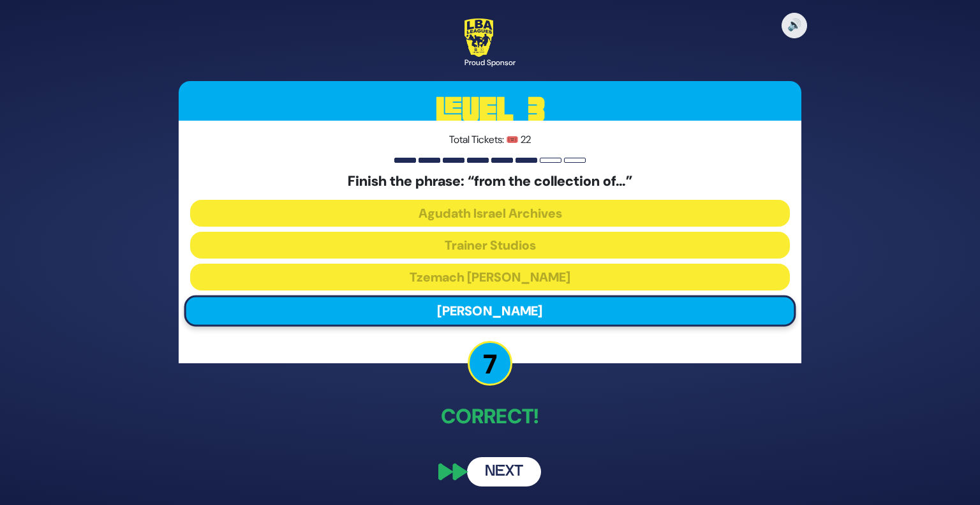
click at [510, 467] on button "Next" at bounding box center [504, 471] width 74 height 29
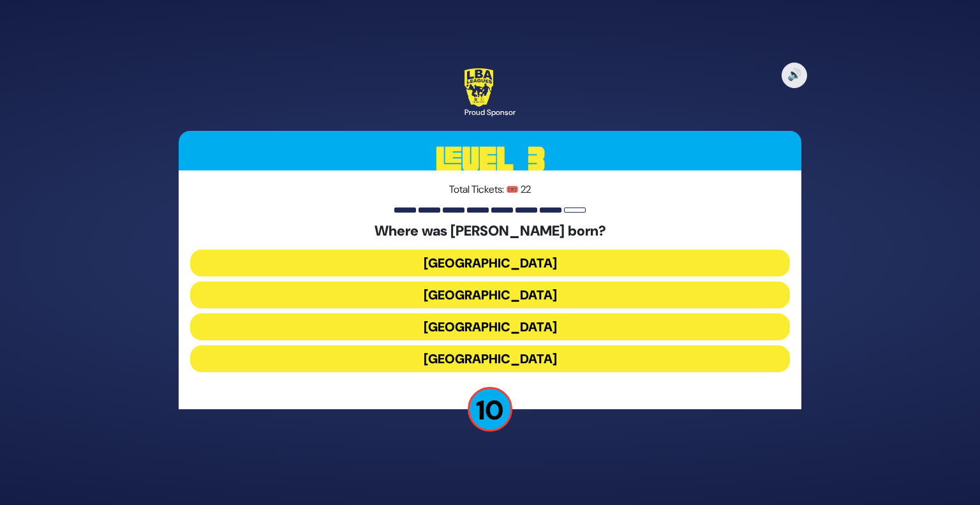
click at [481, 330] on button "Vienna" at bounding box center [490, 326] width 600 height 27
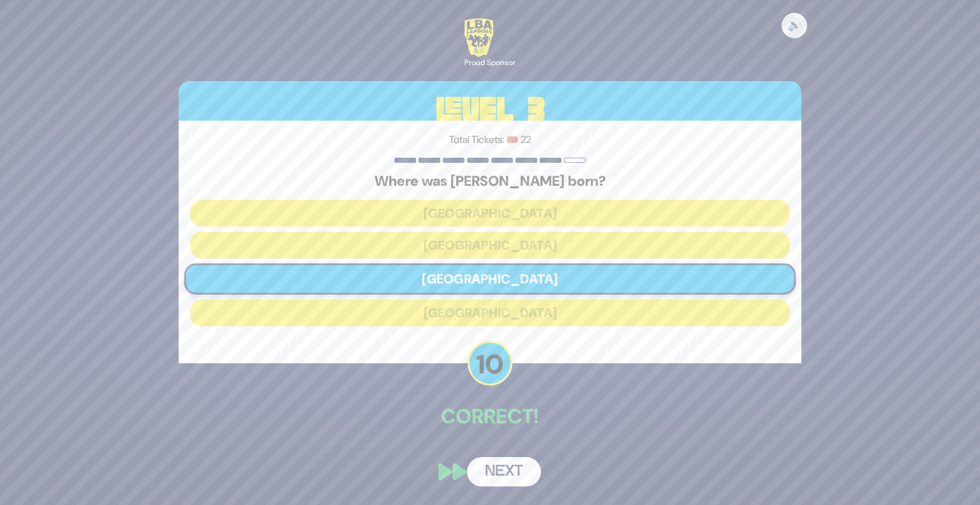
click at [516, 469] on button "Next" at bounding box center [504, 471] width 74 height 29
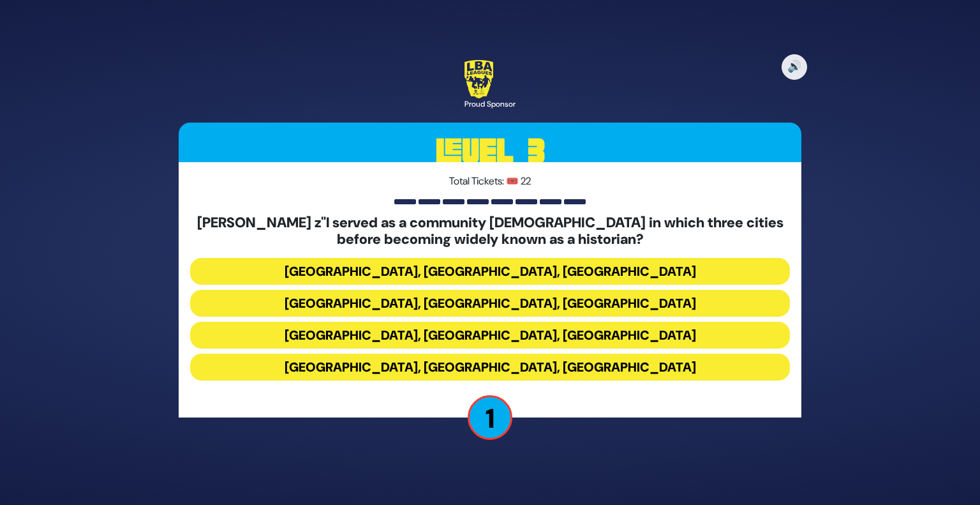
click at [417, 270] on button "Miami, Chicago, Monsey" at bounding box center [490, 271] width 600 height 27
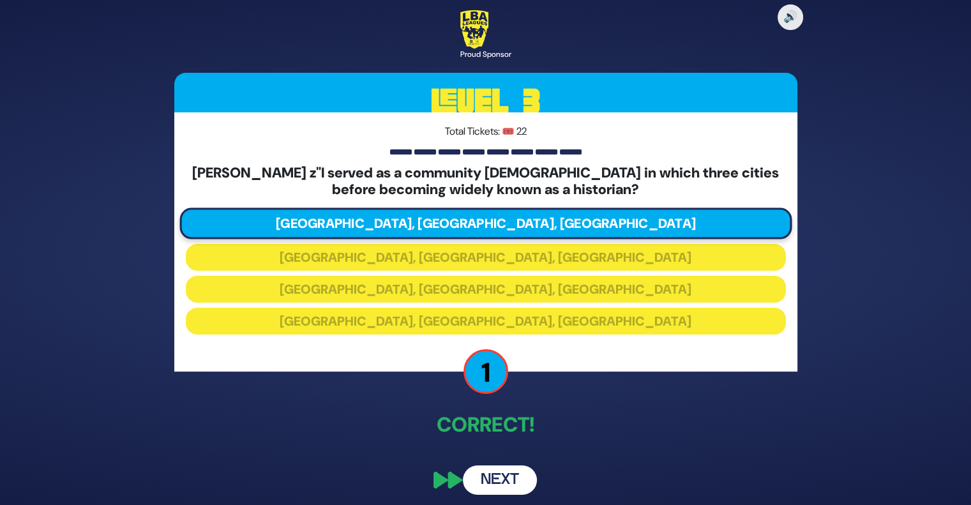
click at [483, 479] on button "Next" at bounding box center [500, 479] width 74 height 29
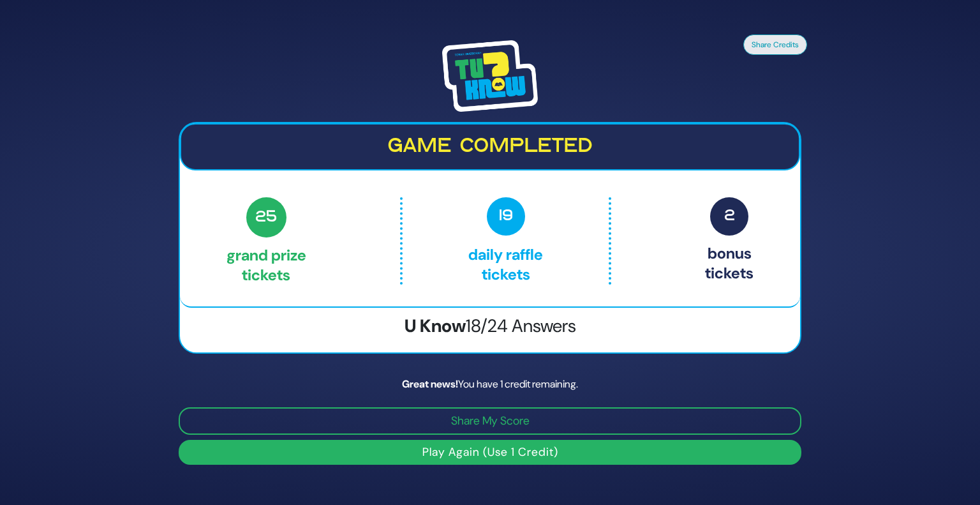
click at [474, 454] on button "Play Again (Use 1 Credit)" at bounding box center [490, 452] width 623 height 25
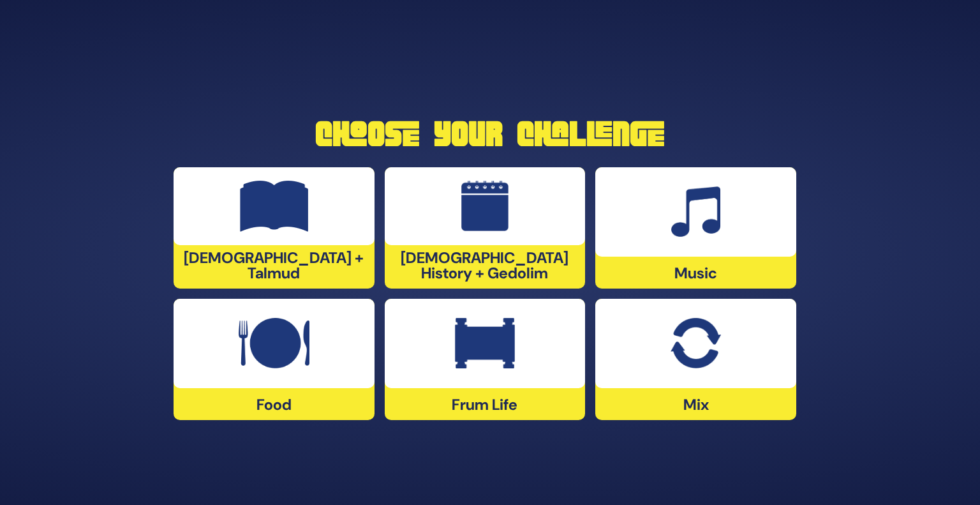
click at [648, 362] on div at bounding box center [695, 343] width 201 height 89
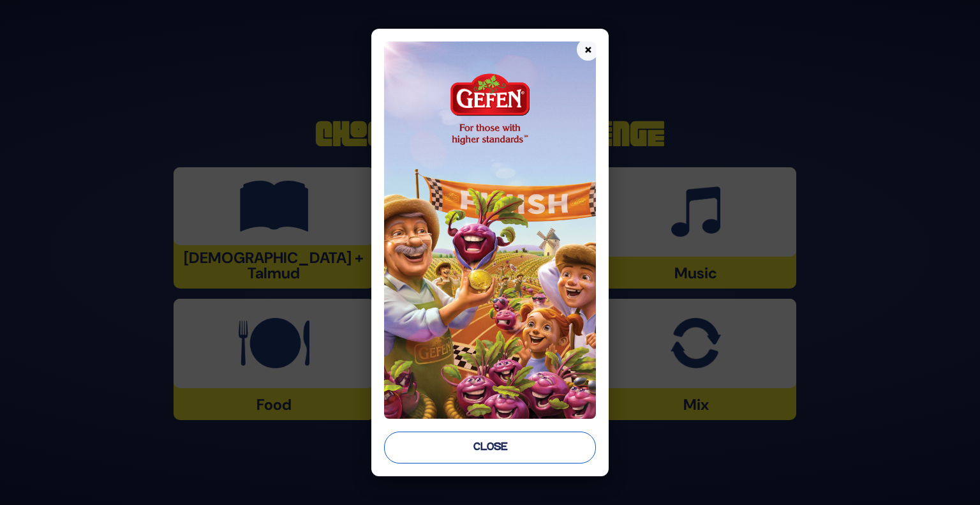
click at [542, 453] on button "Close" at bounding box center [490, 447] width 212 height 32
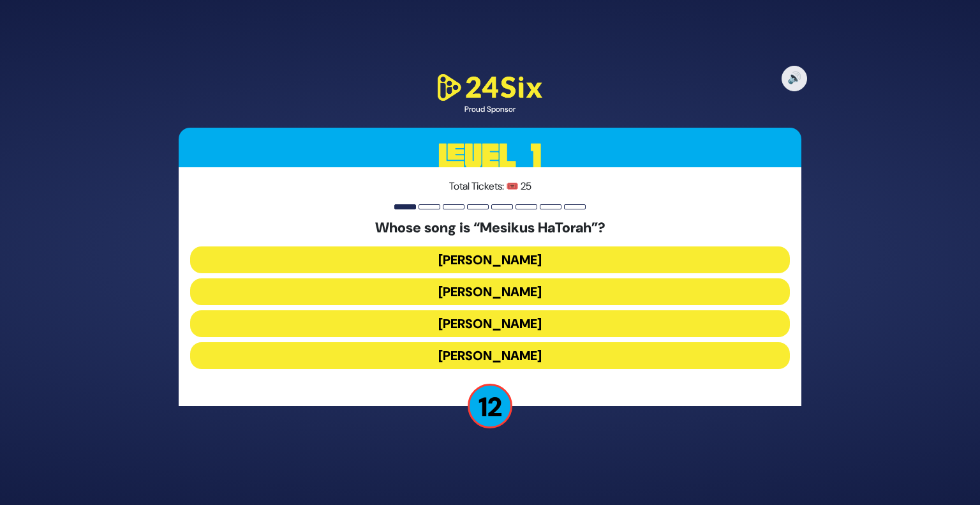
click at [496, 325] on button "[PERSON_NAME]" at bounding box center [490, 323] width 600 height 27
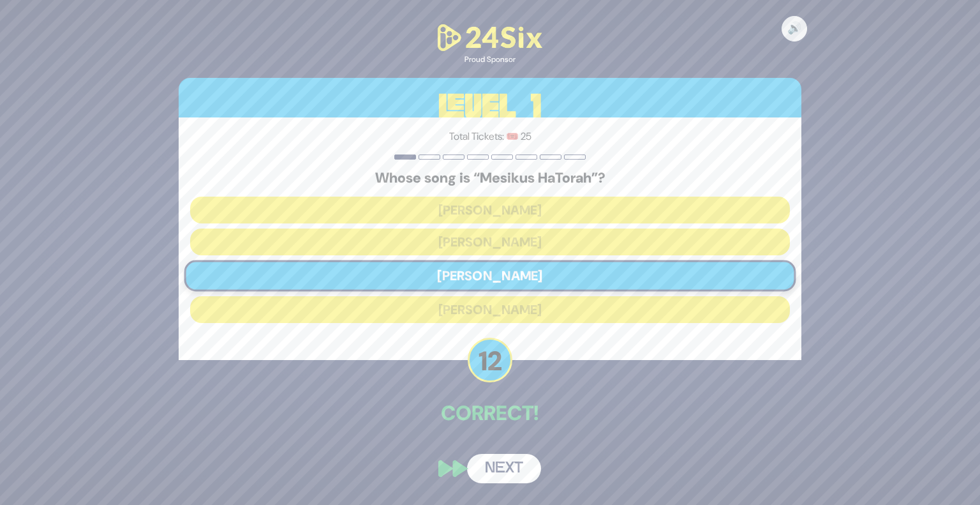
click at [518, 471] on button "Next" at bounding box center [504, 468] width 74 height 29
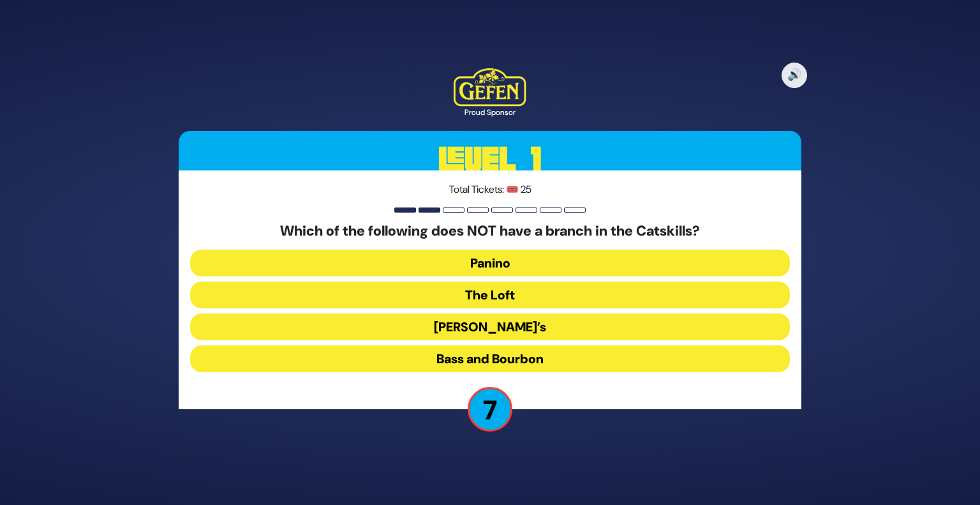
click at [454, 359] on button "Bass and Bourbon" at bounding box center [490, 358] width 600 height 27
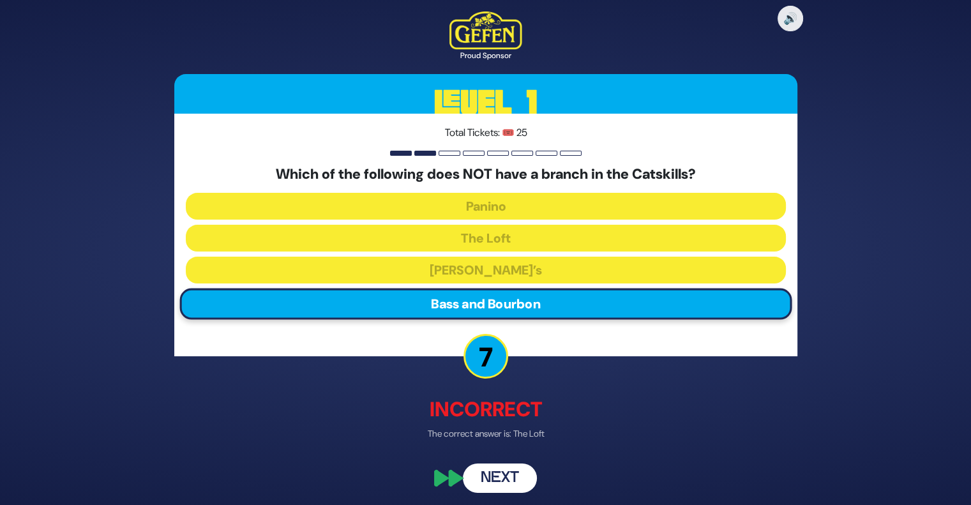
click at [491, 482] on button "Next" at bounding box center [500, 478] width 74 height 29
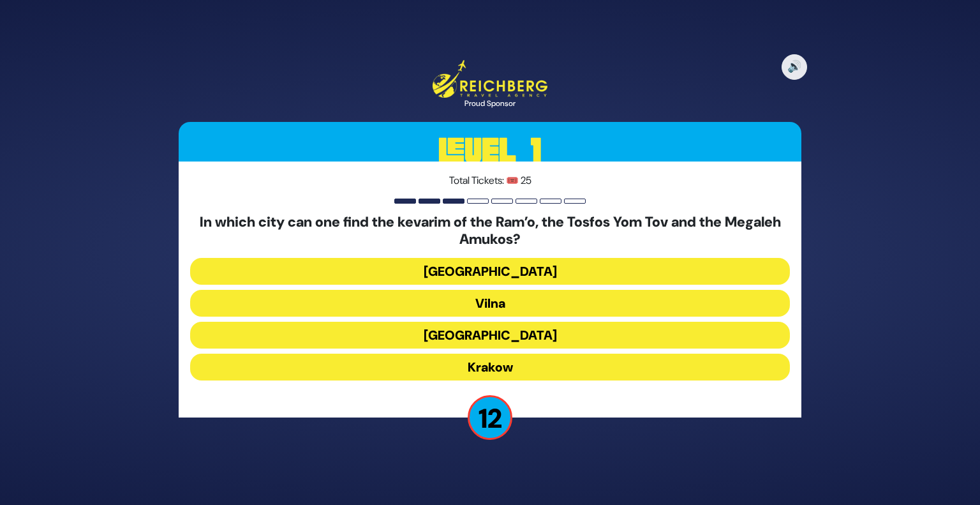
click at [462, 368] on button "Krakow" at bounding box center [490, 367] width 600 height 27
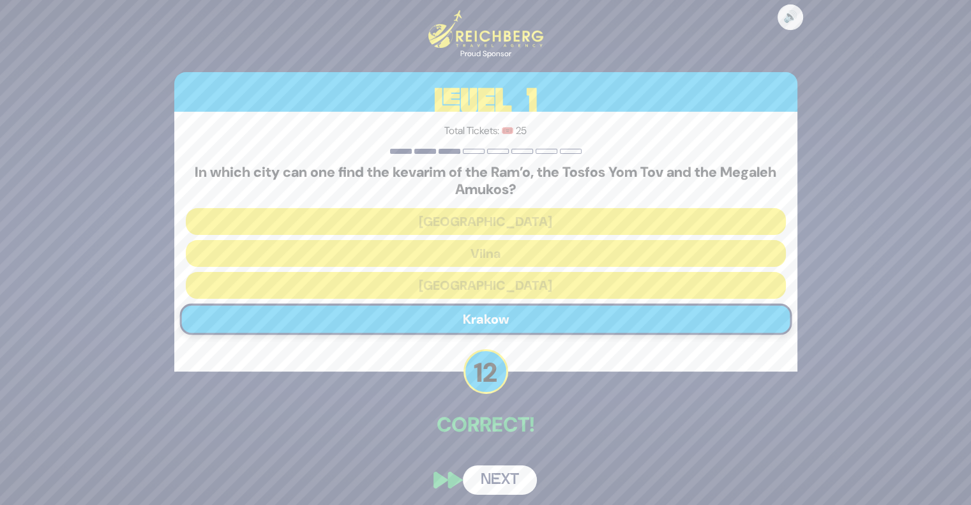
click at [500, 472] on button "Next" at bounding box center [500, 479] width 74 height 29
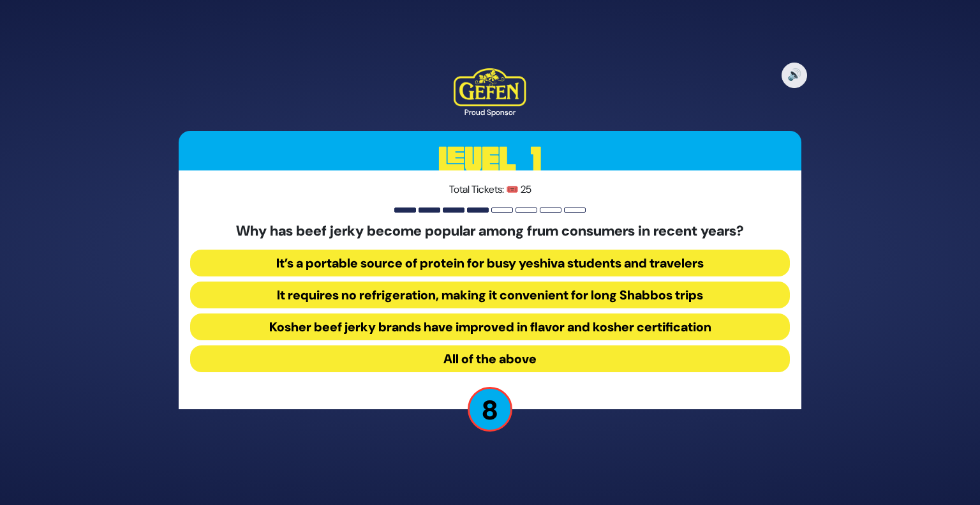
click at [454, 361] on button "All of the above" at bounding box center [490, 358] width 600 height 27
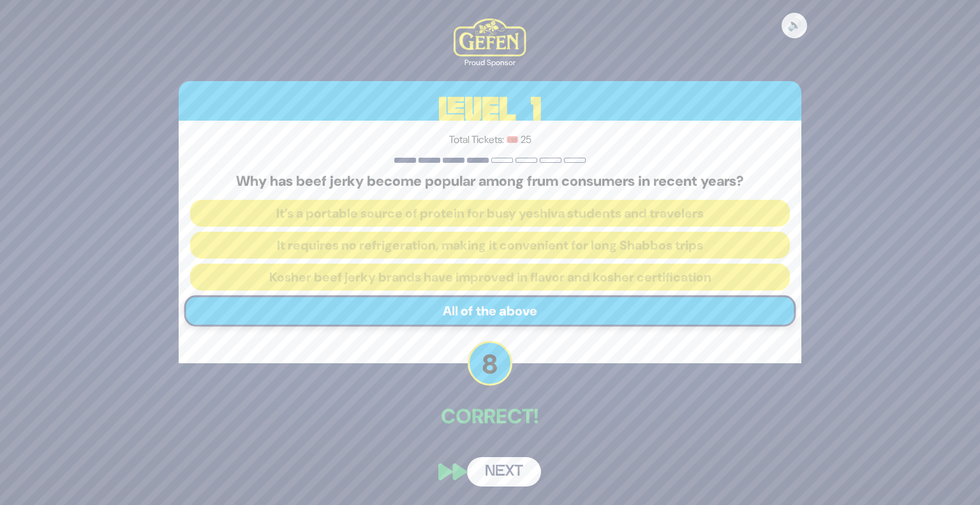
click at [495, 466] on button "Next" at bounding box center [504, 471] width 74 height 29
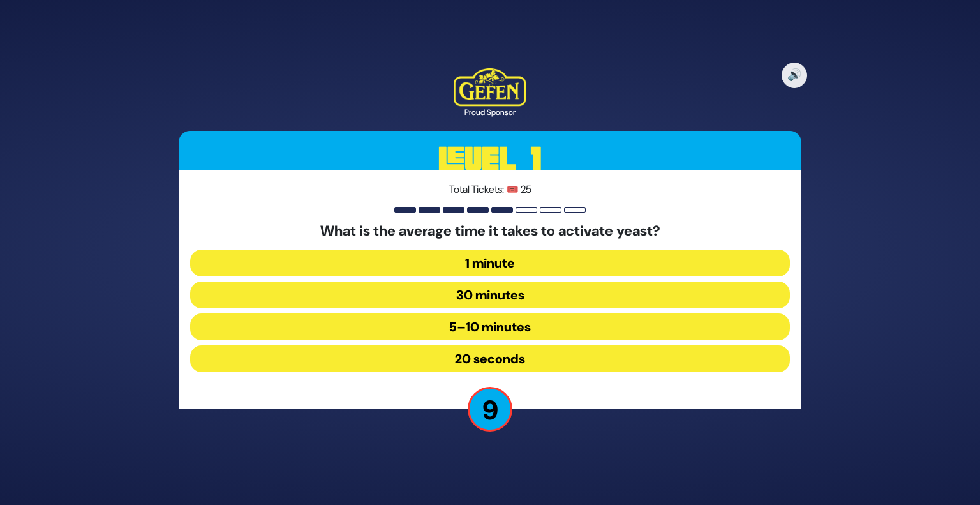
click at [454, 331] on button "5–10 minutes" at bounding box center [490, 326] width 600 height 27
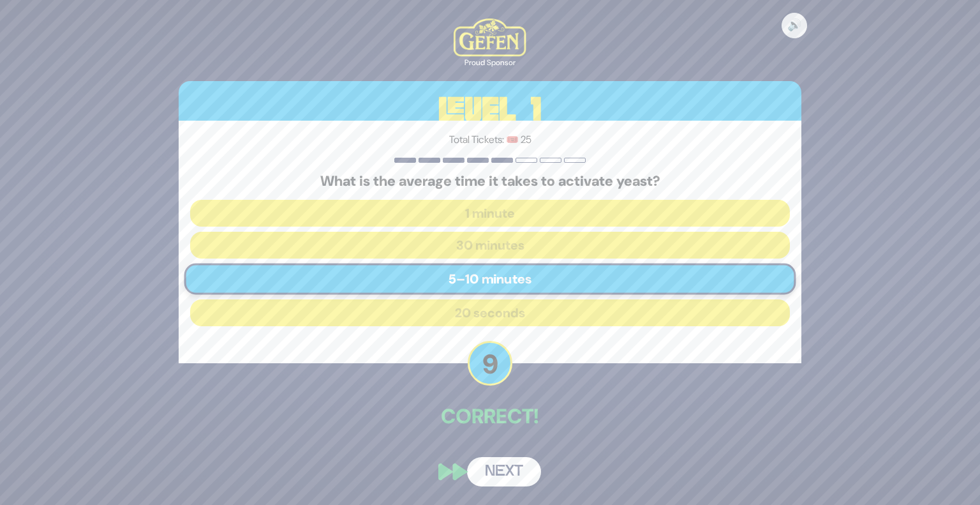
click at [495, 466] on button "Next" at bounding box center [504, 471] width 74 height 29
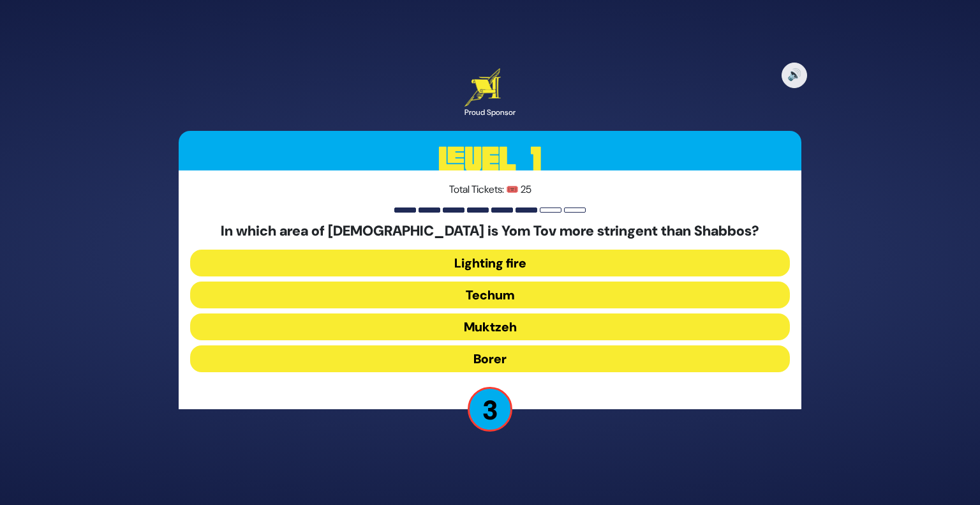
click at [449, 357] on button "Borer" at bounding box center [490, 358] width 600 height 27
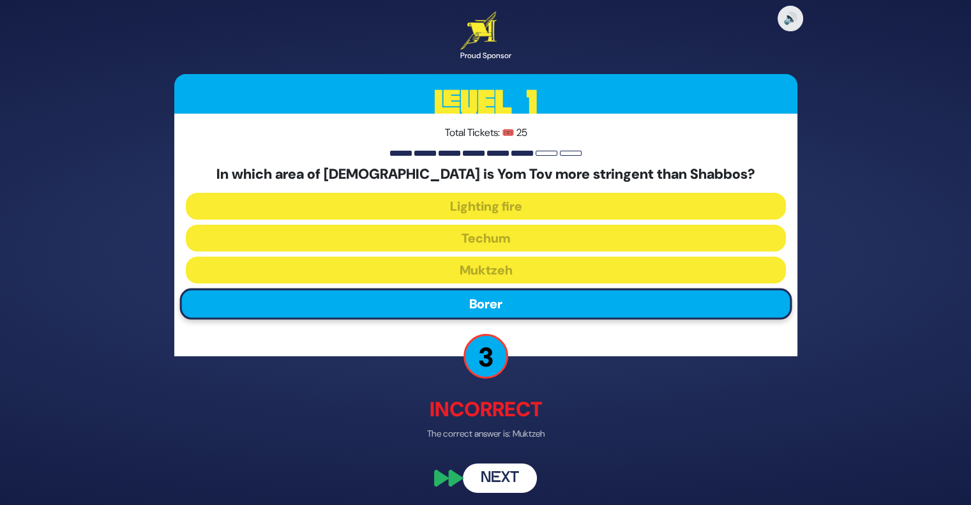
click at [503, 488] on button "Next" at bounding box center [500, 478] width 74 height 29
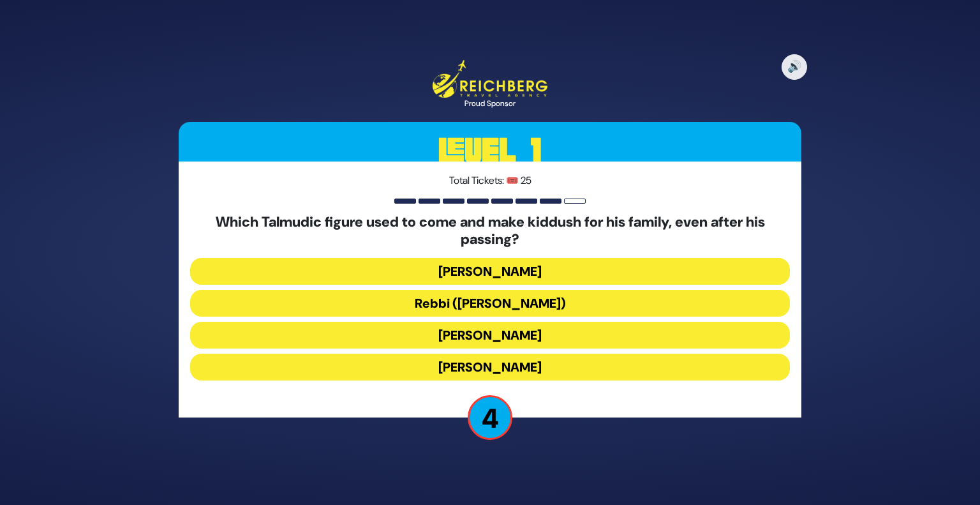
click at [428, 368] on button "[PERSON_NAME]" at bounding box center [490, 367] width 600 height 27
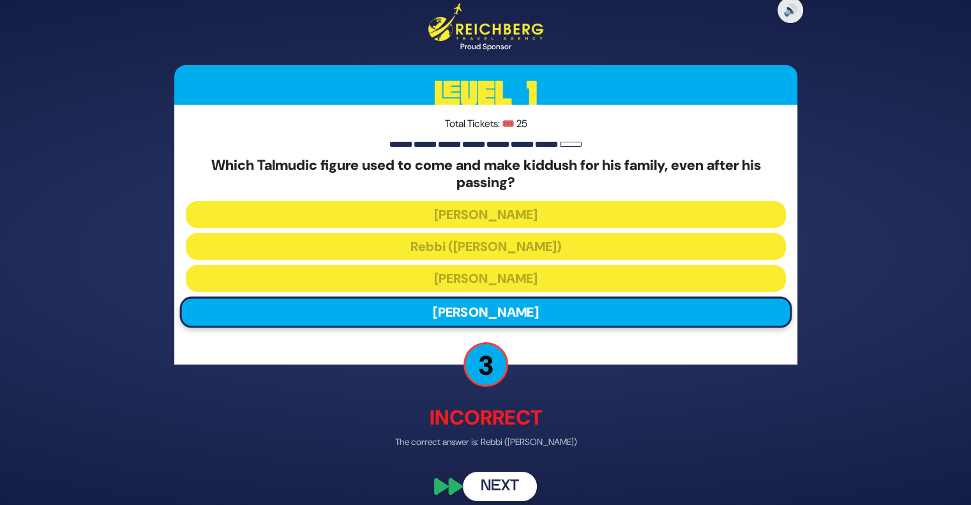
click at [484, 482] on button "Next" at bounding box center [500, 486] width 74 height 29
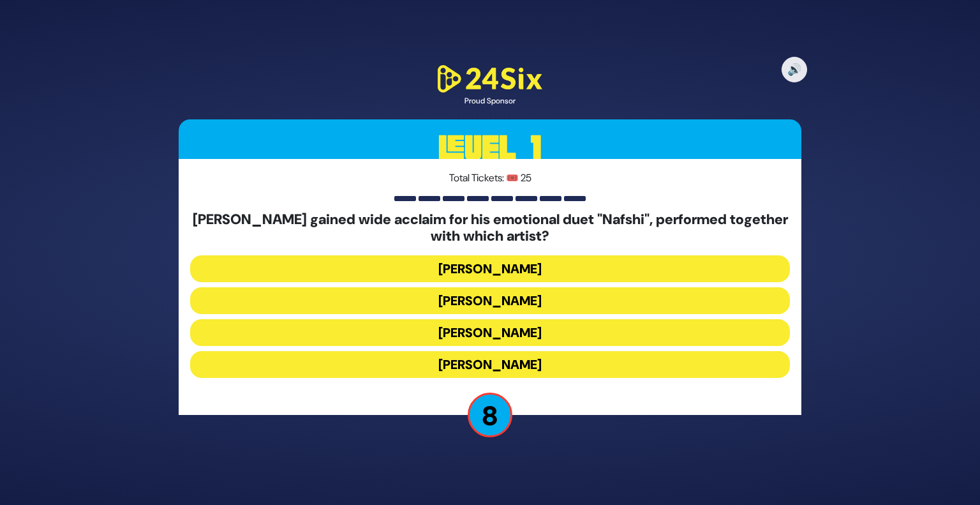
click at [411, 303] on button "[PERSON_NAME]" at bounding box center [490, 300] width 600 height 27
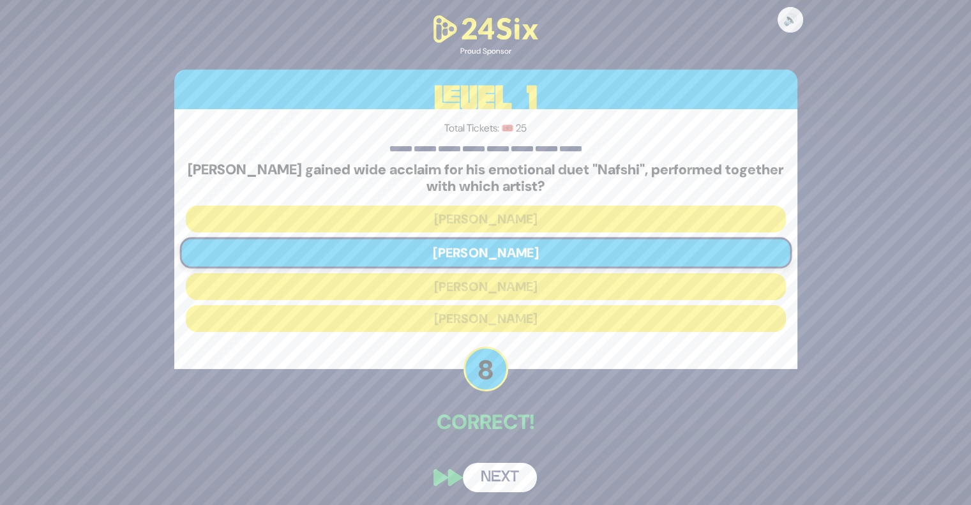
click at [493, 475] on button "Next" at bounding box center [500, 477] width 74 height 29
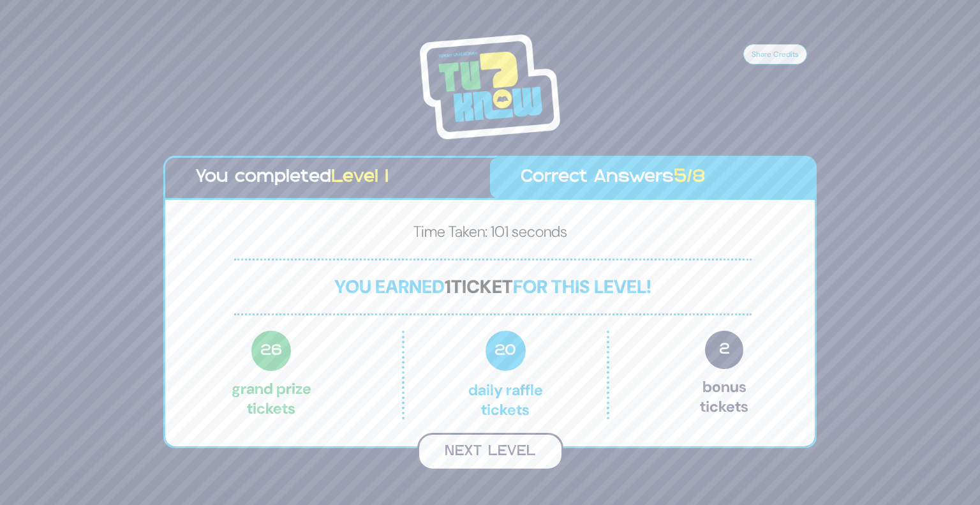
click at [456, 461] on button "Next Level" at bounding box center [490, 452] width 146 height 38
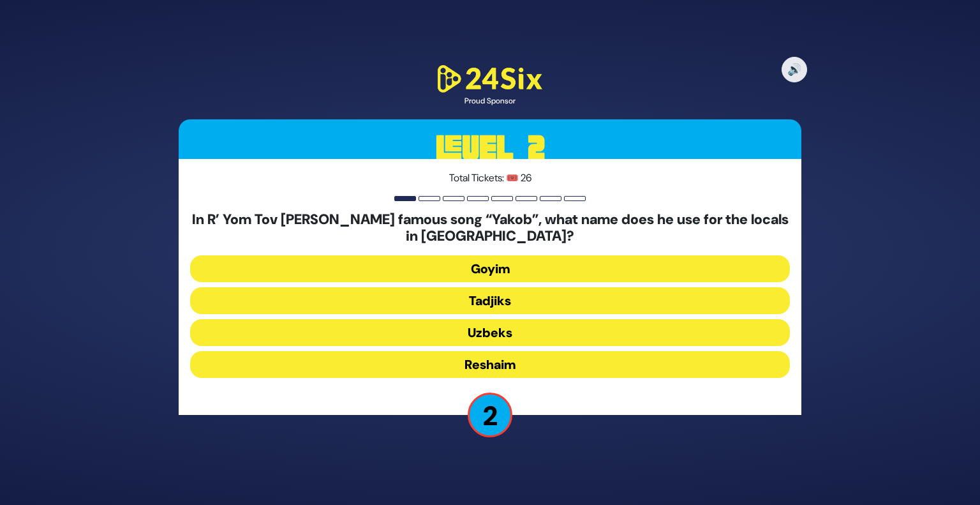
click at [394, 270] on button "Goyim" at bounding box center [490, 268] width 600 height 27
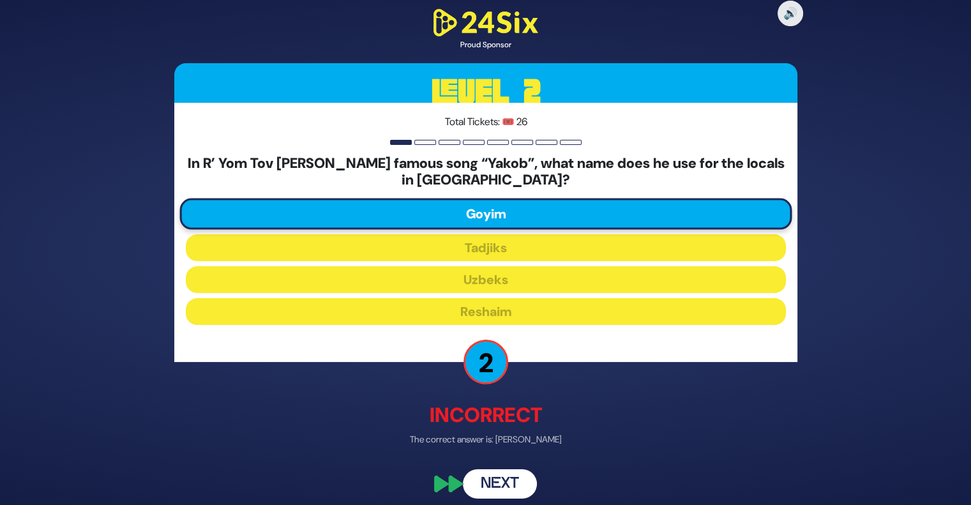
click at [495, 477] on button "Next" at bounding box center [500, 483] width 74 height 29
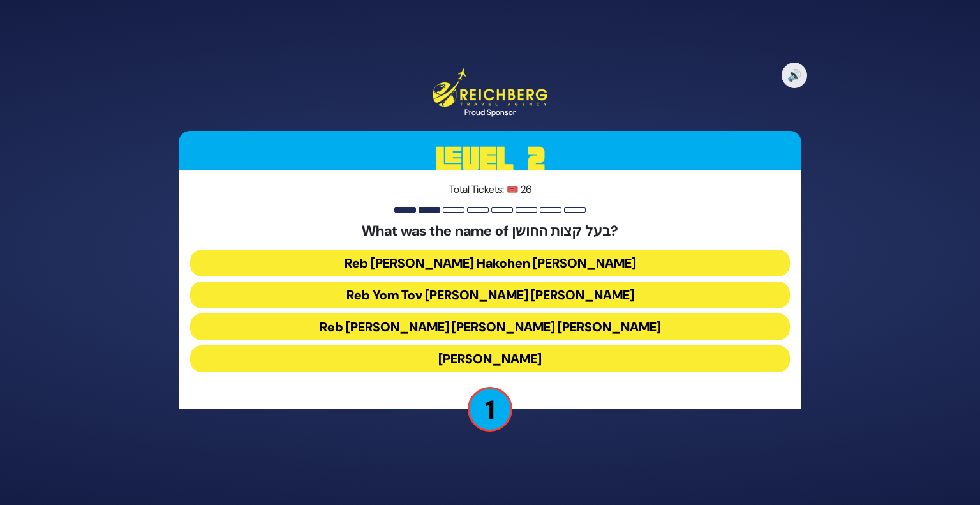
click at [444, 363] on button "[PERSON_NAME]" at bounding box center [490, 358] width 600 height 27
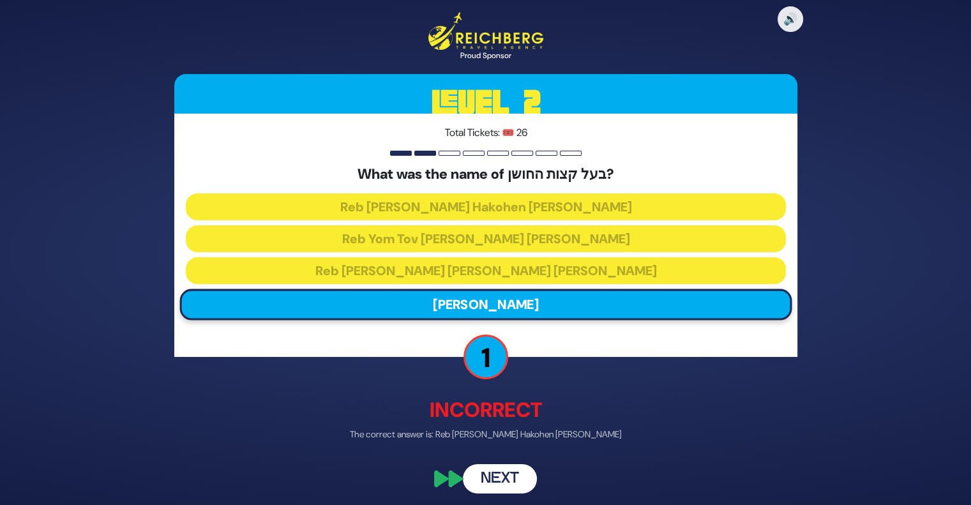
click at [508, 484] on button "Next" at bounding box center [500, 477] width 74 height 29
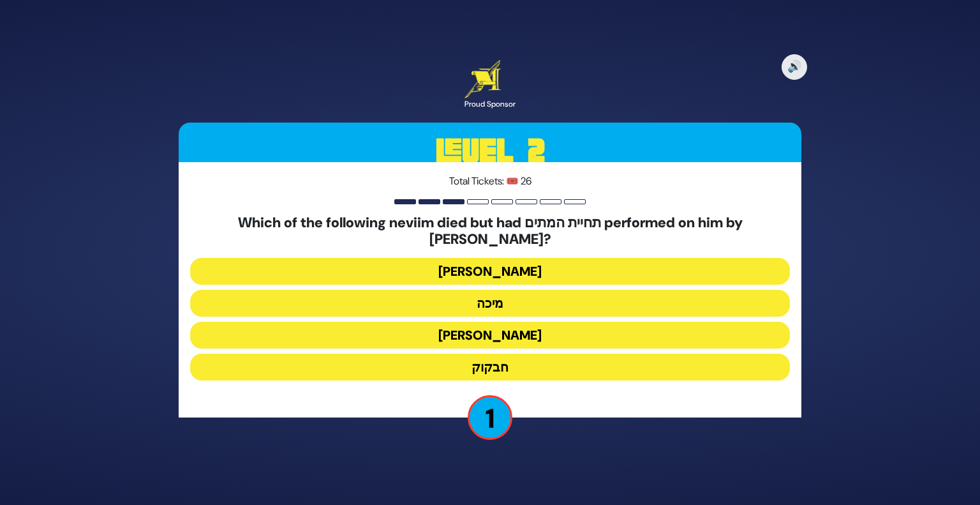
click at [438, 361] on button "חבקוק" at bounding box center [490, 367] width 600 height 27
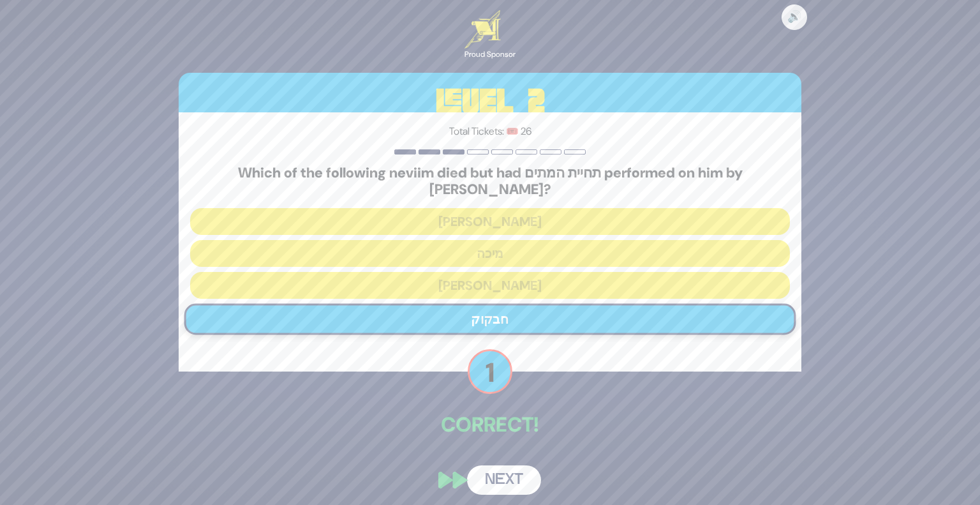
click at [491, 475] on button "Next" at bounding box center [504, 479] width 74 height 29
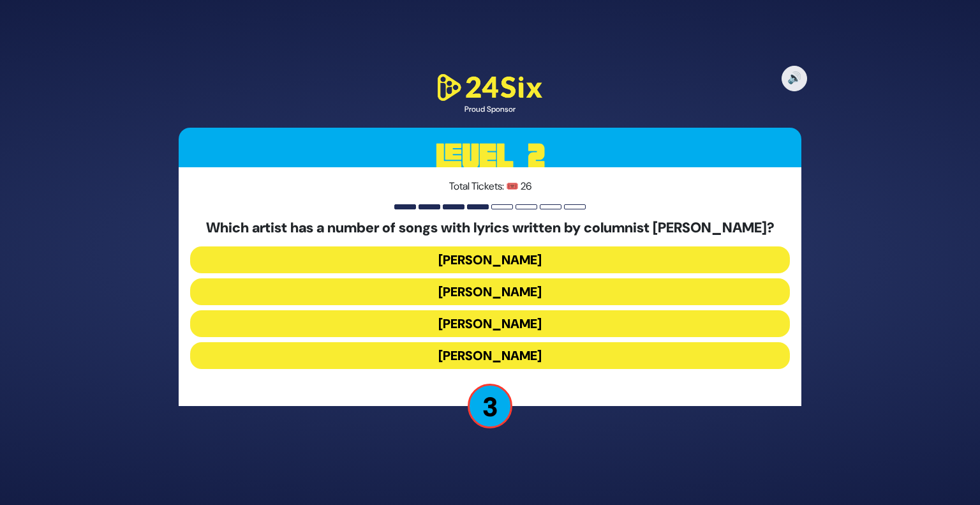
click at [389, 257] on button "[PERSON_NAME]" at bounding box center [490, 259] width 600 height 27
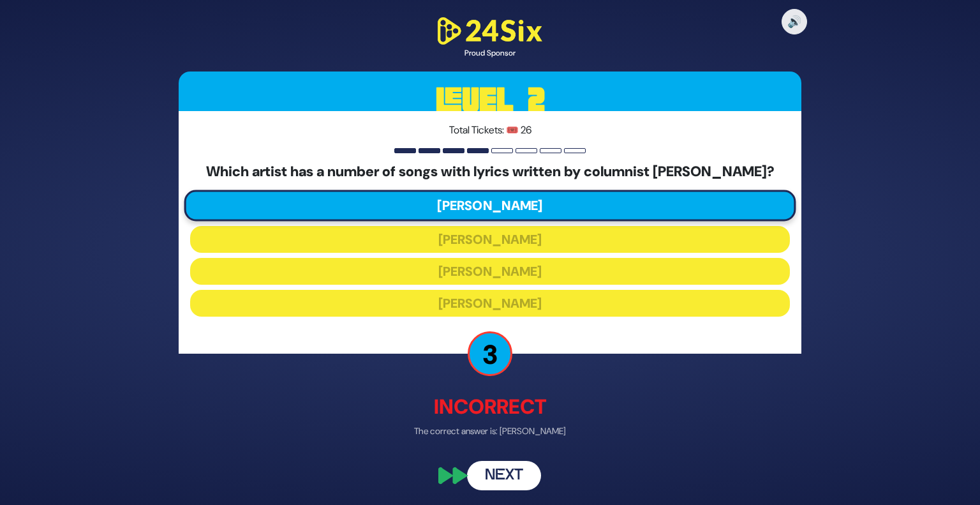
click at [493, 479] on button "Next" at bounding box center [504, 475] width 74 height 29
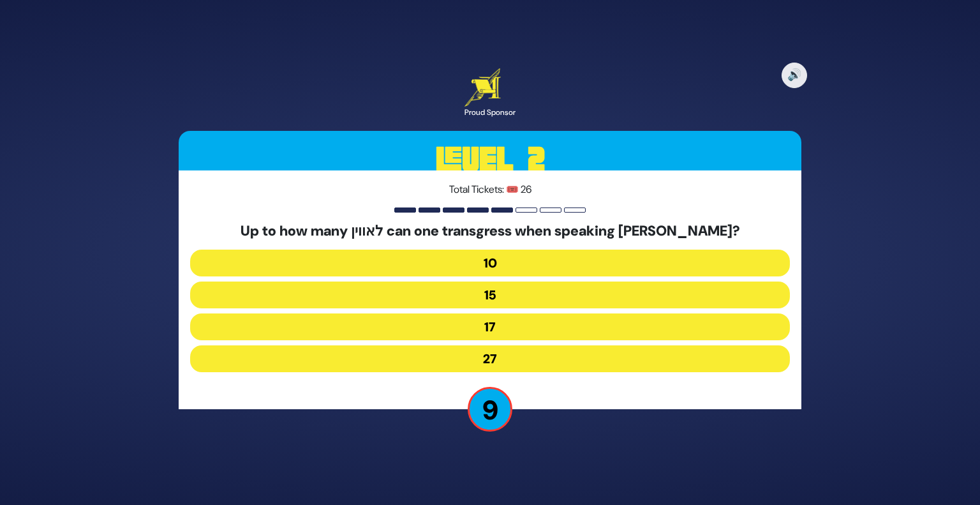
click at [424, 334] on button "17" at bounding box center [490, 326] width 600 height 27
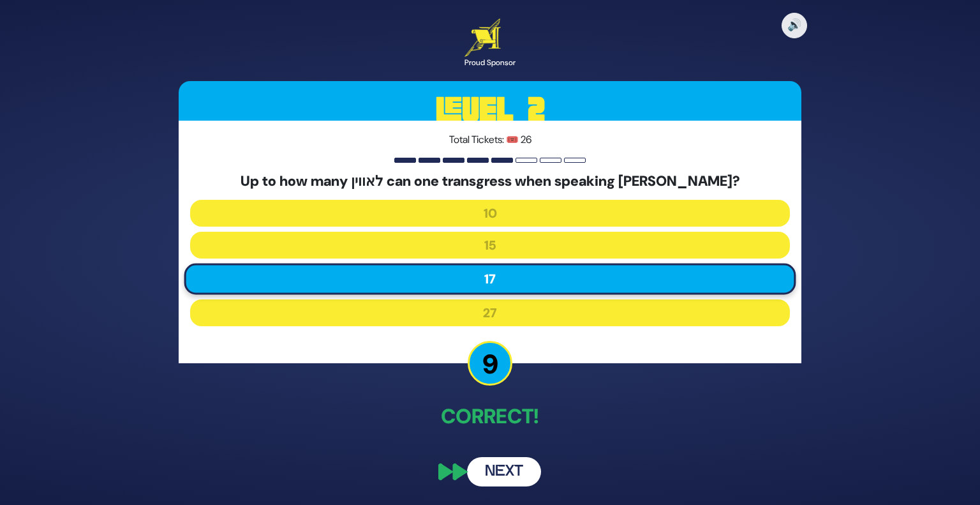
click at [495, 469] on button "Next" at bounding box center [504, 471] width 74 height 29
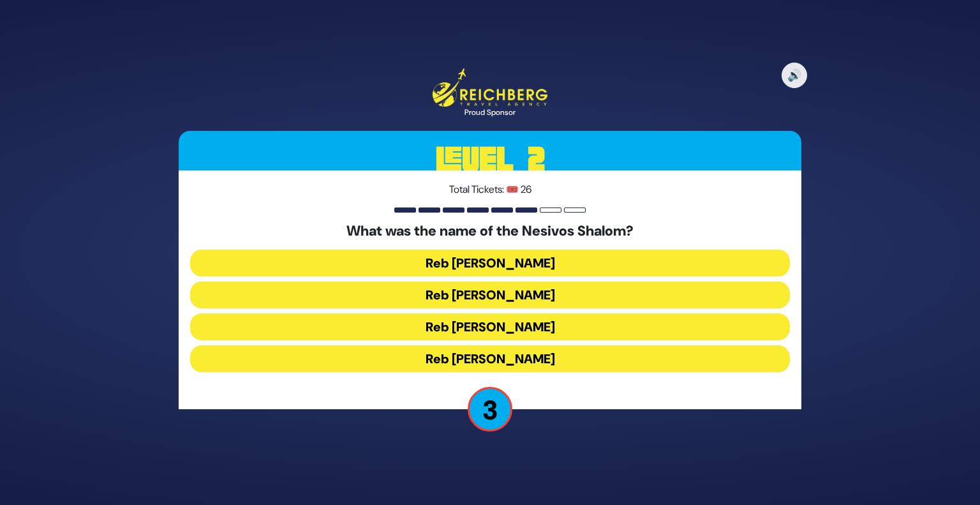
click at [395, 297] on button "Reb [PERSON_NAME]" at bounding box center [490, 294] width 600 height 27
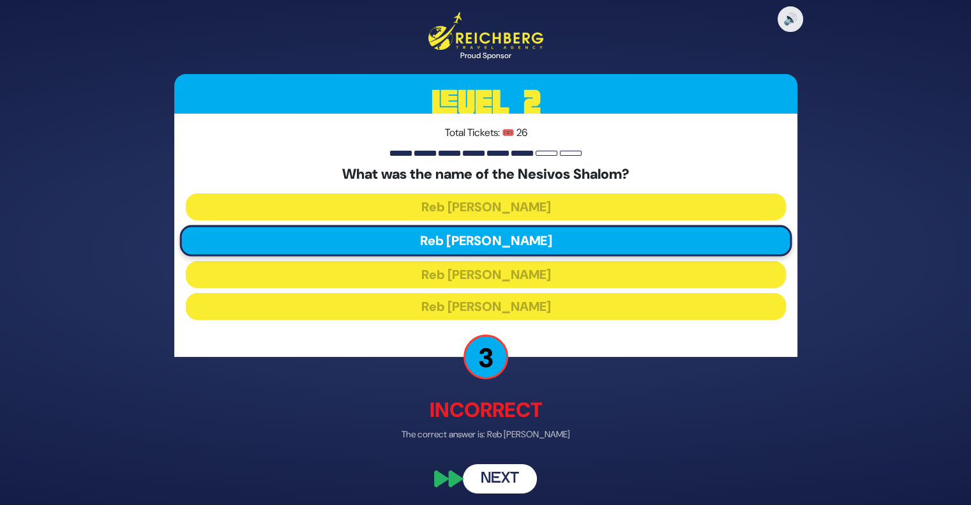
click at [480, 482] on button "Next" at bounding box center [500, 477] width 74 height 29
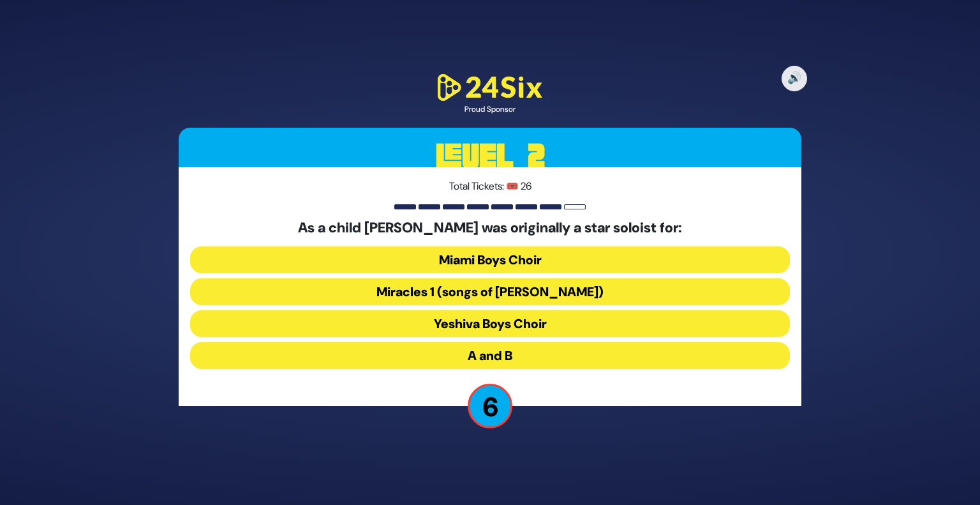
click at [432, 357] on button "A and B" at bounding box center [490, 355] width 600 height 27
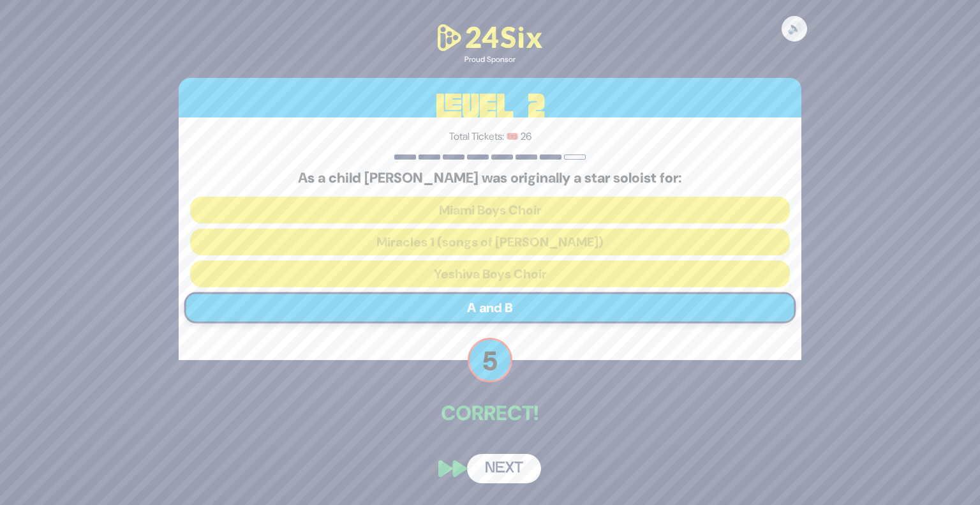
click at [496, 466] on button "Next" at bounding box center [504, 468] width 74 height 29
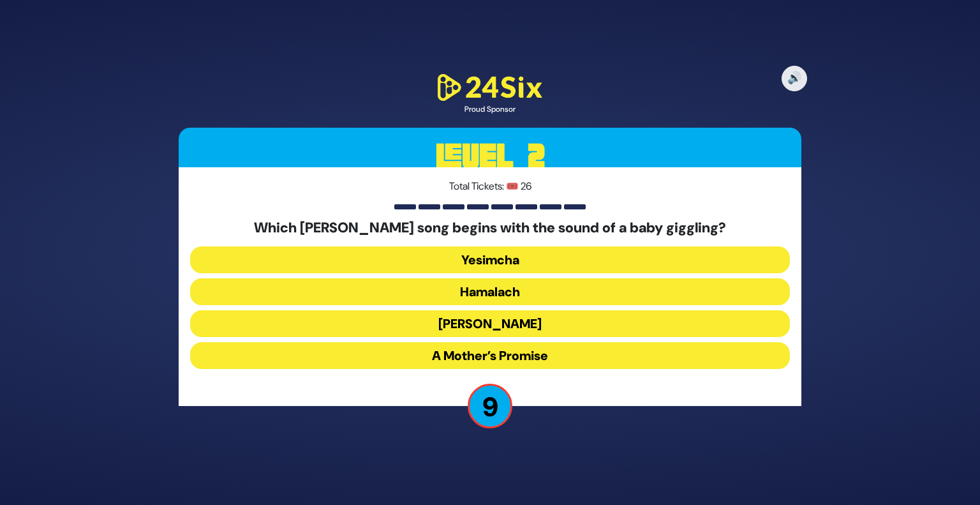
click at [442, 331] on button "[PERSON_NAME]" at bounding box center [490, 323] width 600 height 27
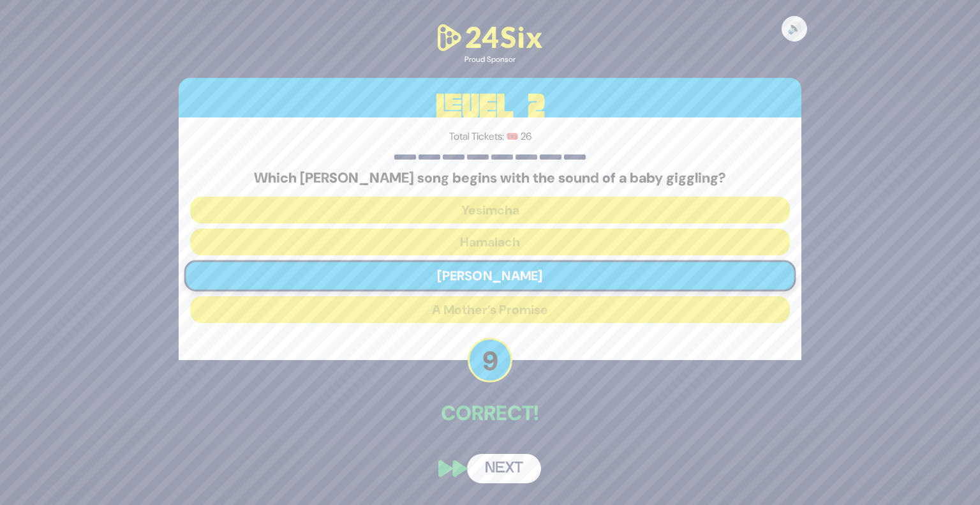
click at [506, 480] on button "Next" at bounding box center [504, 468] width 74 height 29
